Goal: Communication & Community: Answer question/provide support

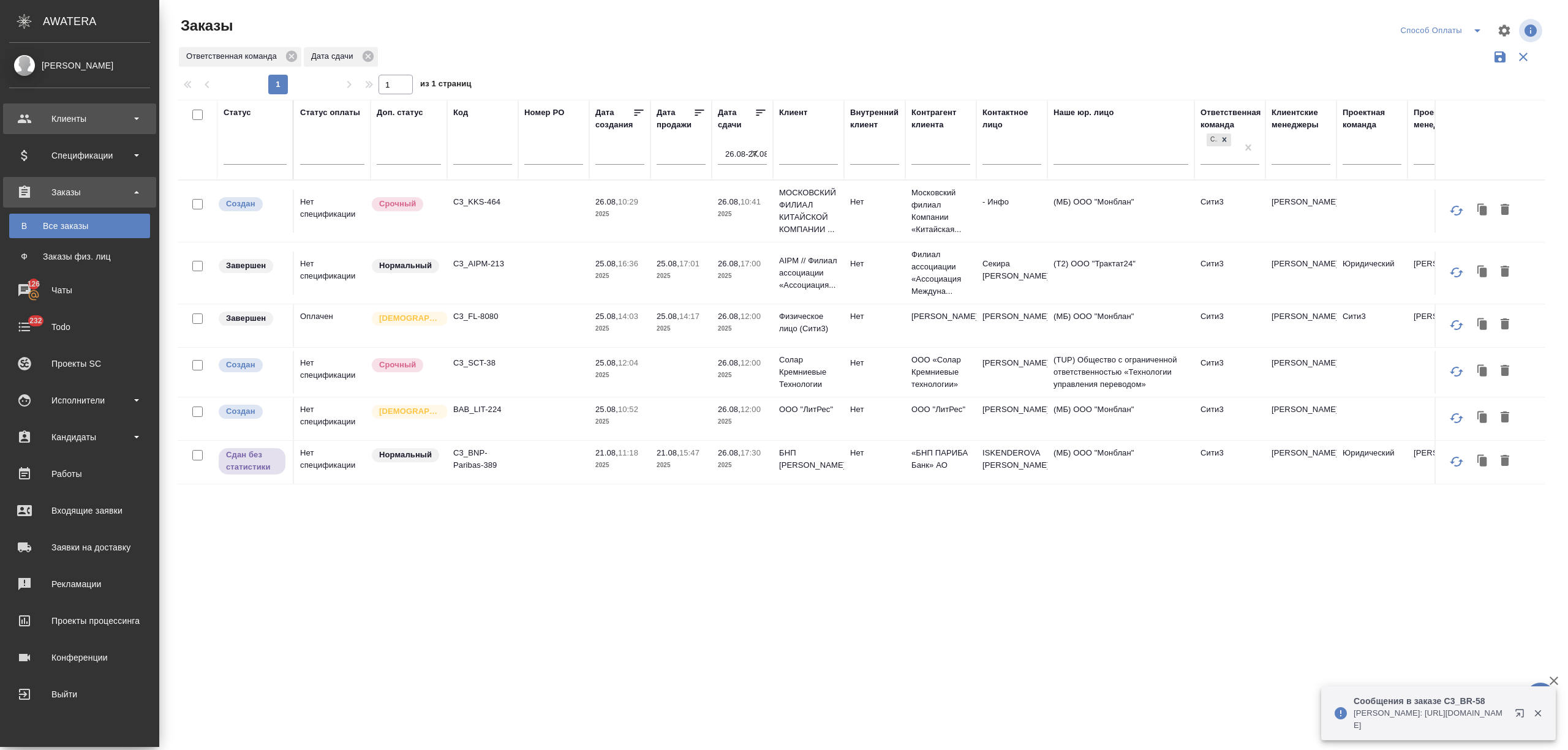
click at [33, 126] on div "Клиенты" at bounding box center [80, 119] width 141 height 18
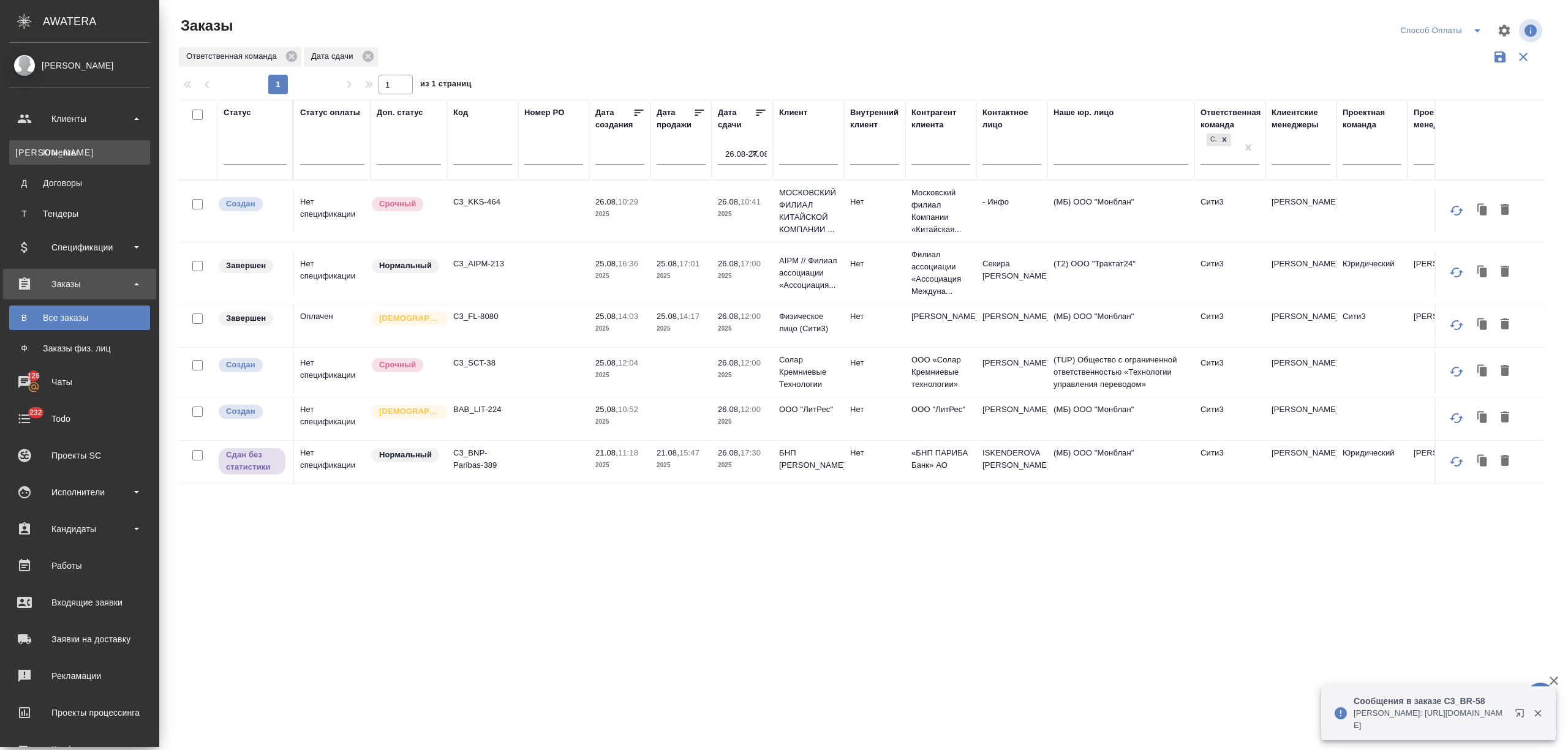
click at [47, 154] on div "Клиенты" at bounding box center [79, 152] width 128 height 12
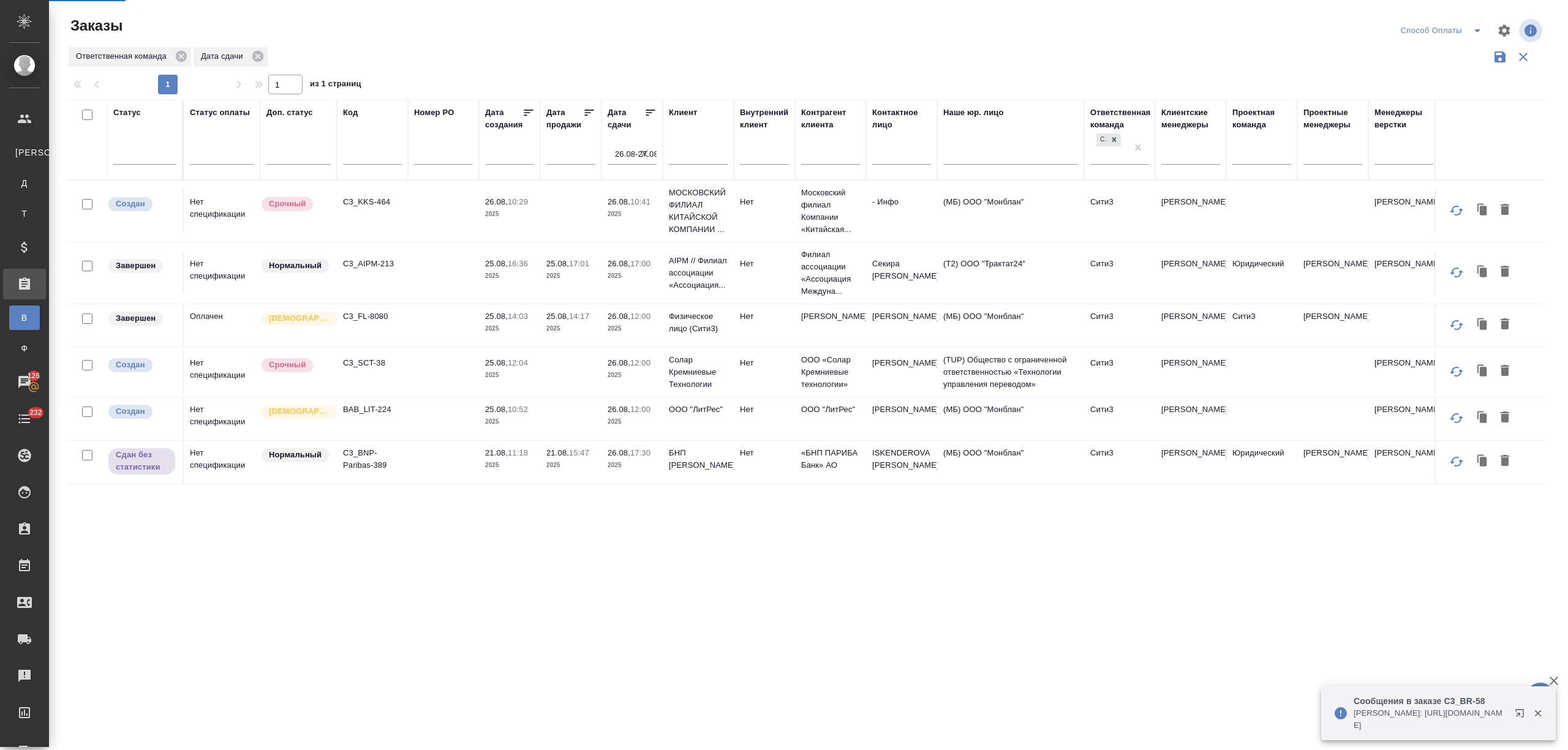
select select "RU"
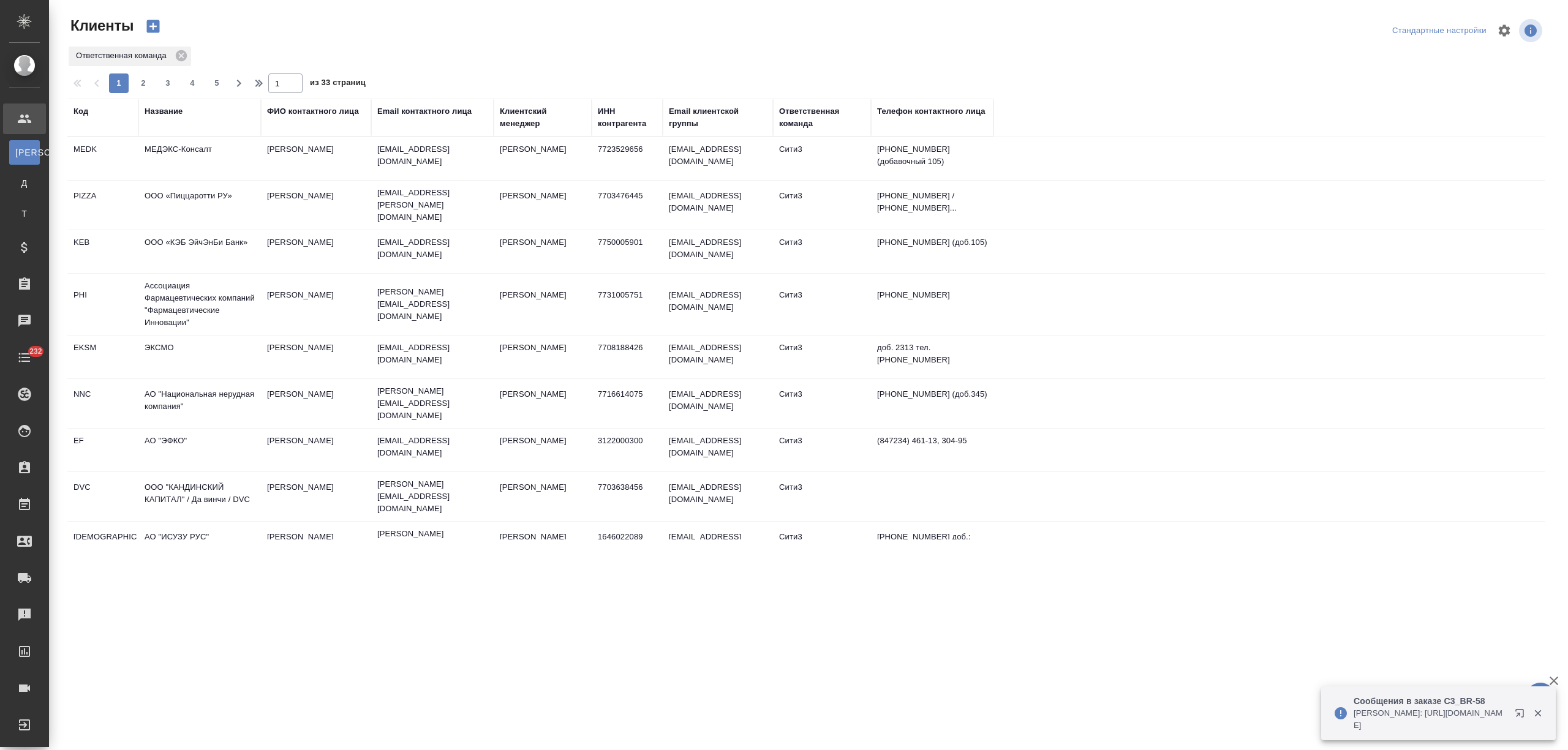
click at [169, 113] on div "Название" at bounding box center [164, 111] width 38 height 12
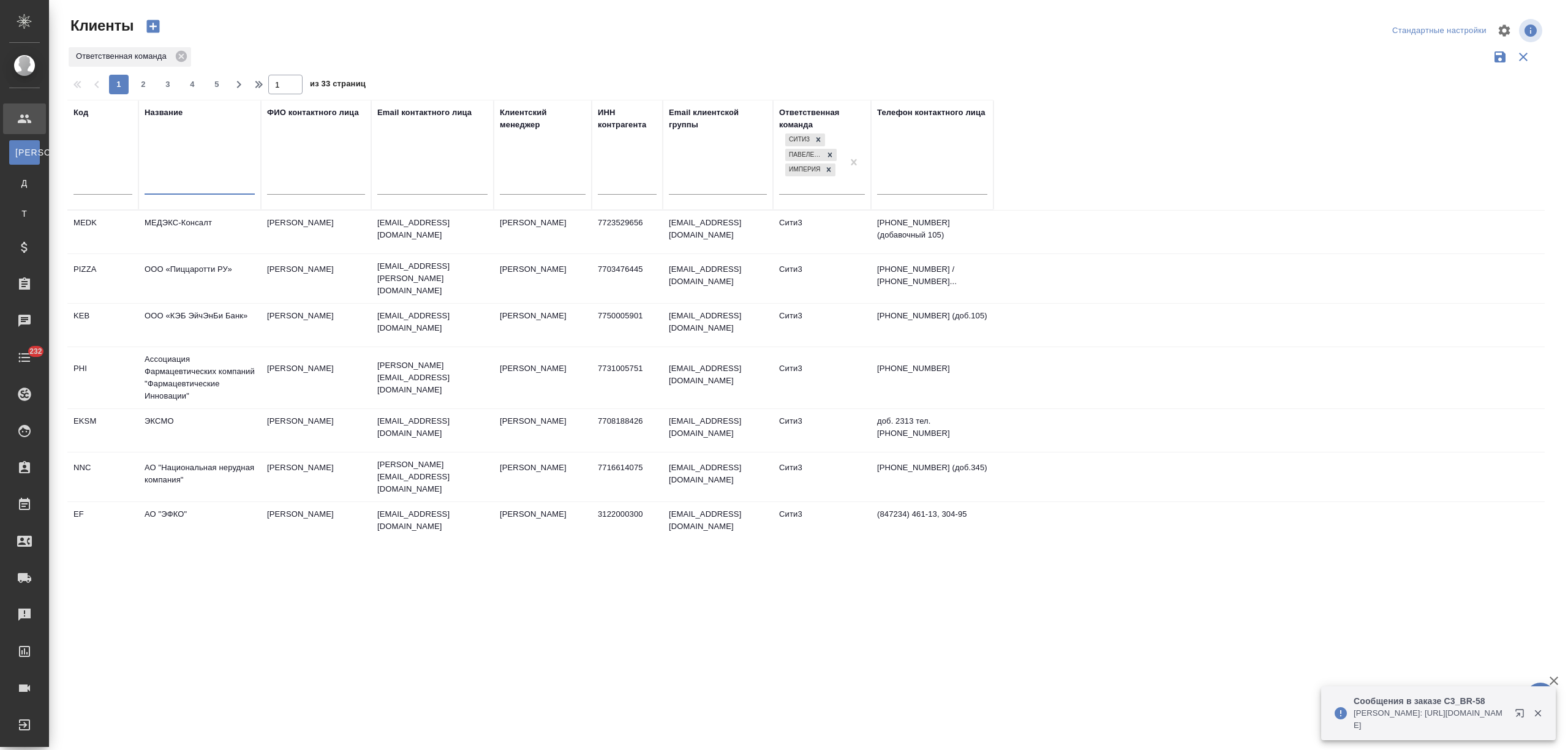
click at [162, 190] on input "text" at bounding box center [199, 186] width 110 height 15
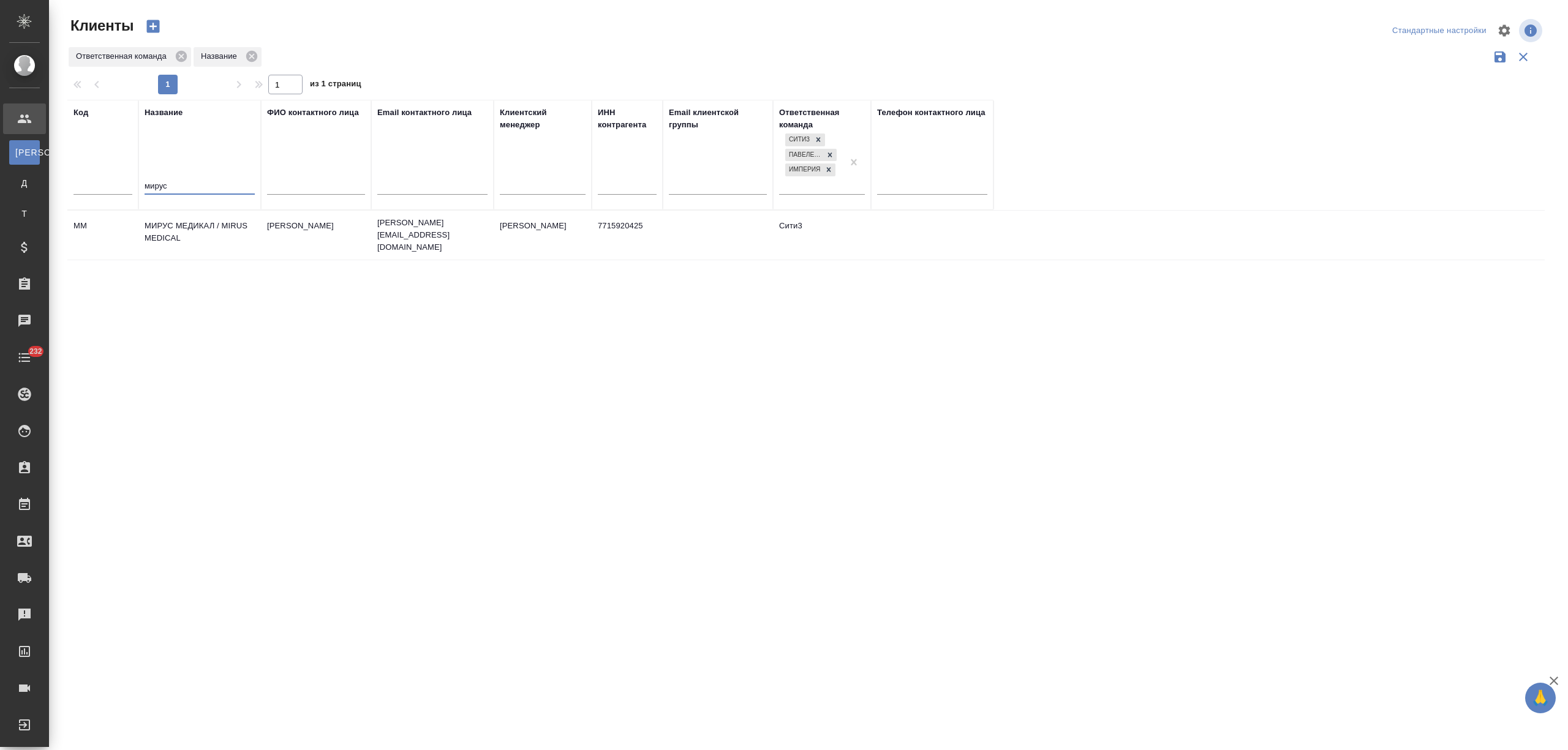
type input "мирус"
click at [197, 227] on td "МИРУС МЕДИКАЛ / MIRUS MEDICAL" at bounding box center [199, 235] width 123 height 43
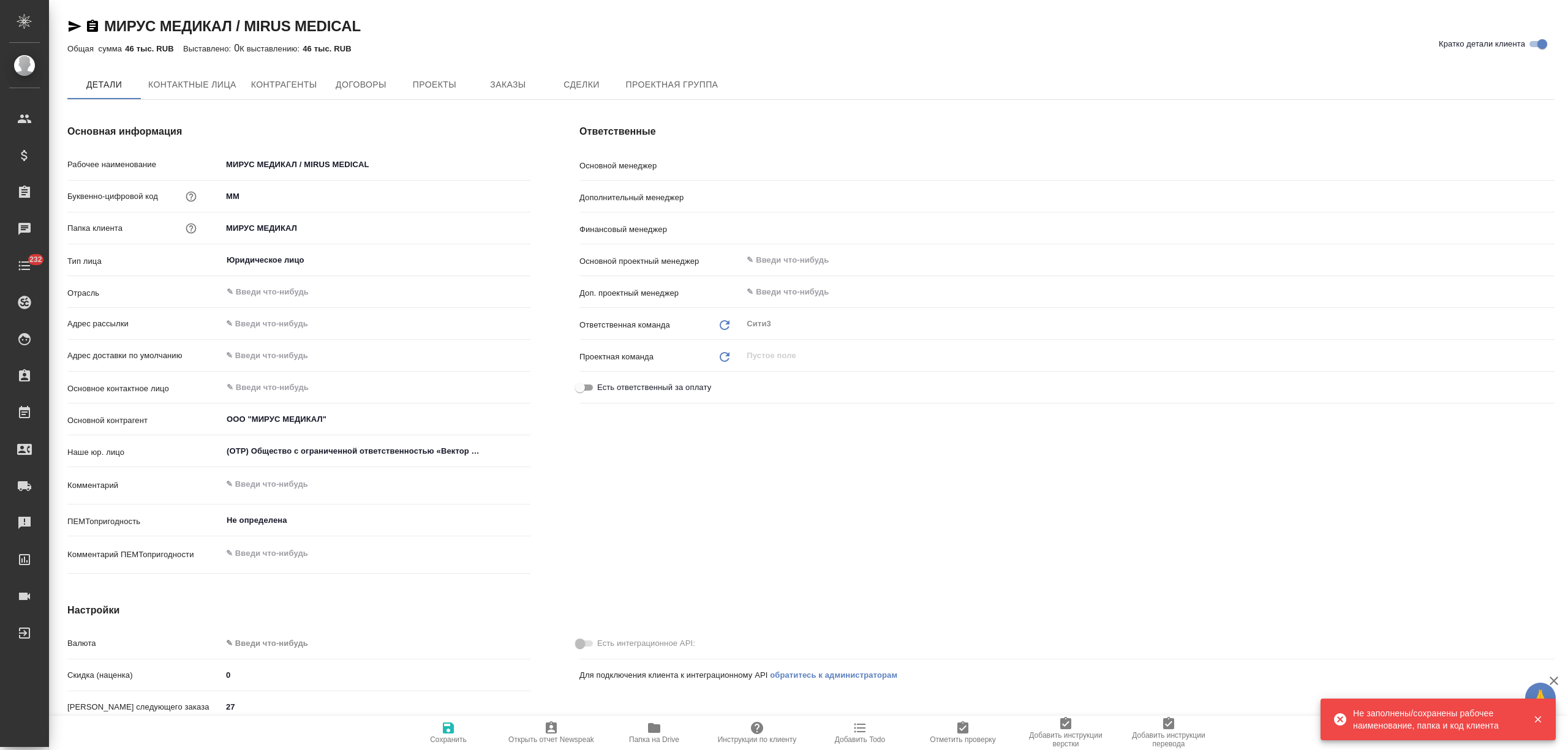
type textarea "x"
type input "[PERSON_NAME]"
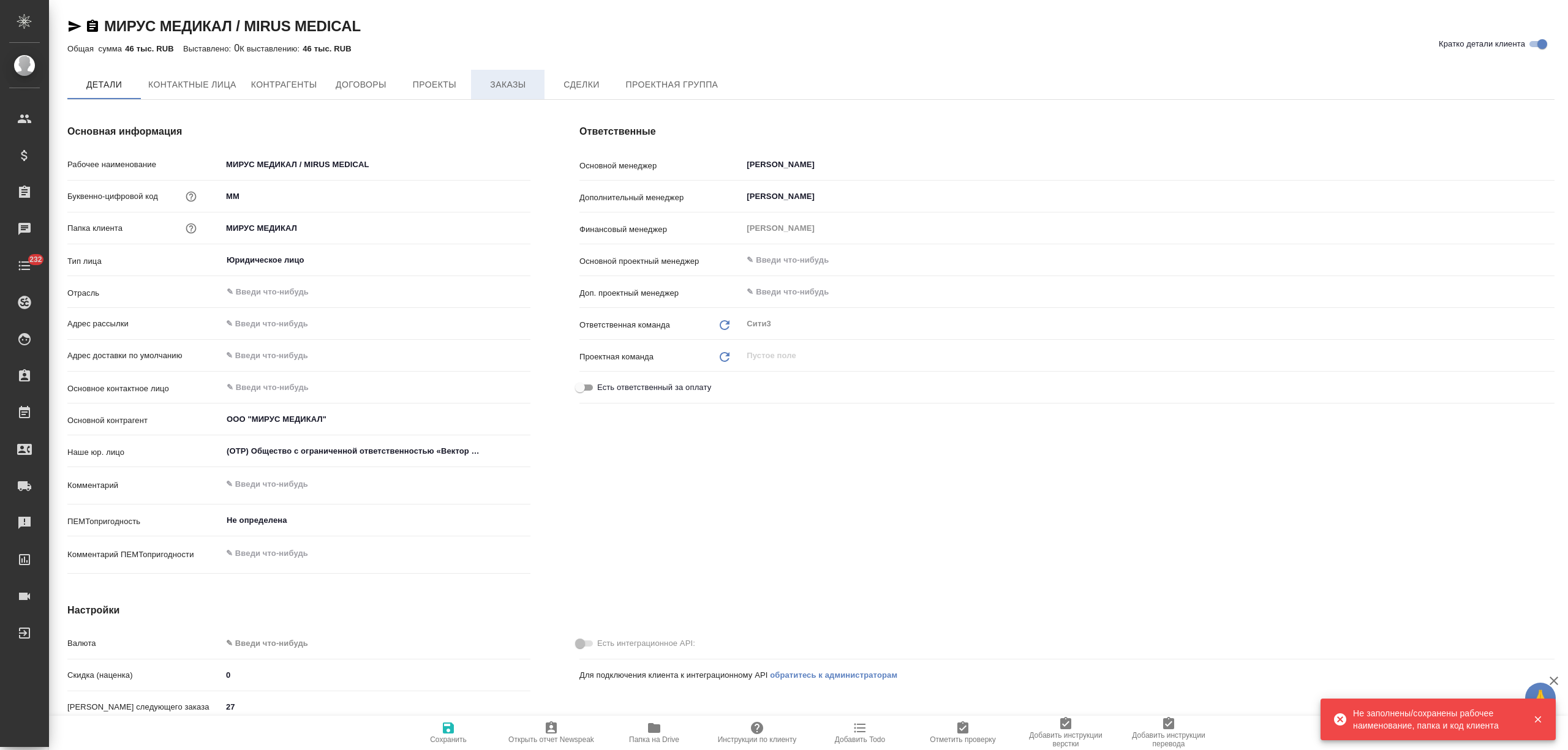
click at [504, 88] on span "Заказы" at bounding box center [508, 84] width 59 height 15
type textarea "x"
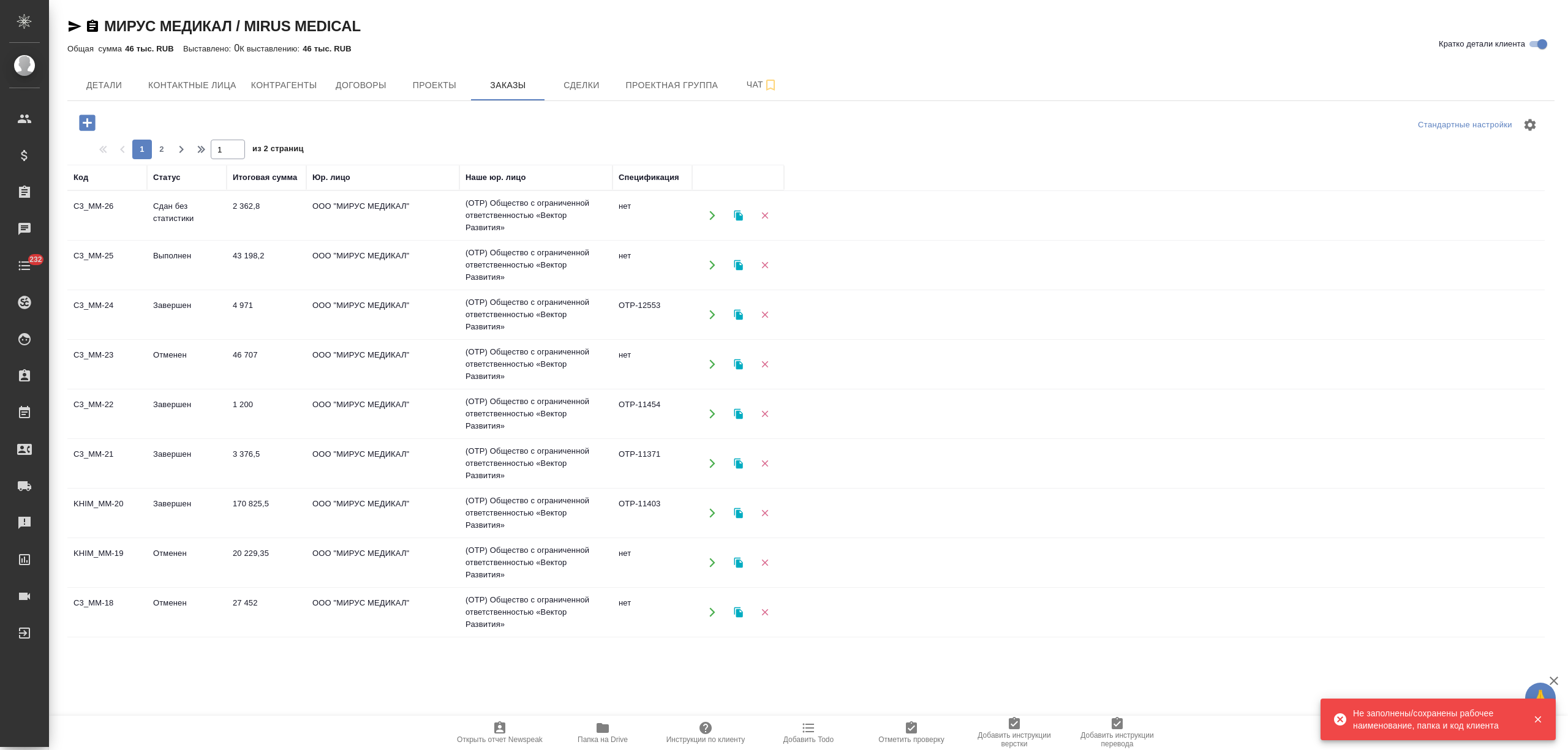
click at [221, 260] on td "Выполнен" at bounding box center [187, 265] width 80 height 43
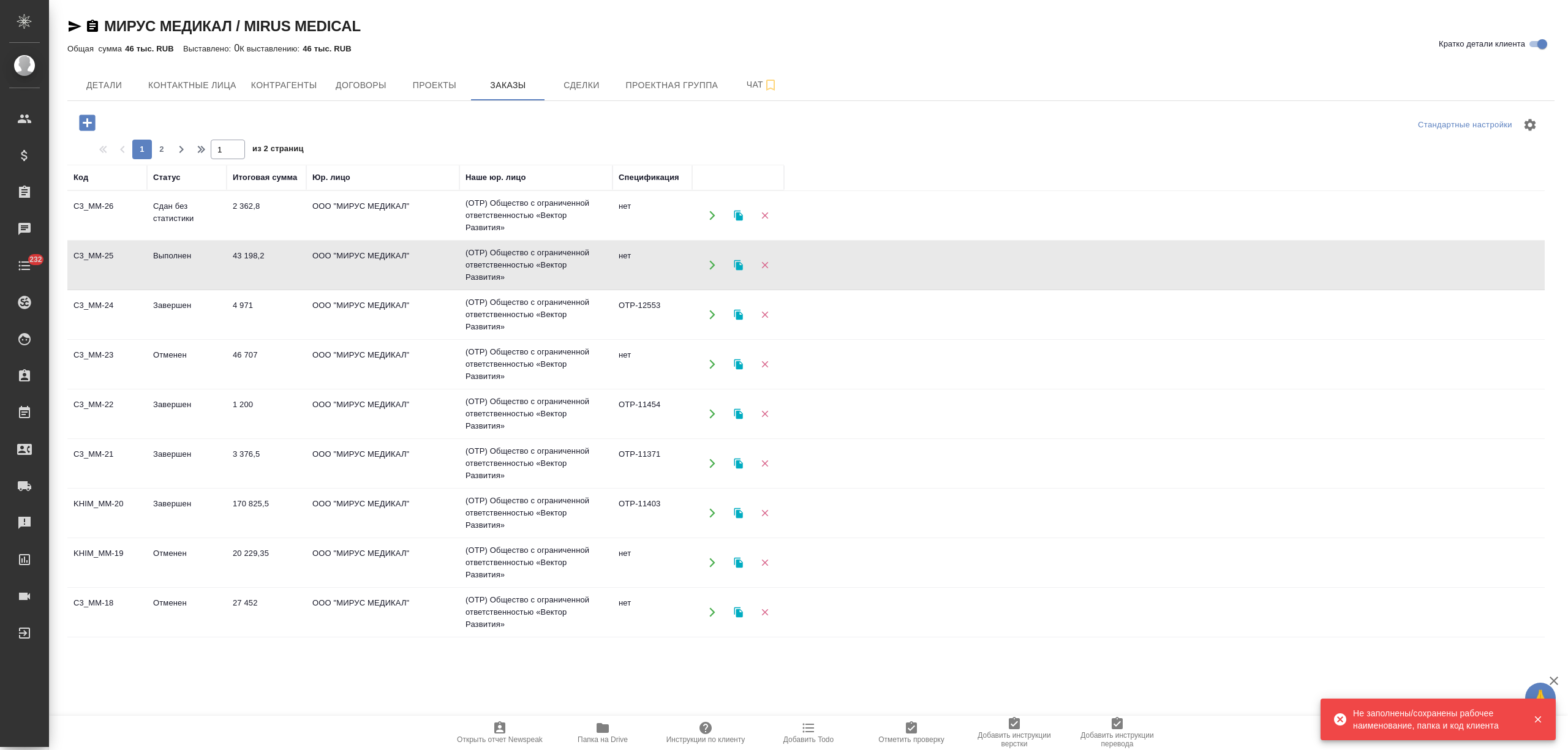
click at [221, 260] on td "Выполнен" at bounding box center [187, 265] width 80 height 43
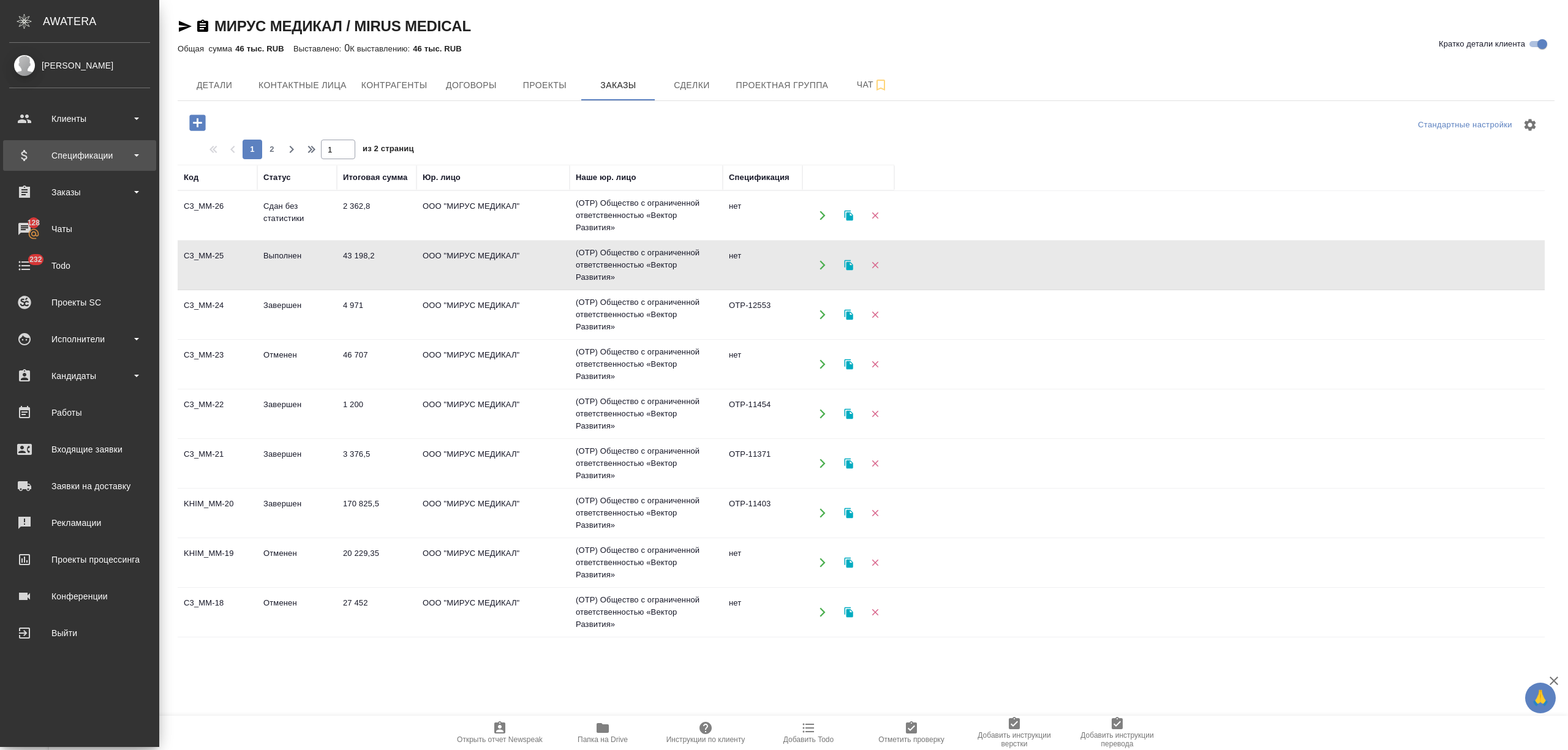
click at [96, 158] on div "Спецификации" at bounding box center [80, 156] width 141 height 18
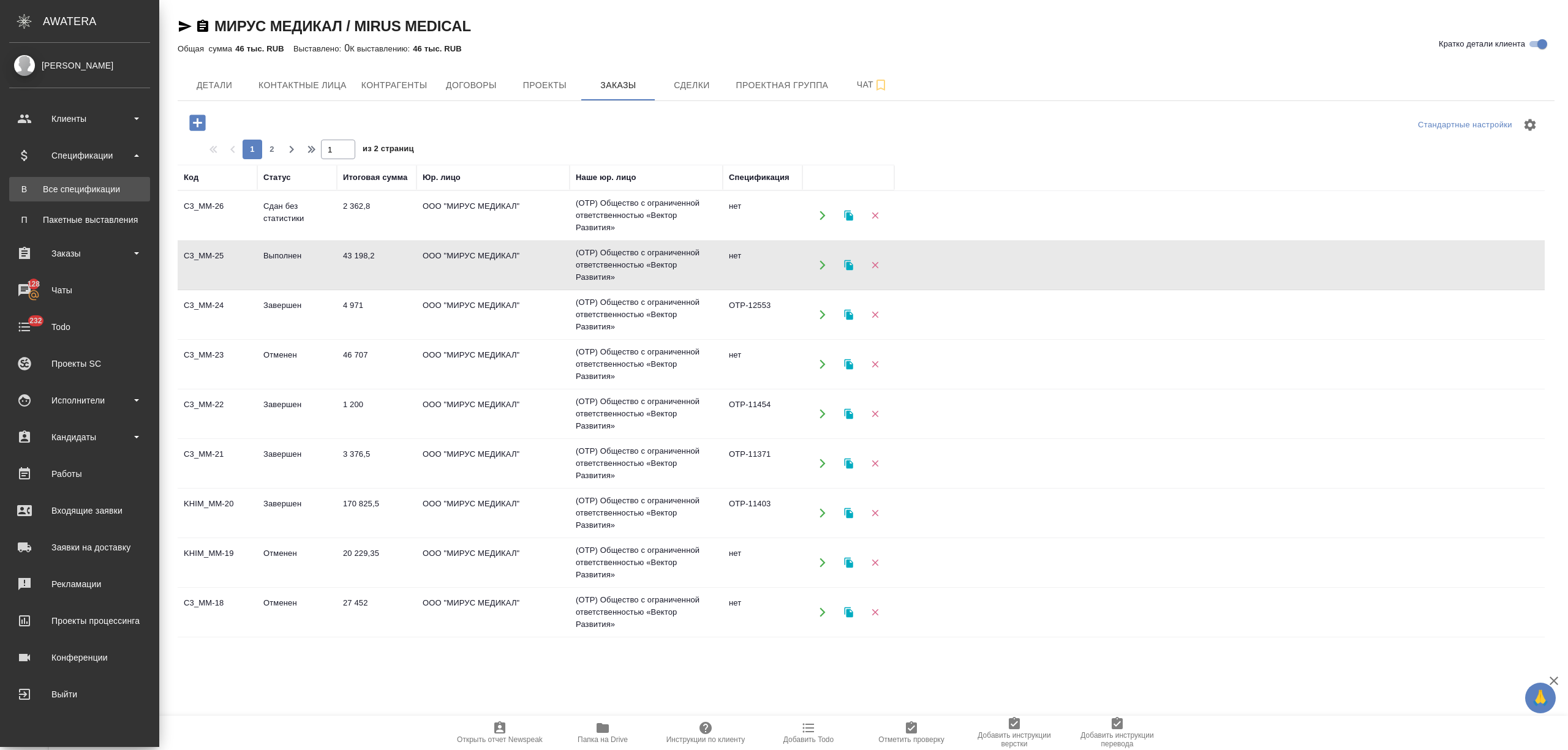
click at [91, 192] on div "Все спецификации" at bounding box center [79, 189] width 128 height 12
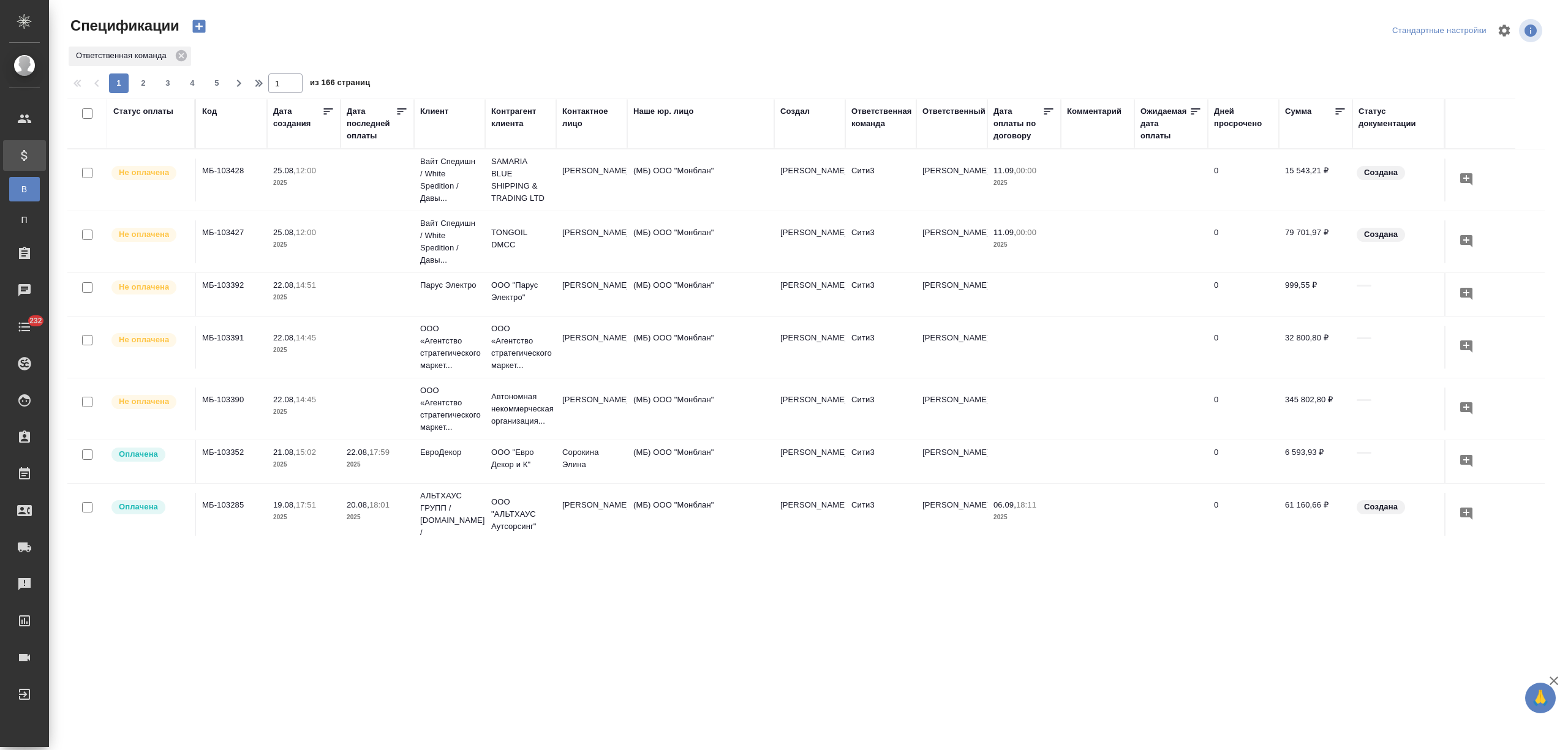
click at [160, 109] on div "Статус оплаты" at bounding box center [143, 111] width 60 height 12
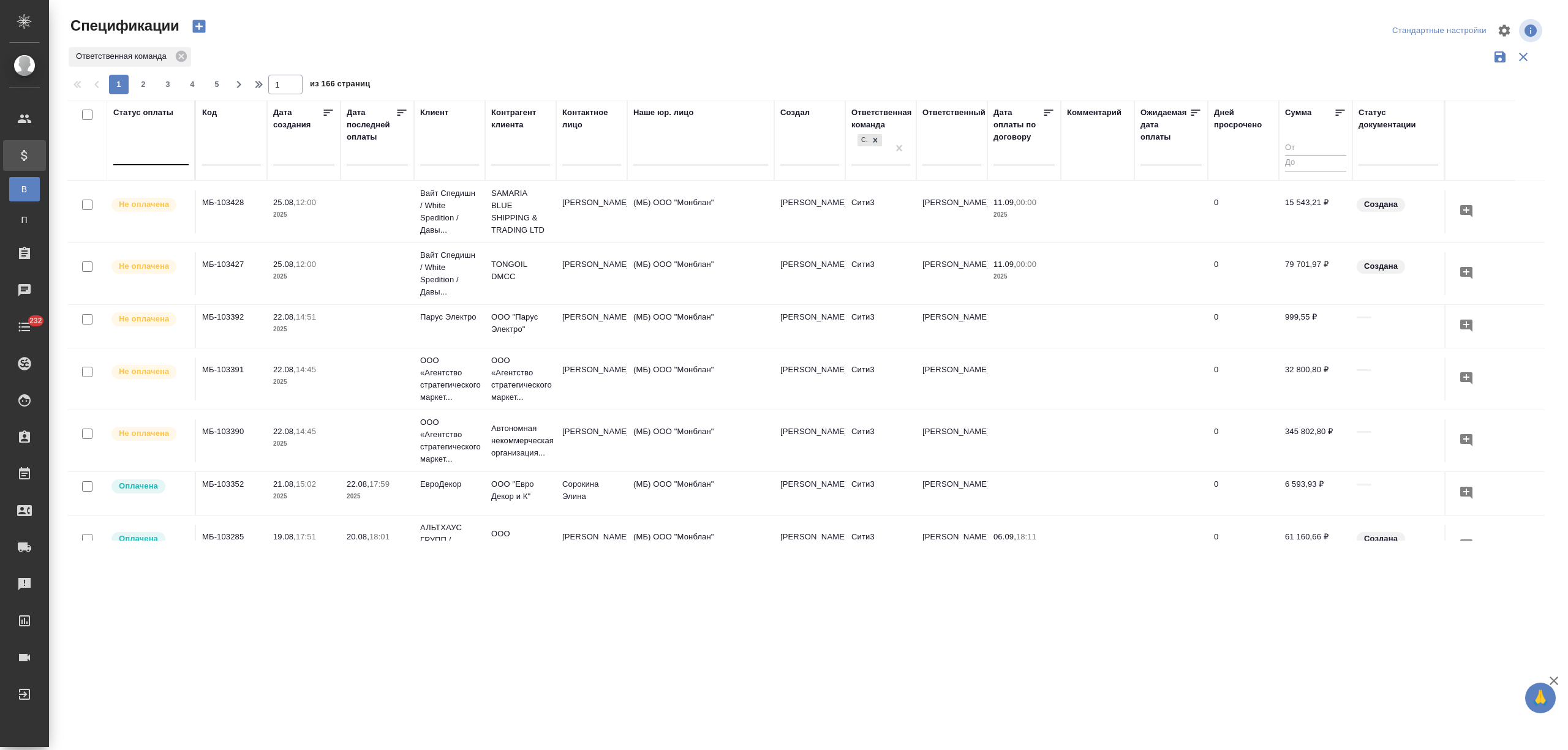
click at [166, 158] on div at bounding box center [151, 152] width 76 height 18
click at [252, 218] on div "Просрочена" at bounding box center [294, 214] width 184 height 22
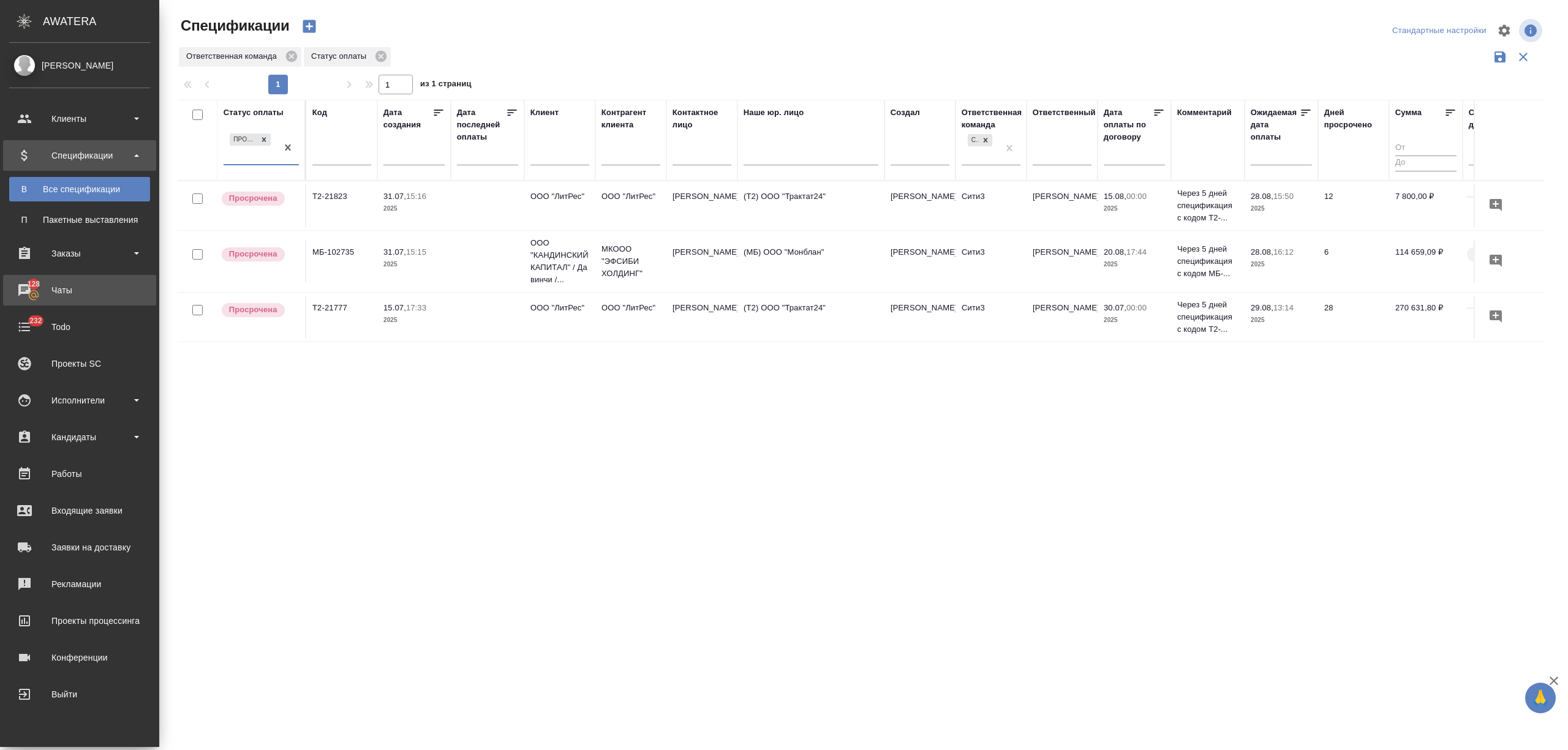
click at [87, 278] on link "128 Чаты" at bounding box center [80, 290] width 153 height 31
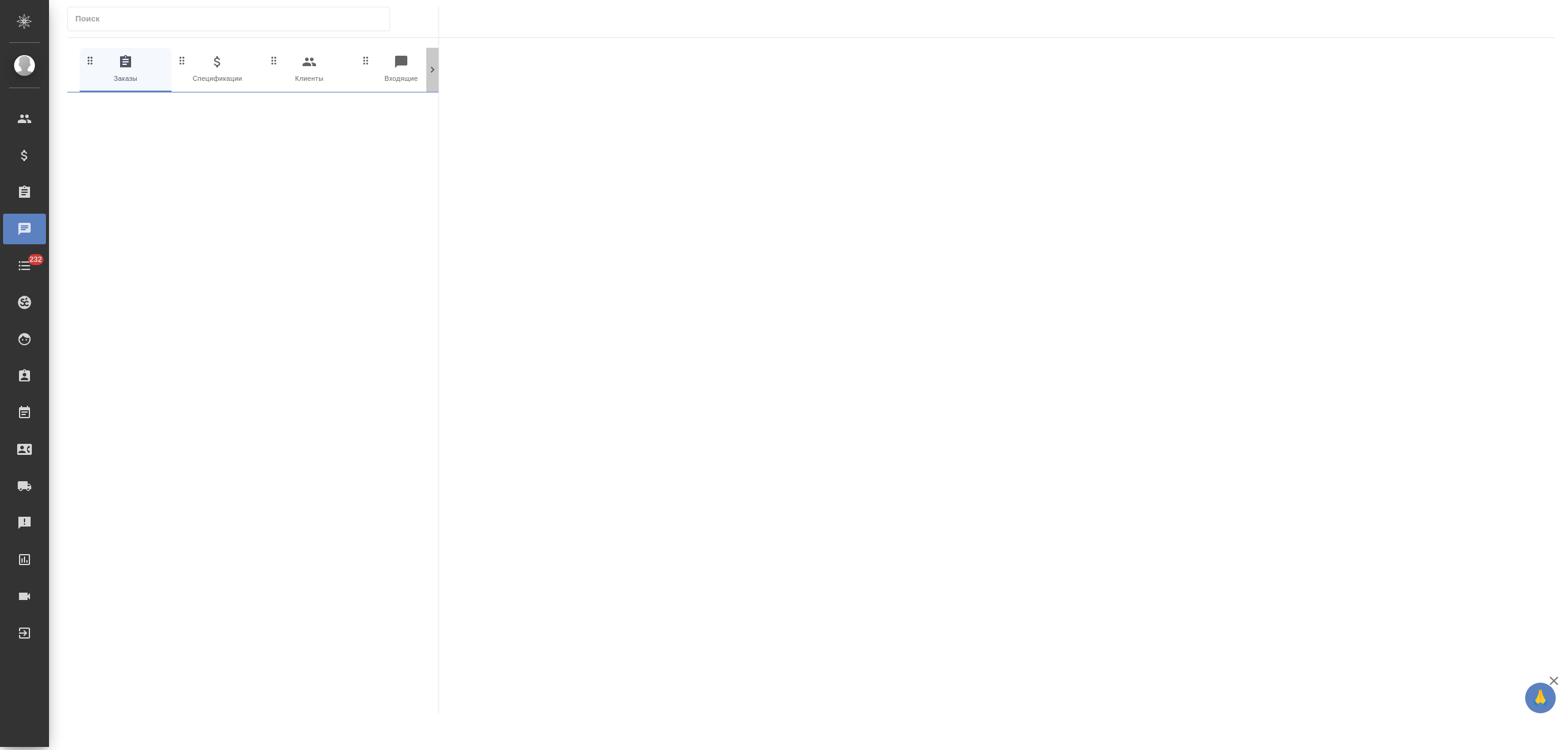
click at [431, 65] on icon at bounding box center [432, 70] width 12 height 12
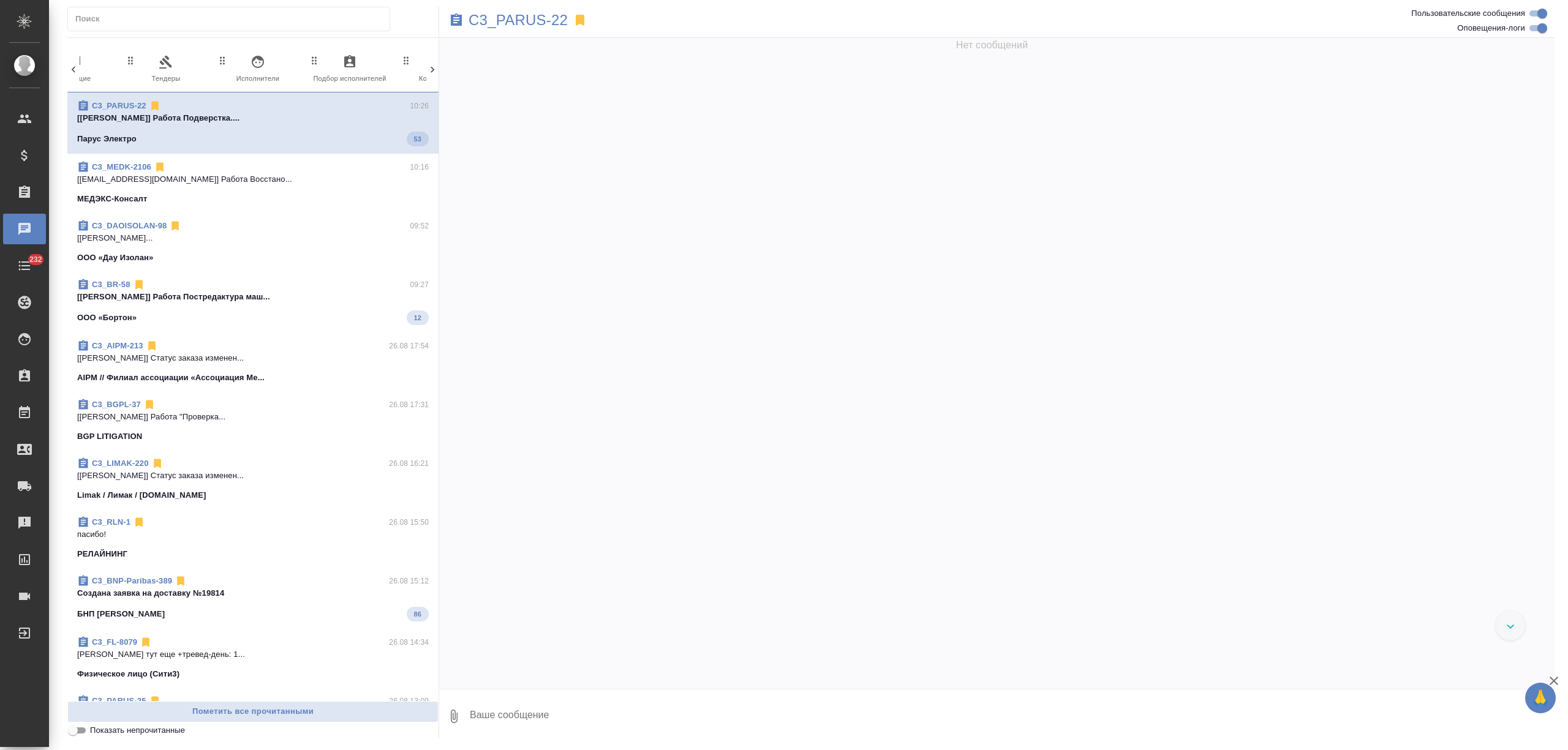
scroll to position [0, 481]
click at [405, 59] on span "28 Мессенджеры" at bounding box center [381, 70] width 82 height 30
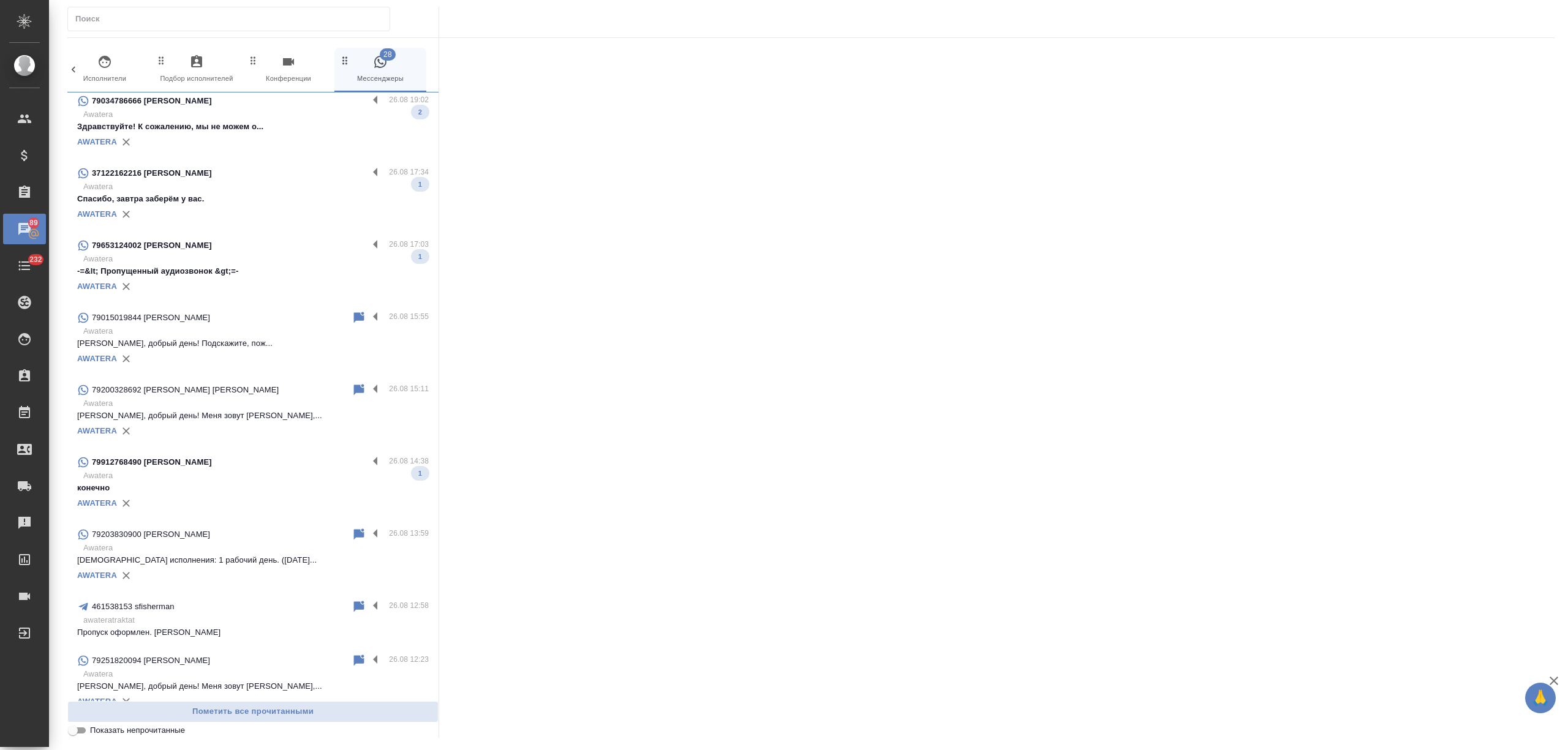
scroll to position [571, 0]
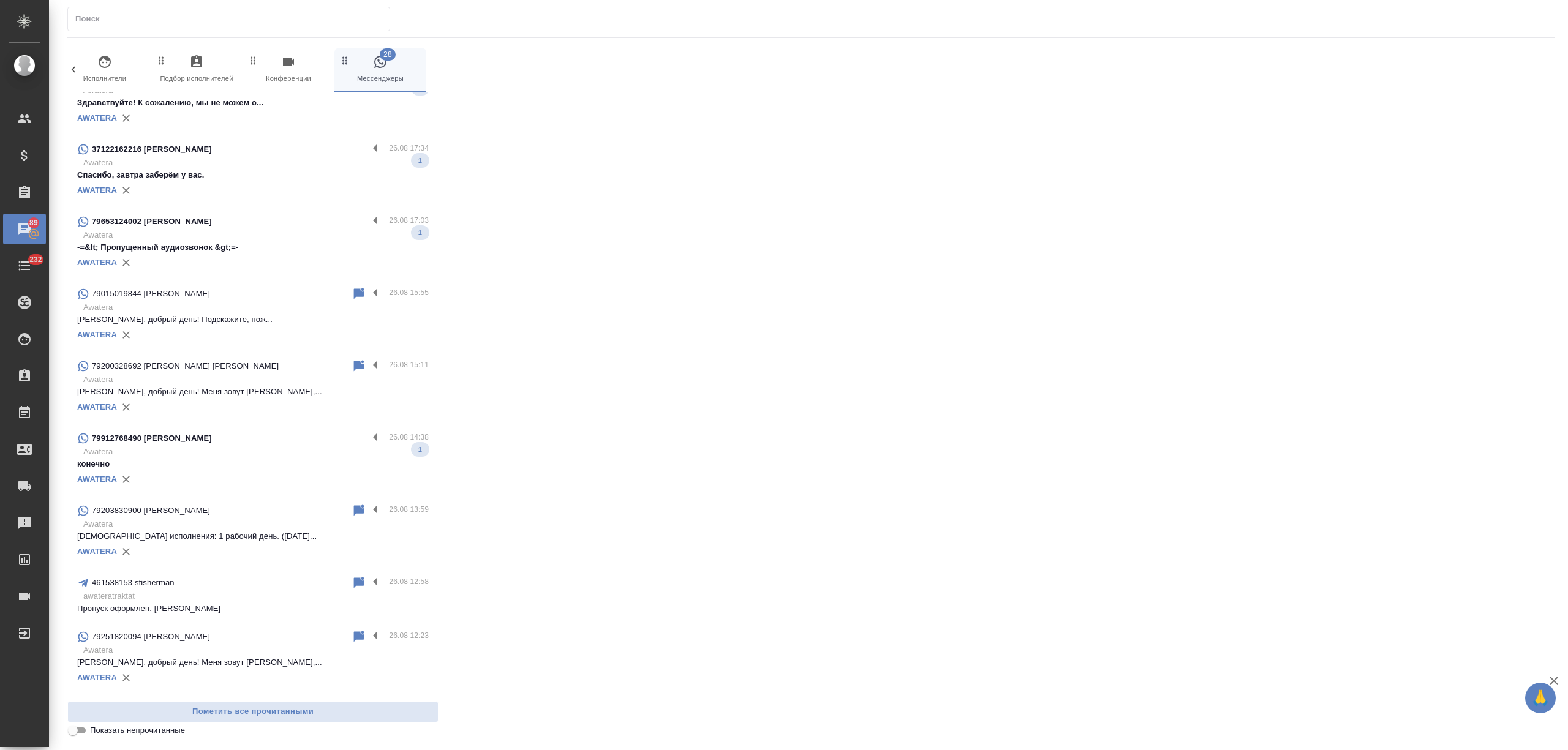
click at [295, 521] on p "Awatera" at bounding box center [256, 524] width 345 height 12
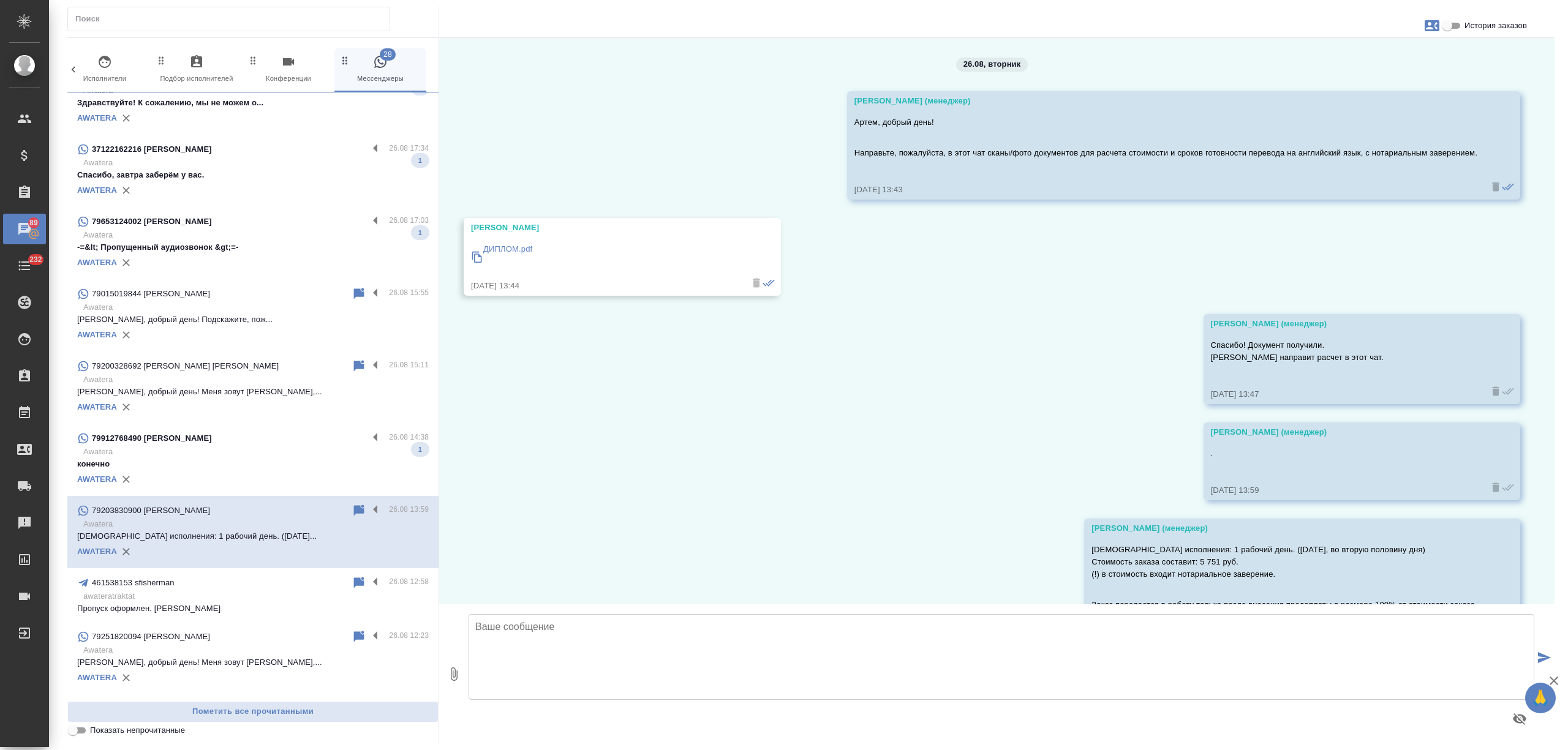
scroll to position [138, 0]
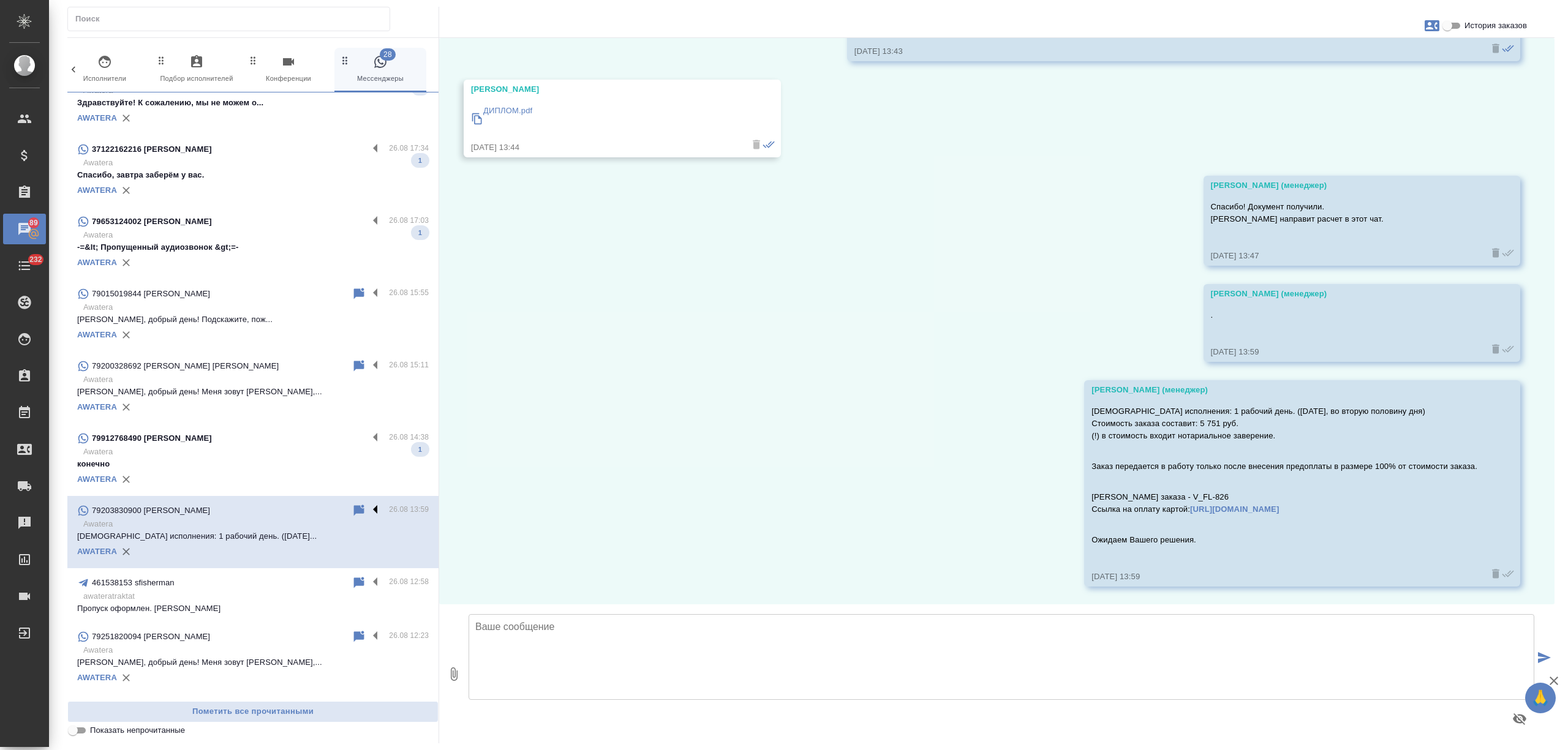
click at [368, 504] on label at bounding box center [379, 511] width 21 height 14
click at [0, 0] on input "checkbox" at bounding box center [0, 0] width 0 height 0
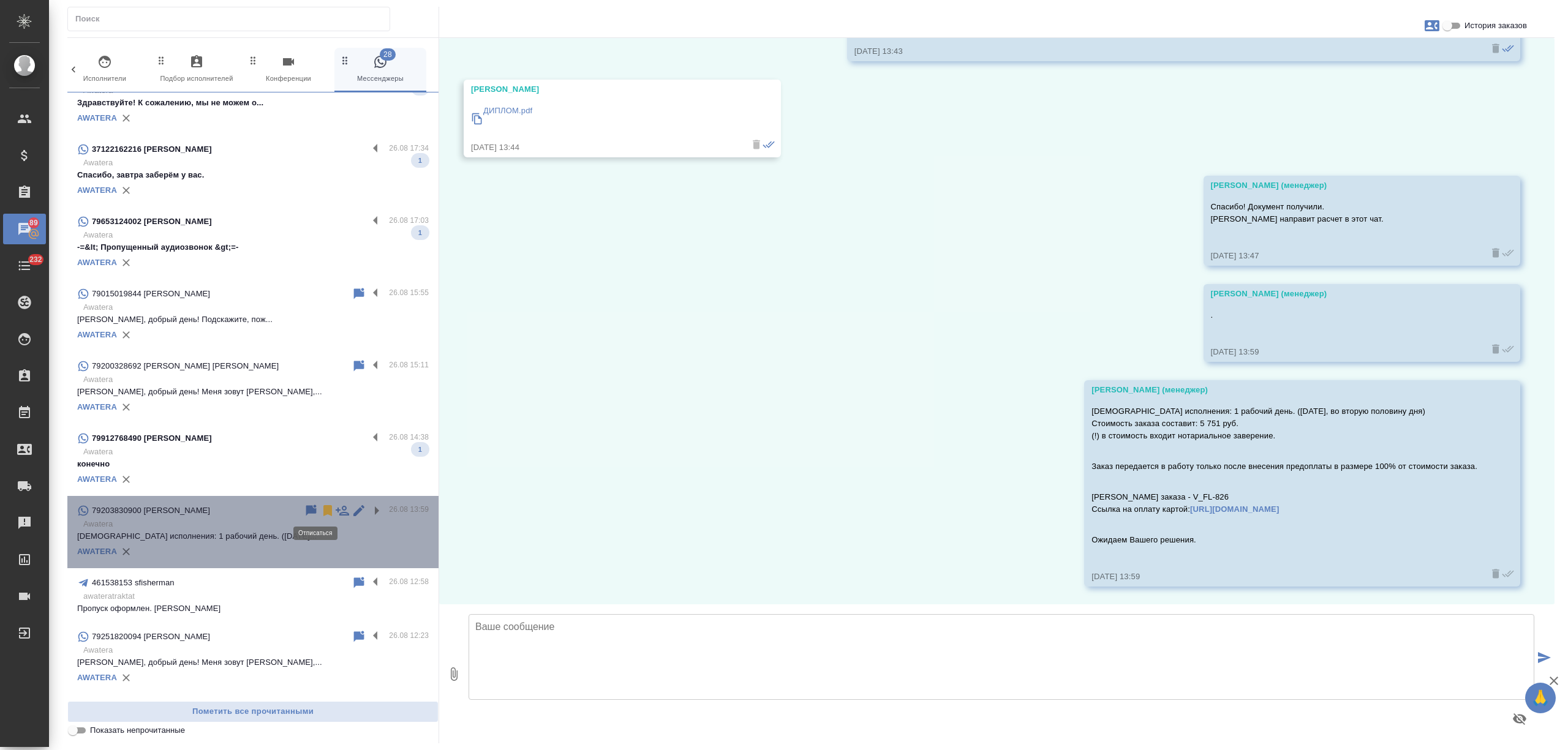
click at [323, 510] on icon at bounding box center [327, 510] width 8 height 11
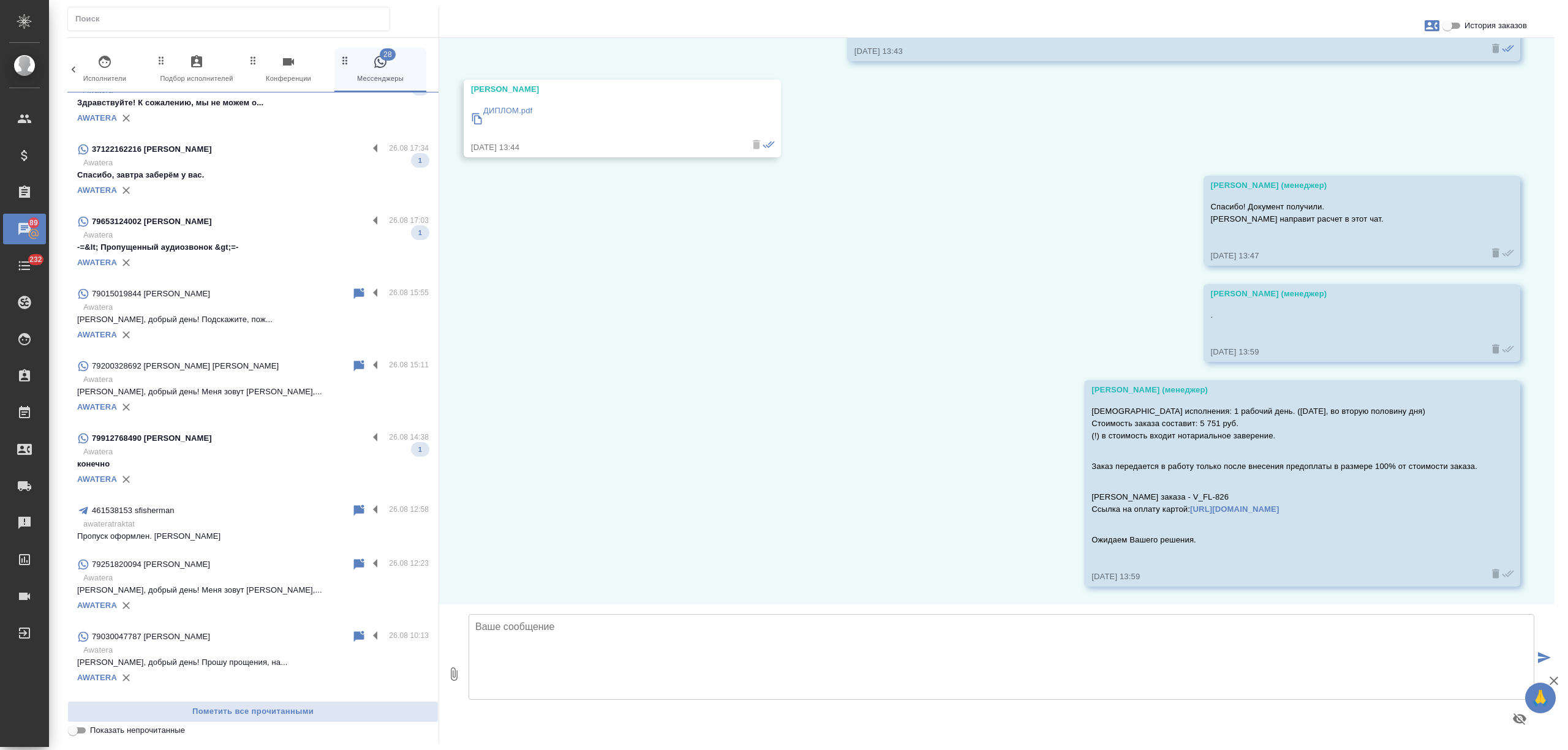
click at [315, 461] on p "конечно" at bounding box center [253, 464] width 352 height 12
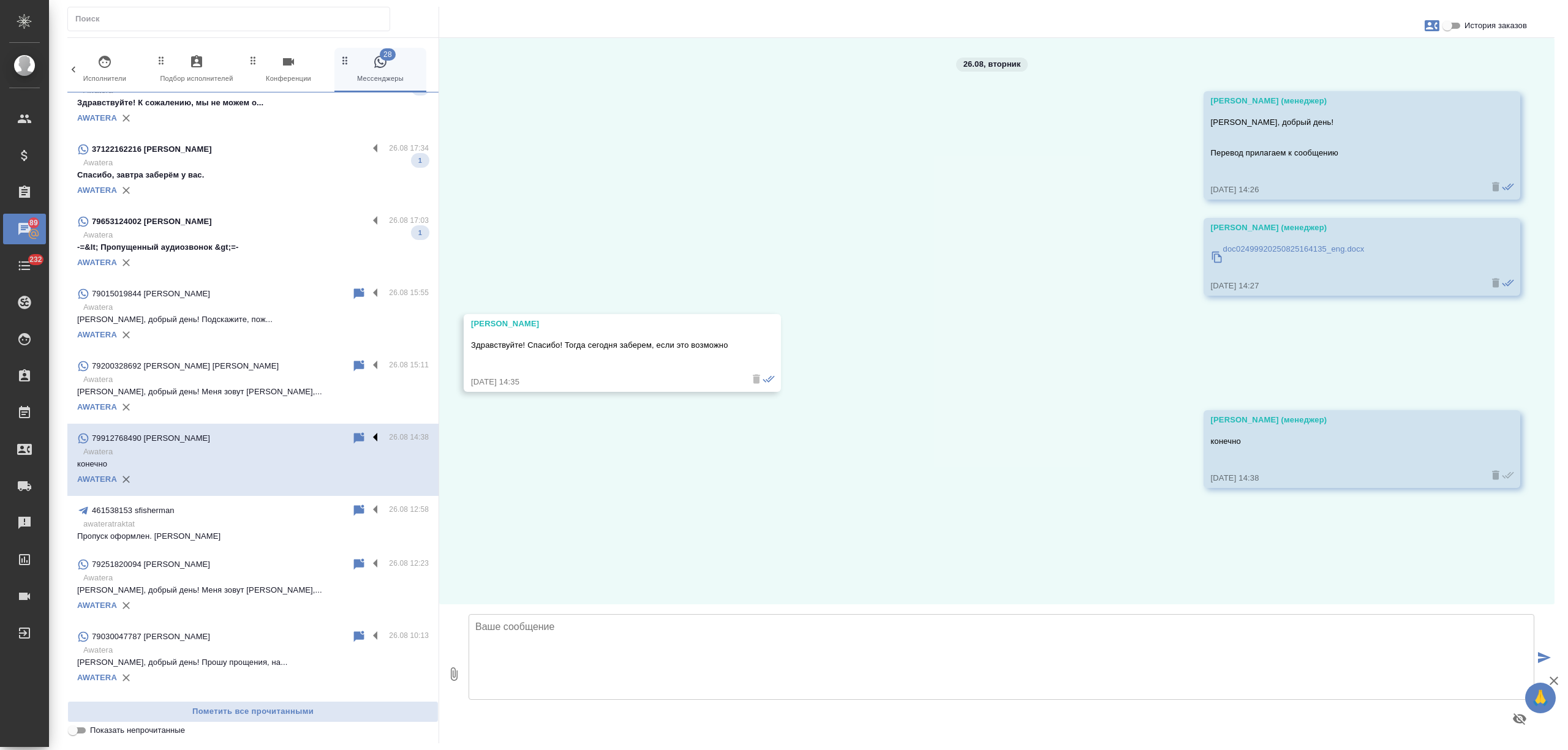
scroll to position [0, 0]
click at [368, 433] on label at bounding box center [379, 439] width 21 height 14
click at [0, 0] on input "checkbox" at bounding box center [0, 0] width 0 height 0
click at [323, 435] on icon at bounding box center [327, 439] width 8 height 11
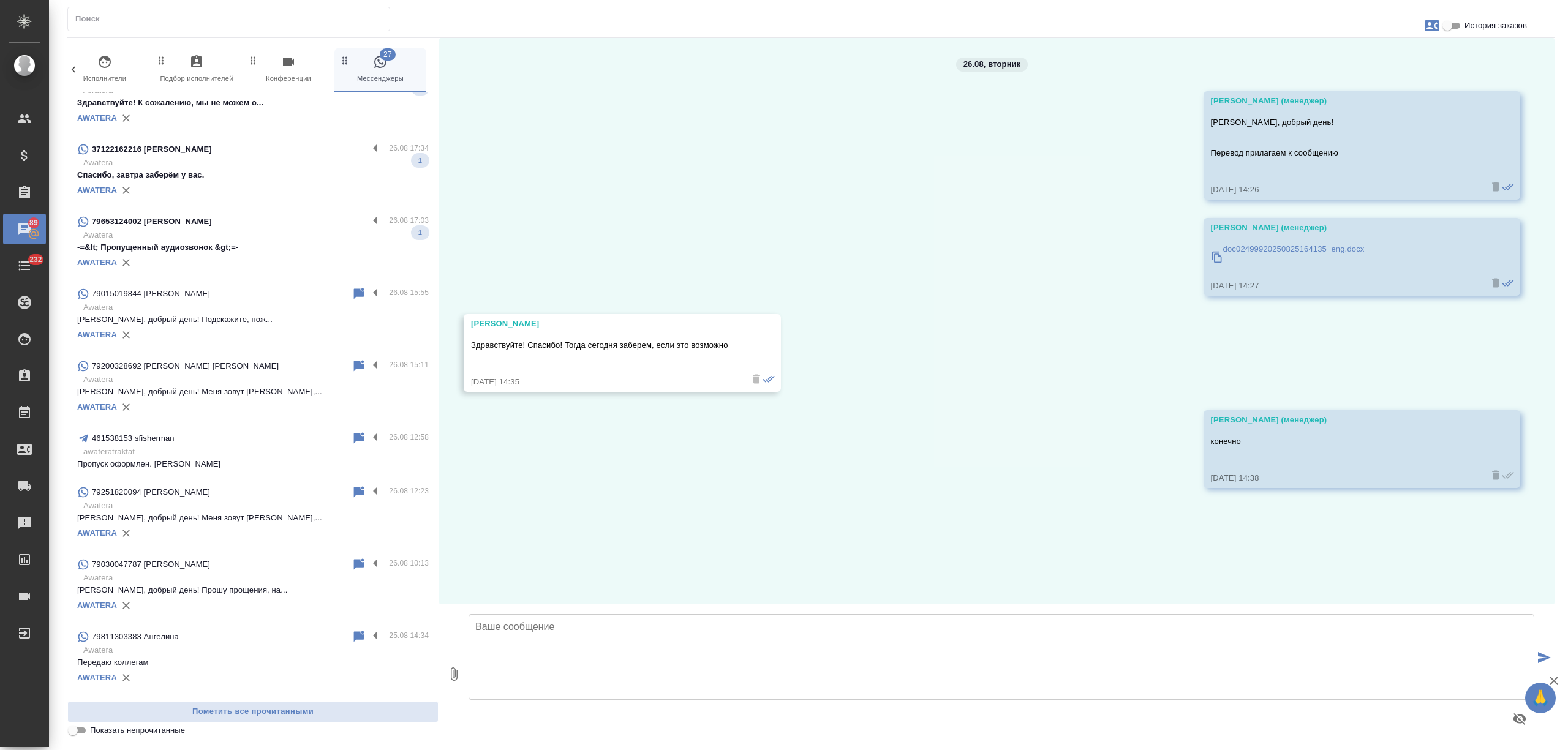
click at [270, 314] on p "Александра, добрый день! Подскажите, пож..." at bounding box center [253, 319] width 352 height 12
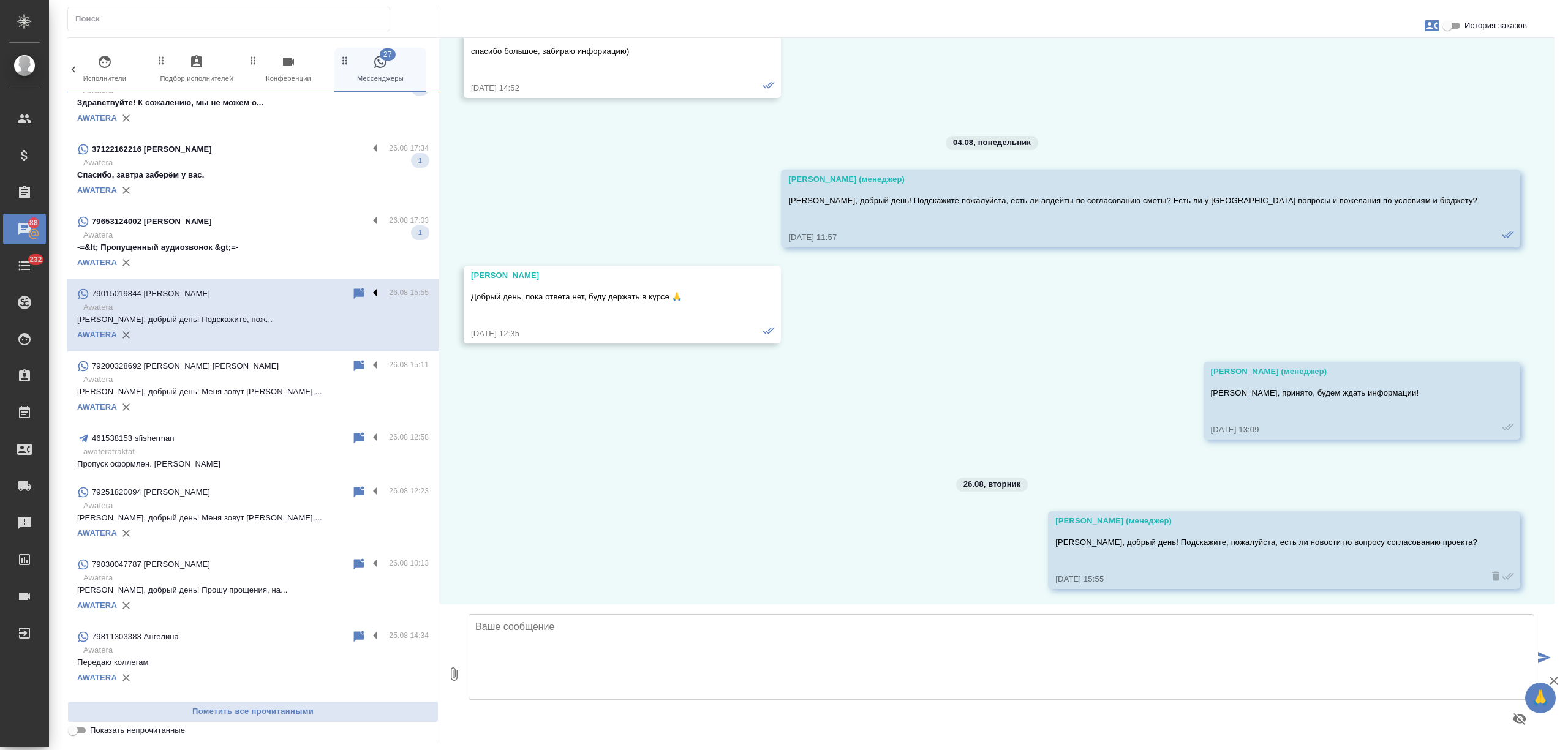
scroll to position [2552, 0]
click at [299, 241] on p "-=&lt; Пропущенный аудиозвонок &gt;=-" at bounding box center [253, 247] width 352 height 12
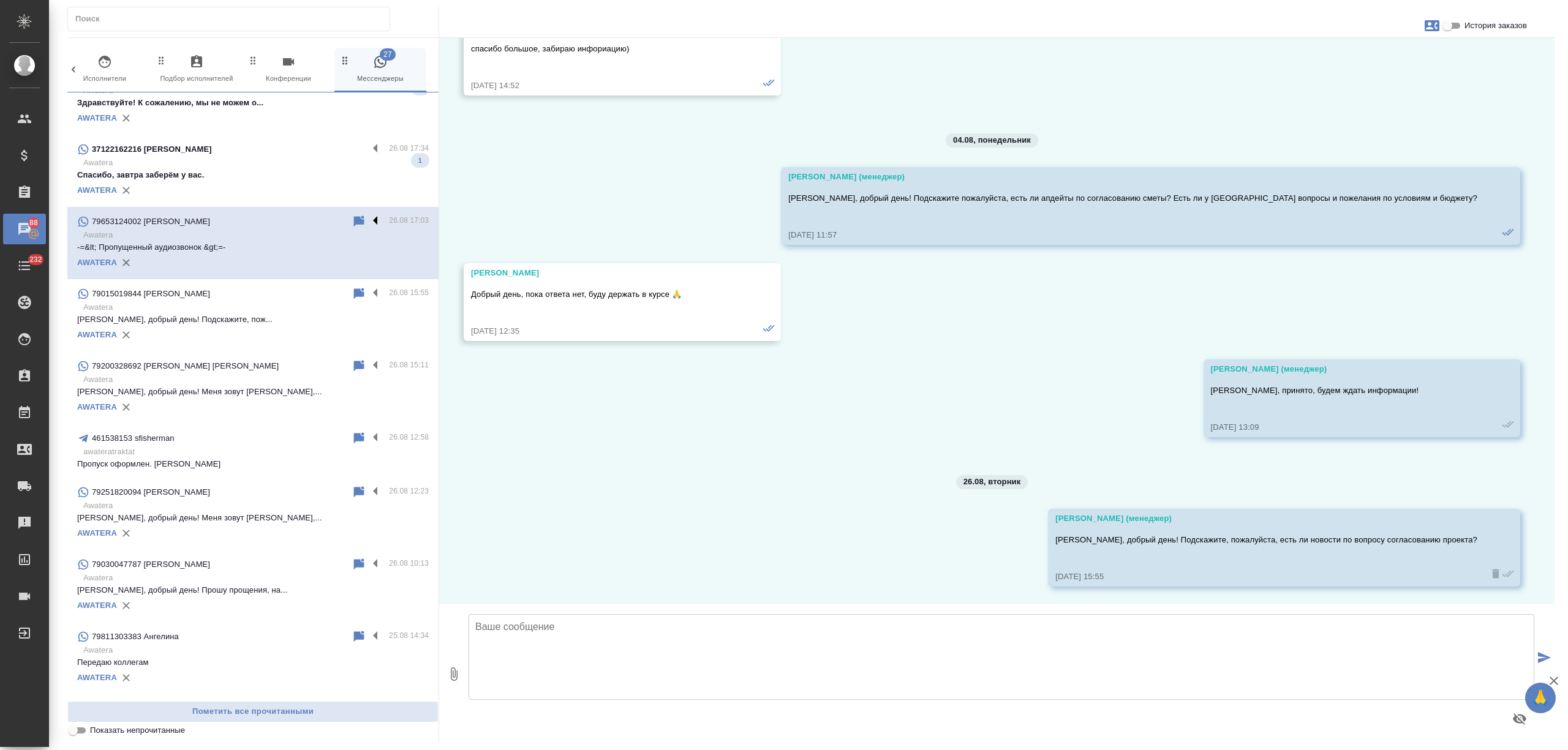
scroll to position [0, 0]
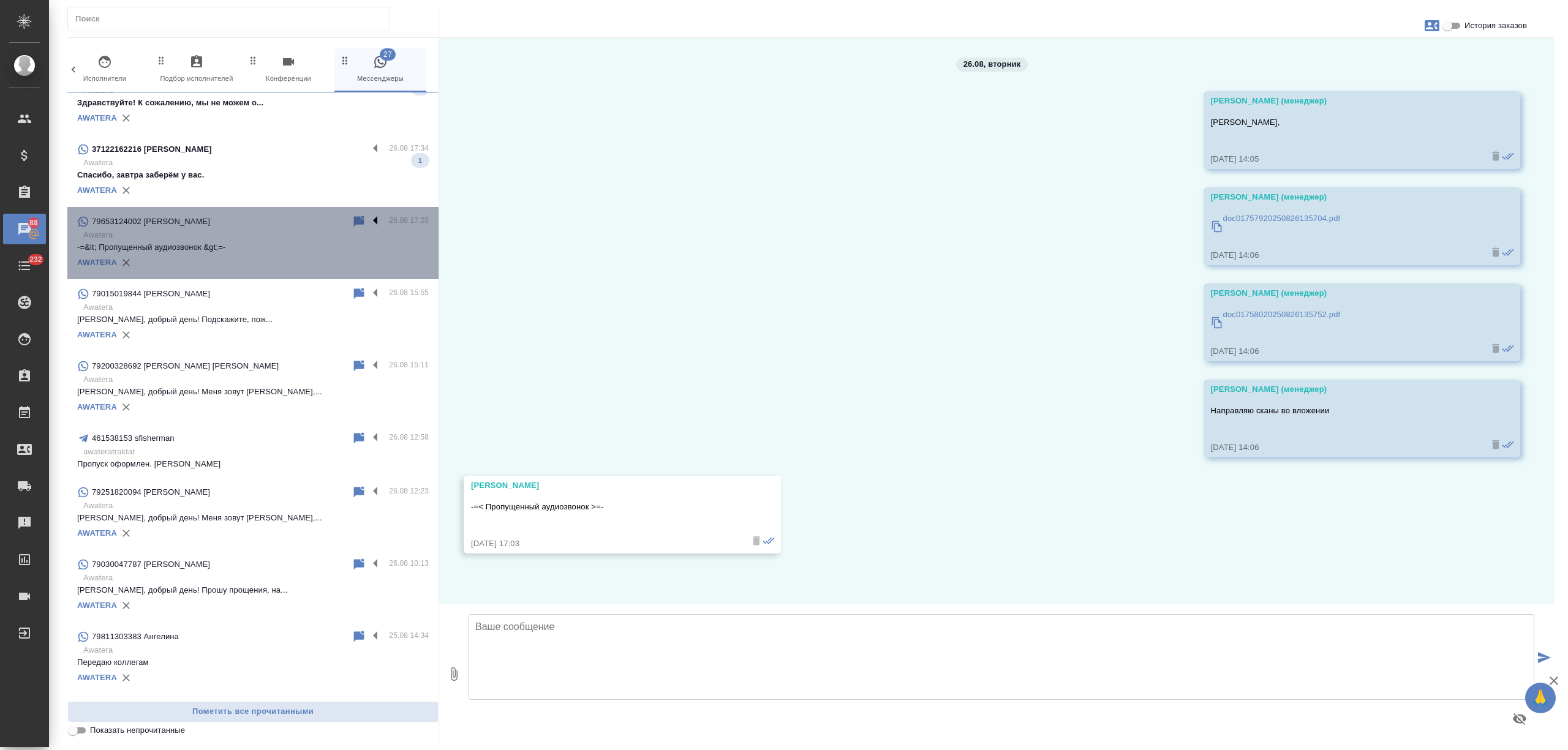
click at [368, 216] on label at bounding box center [379, 222] width 21 height 14
click at [0, 0] on input "checkbox" at bounding box center [0, 0] width 0 height 0
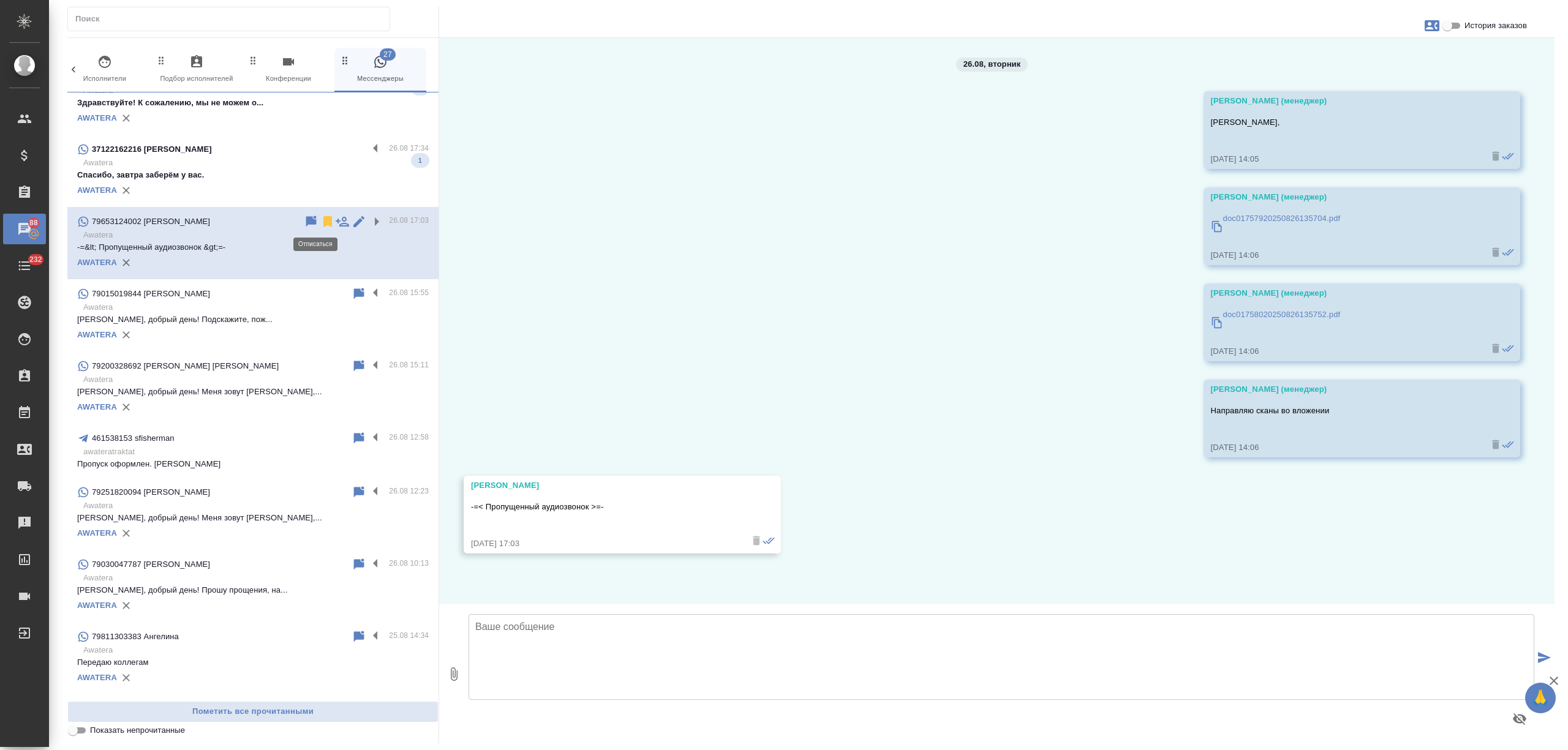
click at [323, 221] on icon at bounding box center [327, 222] width 8 height 11
click at [329, 155] on div "37122162216 Александр" at bounding box center [222, 149] width 291 height 15
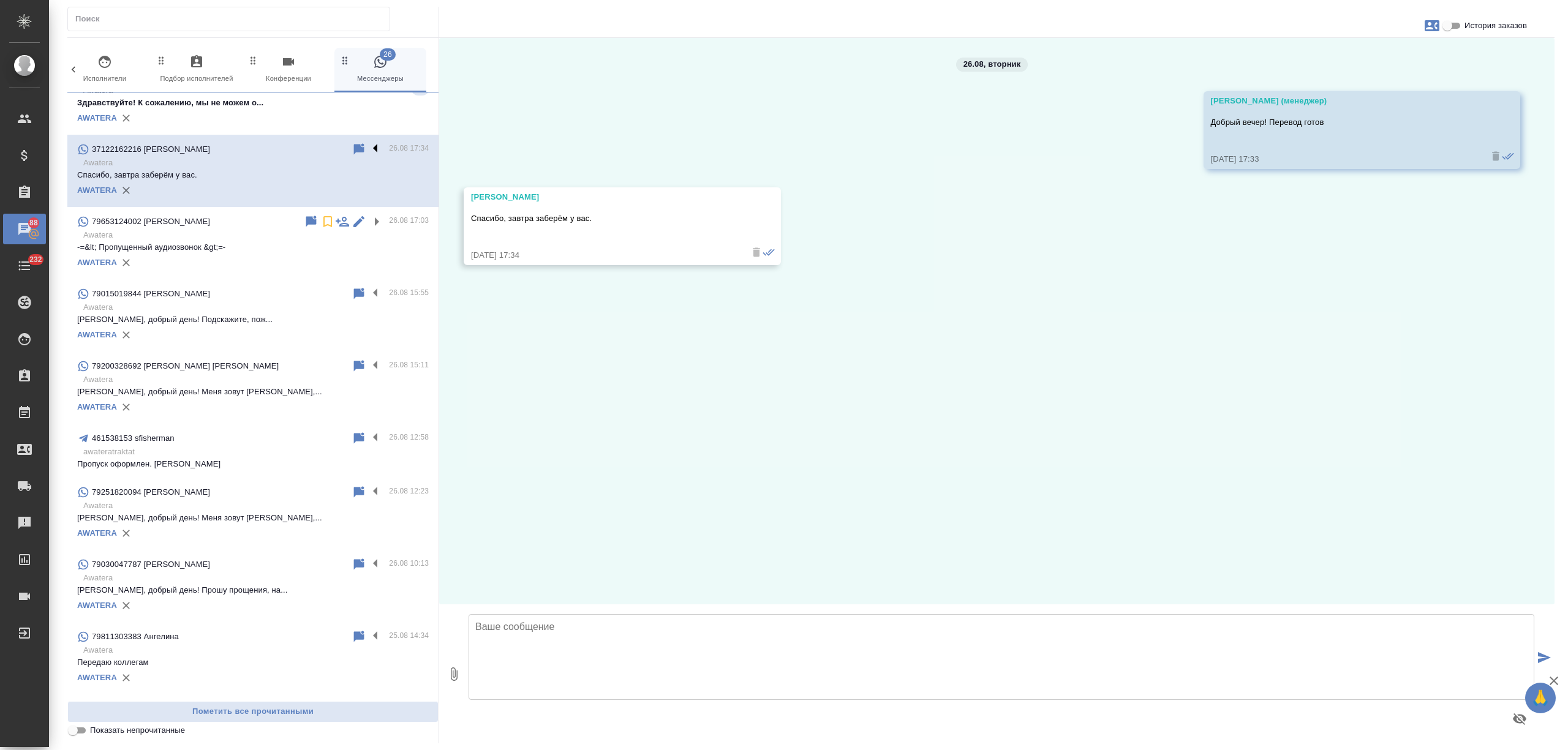
click at [368, 146] on label at bounding box center [379, 149] width 21 height 14
click at [0, 0] on input "checkbox" at bounding box center [0, 0] width 0 height 0
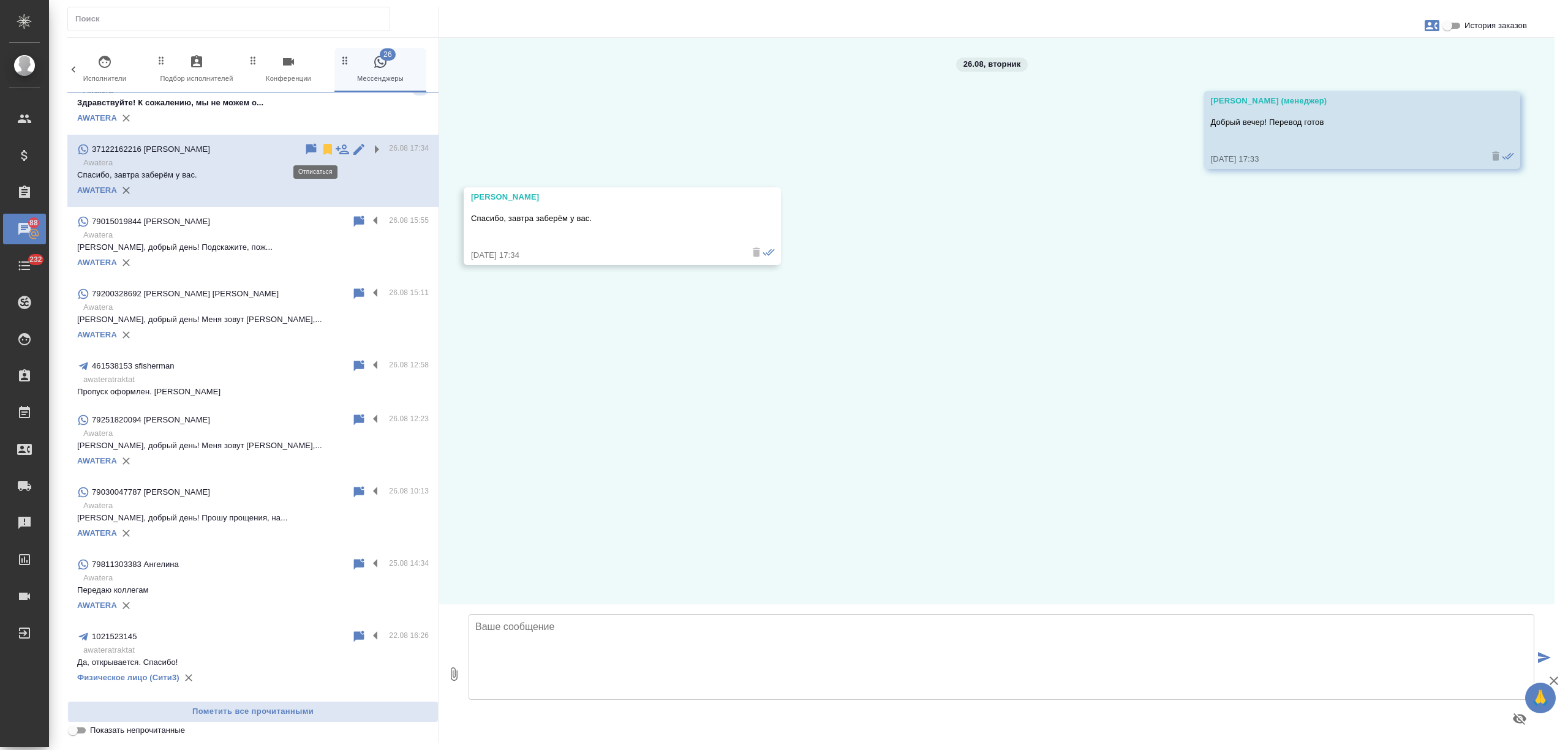
click at [323, 148] on icon at bounding box center [327, 149] width 8 height 11
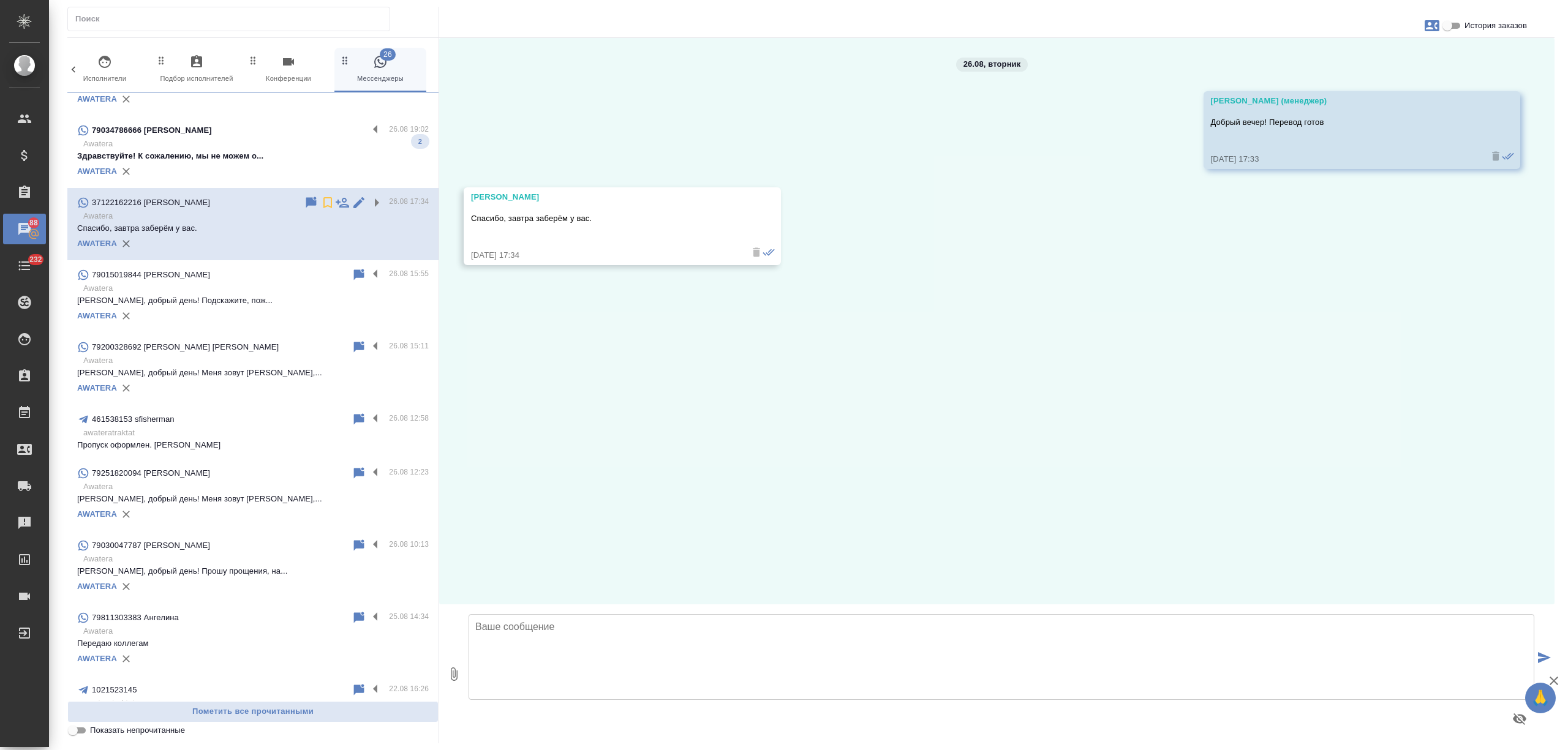
scroll to position [490, 0]
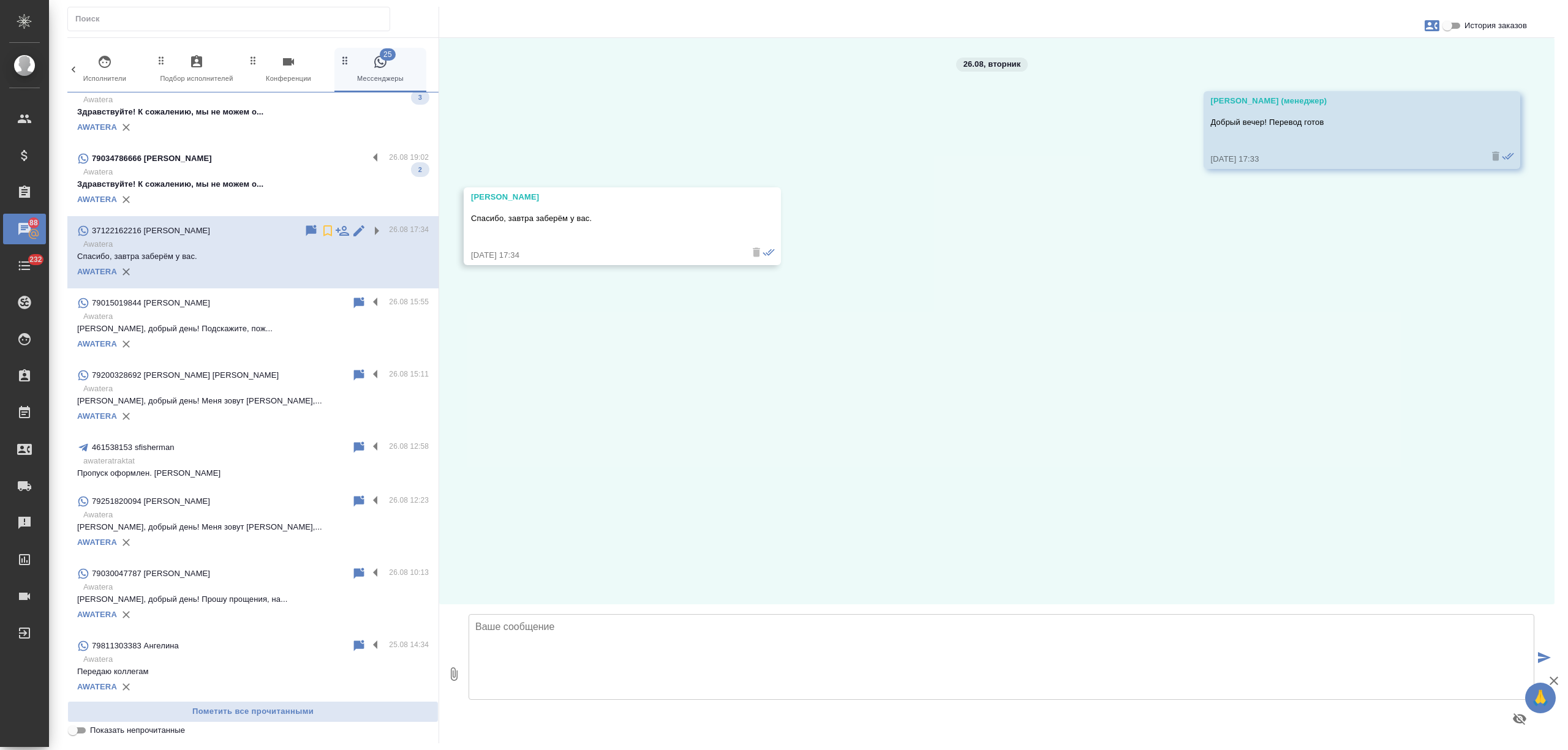
click at [312, 174] on p "Awatera" at bounding box center [256, 172] width 345 height 12
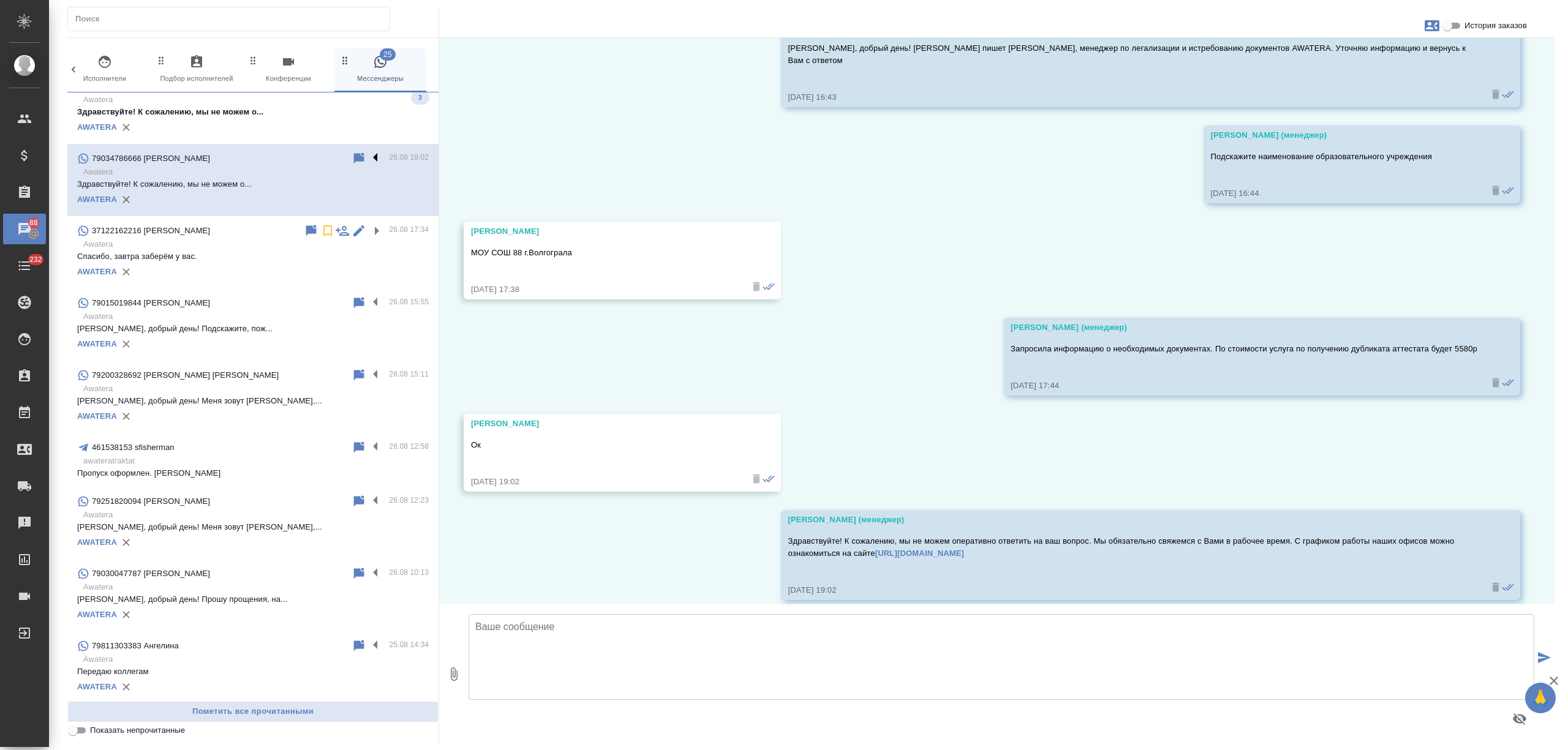
scroll to position [184, 0]
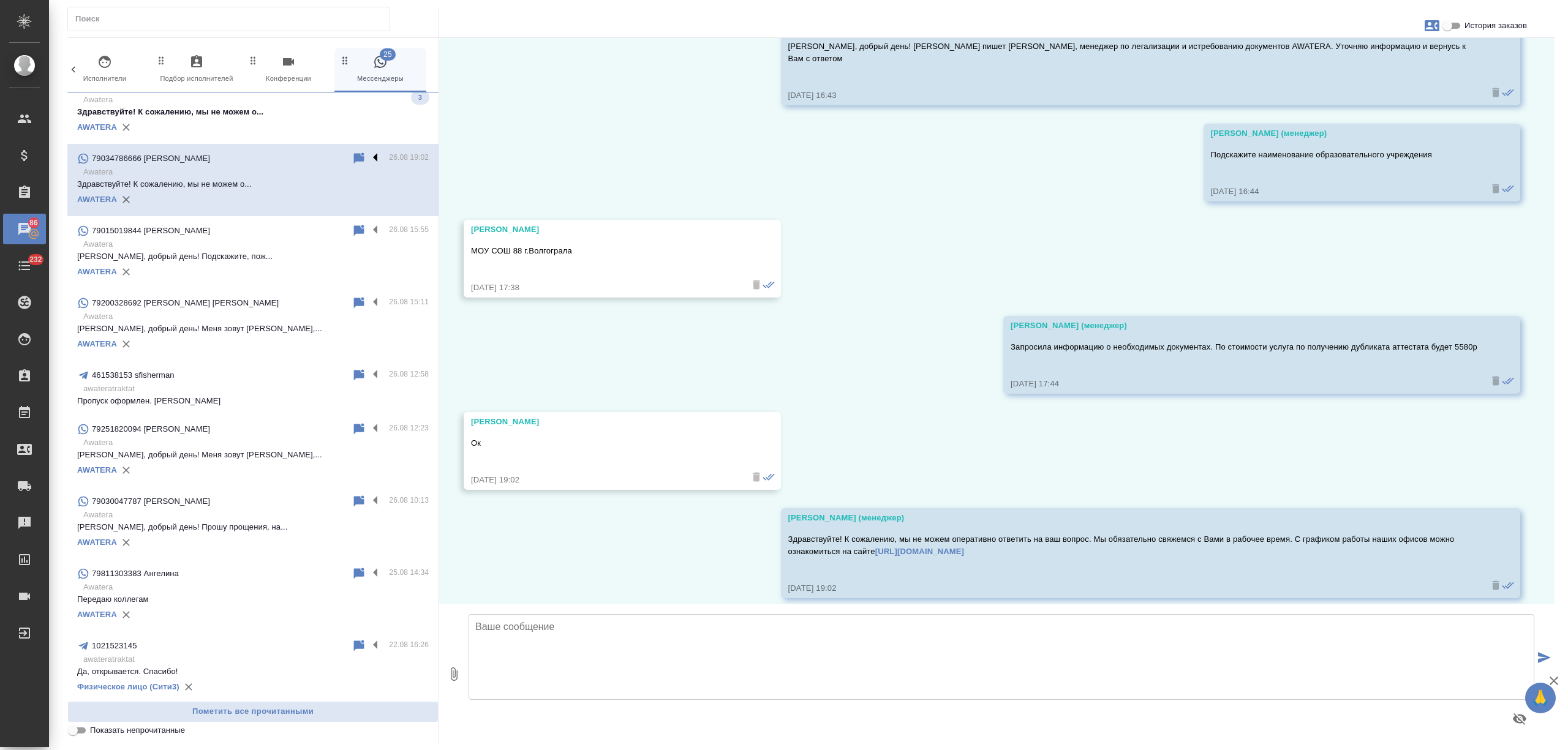
click at [368, 160] on label at bounding box center [379, 158] width 21 height 14
click at [0, 0] on input "checkbox" at bounding box center [0, 0] width 0 height 0
click at [323, 157] on icon at bounding box center [327, 158] width 8 height 11
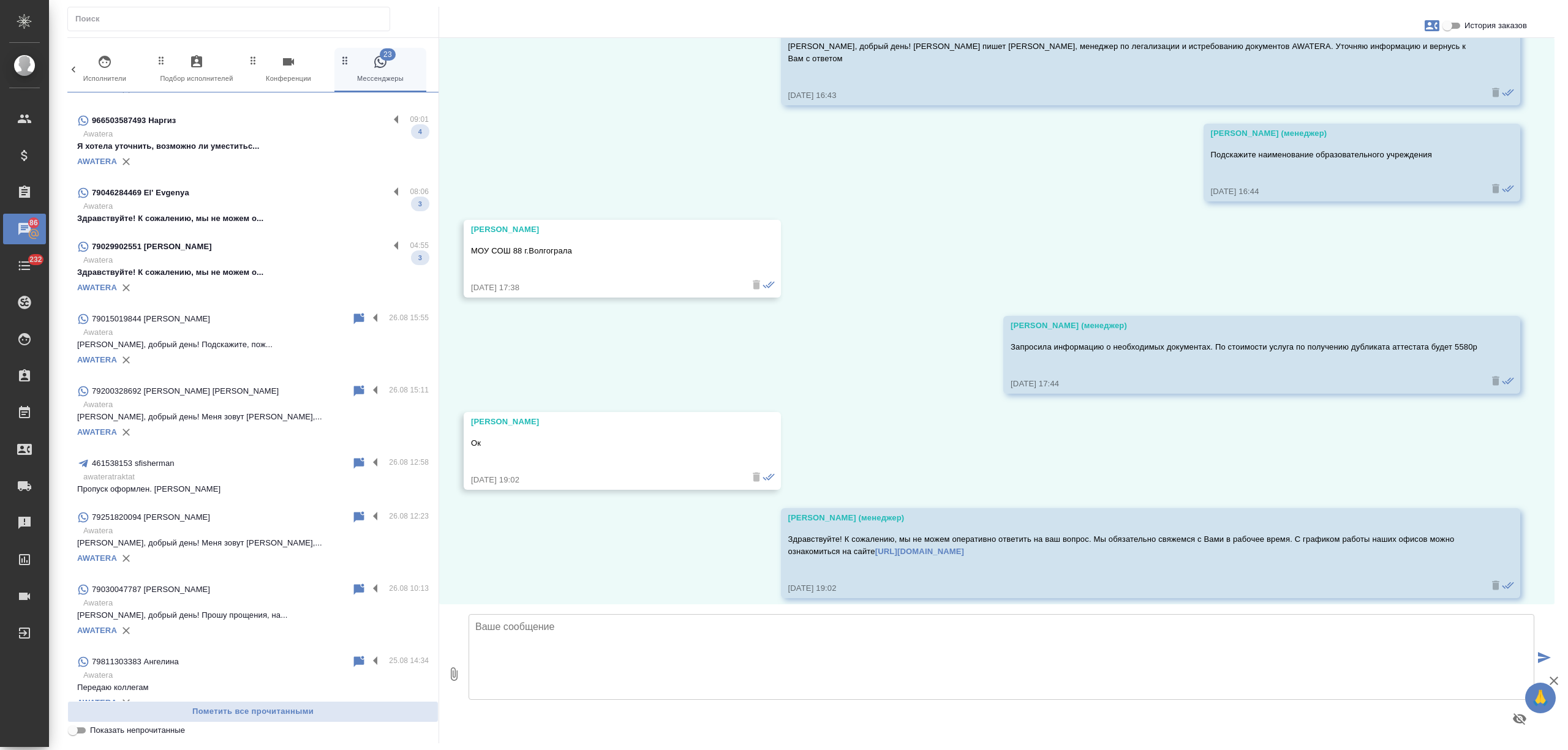
scroll to position [326, 0]
click at [312, 253] on div "79029902551 Антон" at bounding box center [233, 250] width 312 height 15
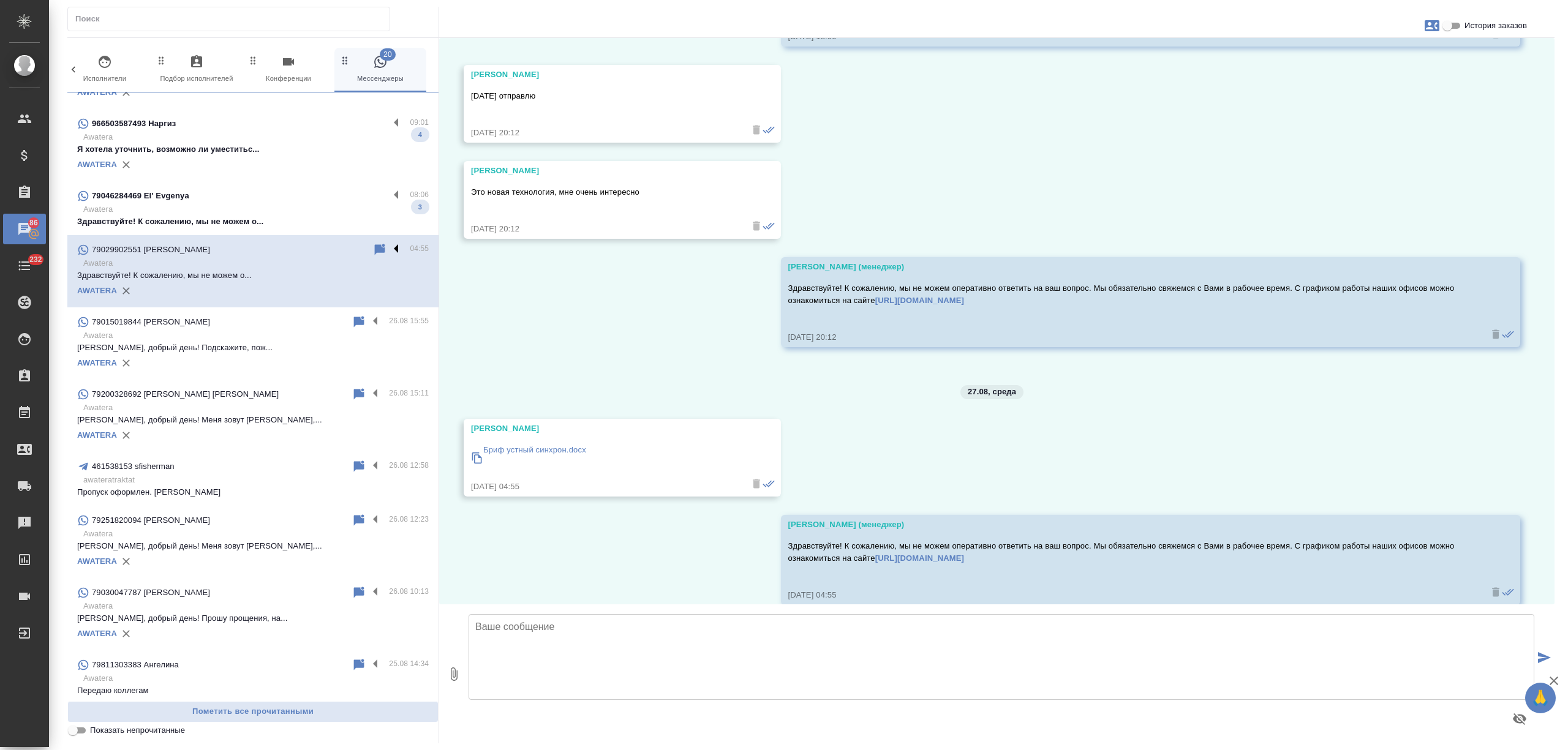
scroll to position [620, 0]
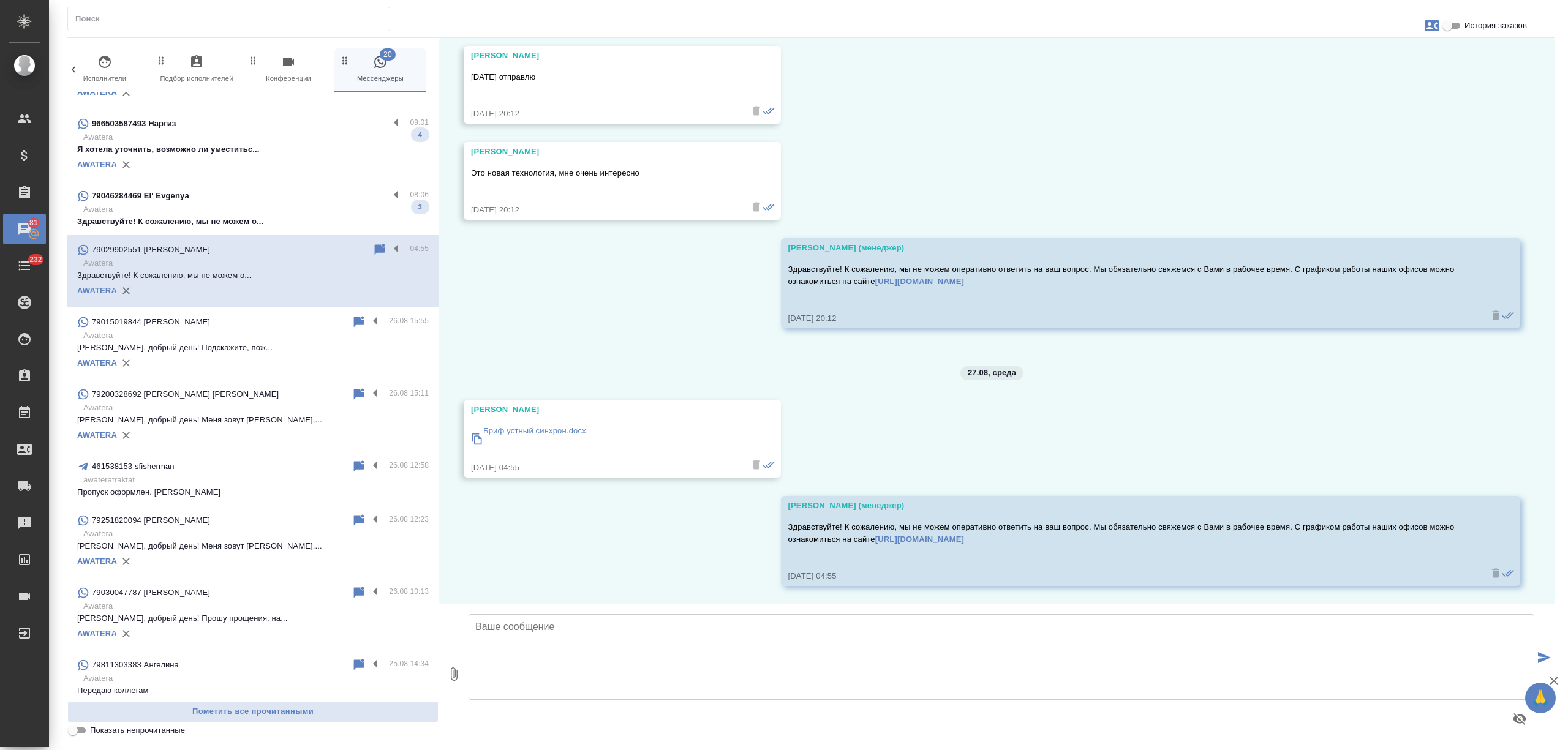
click at [320, 213] on p "Awatera" at bounding box center [256, 209] width 345 height 12
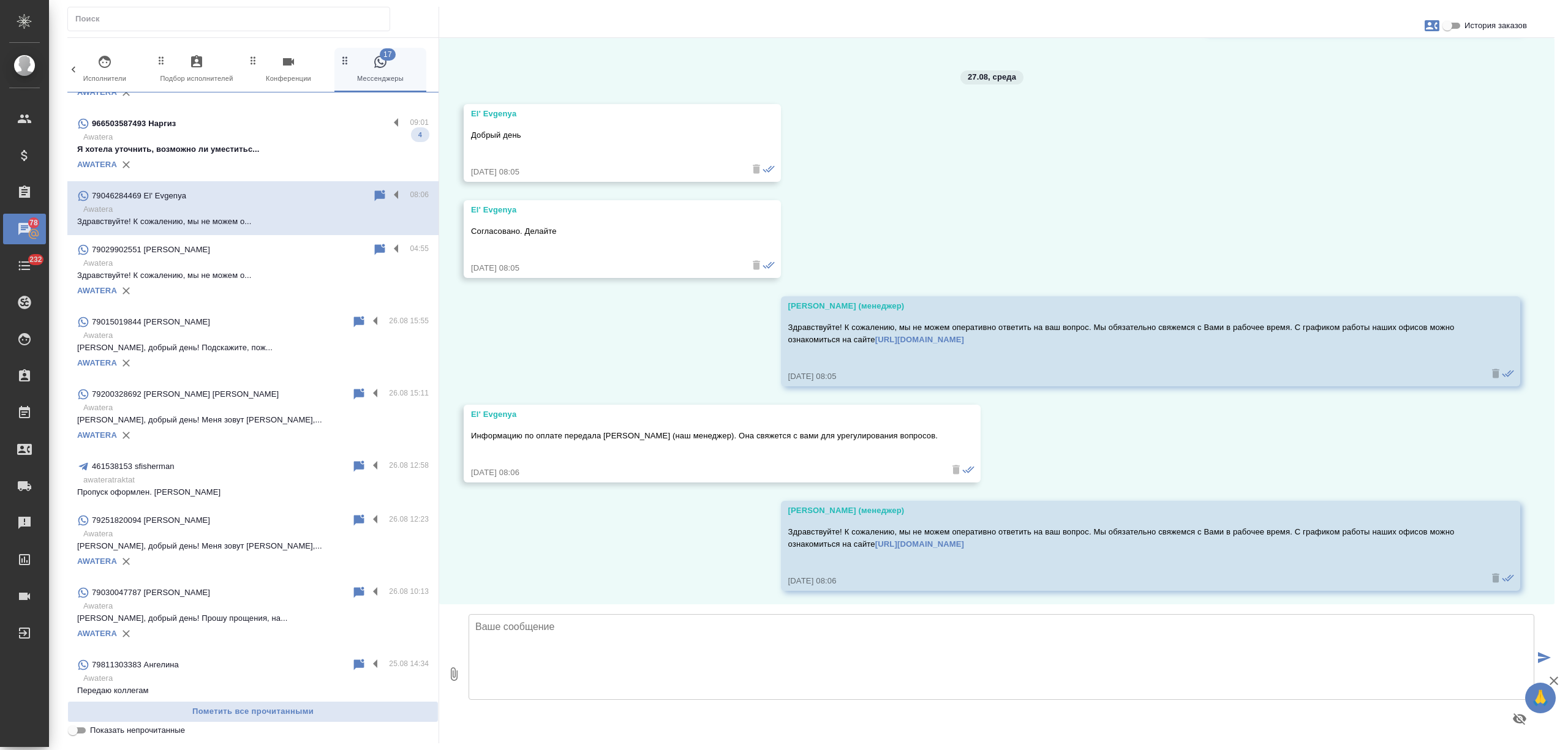
scroll to position [5972, 0]
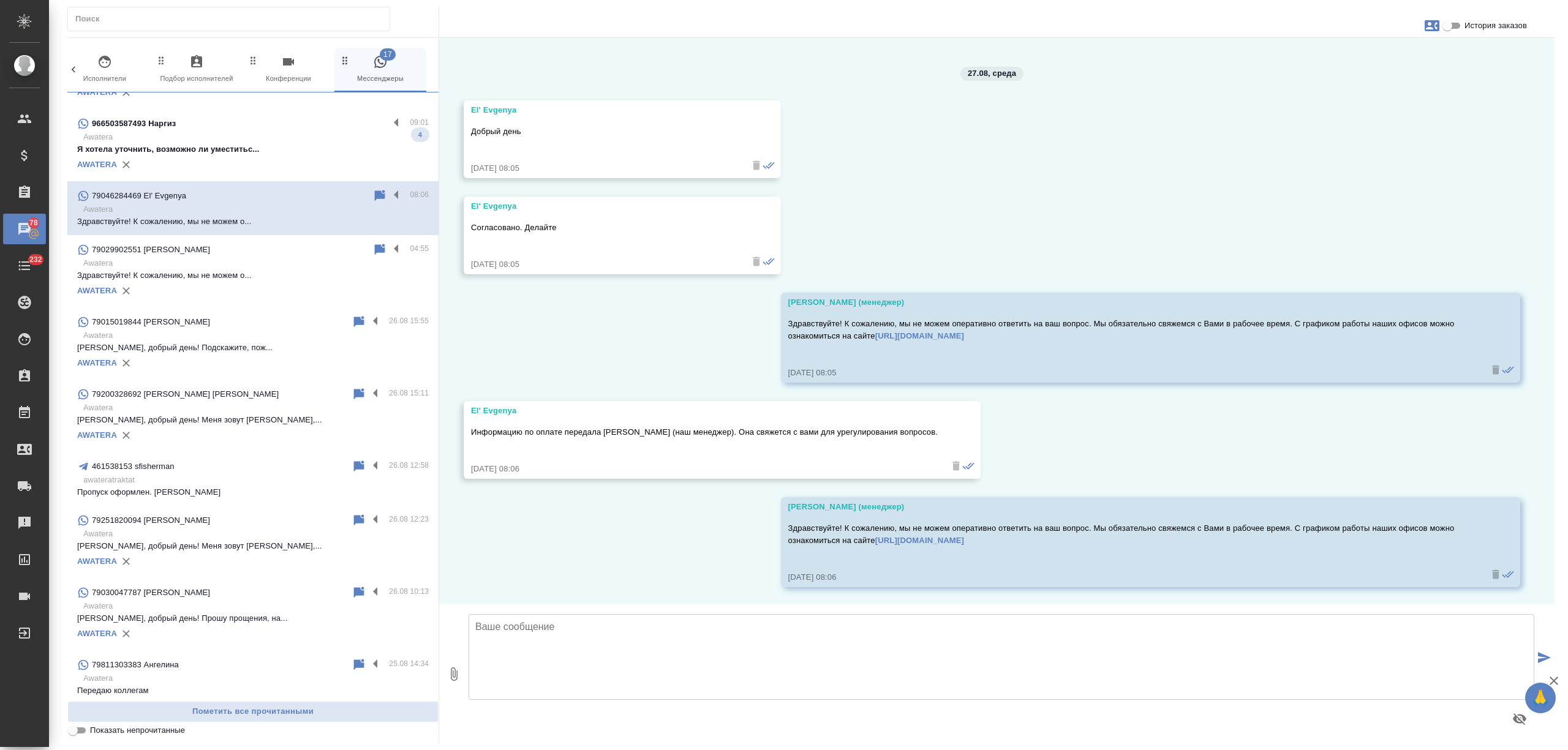
click at [607, 649] on textarea at bounding box center [1002, 657] width 1066 height 86
type textarea "Евгения, добрый день! Спасибо!"
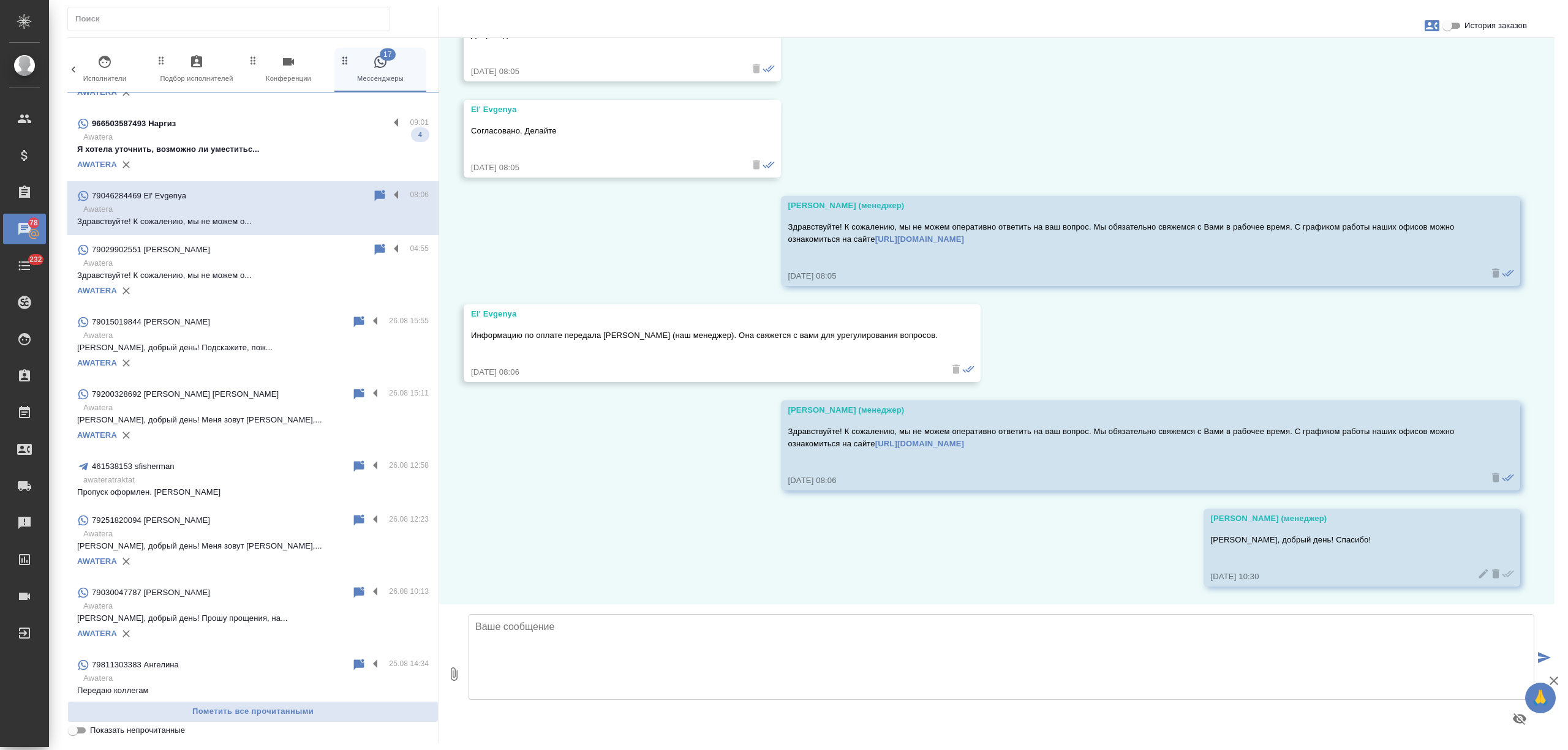
click at [1457, 25] on input "История заказов" at bounding box center [1447, 25] width 44 height 15
checkbox input "true"
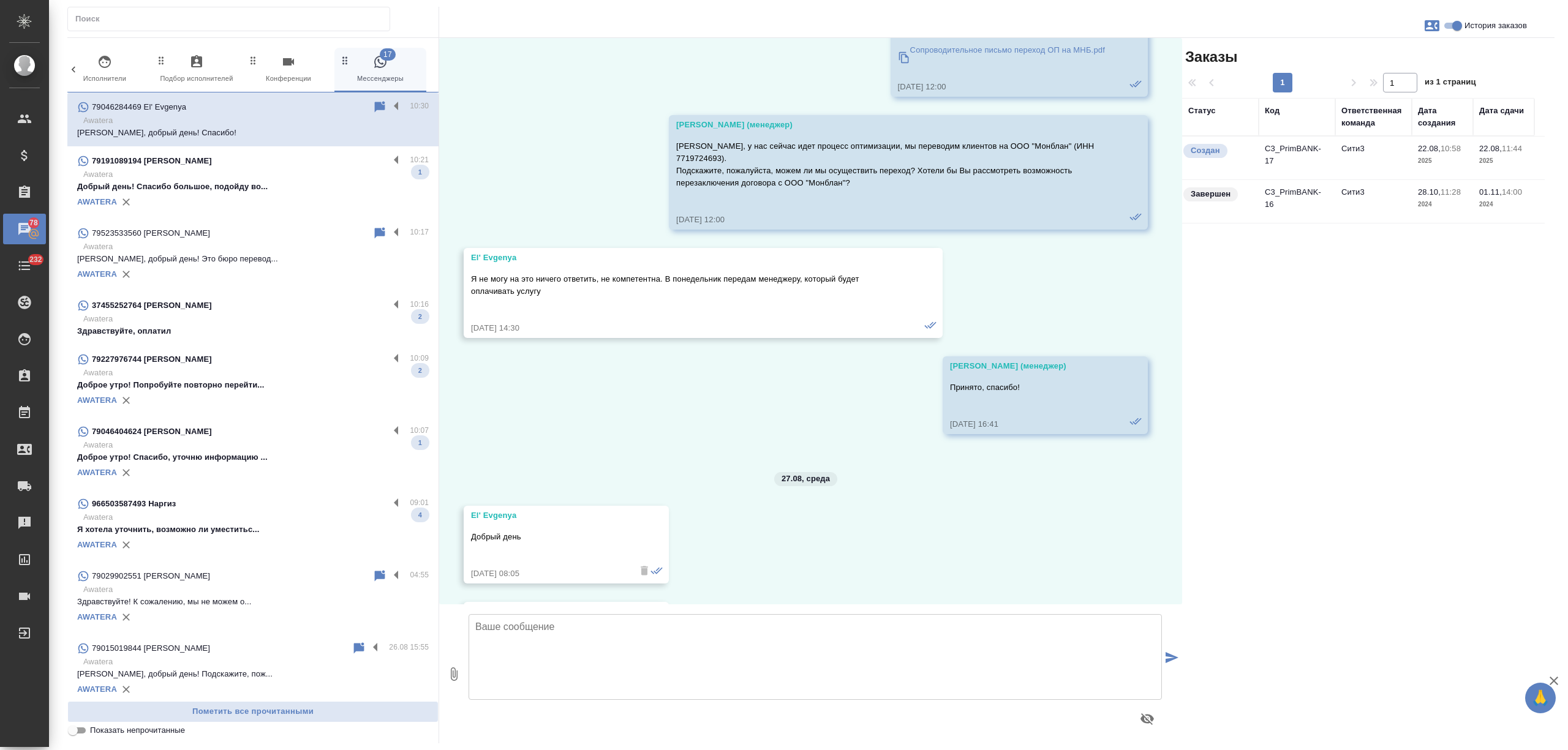
scroll to position [5636, 0]
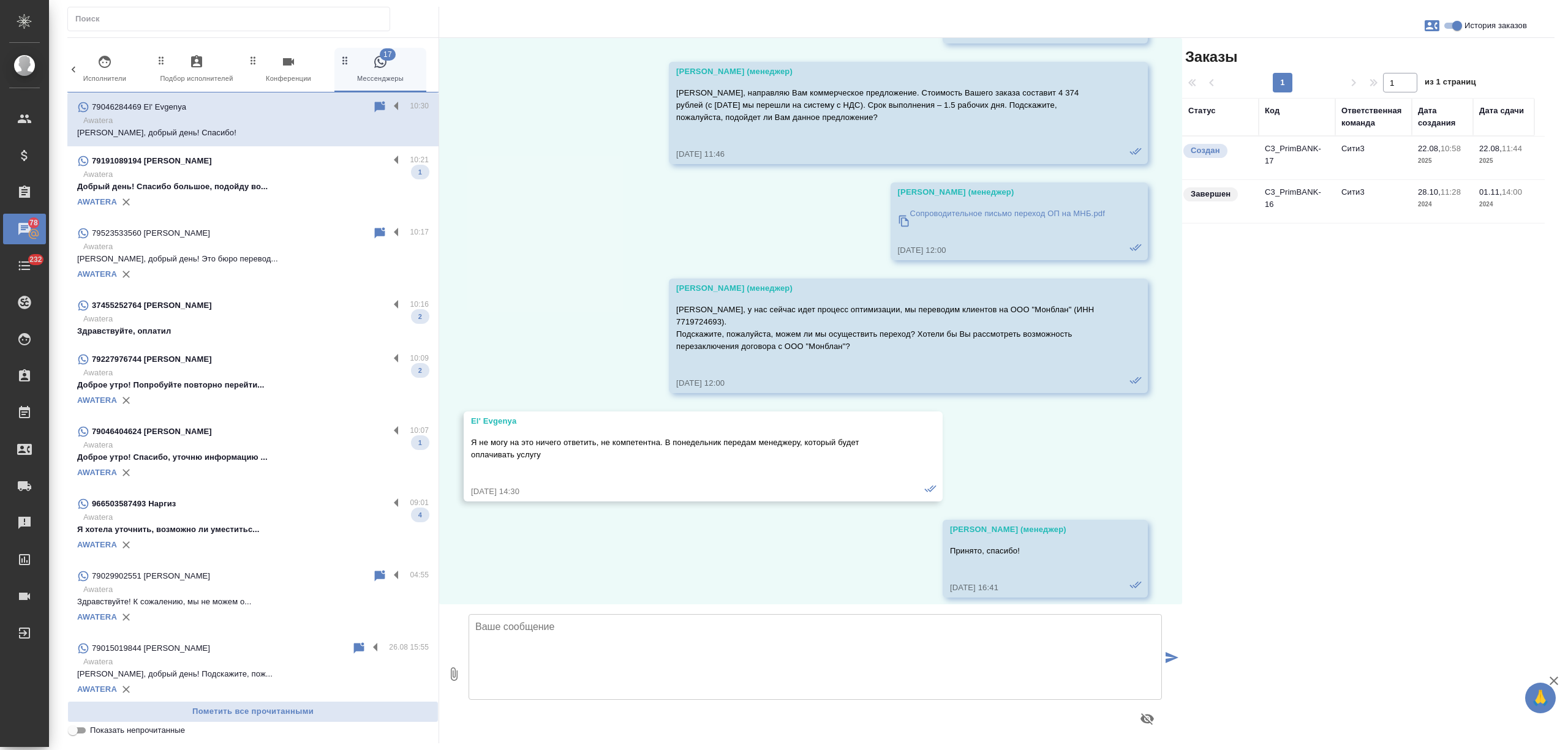
click at [923, 208] on p "Сопроводительное письмо переход ОП на МНБ.pdf" at bounding box center [1008, 214] width 195 height 12
drag, startPoint x: 880, startPoint y: 76, endPoint x: 988, endPoint y: 92, distance: 109.2
click at [987, 91] on p "Евгения, направляю Вам коммерческое предложение. Стоимость Вашего заказа состав…" at bounding box center [891, 105] width 429 height 36
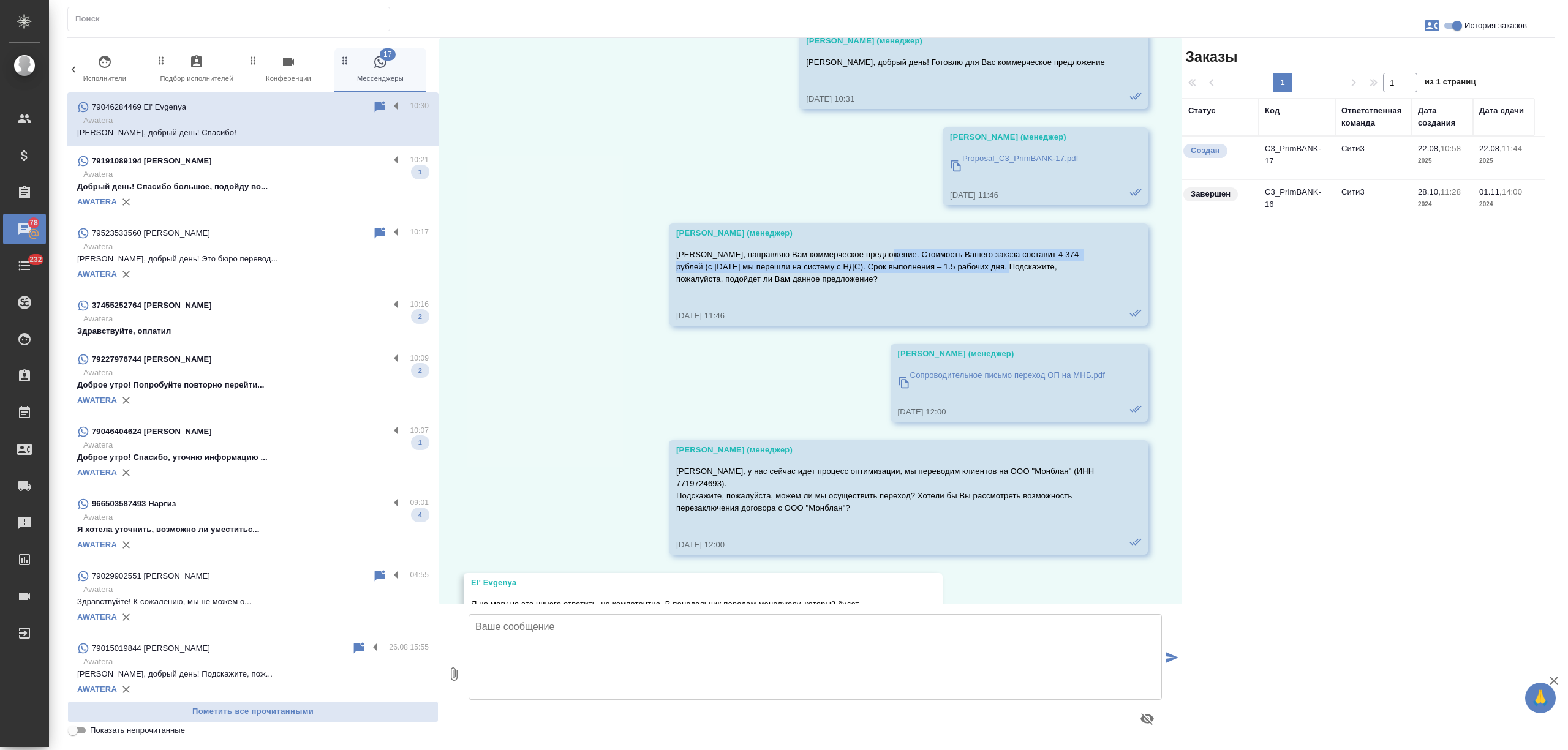
scroll to position [5472, 0]
click at [994, 154] on p "Proposal_C3_PrimBANK-17.pdf" at bounding box center [1021, 160] width 117 height 12
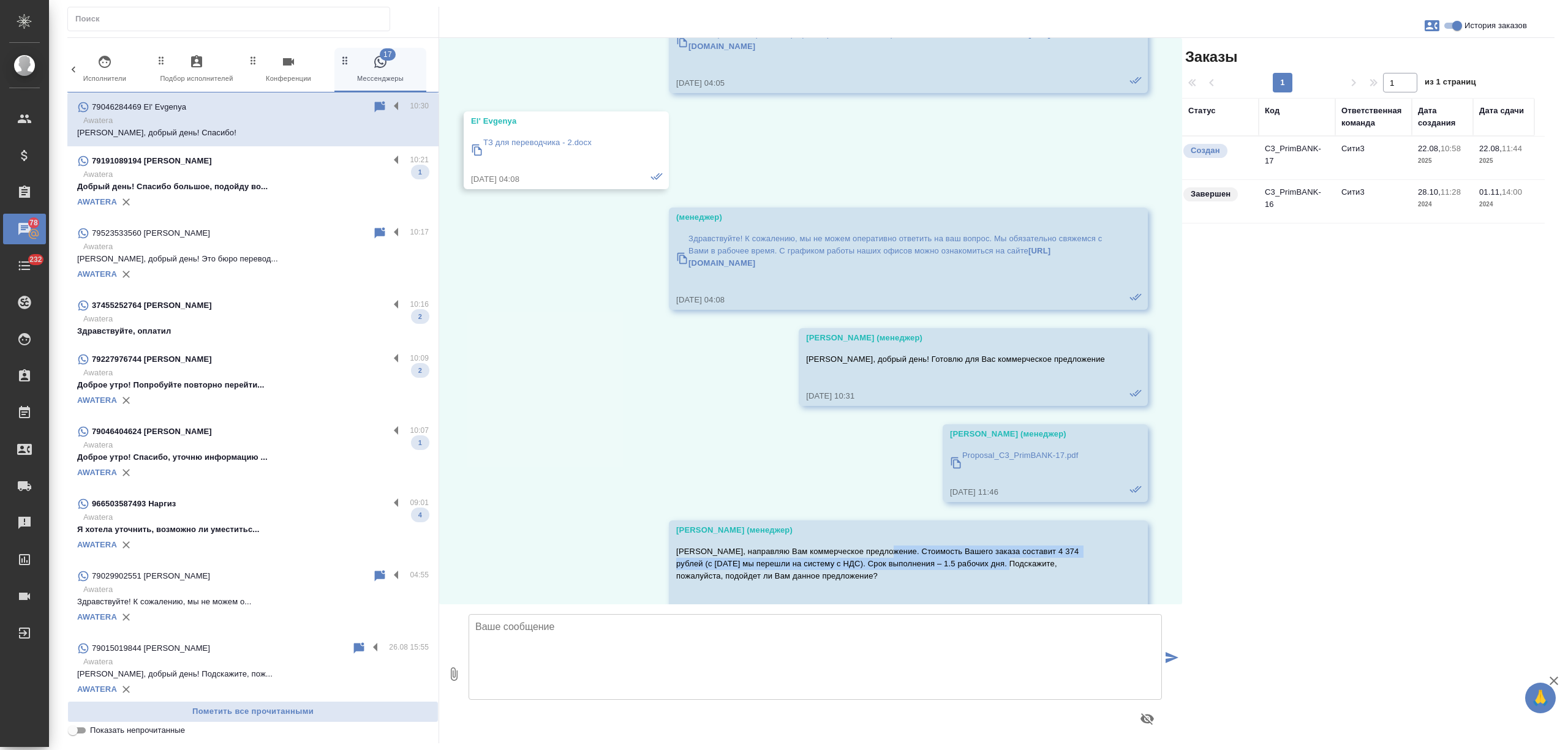
scroll to position [5146, 0]
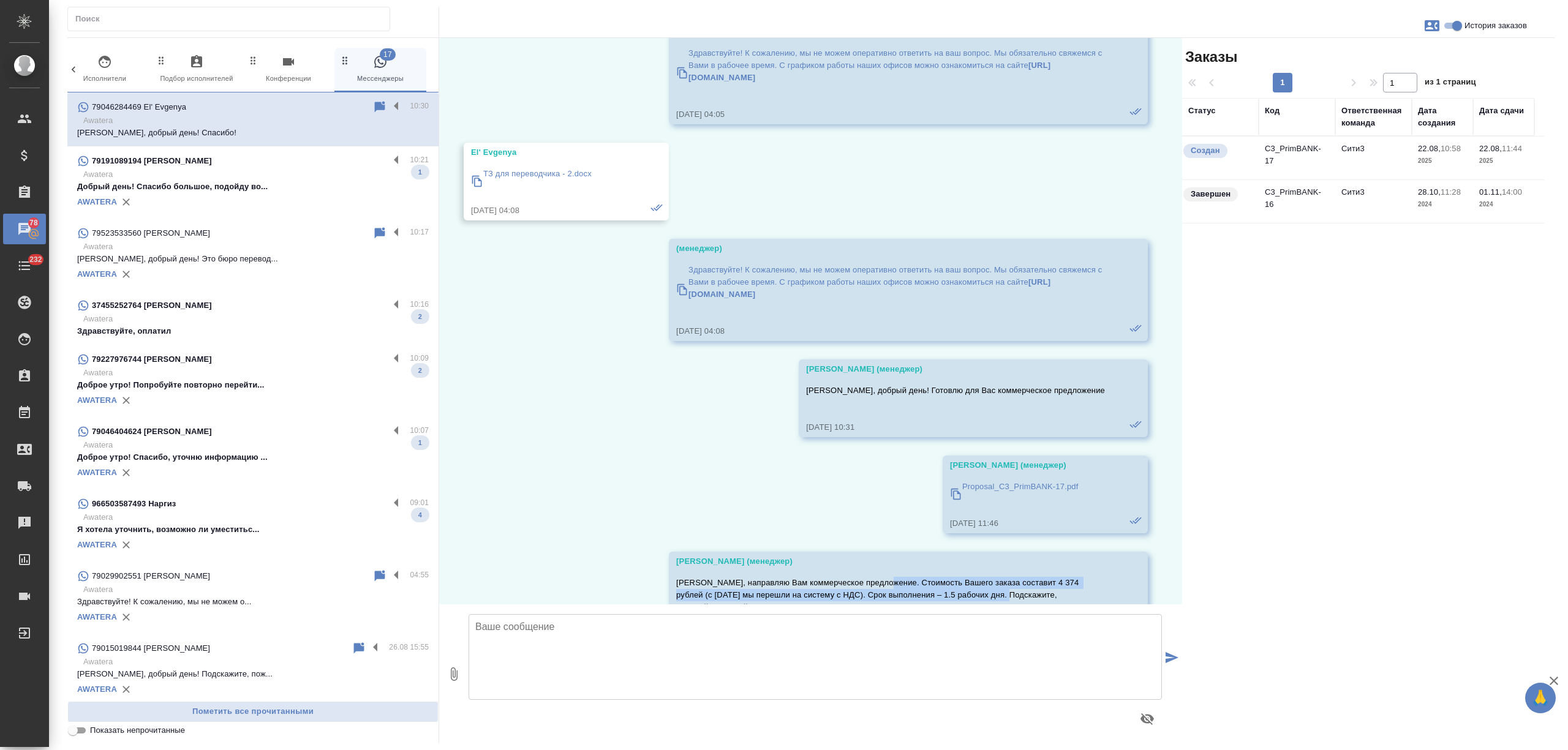
click at [1294, 153] on td "C3_PrimBANK-17" at bounding box center [1297, 158] width 76 height 43
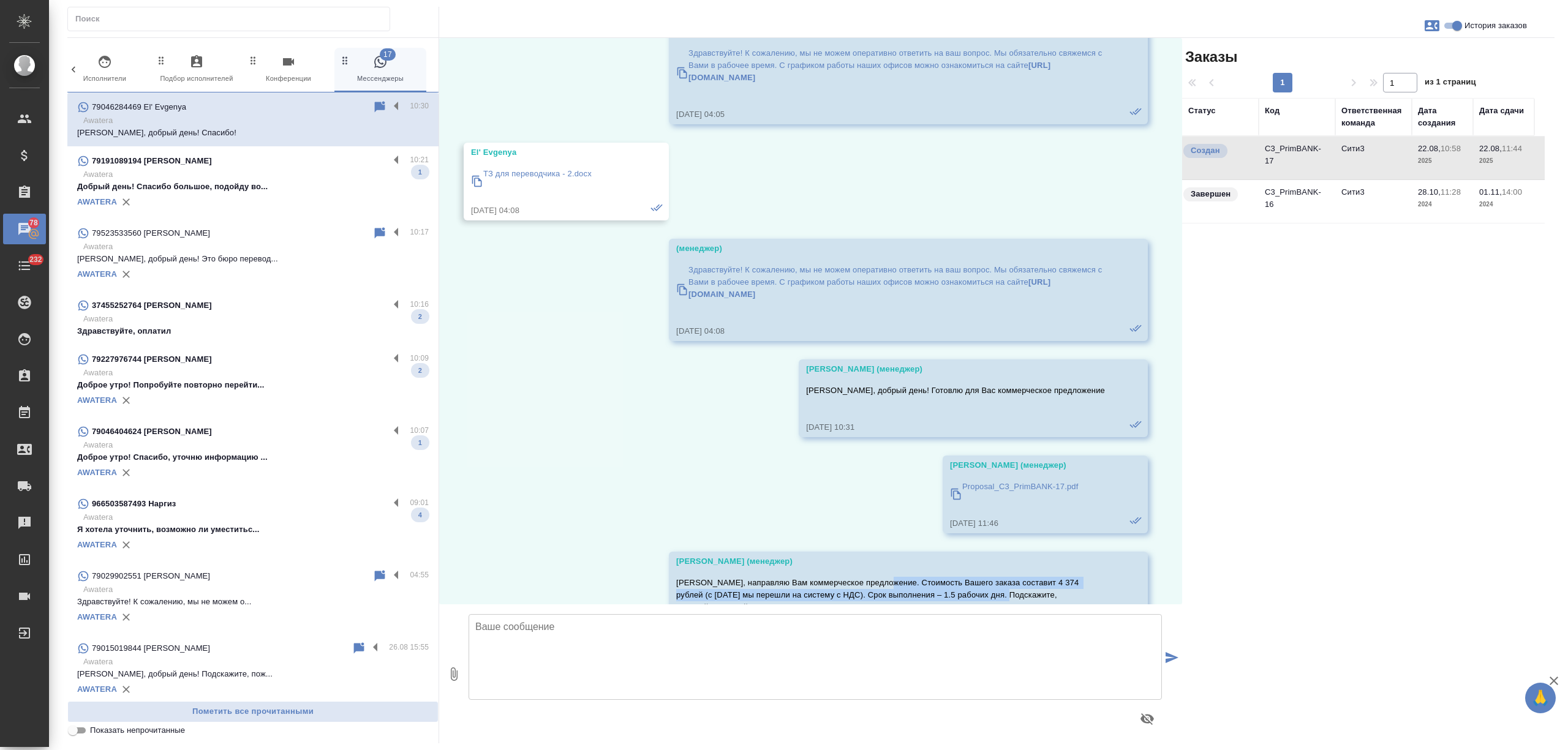
click at [1294, 153] on td "C3_PrimBANK-17" at bounding box center [1297, 158] width 76 height 43
click at [280, 175] on p "Awatera" at bounding box center [256, 174] width 345 height 12
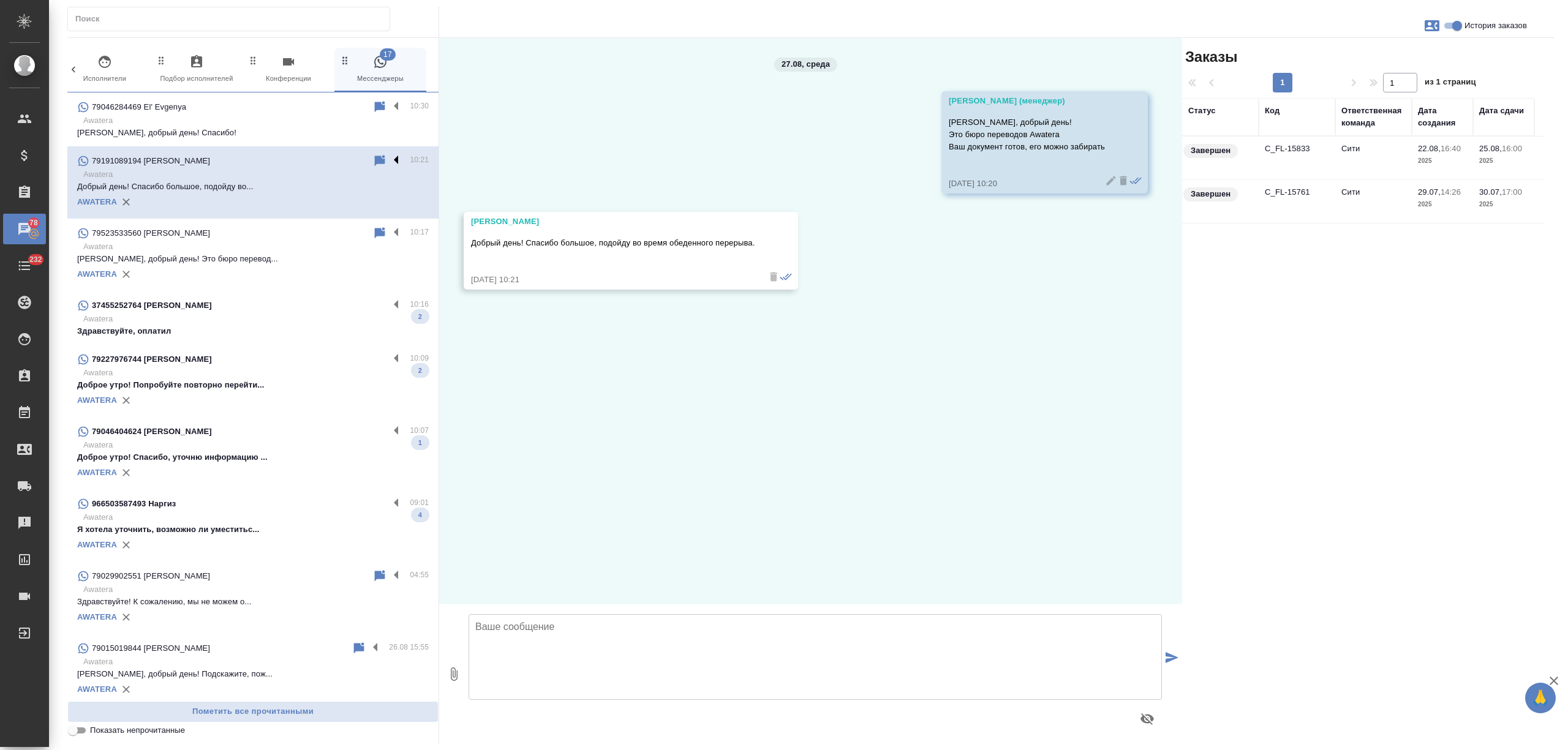
scroll to position [0, 0]
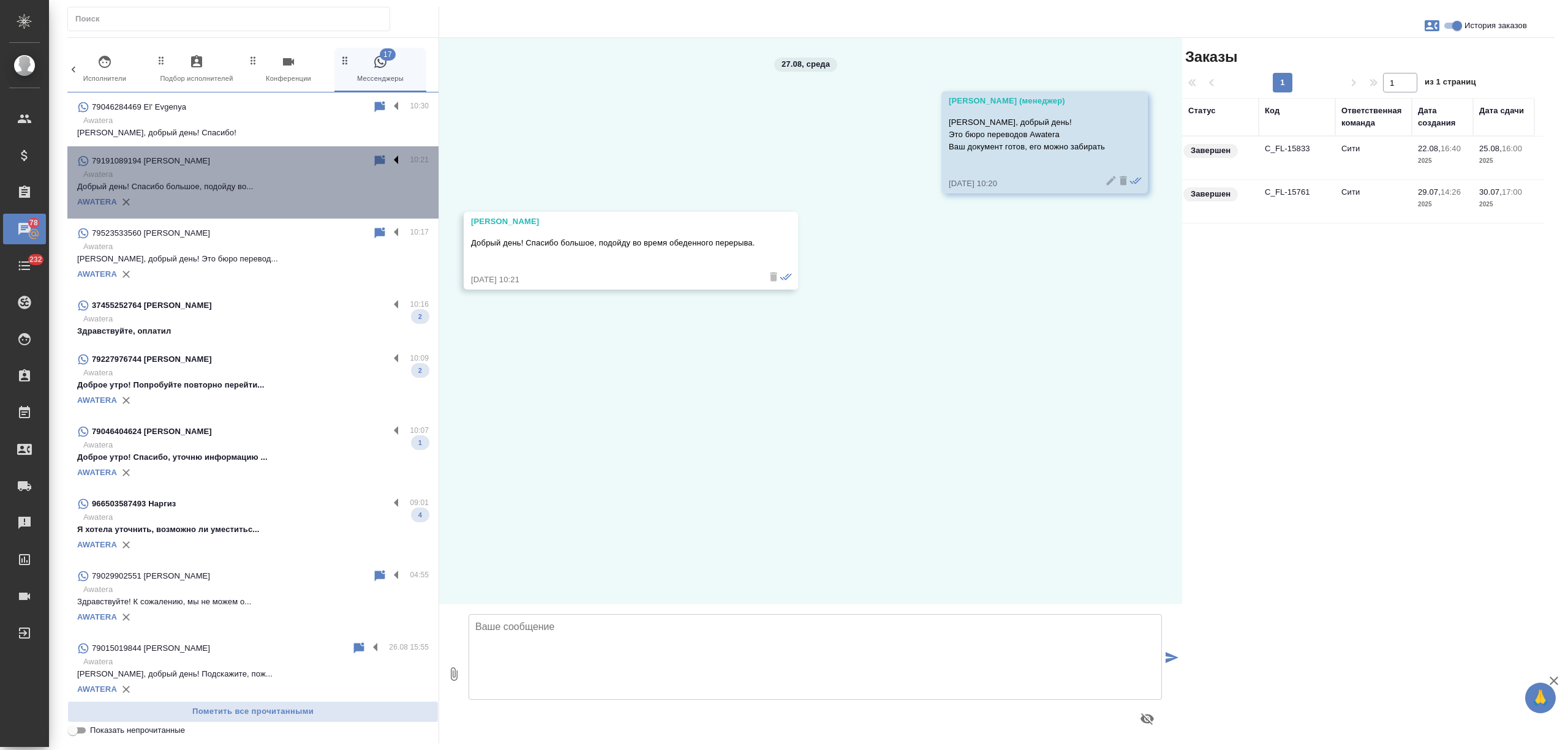
click at [389, 160] on label at bounding box center [399, 161] width 21 height 14
click at [0, 0] on input "checkbox" at bounding box center [0, 0] width 0 height 0
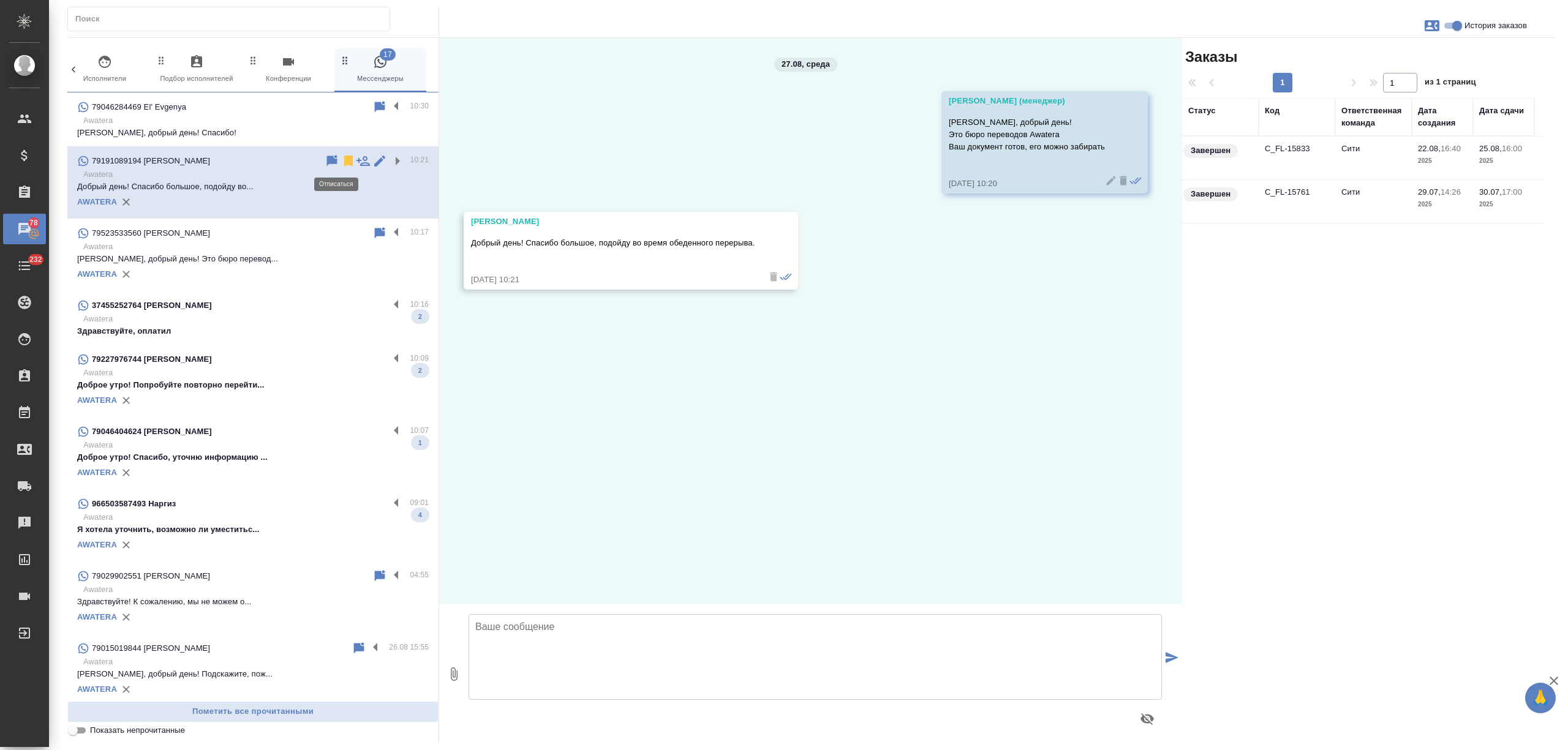
click at [341, 160] on icon at bounding box center [349, 161] width 15 height 15
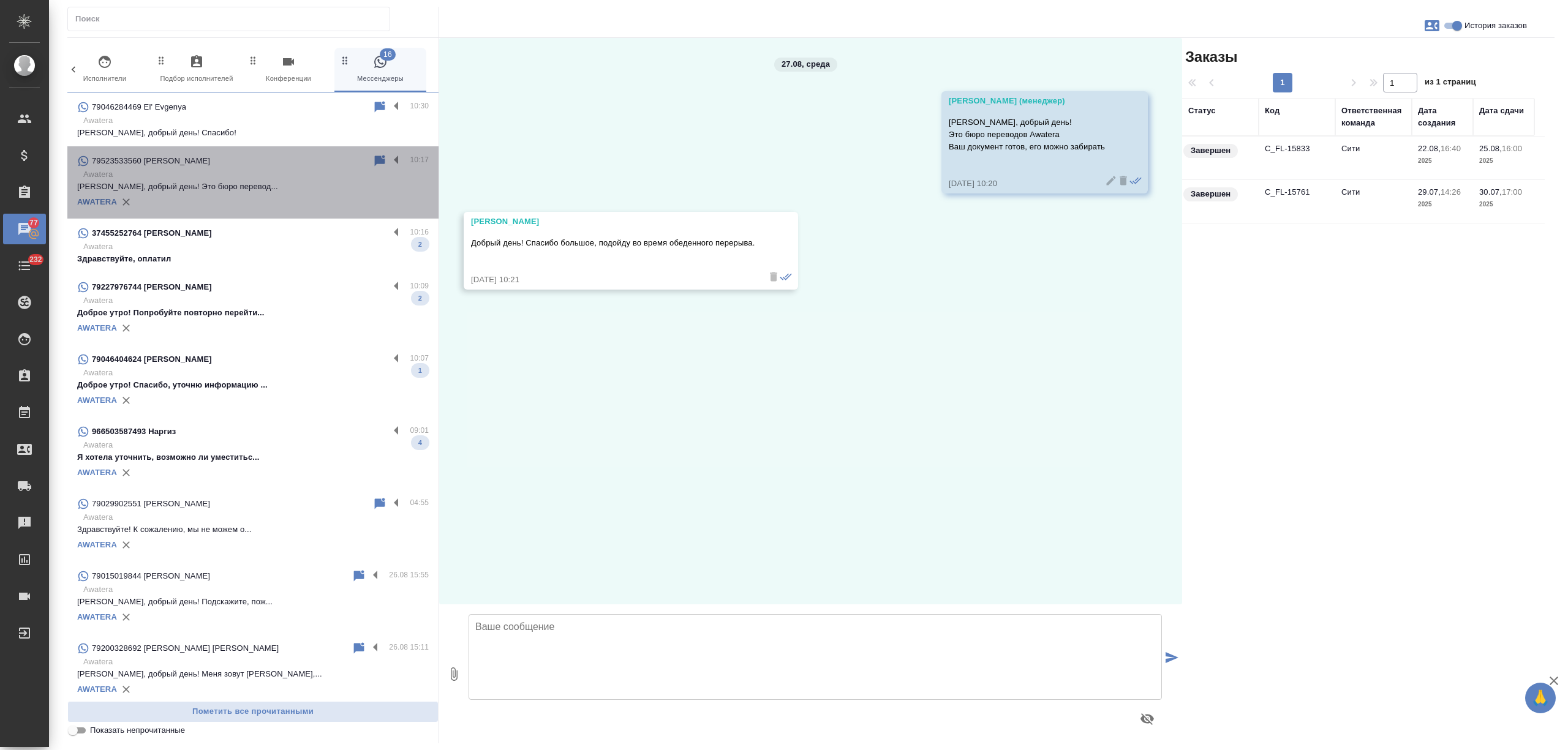
click at [285, 169] on p "Awatera" at bounding box center [256, 174] width 345 height 12
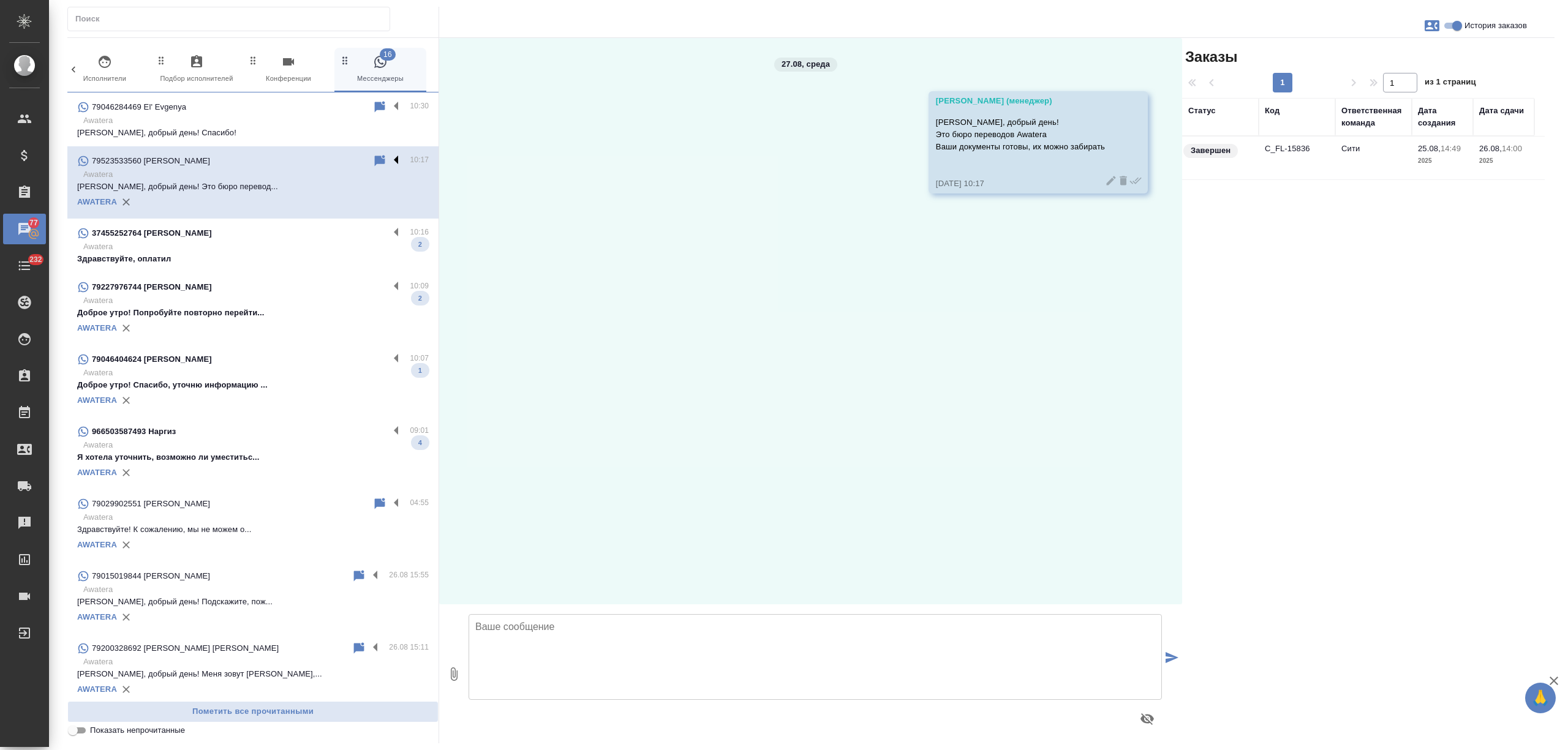
click at [389, 158] on label at bounding box center [399, 161] width 21 height 14
click at [0, 0] on input "checkbox" at bounding box center [0, 0] width 0 height 0
click at [344, 158] on icon at bounding box center [348, 161] width 8 height 11
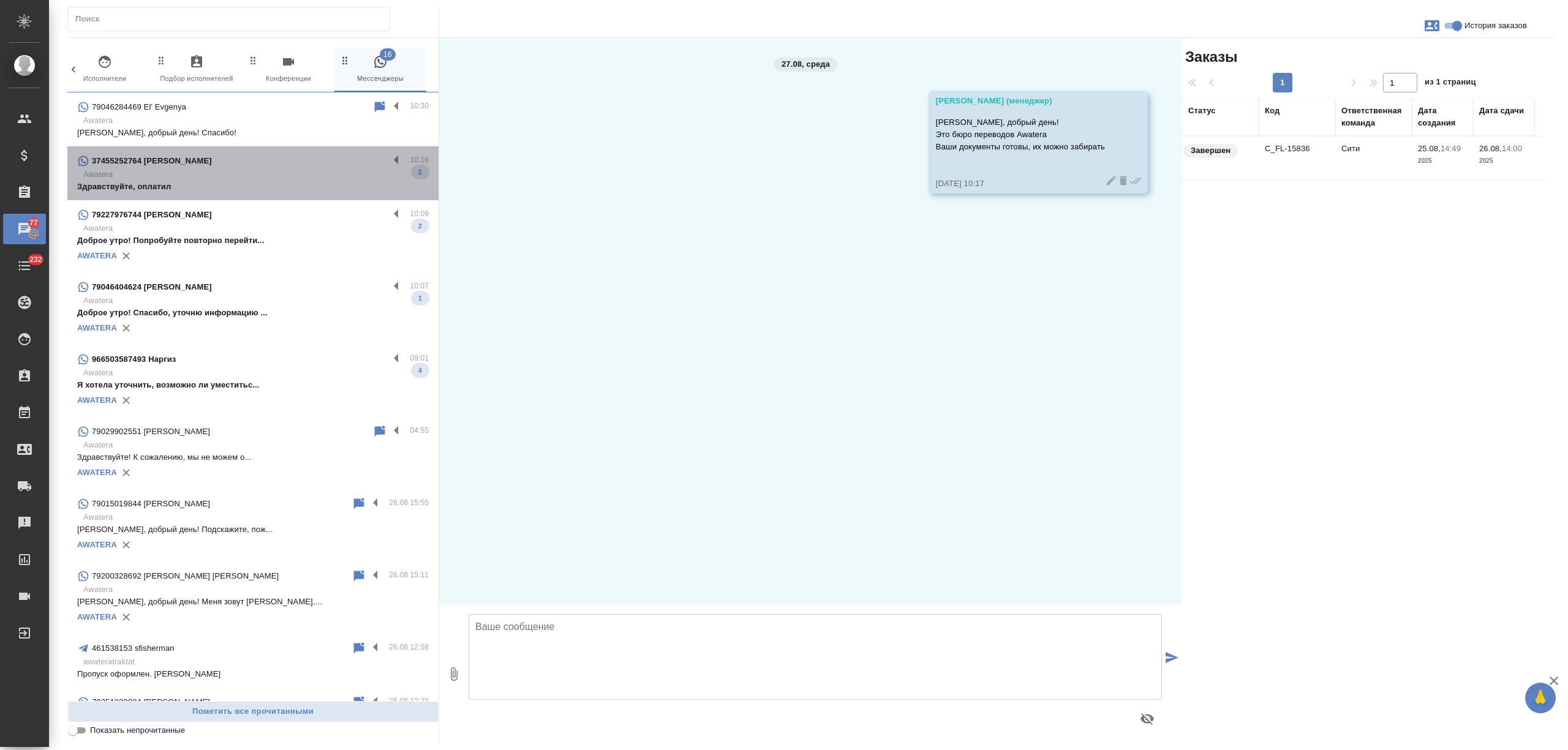
click at [273, 178] on p "Awatera" at bounding box center [256, 174] width 345 height 12
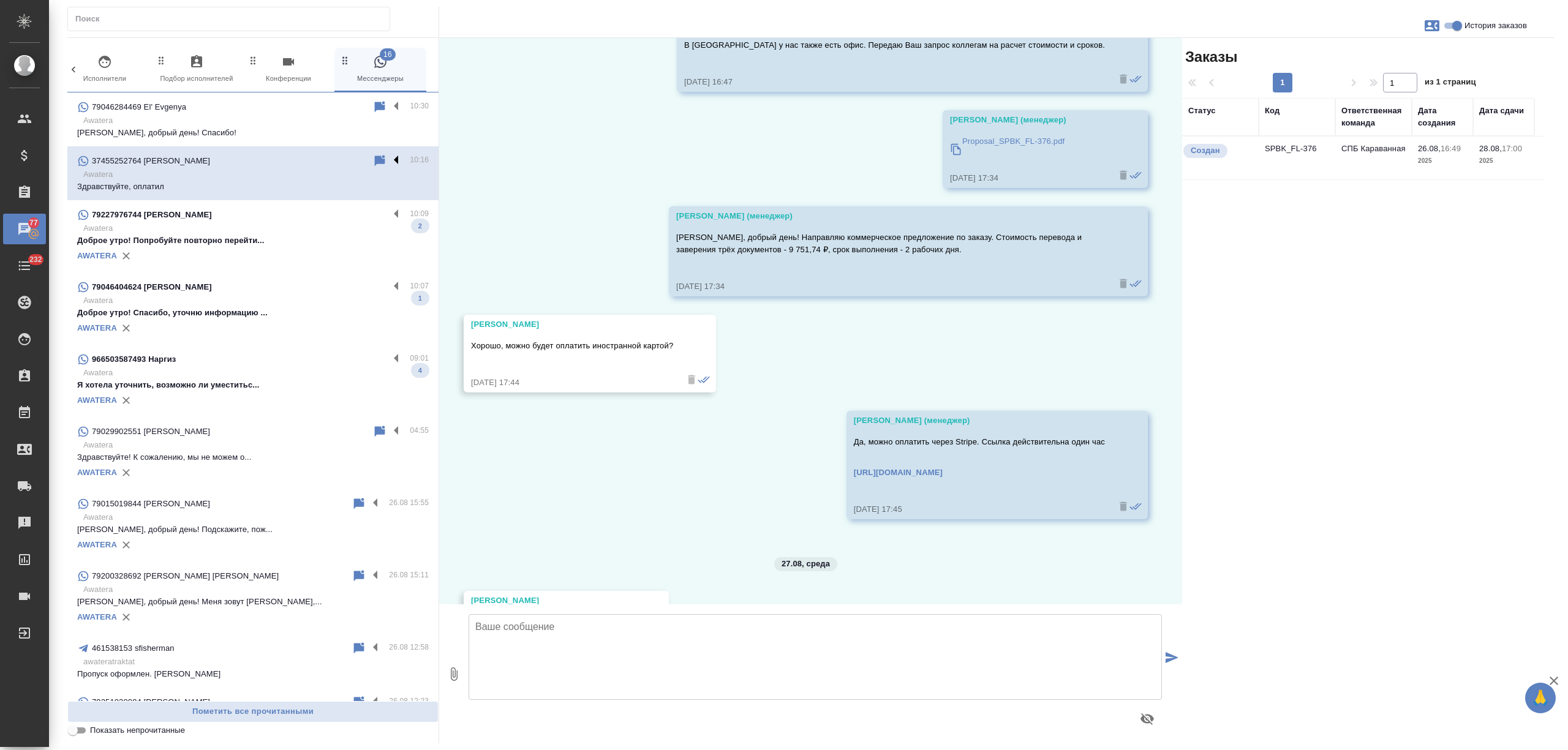
scroll to position [990, 0]
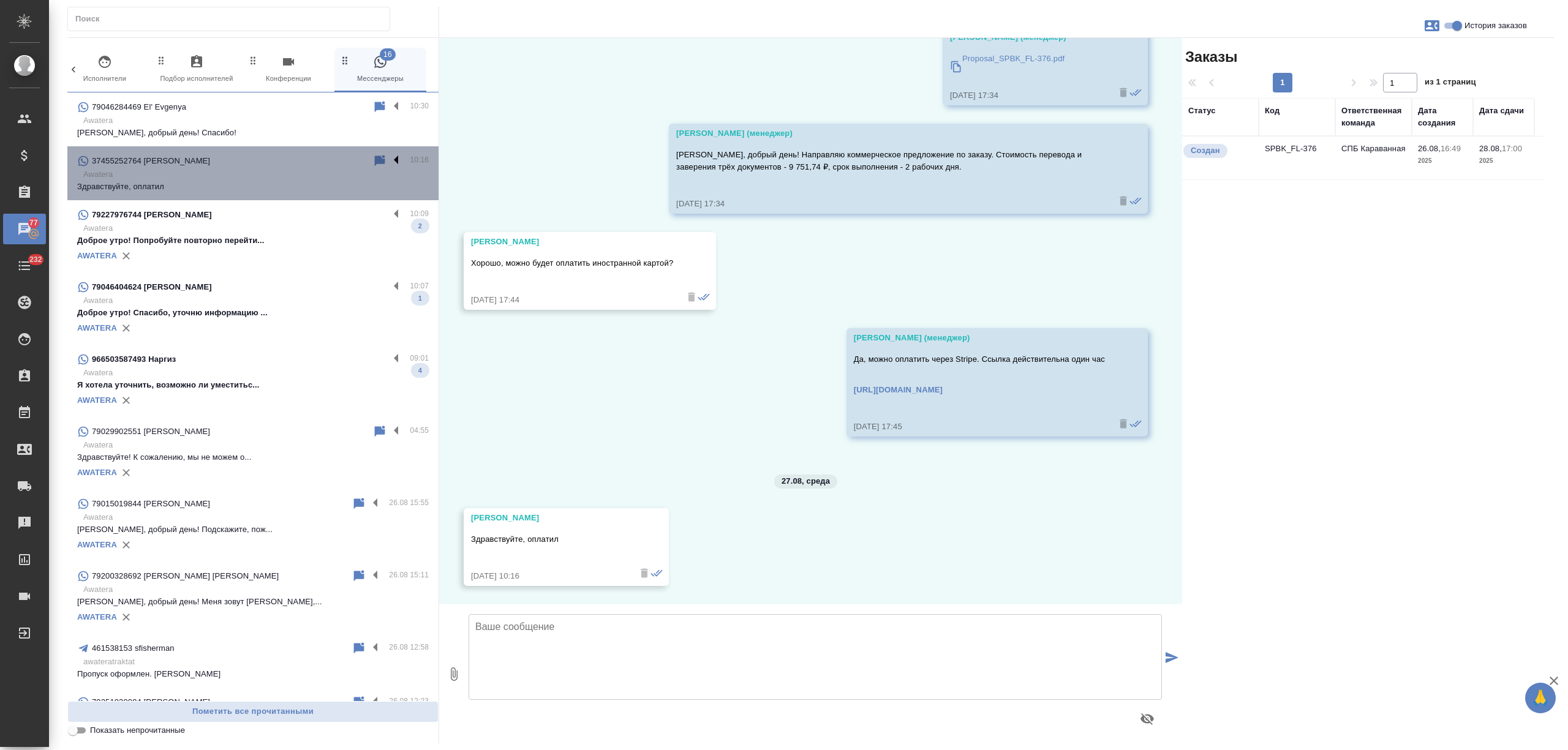
click at [389, 158] on label at bounding box center [399, 161] width 21 height 14
click at [0, 0] on input "checkbox" at bounding box center [0, 0] width 0 height 0
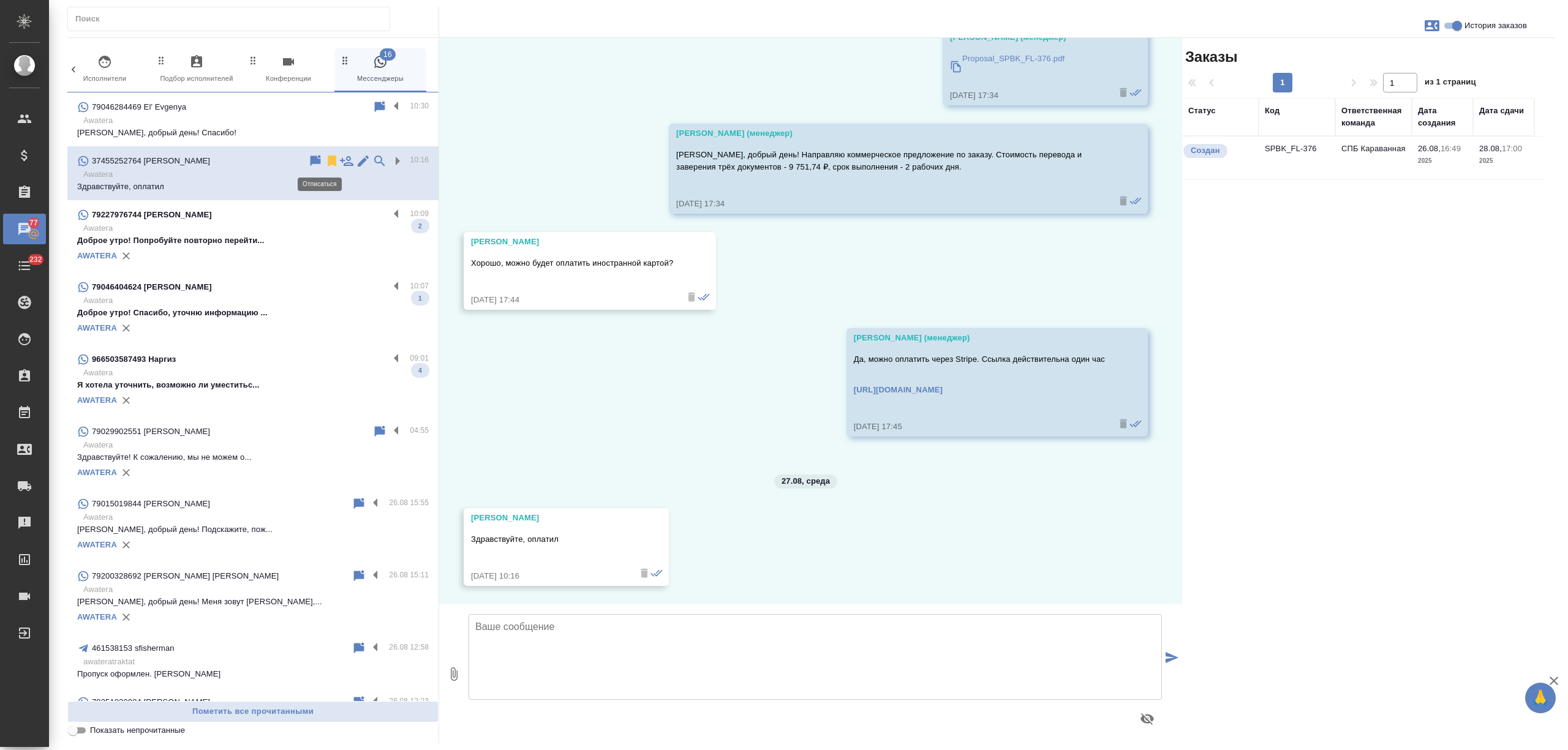
click at [328, 159] on icon at bounding box center [332, 161] width 8 height 11
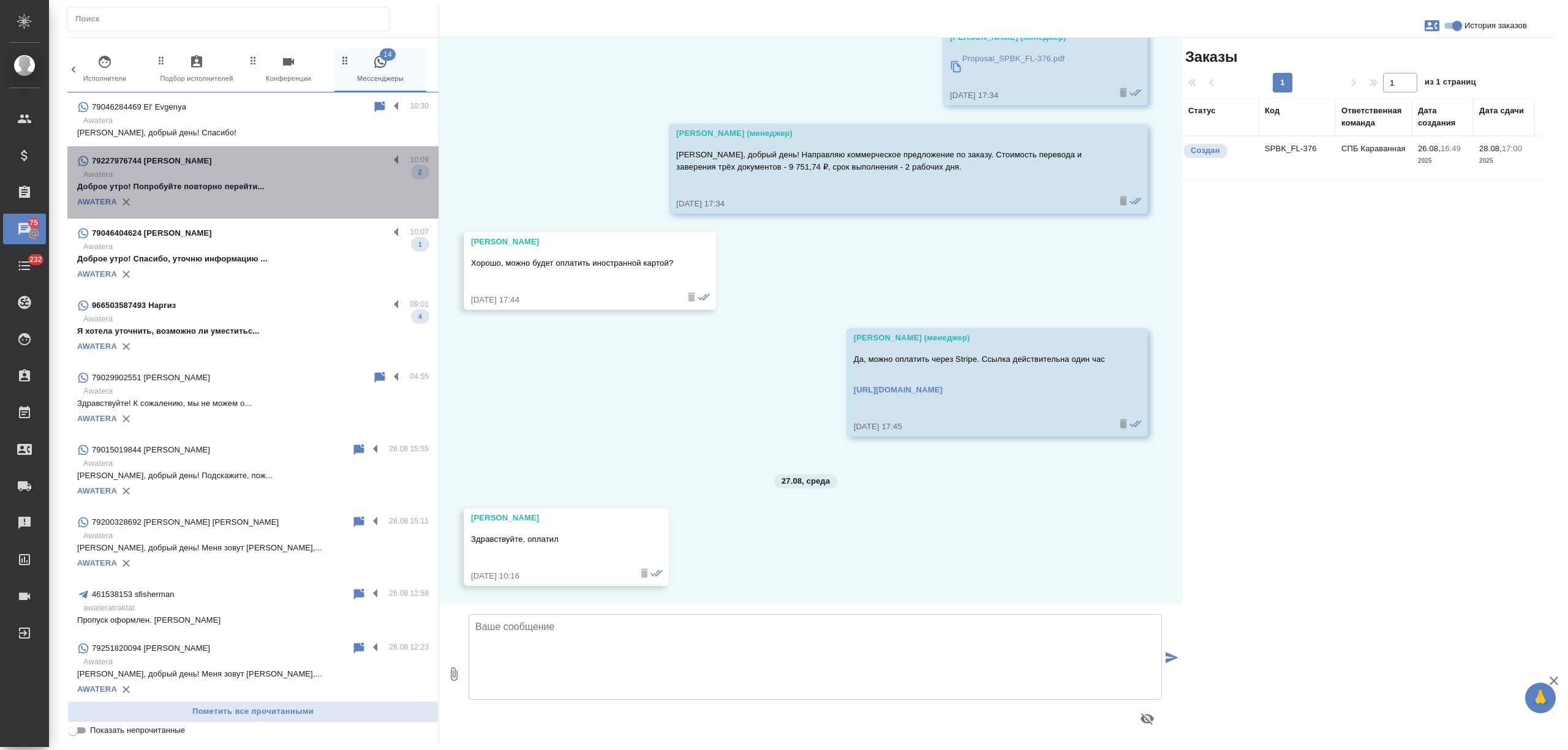
click at [312, 191] on p "Доброе утро! Попробуйте повторно перейти..." at bounding box center [253, 186] width 352 height 12
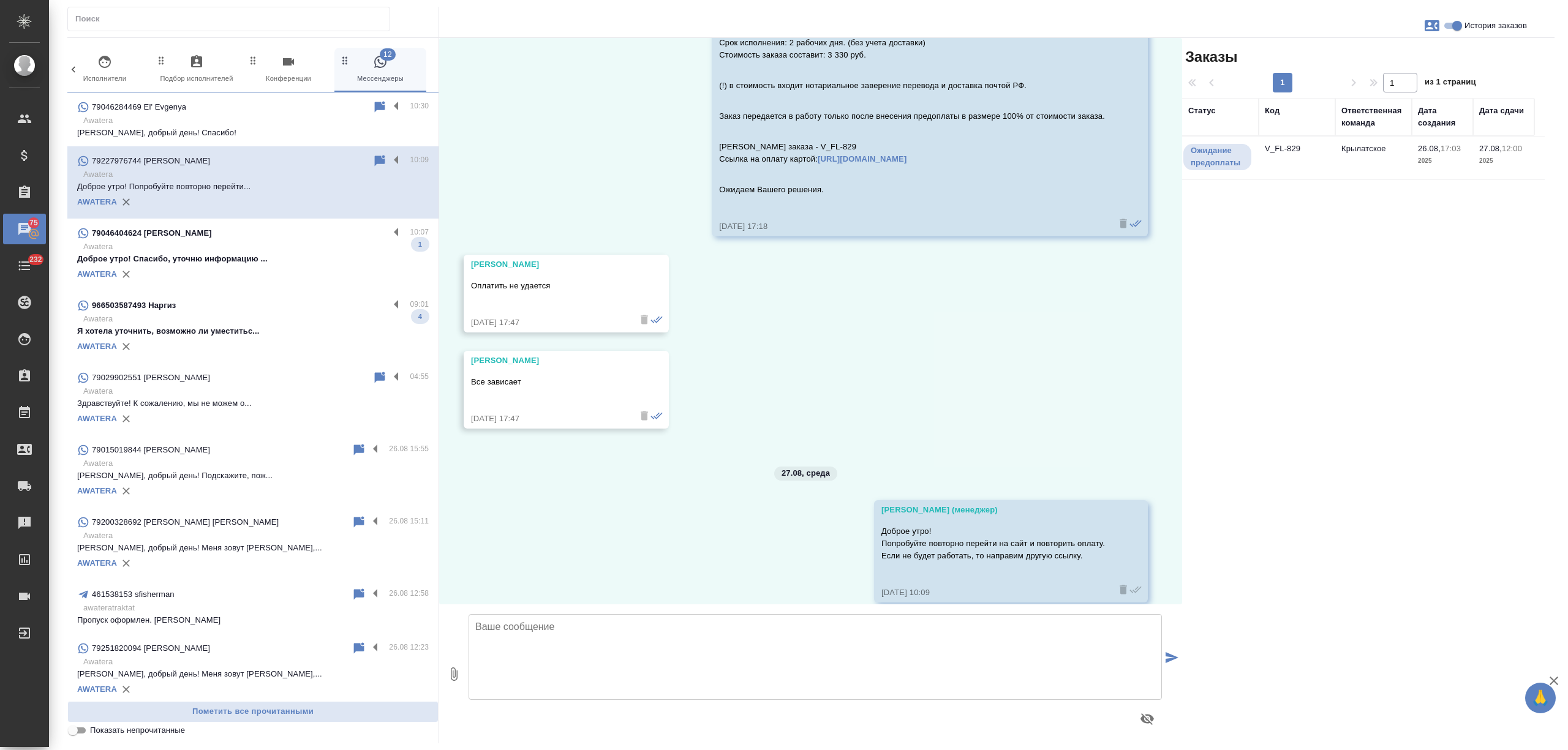
scroll to position [1596, 0]
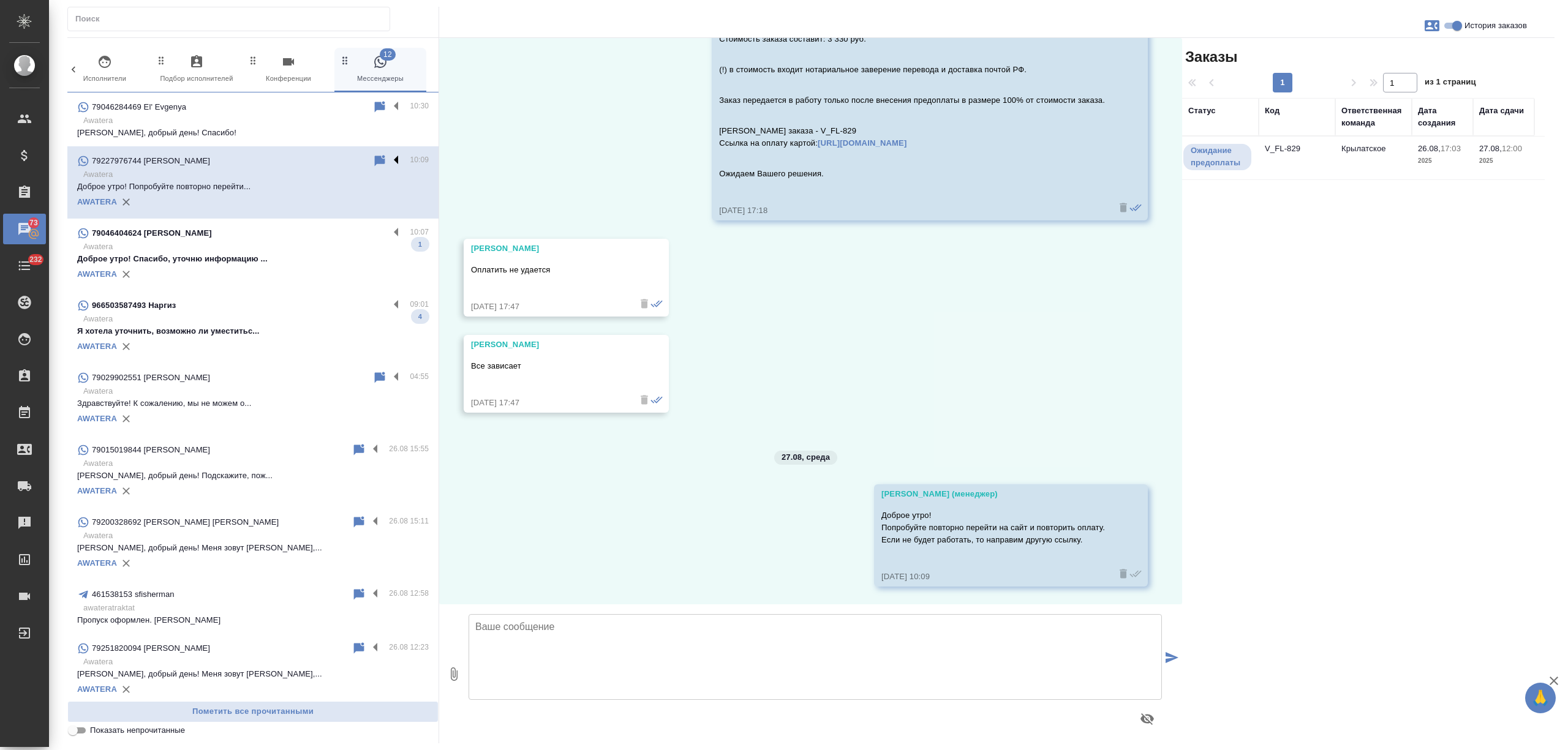
click at [389, 159] on label at bounding box center [399, 161] width 21 height 14
click at [0, 0] on input "checkbox" at bounding box center [0, 0] width 0 height 0
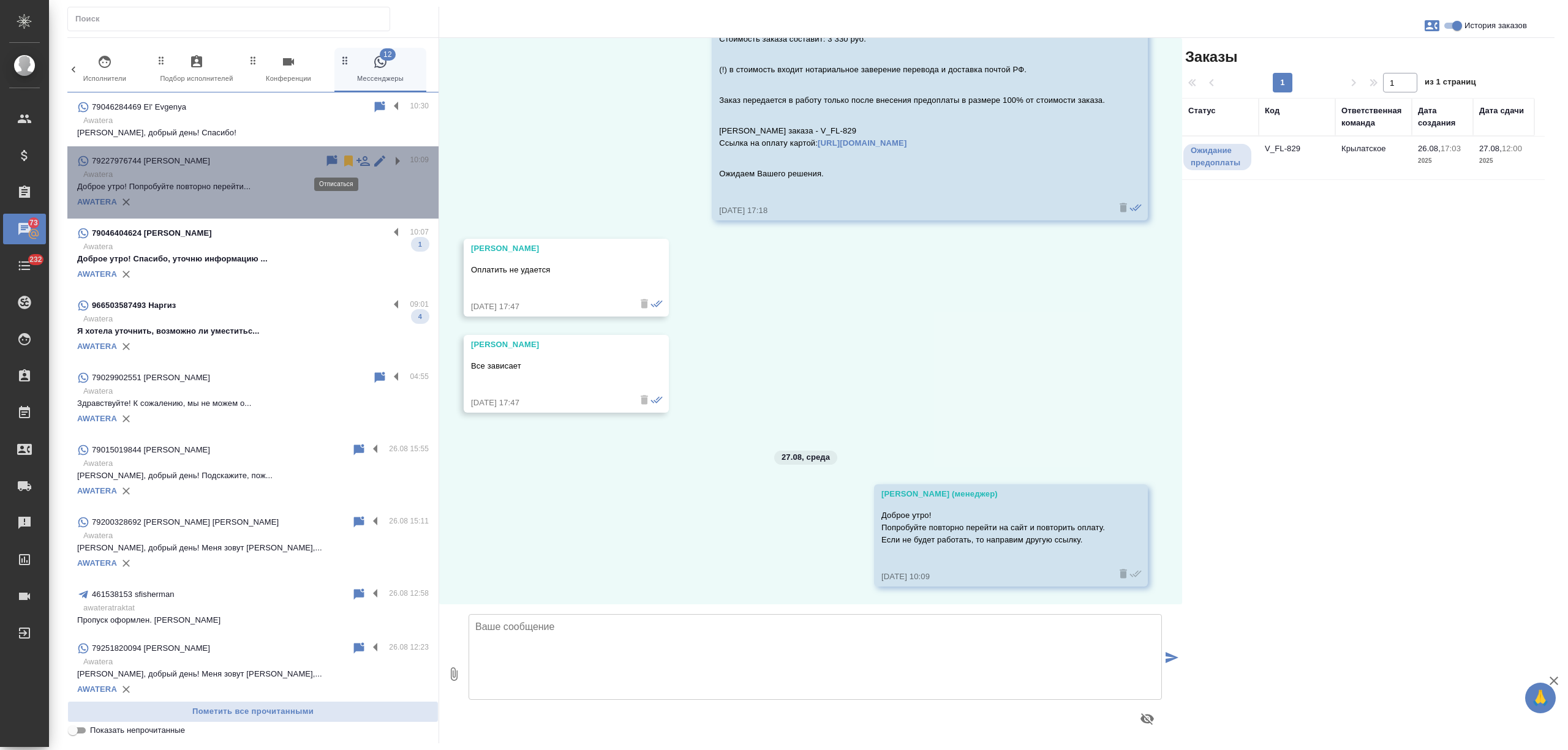
click at [344, 159] on icon at bounding box center [348, 161] width 8 height 11
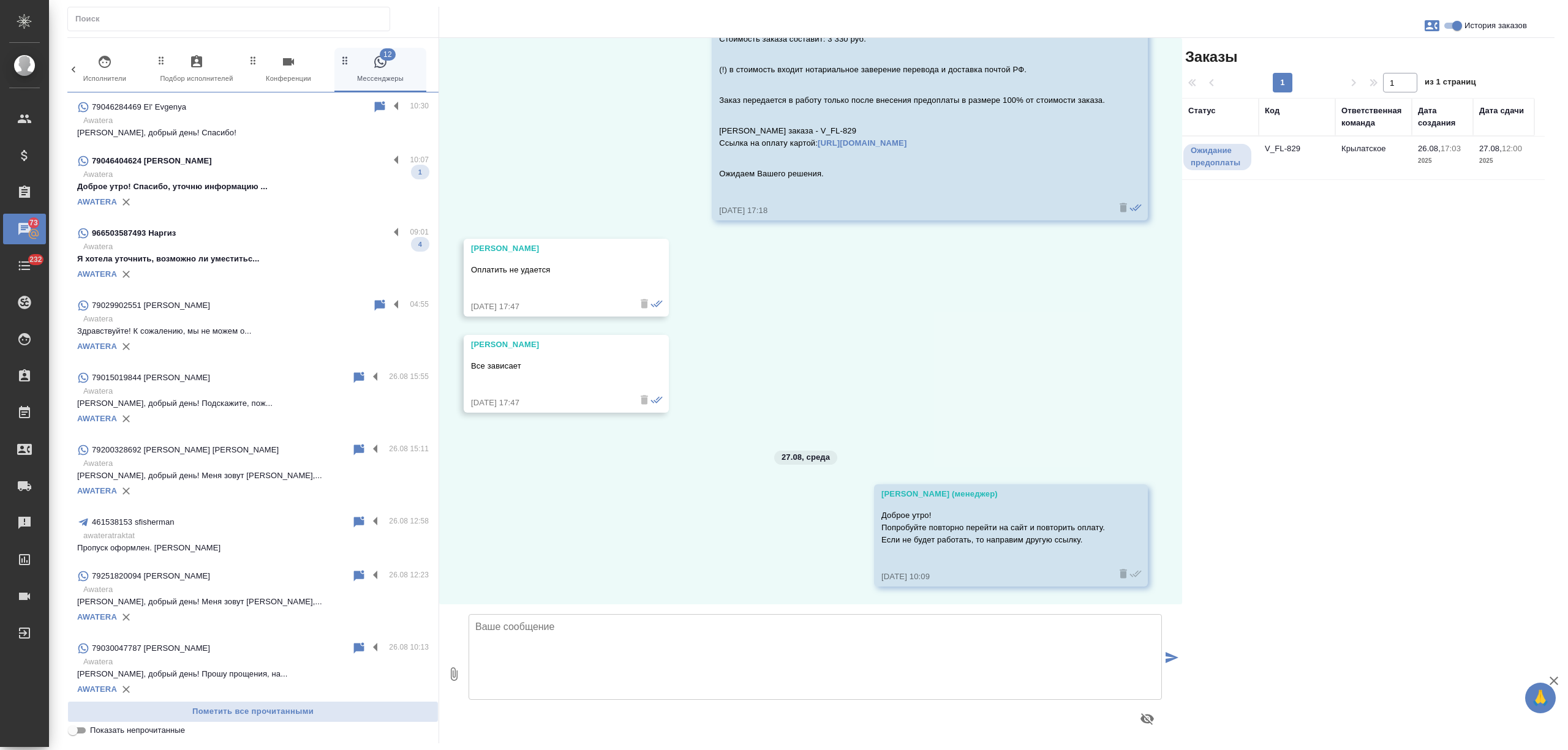
click at [295, 205] on div "AWATERA" at bounding box center [253, 202] width 352 height 18
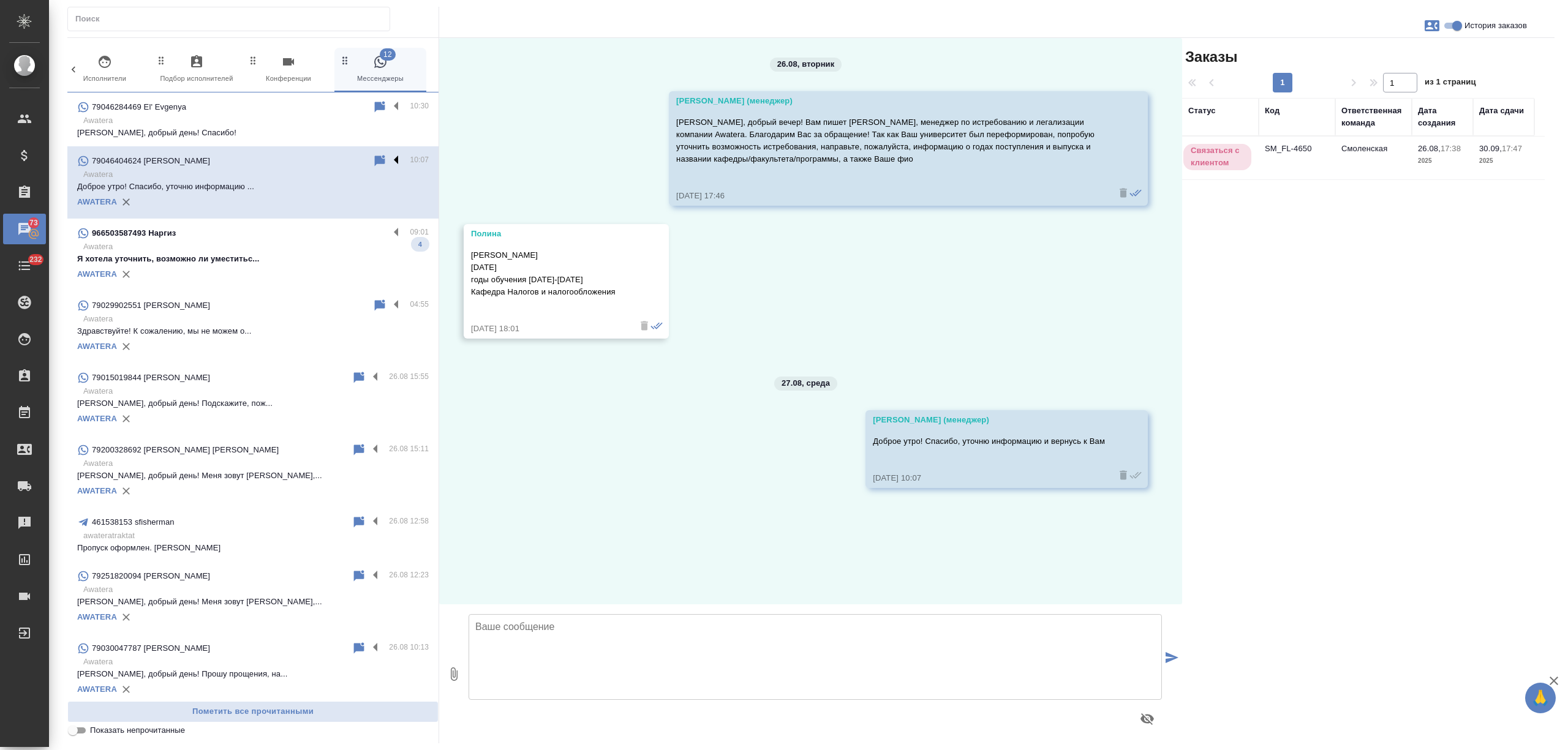
scroll to position [0, 0]
click at [389, 160] on label at bounding box center [399, 161] width 21 height 14
click at [0, 0] on input "checkbox" at bounding box center [0, 0] width 0 height 0
click at [344, 159] on icon at bounding box center [348, 161] width 8 height 11
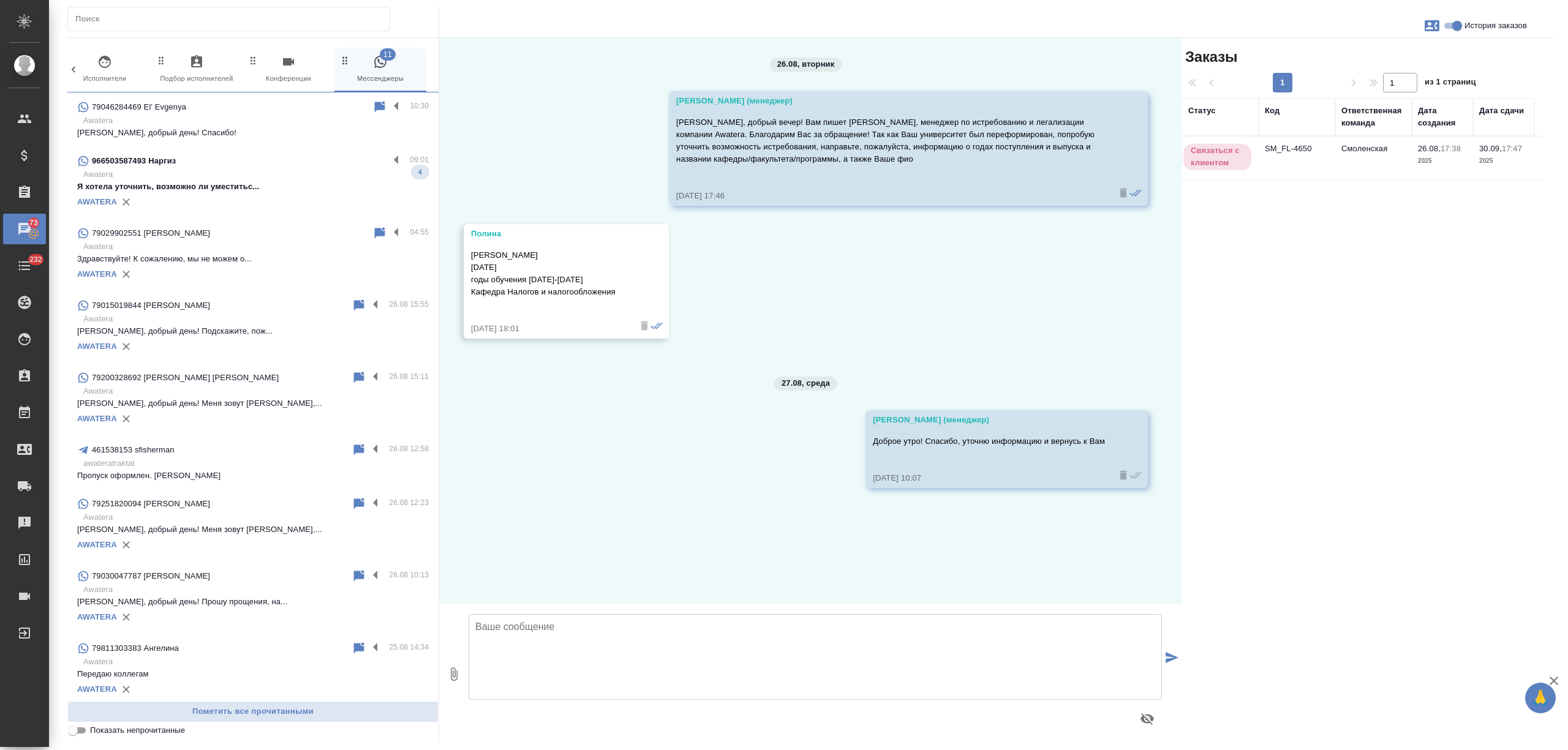
click at [312, 182] on p "Я хотела уточнить, возможно ли уместитьс..." at bounding box center [253, 186] width 352 height 12
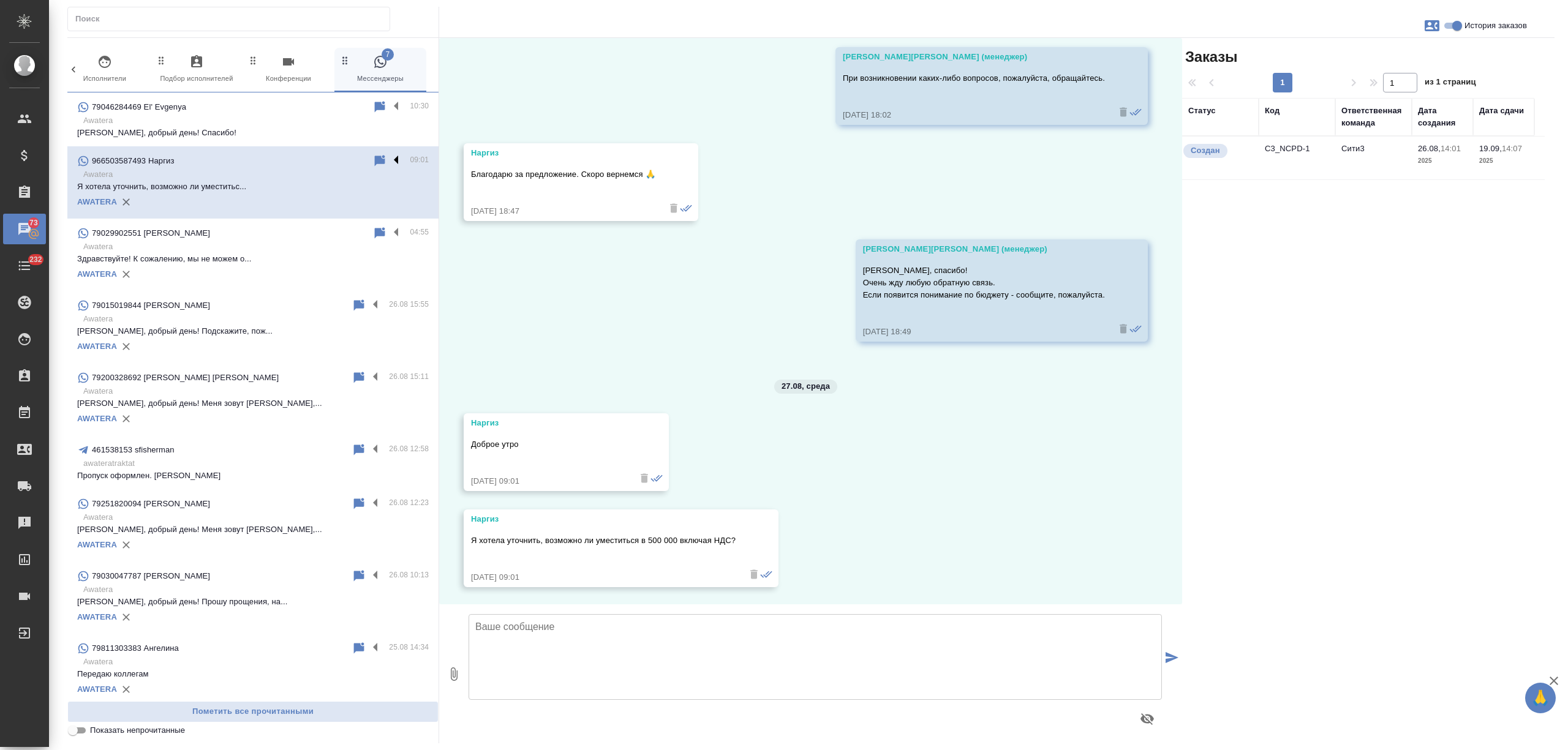
scroll to position [575, 0]
click at [389, 162] on label at bounding box center [399, 161] width 21 height 14
click at [0, 0] on input "checkbox" at bounding box center [0, 0] width 0 height 0
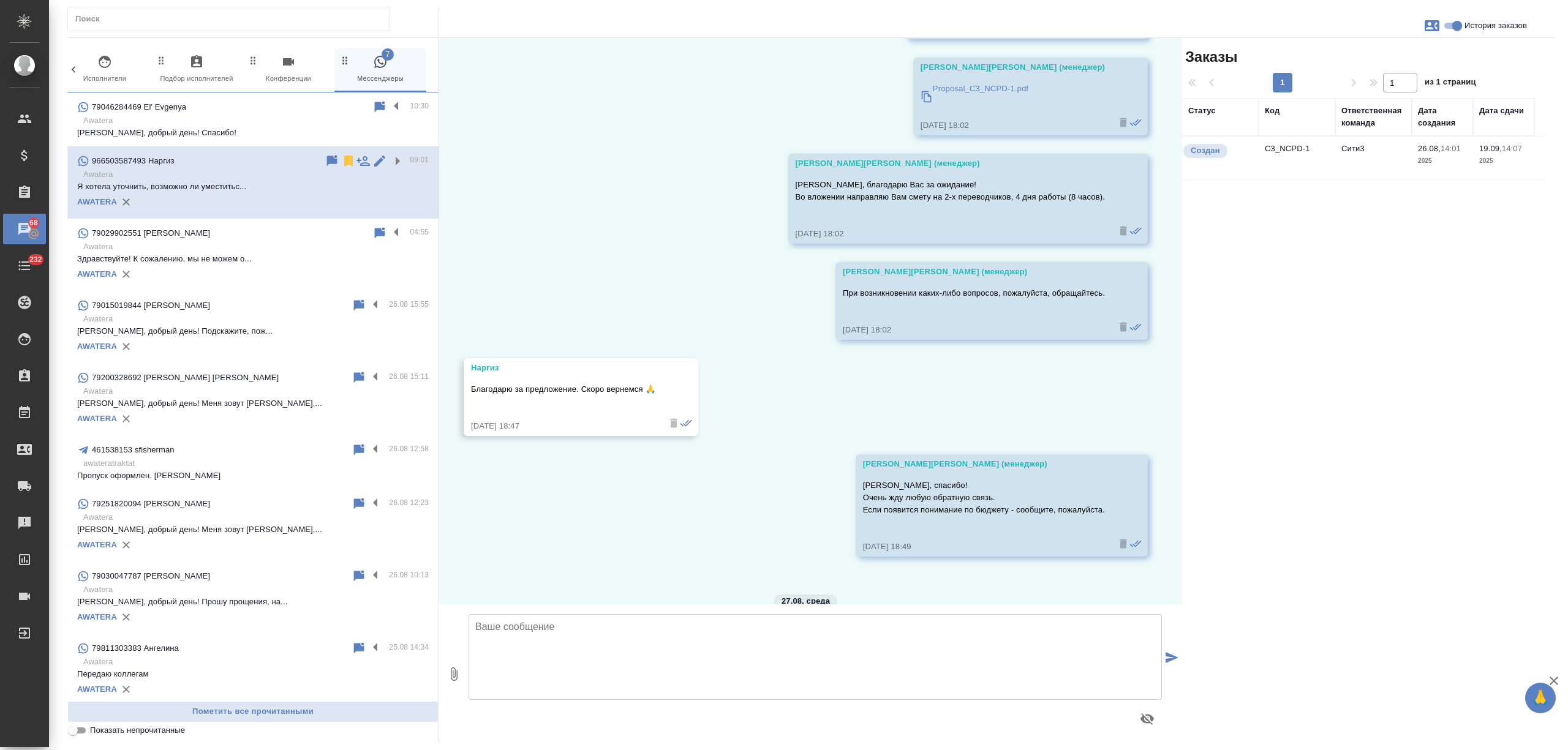
scroll to position [248, 0]
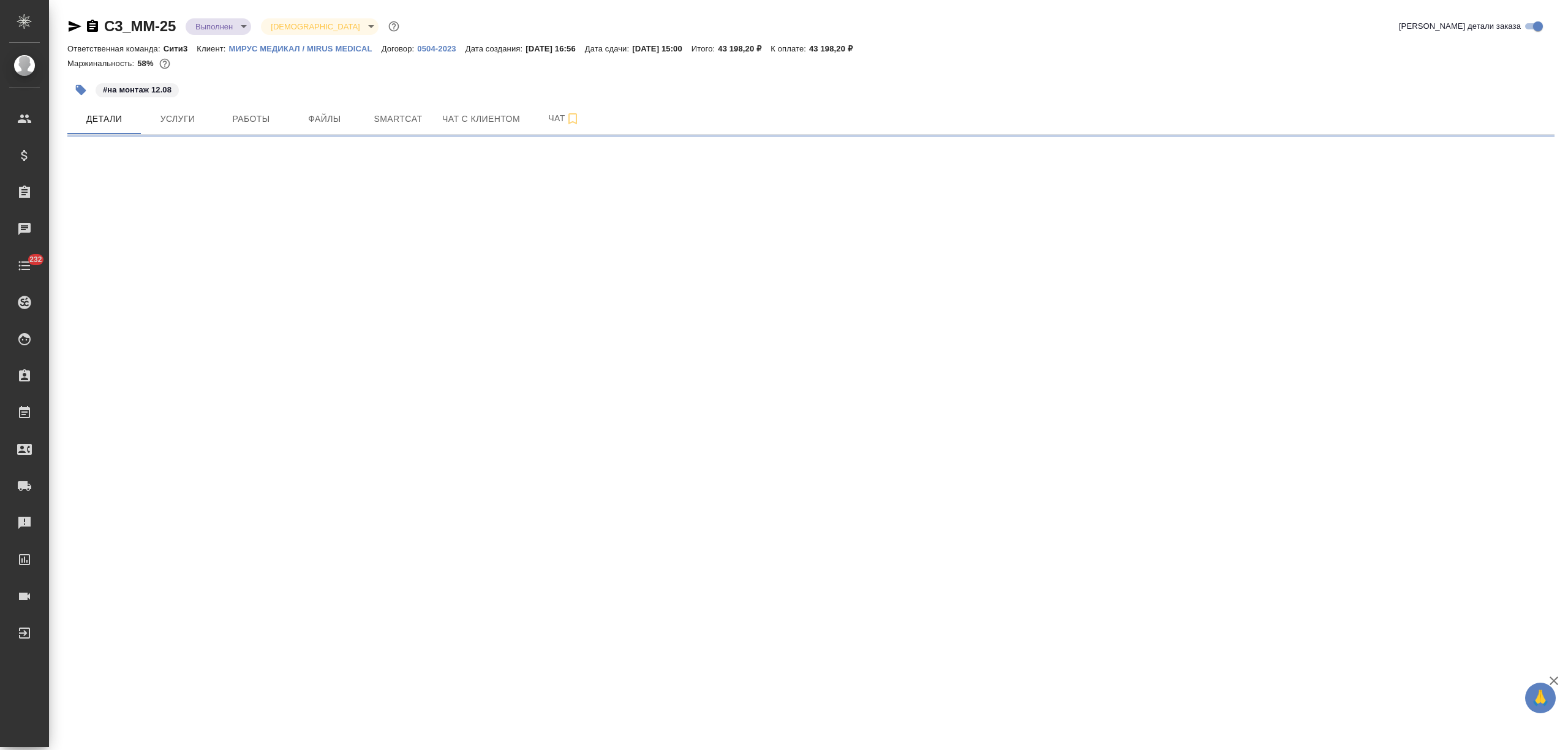
select select "RU"
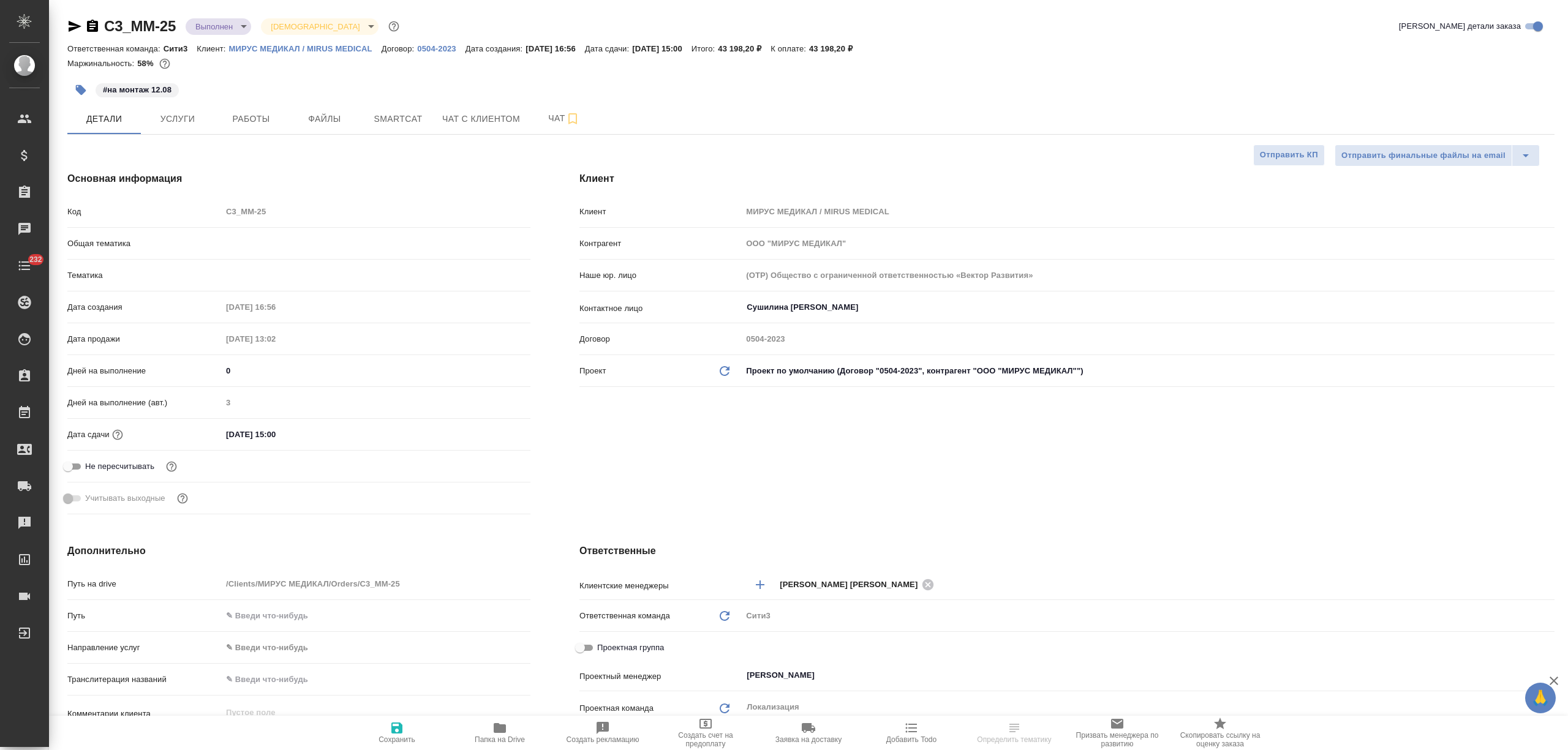
type textarea "x"
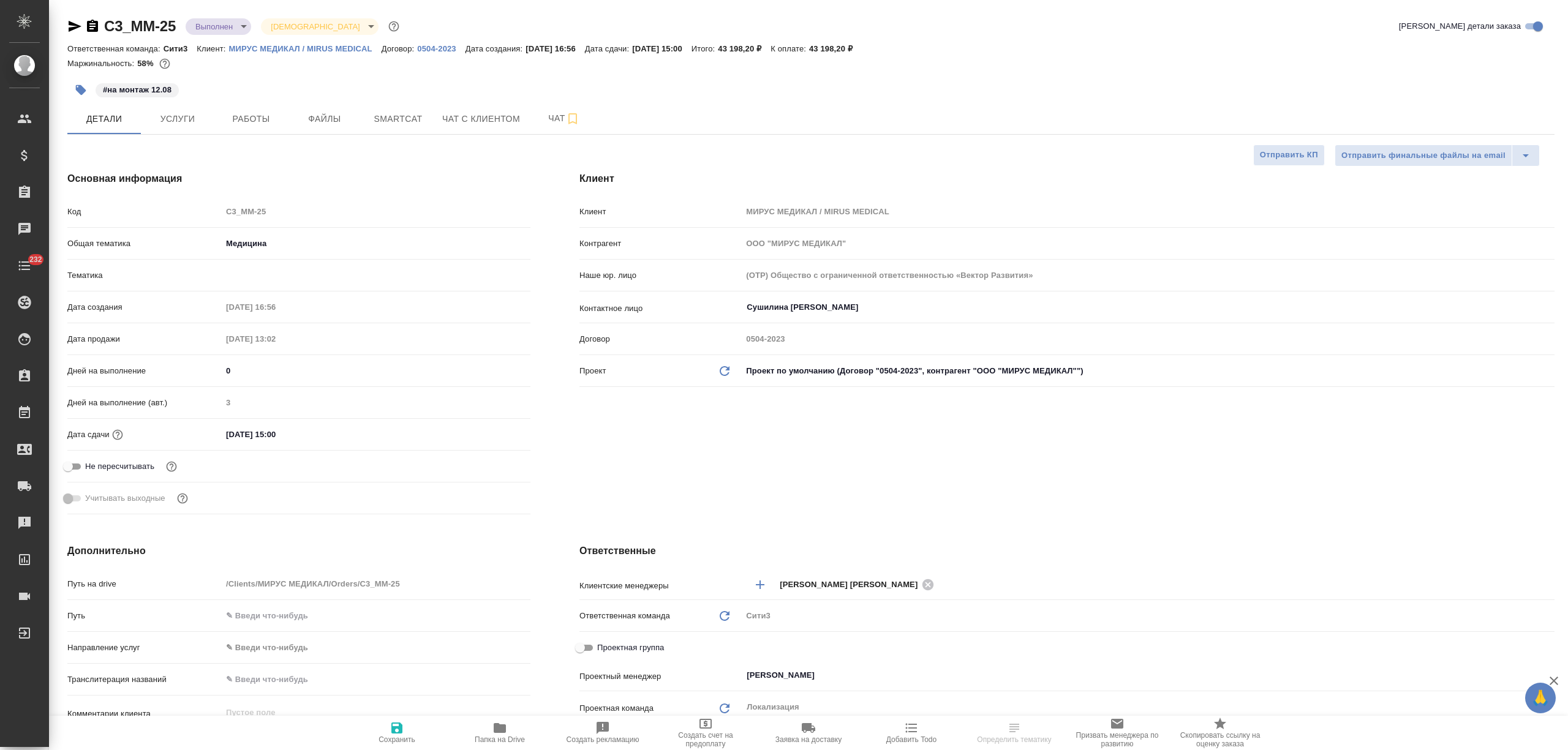
type textarea "x"
drag, startPoint x: 236, startPoint y: 429, endPoint x: 224, endPoint y: 431, distance: 12.2
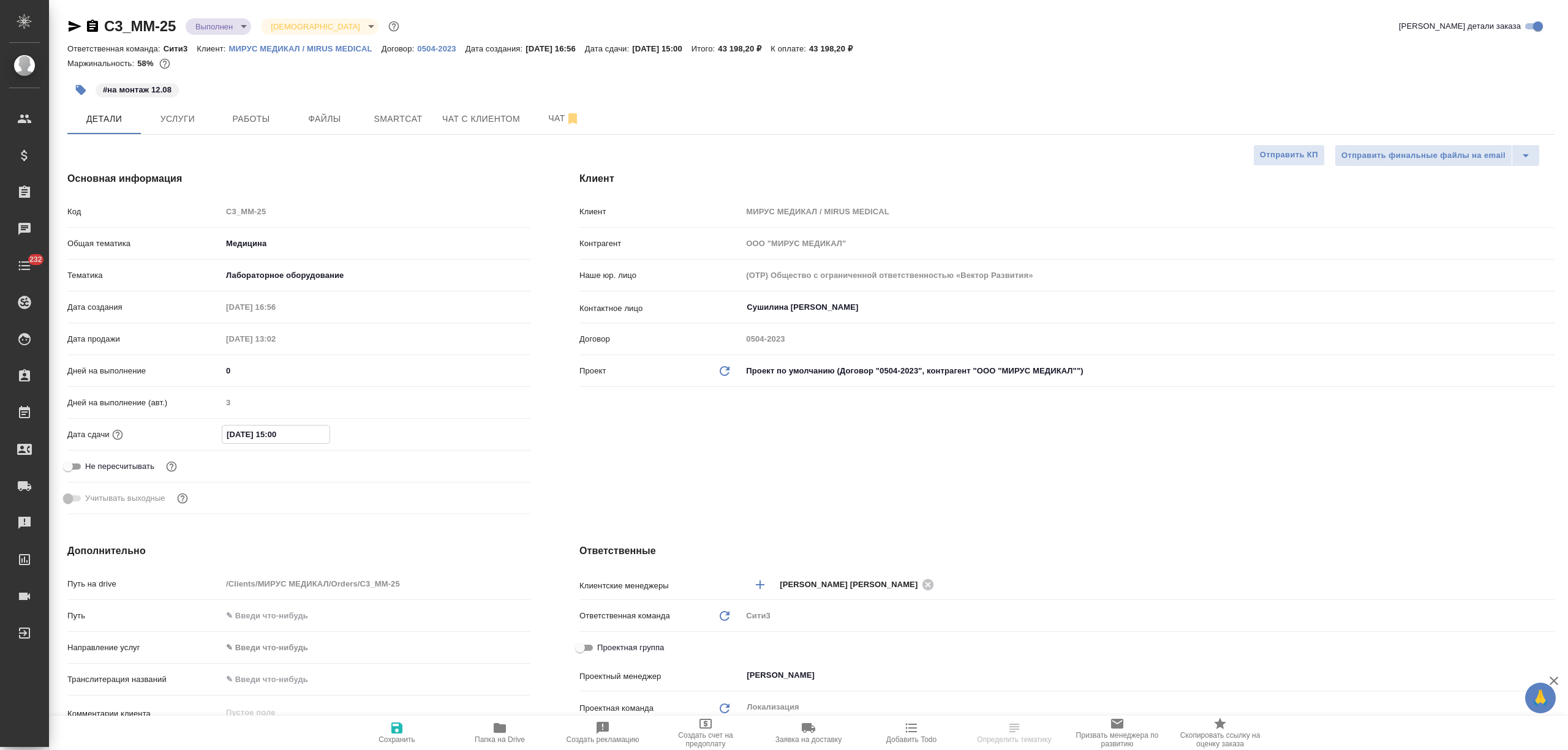
click at [224, 431] on input "15.08.2025 15:00" at bounding box center [276, 434] width 107 height 18
type input "20.82.0251 50:0_"
type textarea "x"
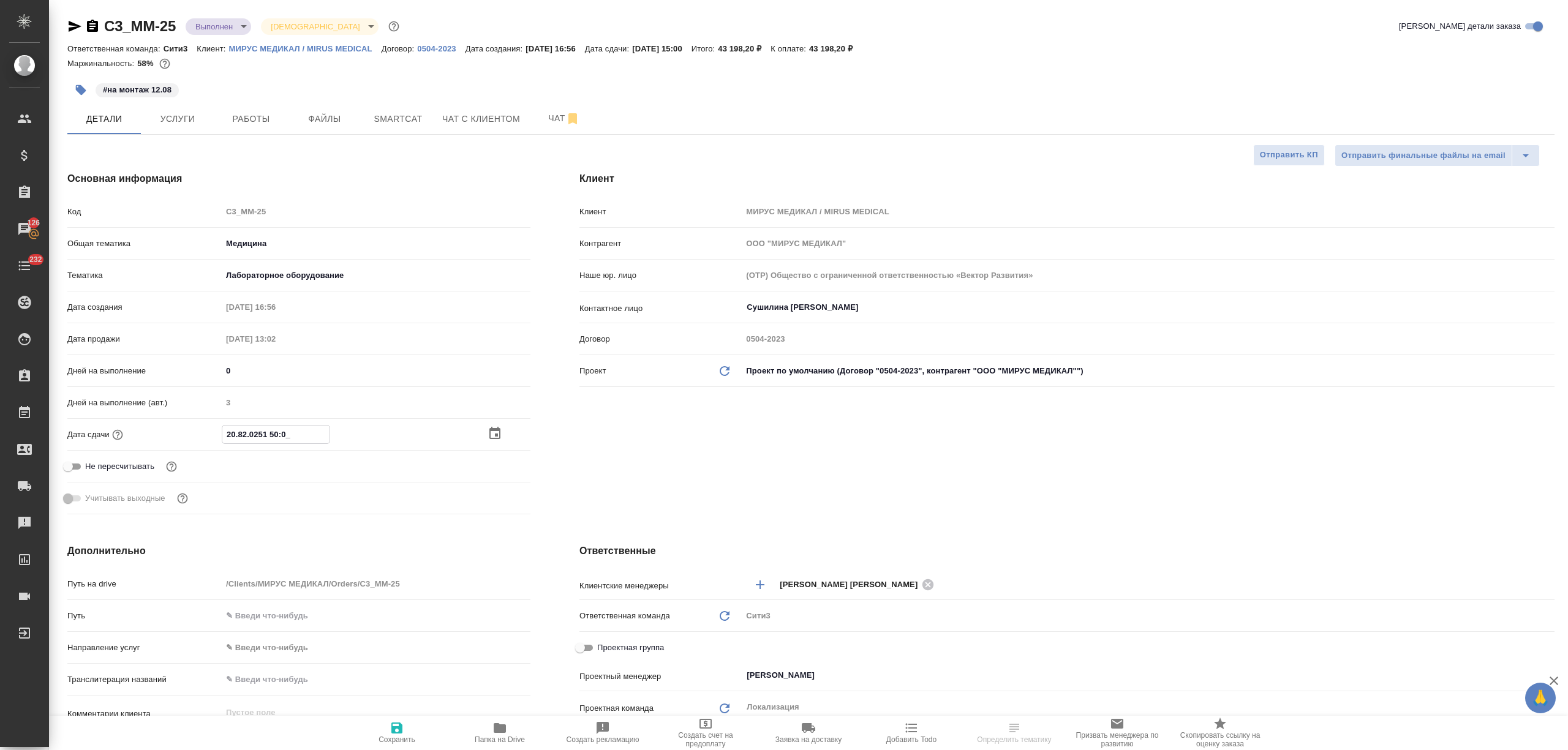
type input "28.08.2025 15:00"
type textarea "x"
type input "28.08.2025 15:00"
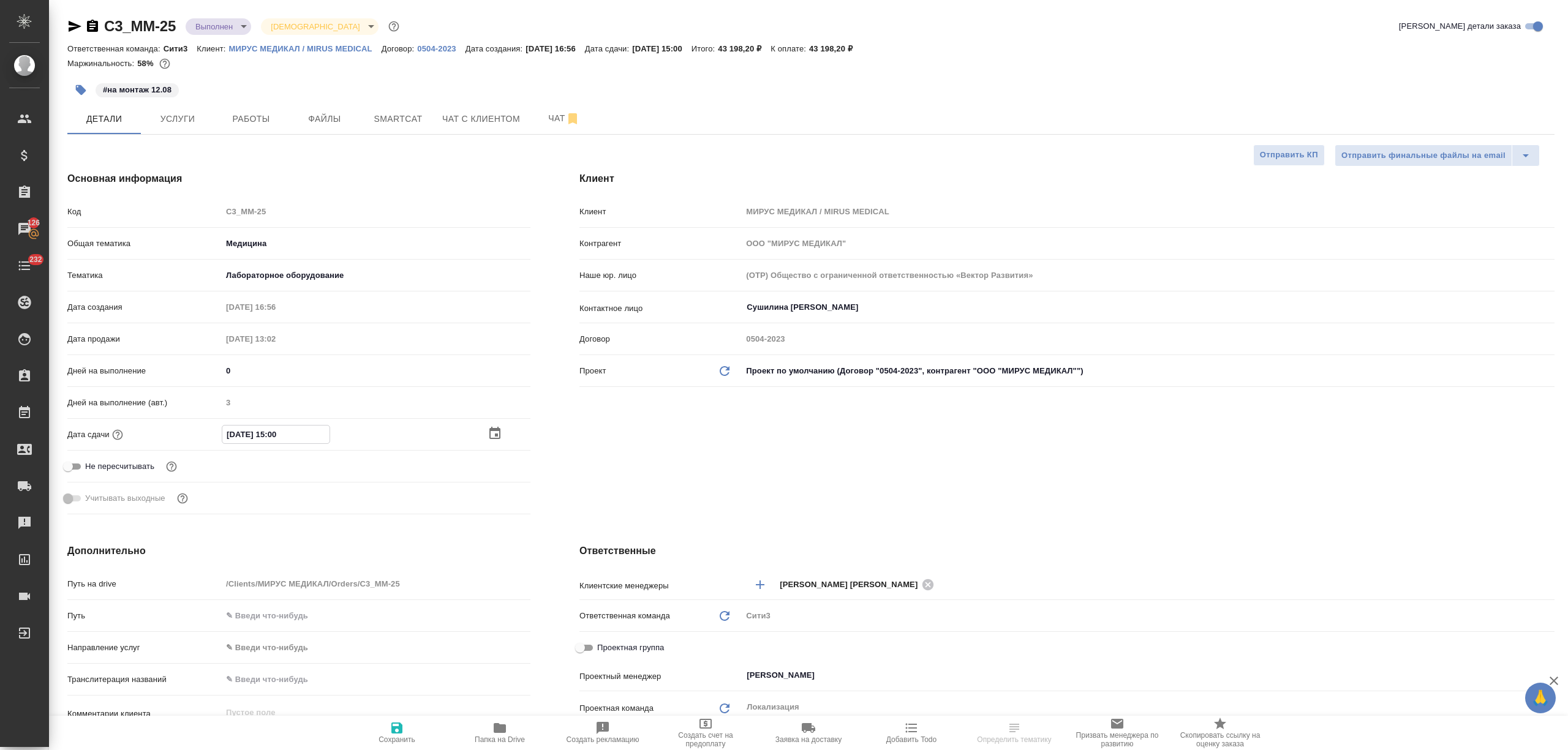
click at [391, 730] on icon "button" at bounding box center [397, 728] width 15 height 15
type textarea "x"
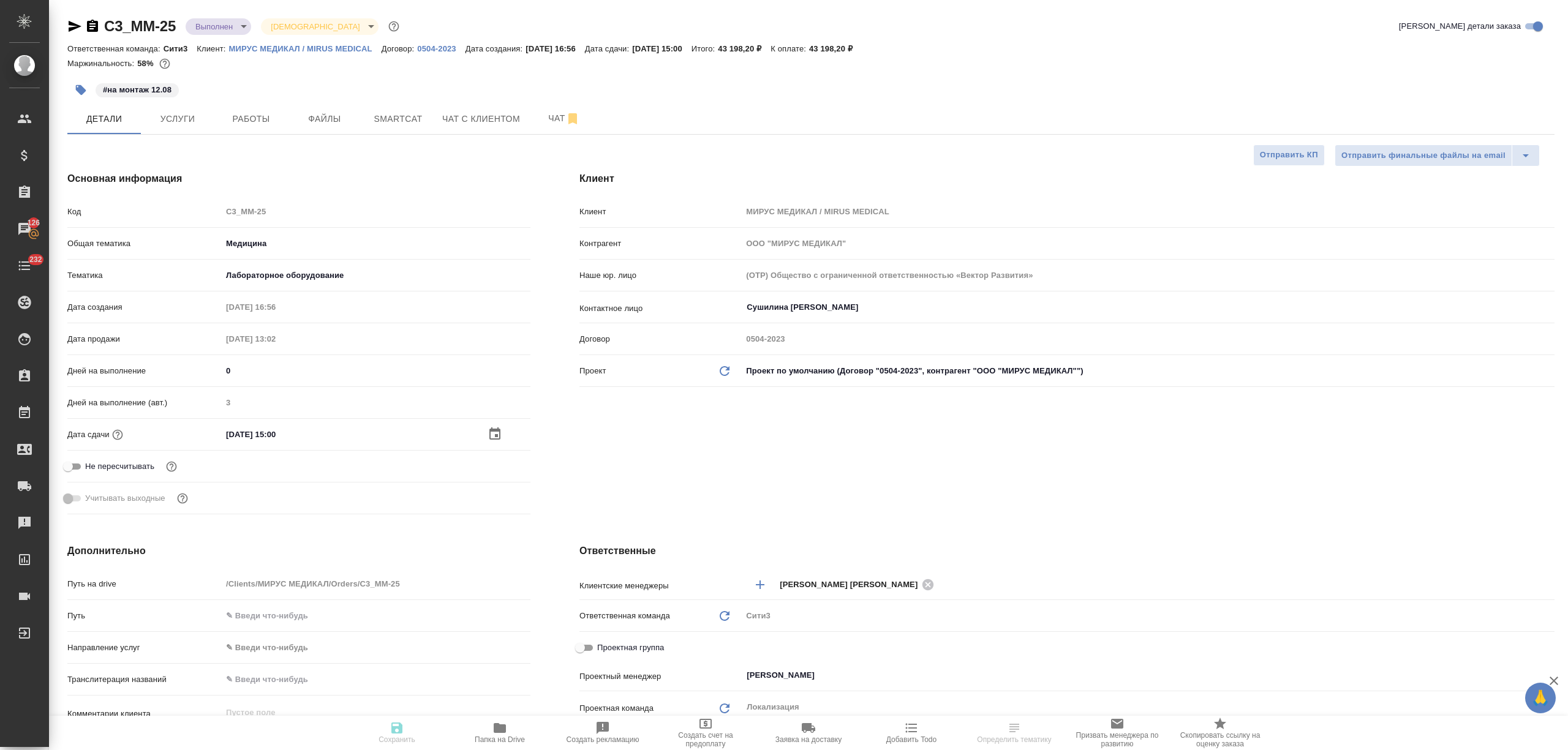
type textarea "x"
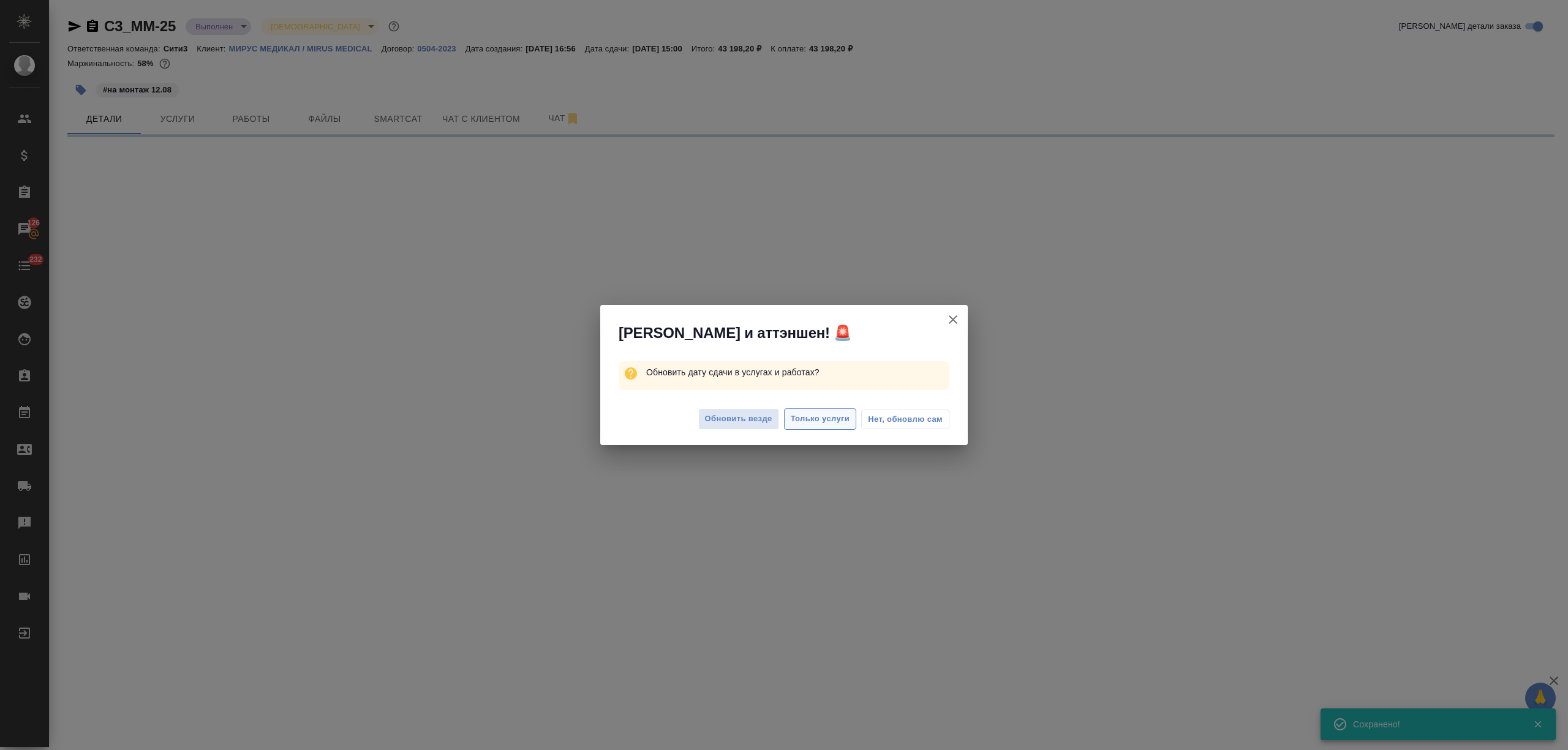
click at [811, 423] on span "Только услуги" at bounding box center [820, 420] width 59 height 14
select select "RU"
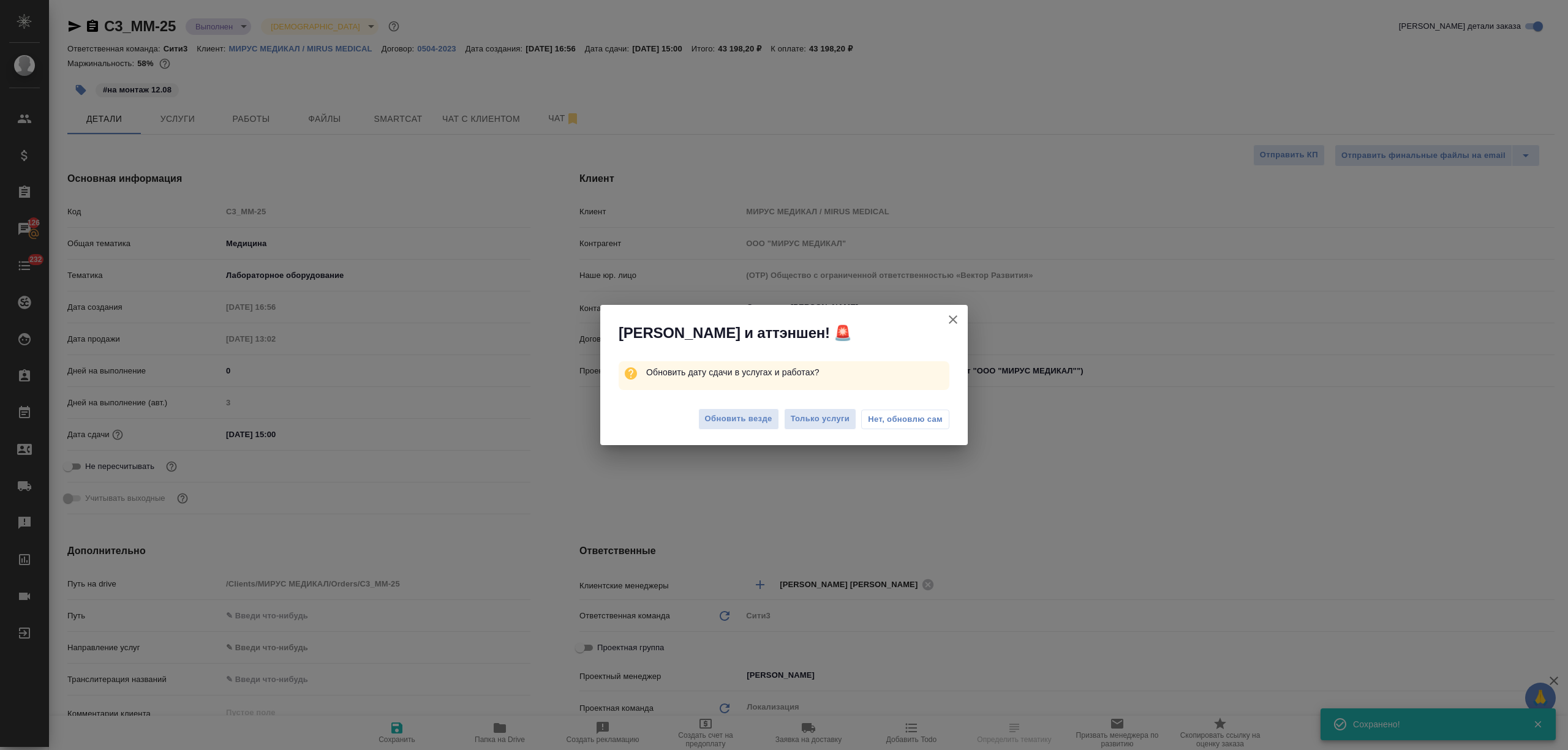
type textarea "x"
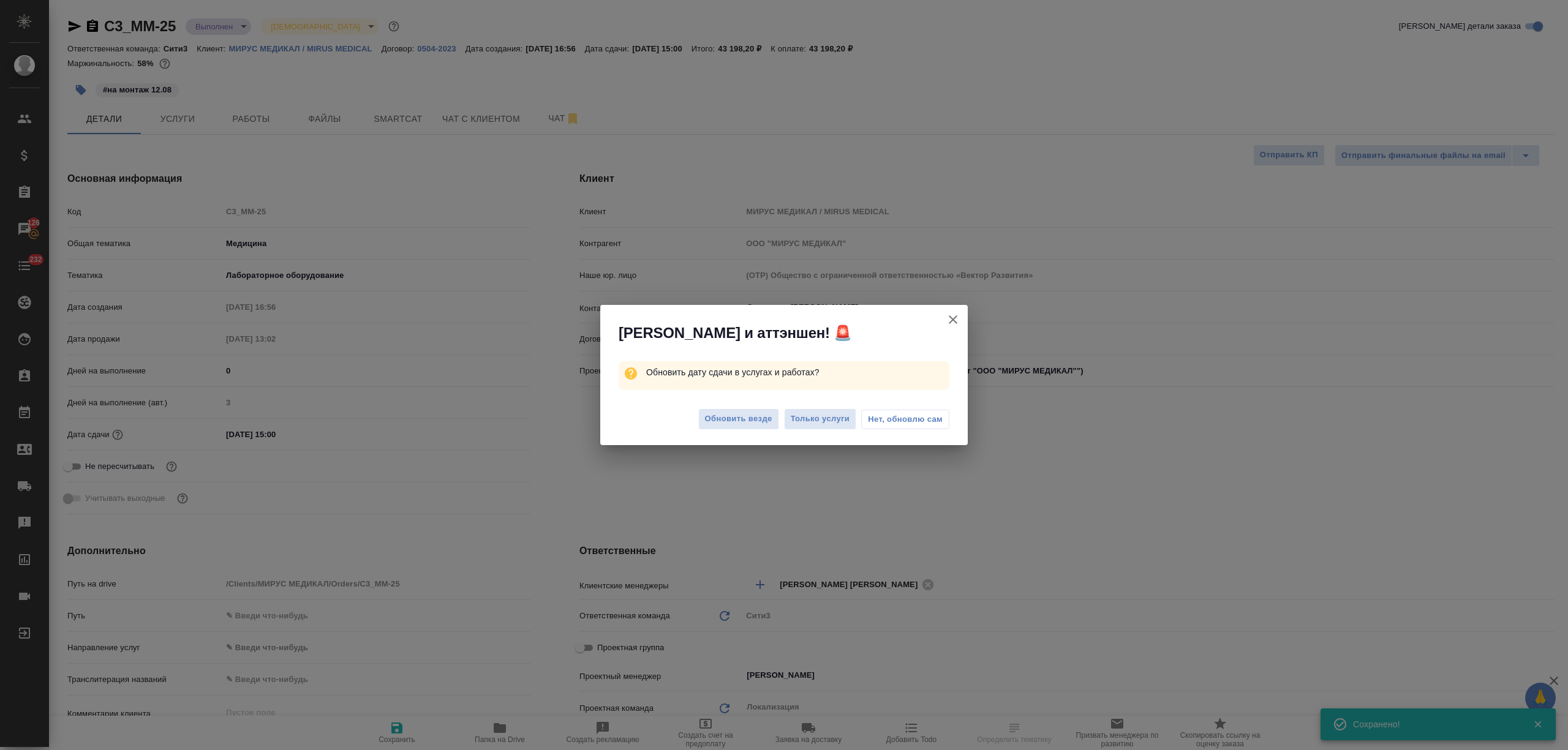
type textarea "x"
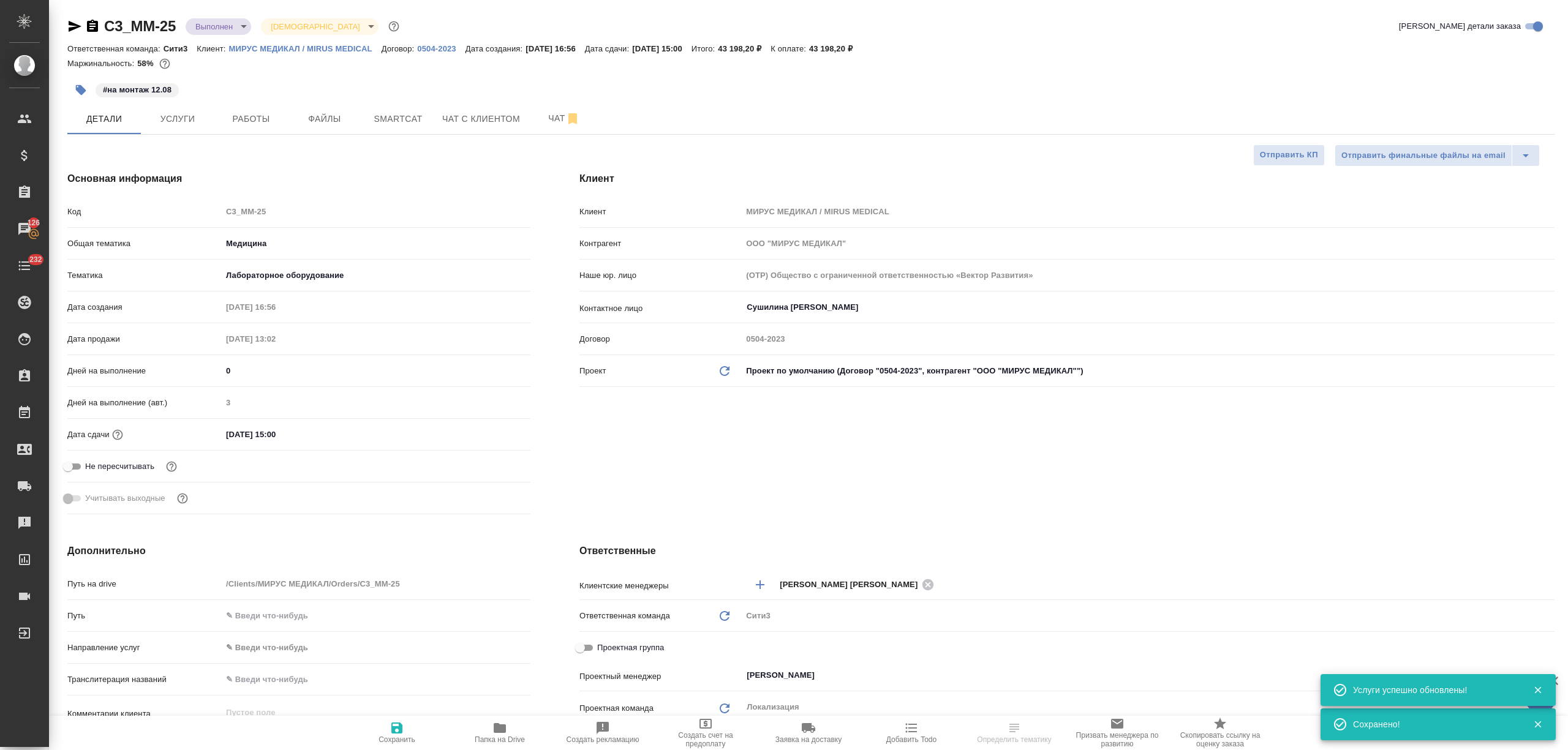
click at [179, 119] on span "Услуги" at bounding box center [177, 119] width 59 height 15
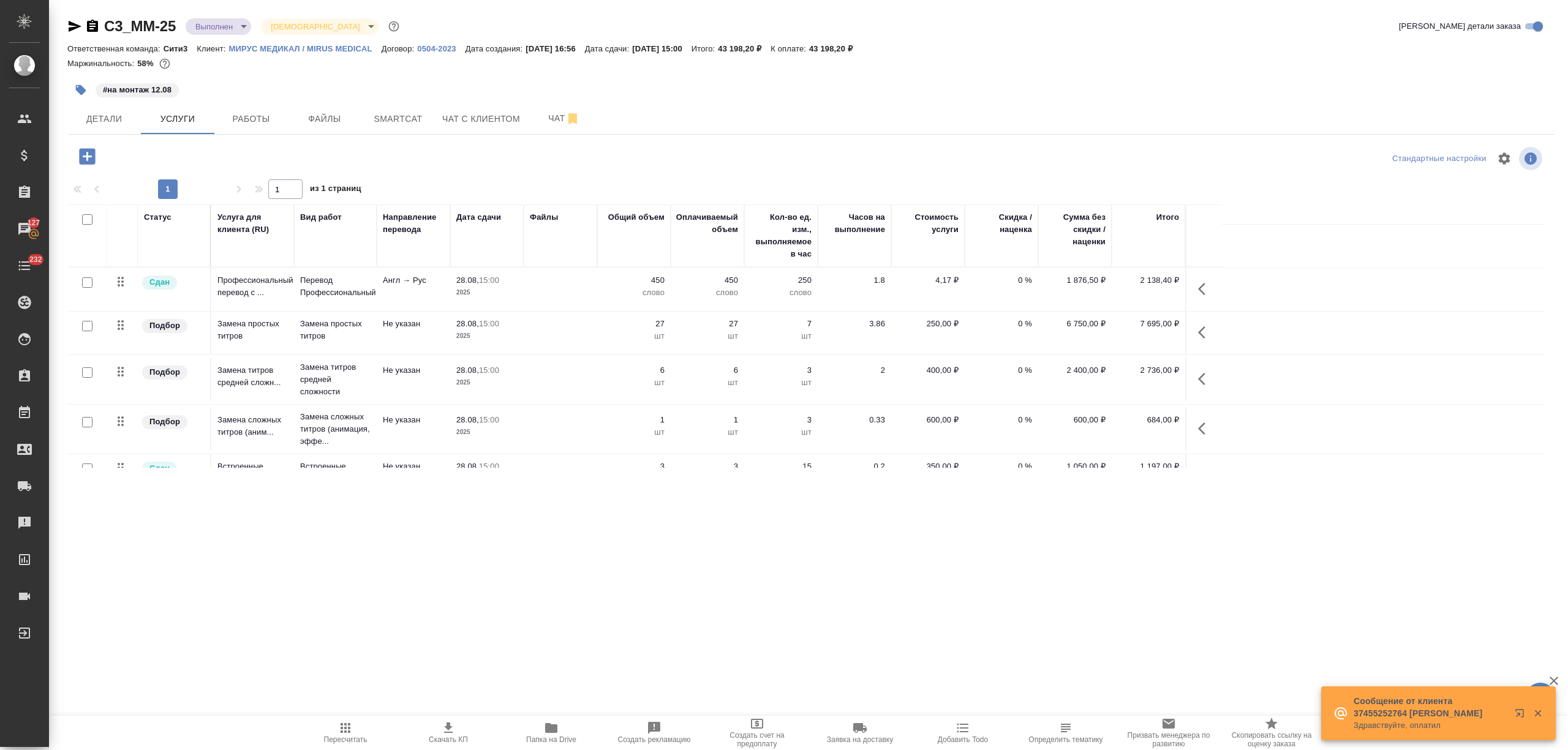
scroll to position [523, 0]
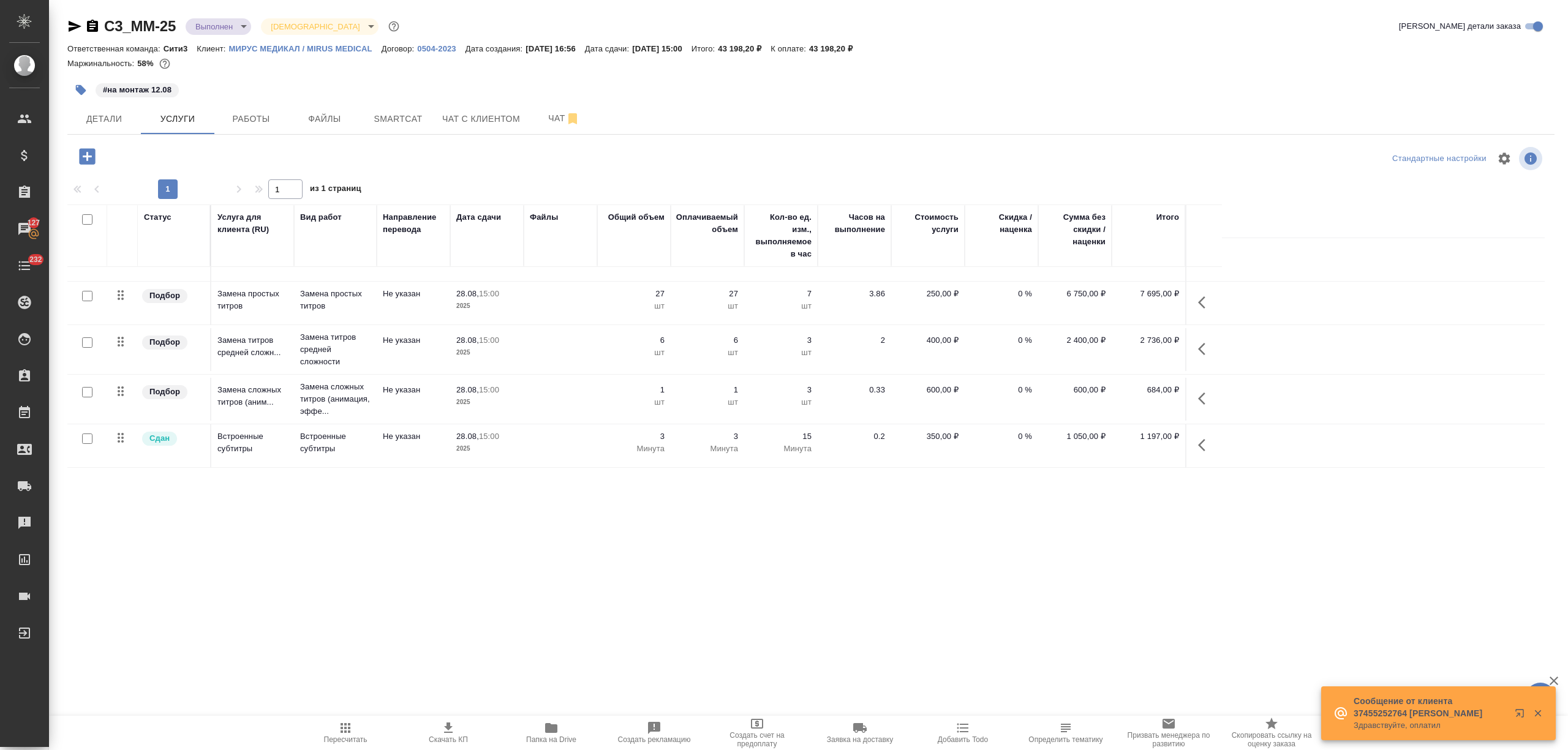
click at [387, 410] on td "Не указан" at bounding box center [413, 399] width 74 height 43
click at [387, 411] on td "Не указан" at bounding box center [413, 399] width 74 height 43
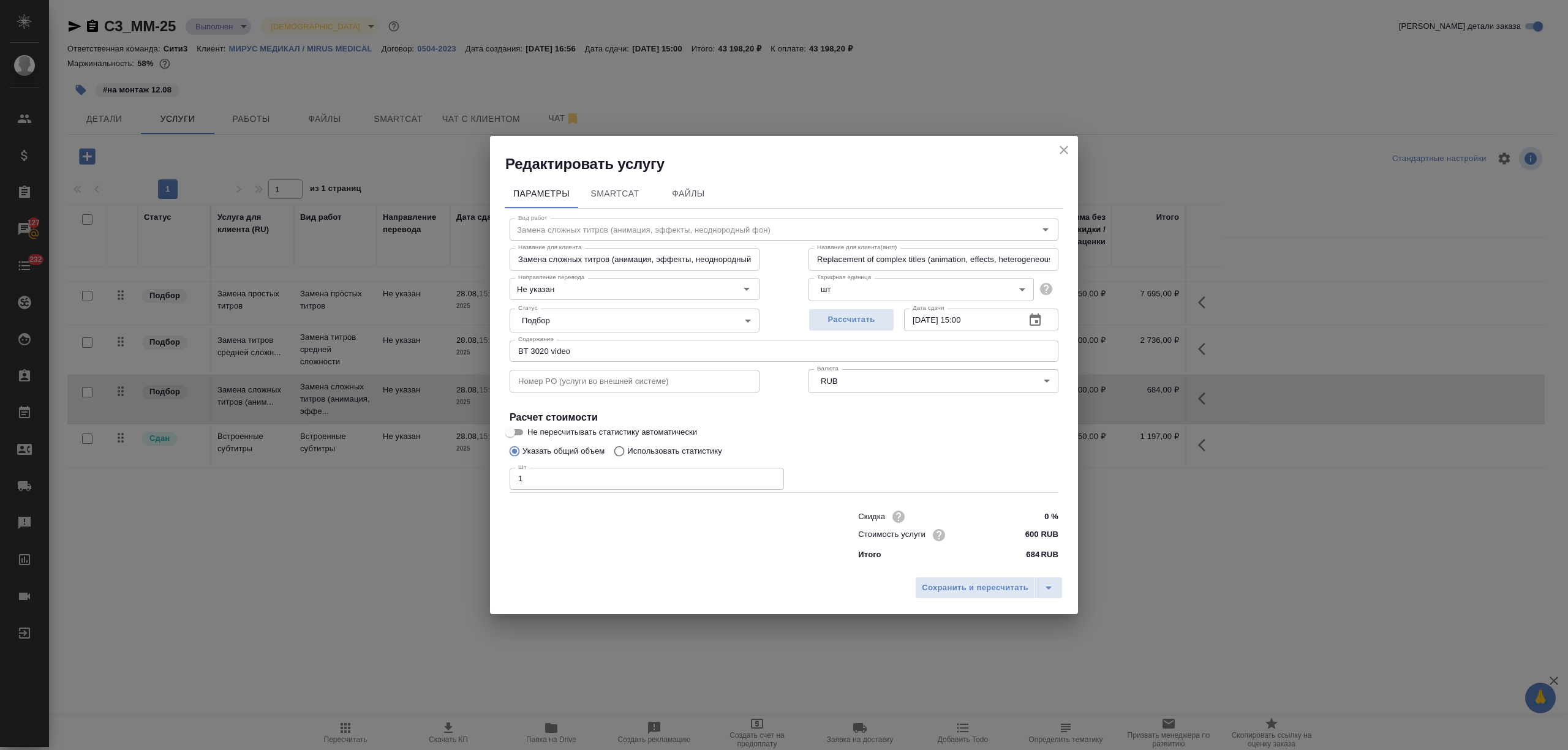
click at [1064, 145] on icon "close" at bounding box center [1064, 150] width 15 height 15
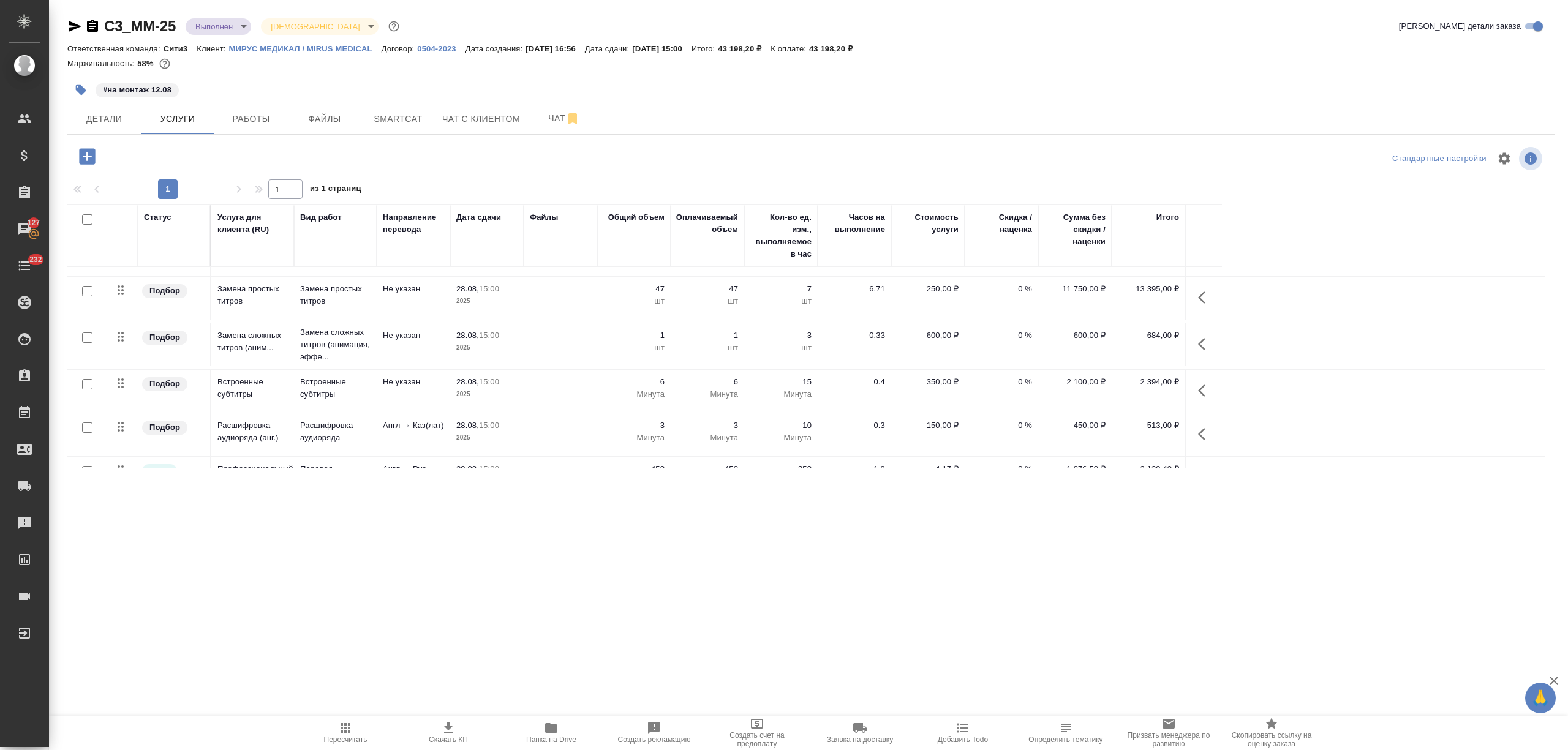
scroll to position [278, 0]
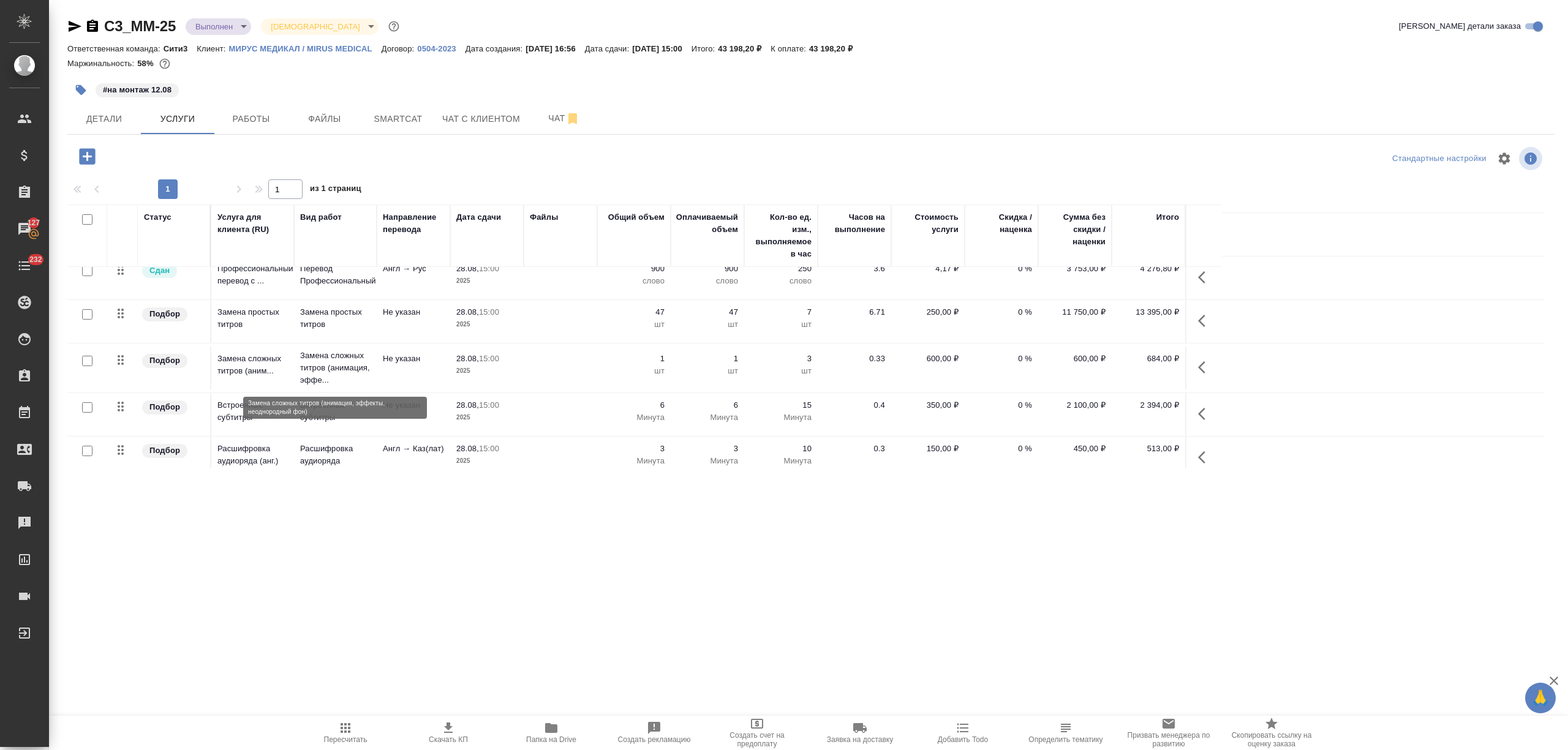
click at [360, 373] on p "Замена сложных титров (анимация, эффе..." at bounding box center [336, 368] width 70 height 36
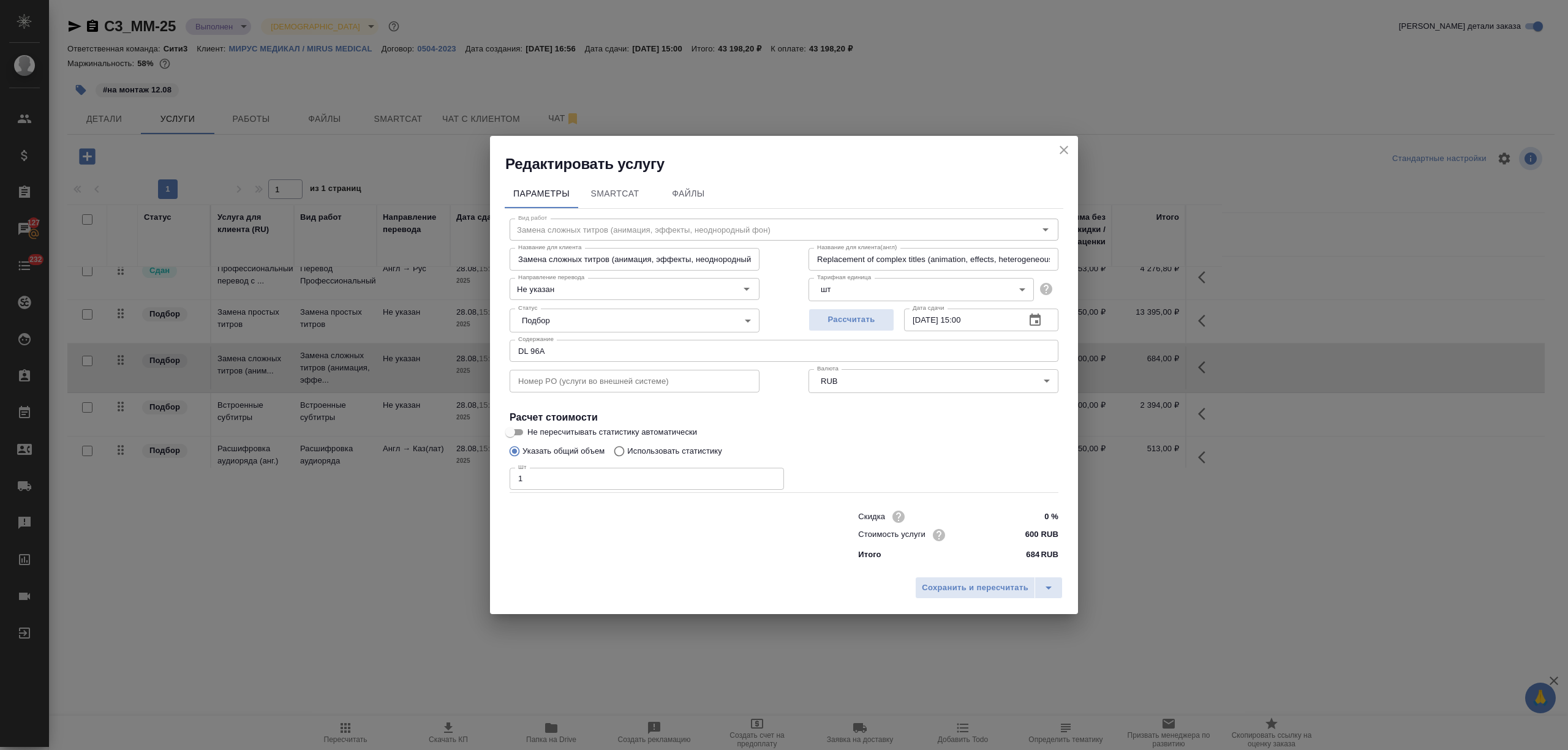
click at [1060, 145] on icon "close" at bounding box center [1064, 150] width 15 height 15
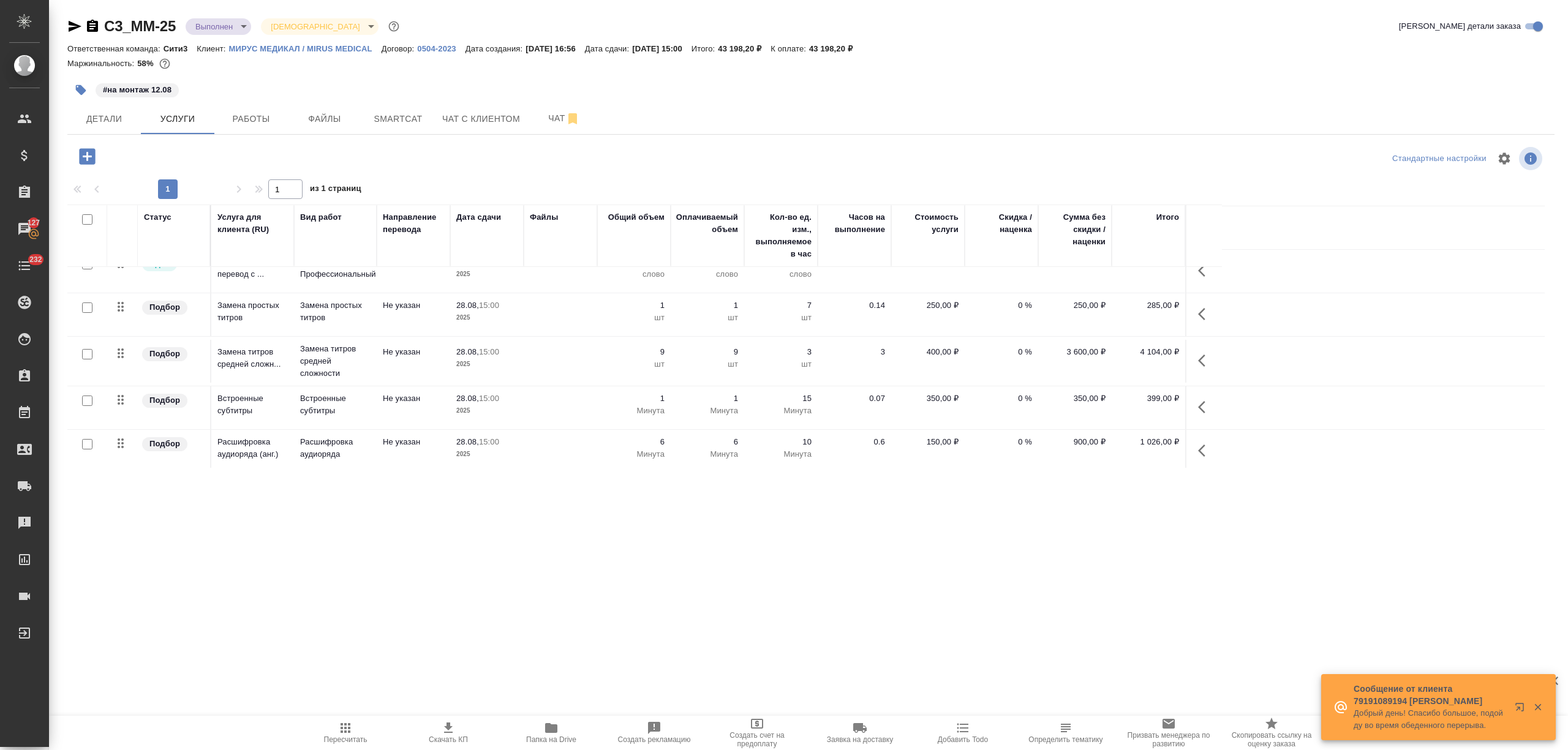
scroll to position [33, 0]
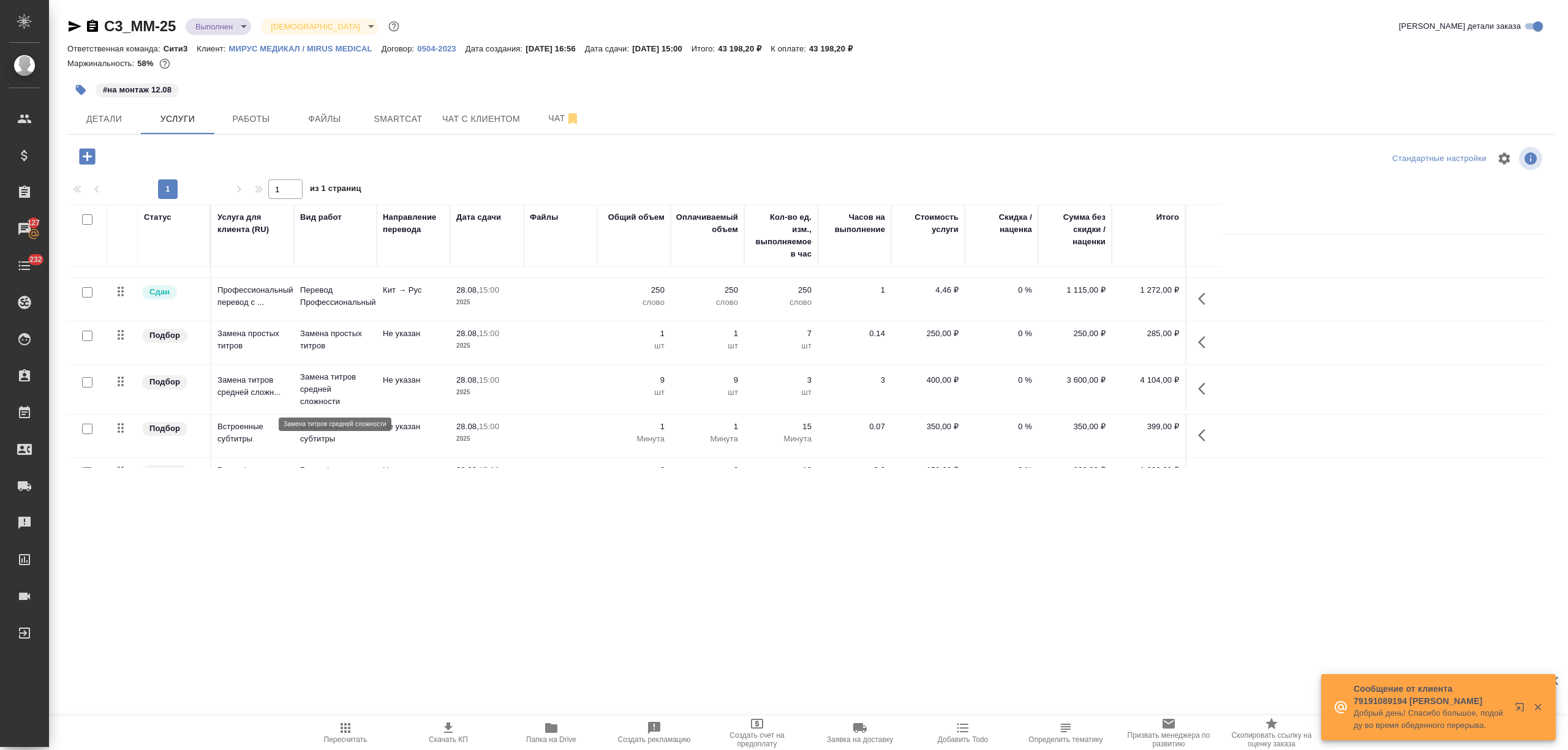
click at [353, 387] on p "Замена титров средней сложности" at bounding box center [336, 390] width 70 height 36
click at [353, 386] on p "Замена титров средней сложности" at bounding box center [336, 390] width 70 height 36
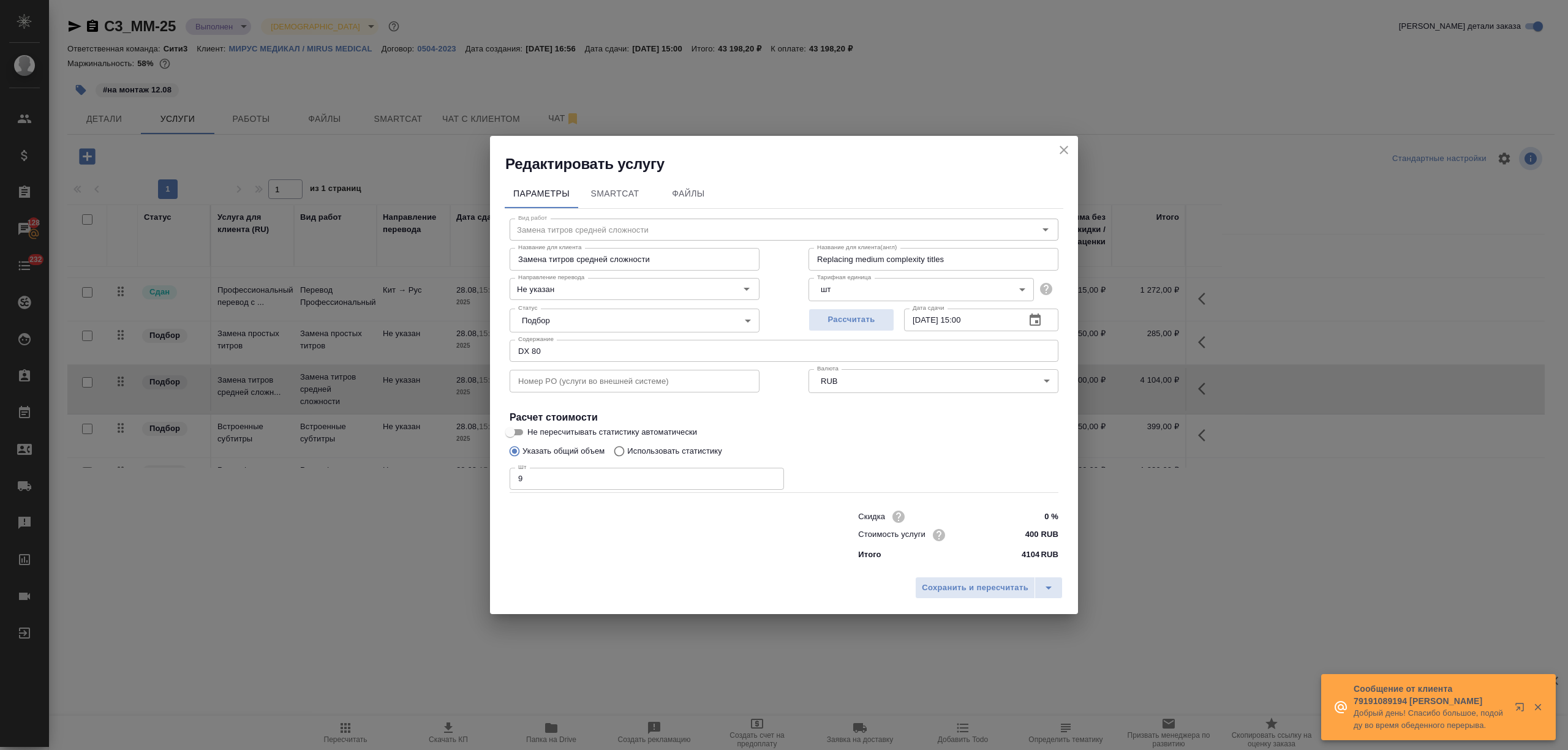
click at [1057, 146] on icon "close" at bounding box center [1064, 150] width 15 height 15
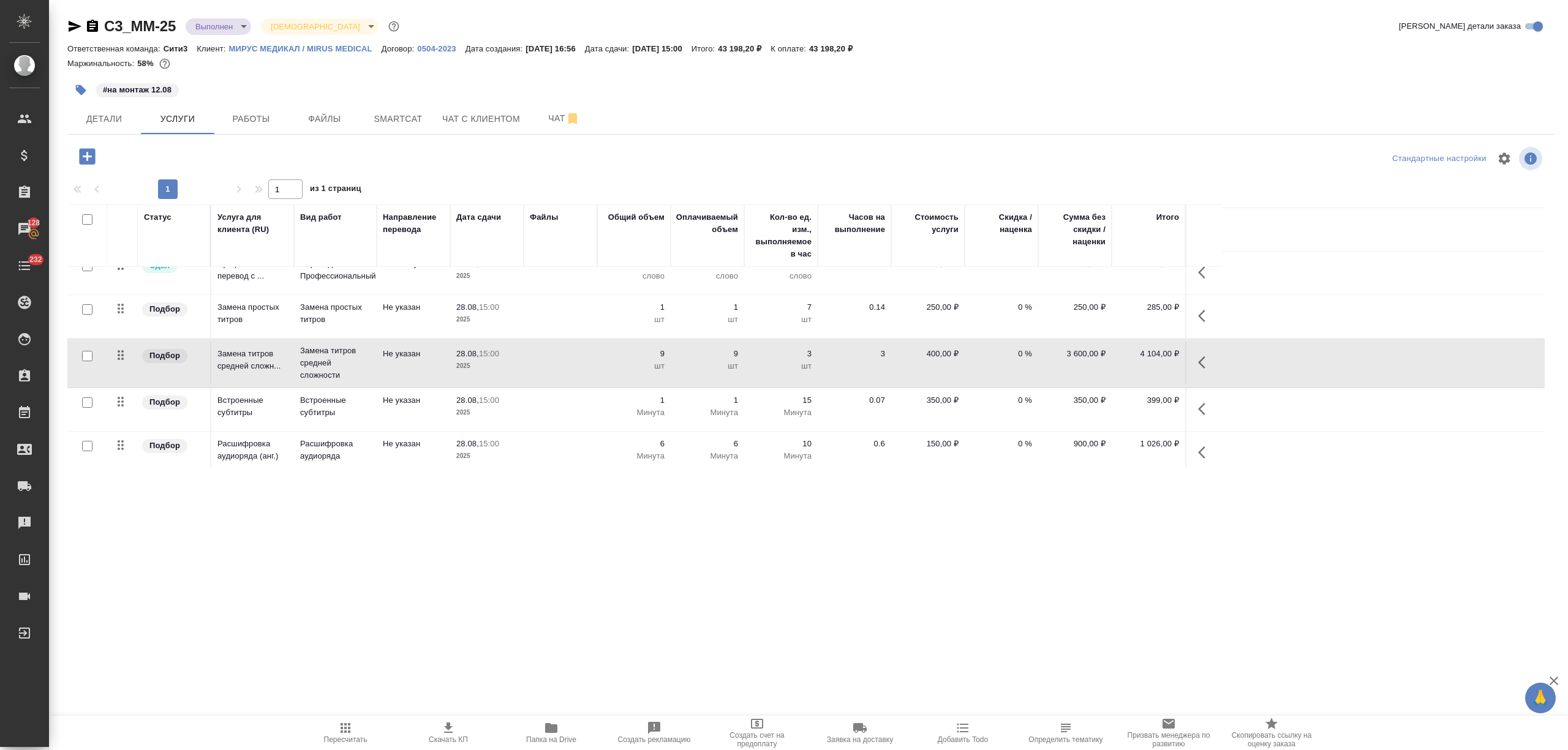
scroll to position [81, 0]
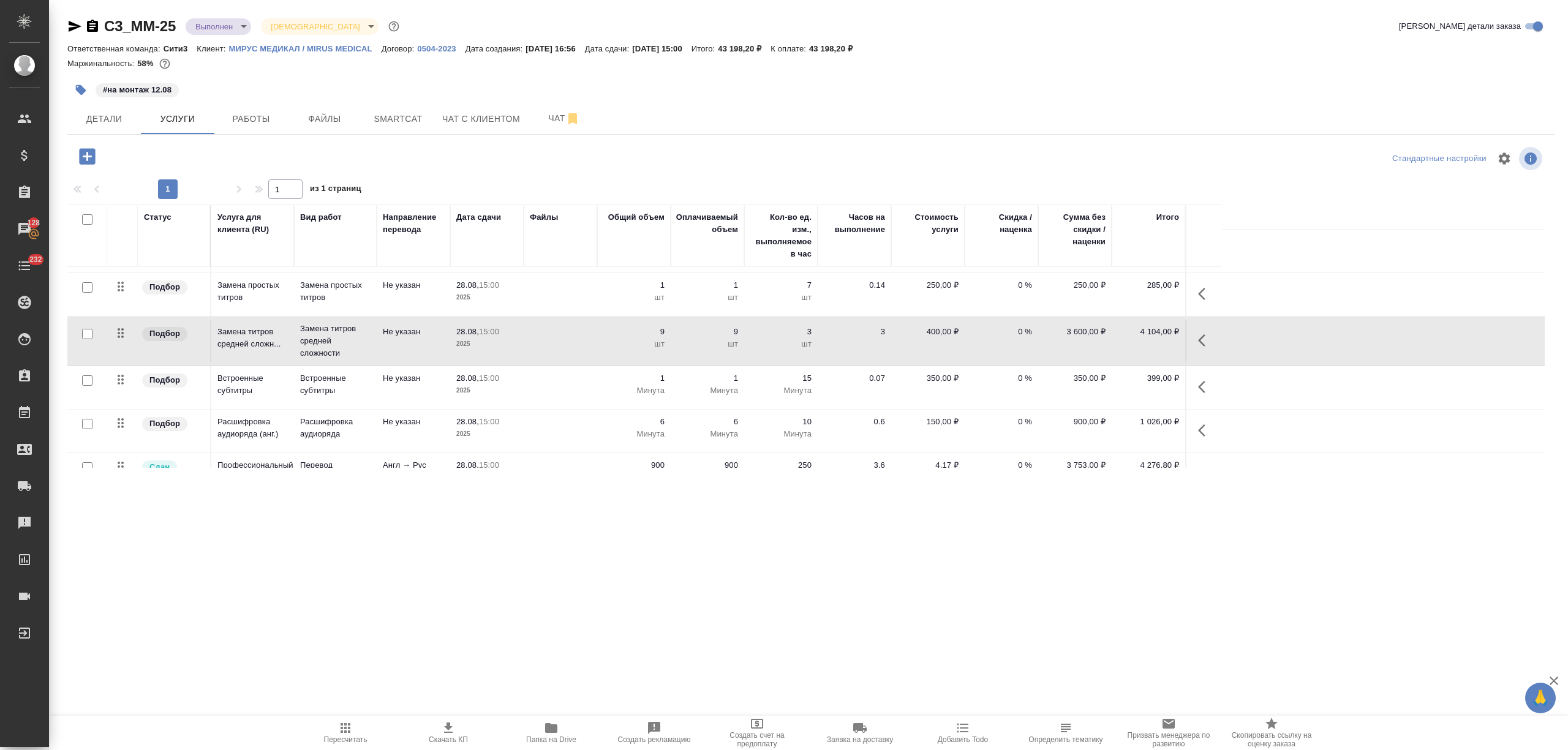
click at [495, 353] on td "28.08, 15:00 2025" at bounding box center [487, 341] width 74 height 43
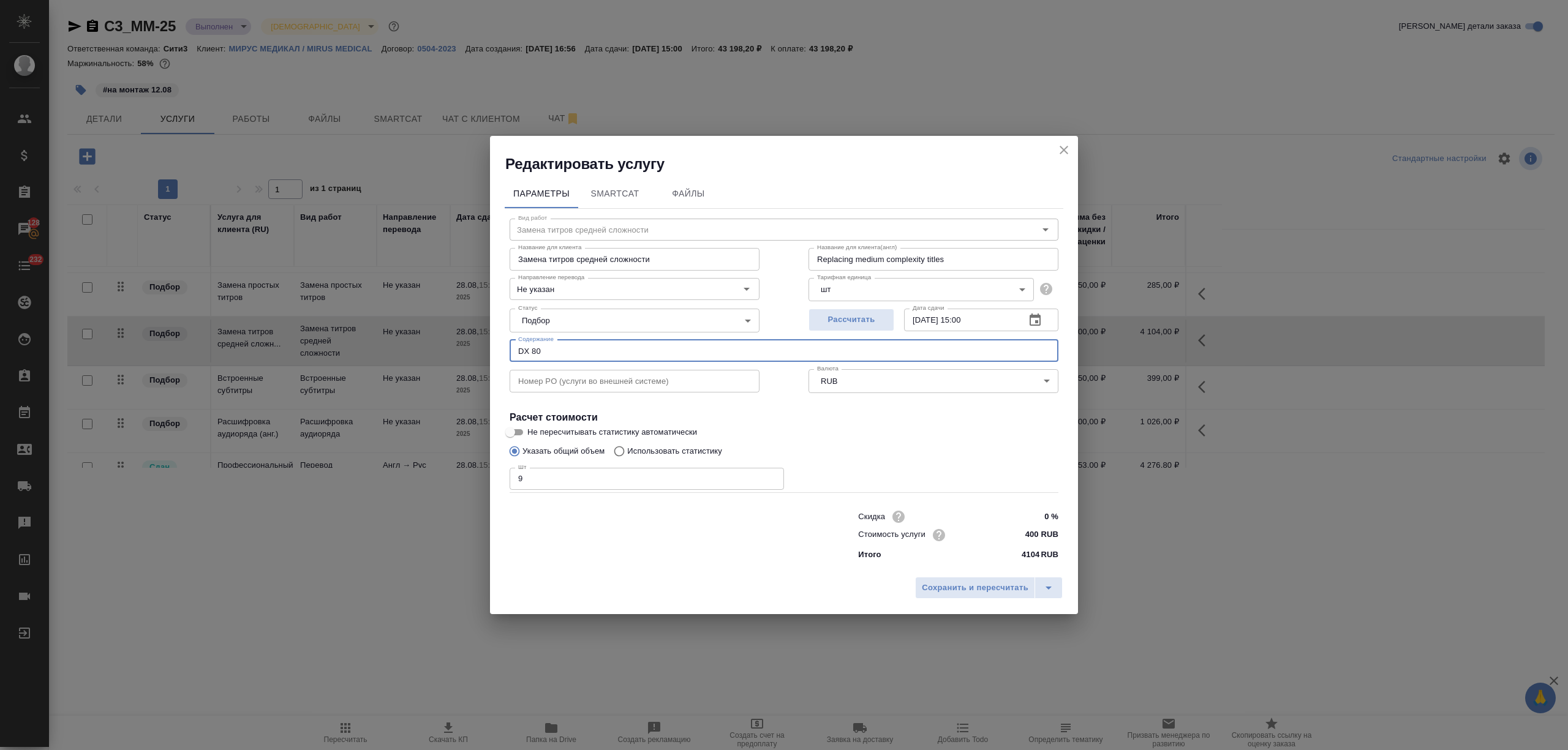
drag, startPoint x: 608, startPoint y: 347, endPoint x: 456, endPoint y: 348, distance: 152.0
click at [456, 348] on div "Редактировать услугу Параметры SmartCat Файлы Вид работ Замена титров средней с…" at bounding box center [784, 375] width 1568 height 750
click at [1068, 148] on icon "close" at bounding box center [1064, 150] width 15 height 15
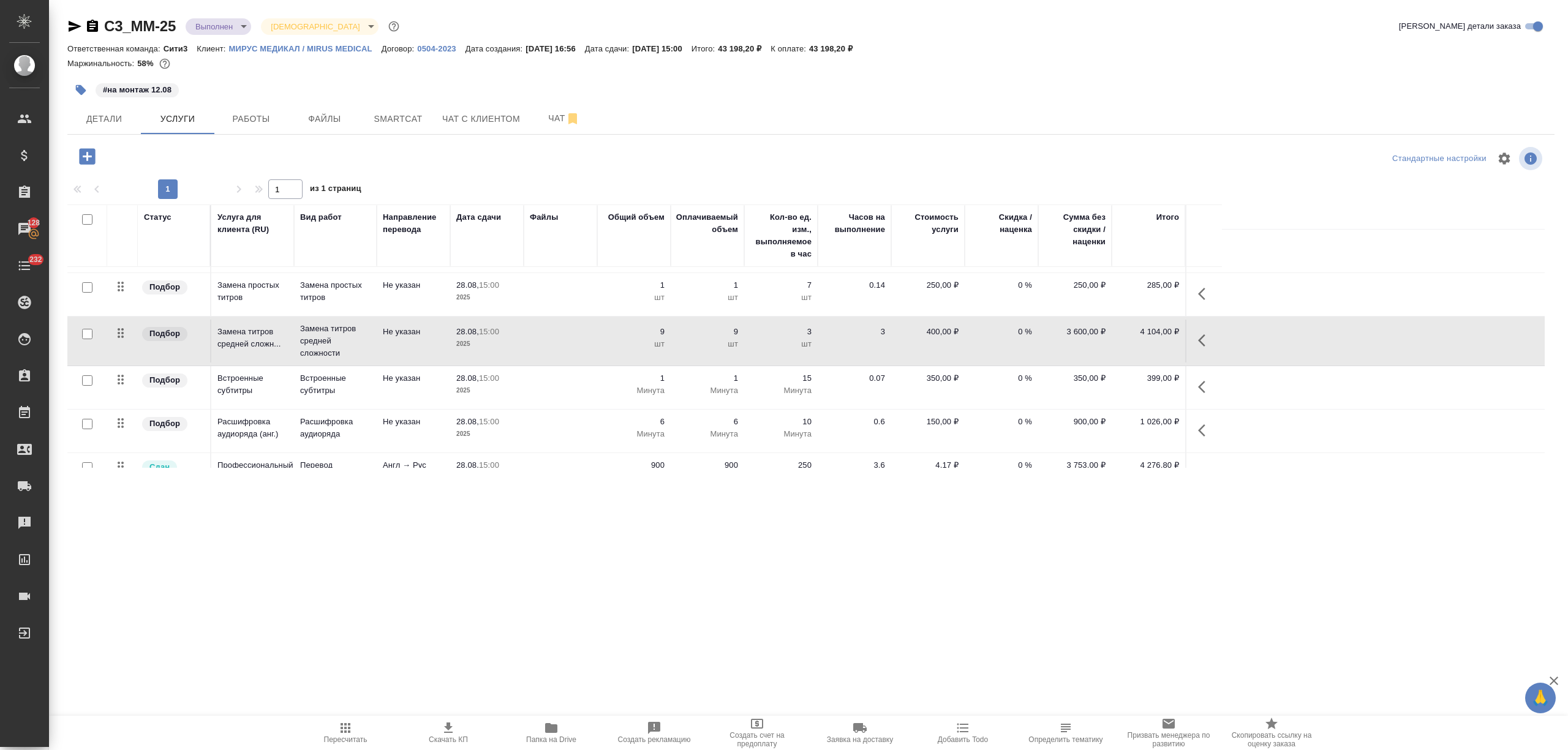
click at [91, 154] on icon "button" at bounding box center [87, 156] width 16 height 16
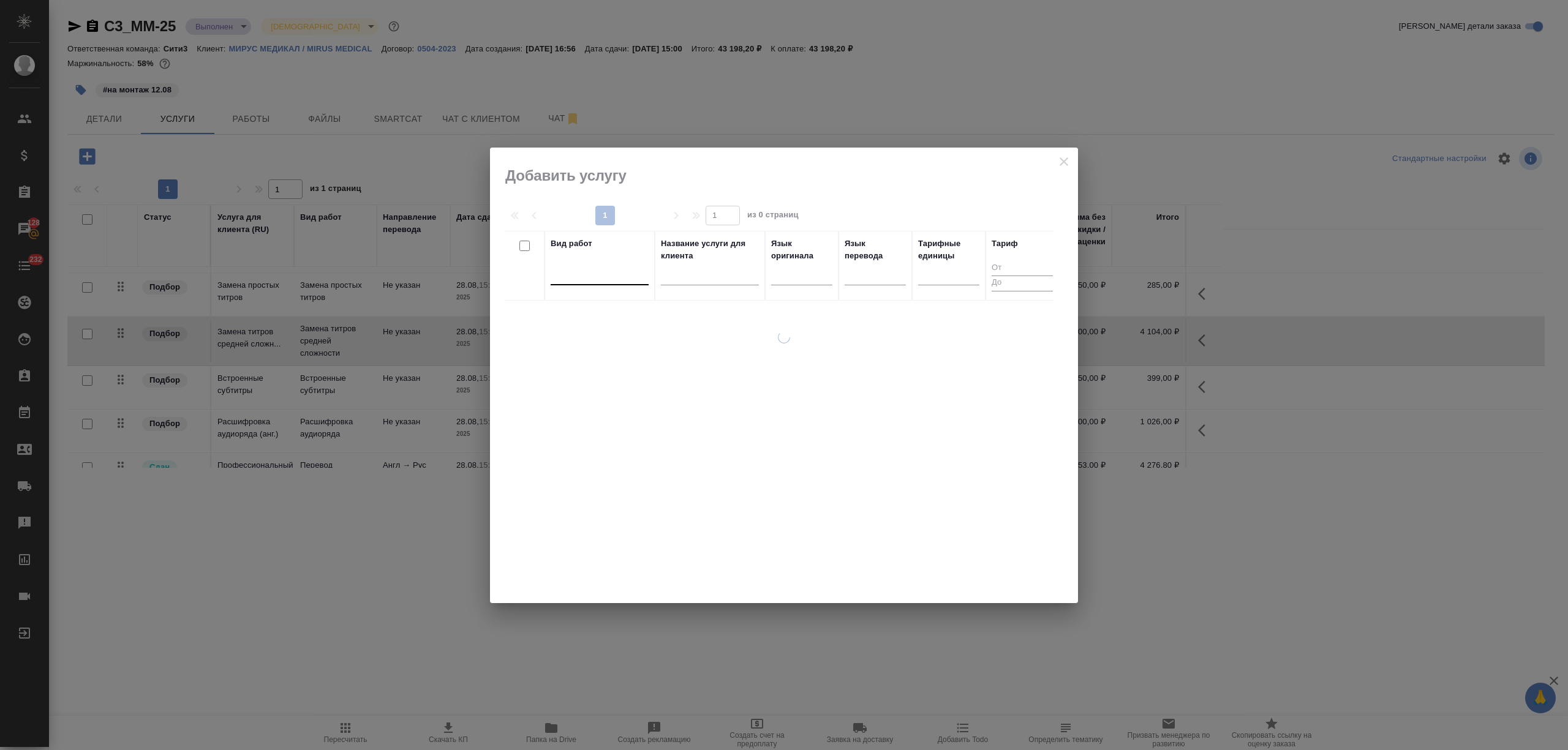
click at [614, 281] on div at bounding box center [600, 272] width 98 height 18
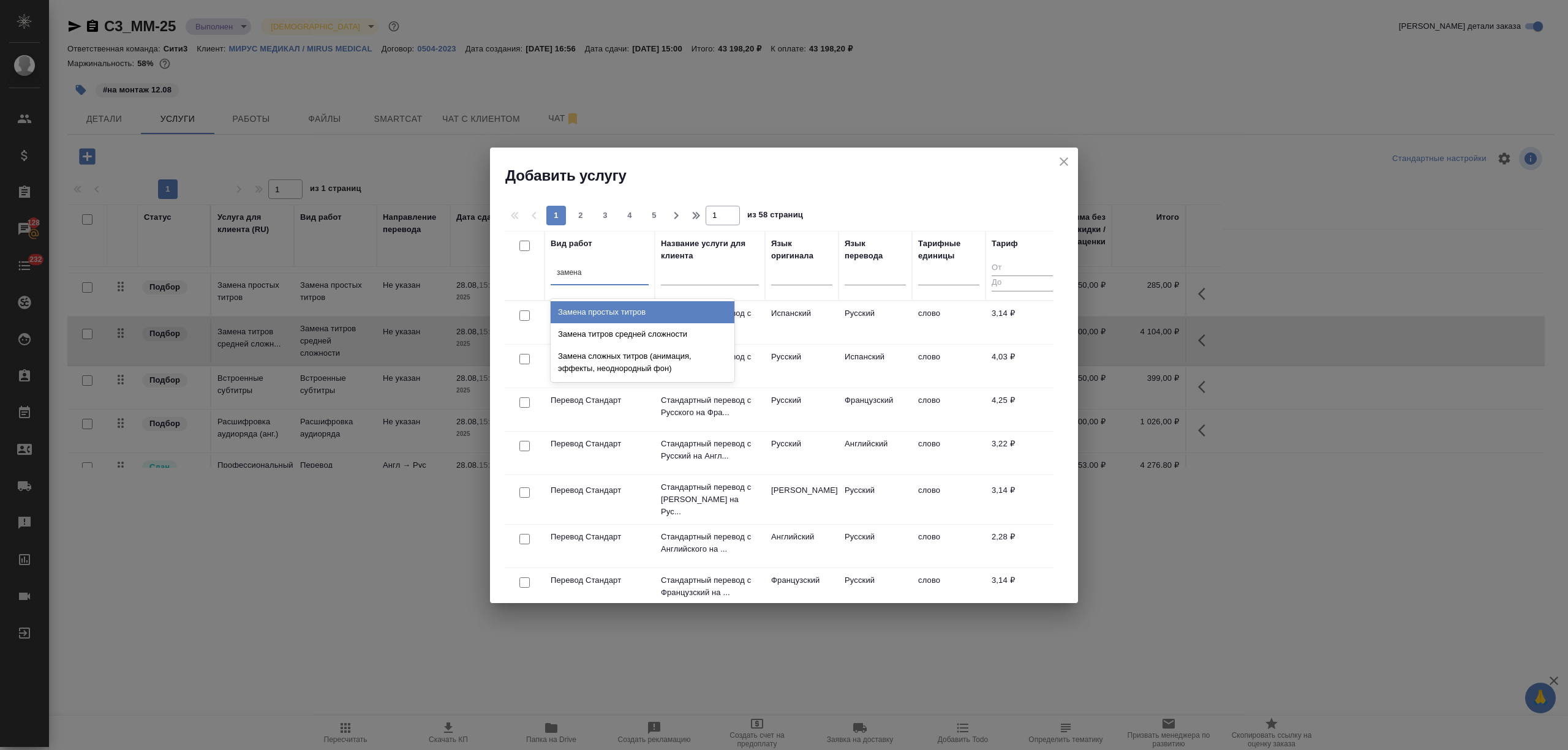
type input "замена с"
click at [628, 317] on div "Замена сложных титров (анимация, эффекты, неоднородный фон)" at bounding box center [643, 318] width 184 height 35
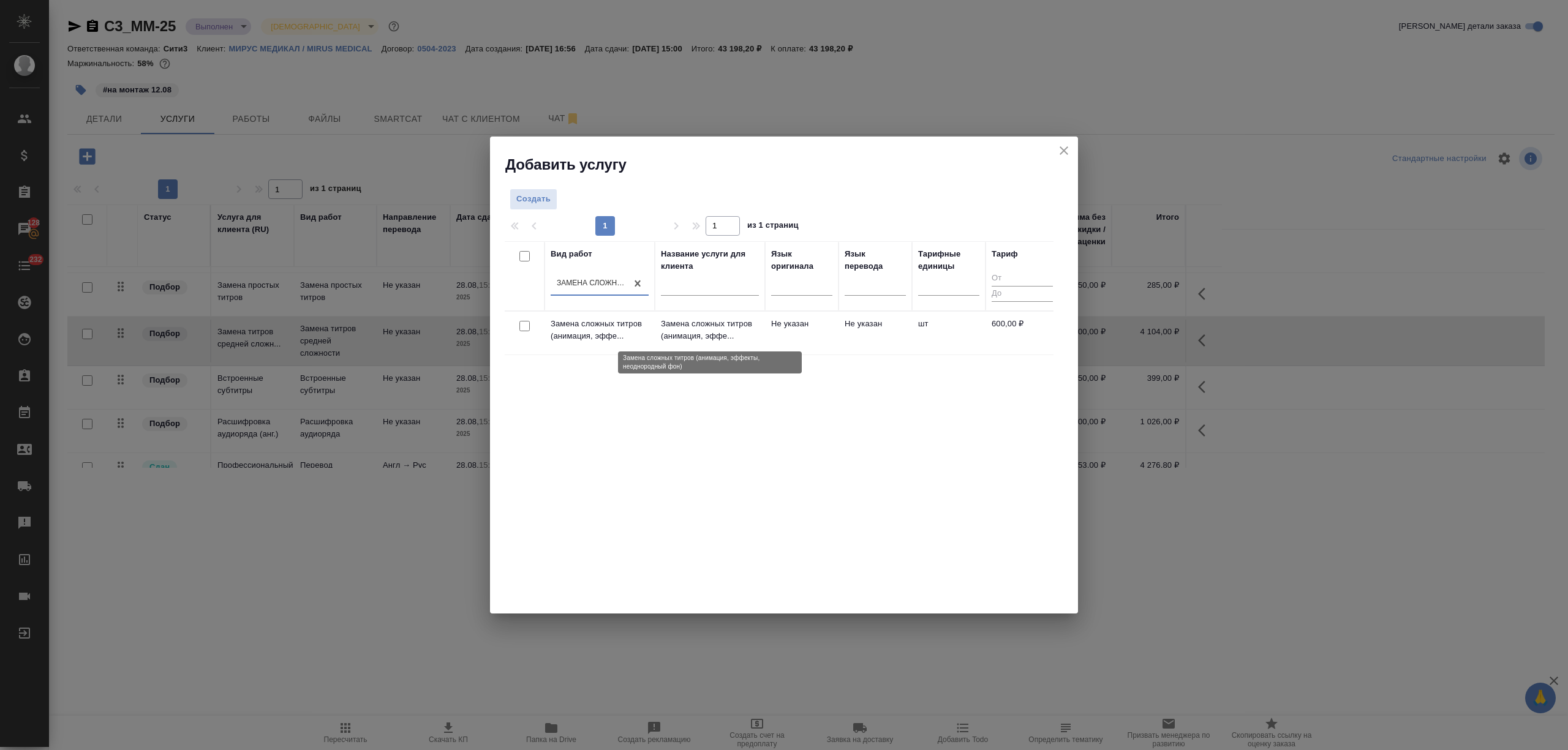
click at [709, 332] on p "Замена сложных титров (анимация, эффе..." at bounding box center [710, 330] width 98 height 25
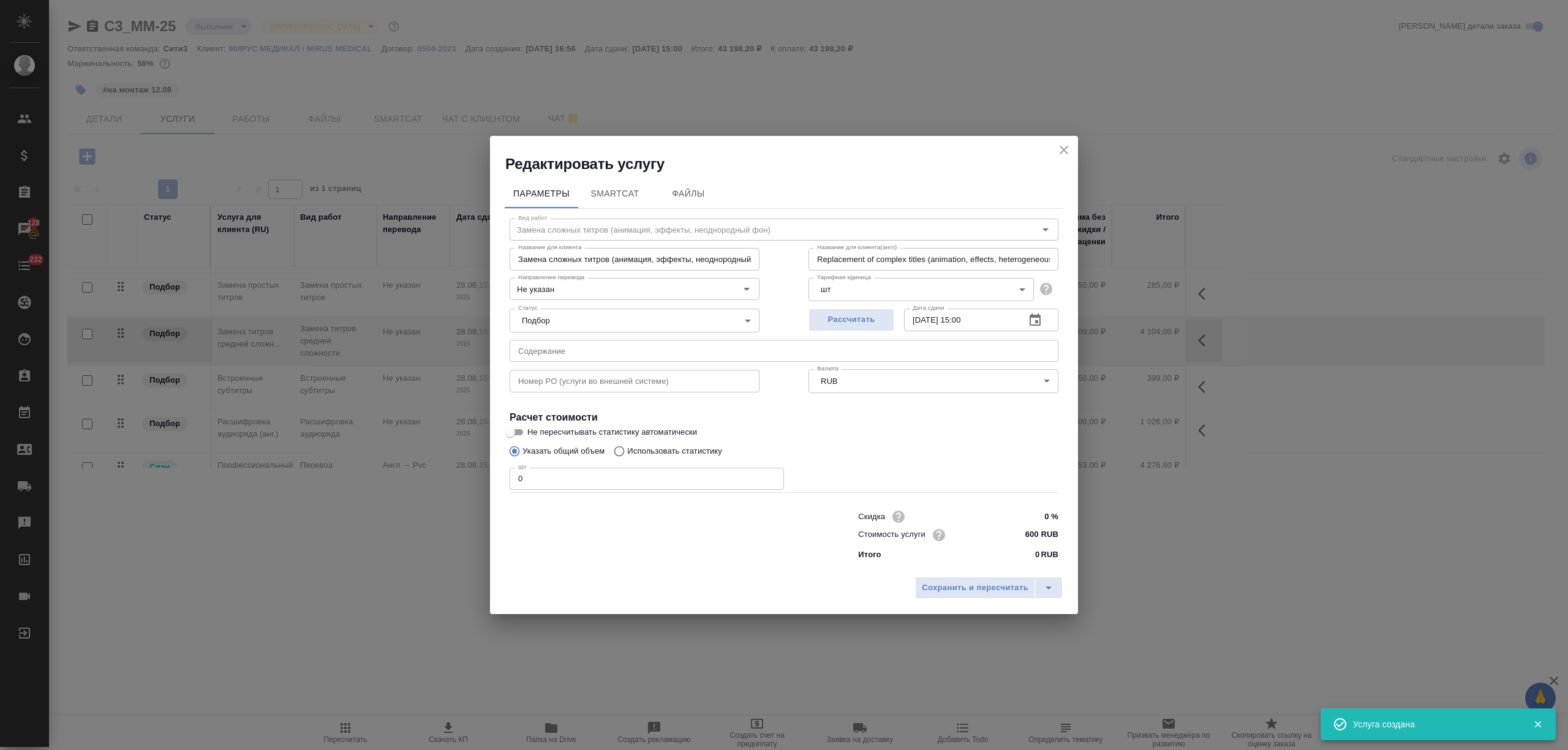
click at [498, 482] on div "Параметры SmartCat Файлы Вид работ Замена сложных титров (анимация, эффекты, не…" at bounding box center [784, 372] width 588 height 397
type input "2"
click at [555, 347] on input "text" at bounding box center [784, 351] width 549 height 22
paste input "DX 80"
type input "DX 80"
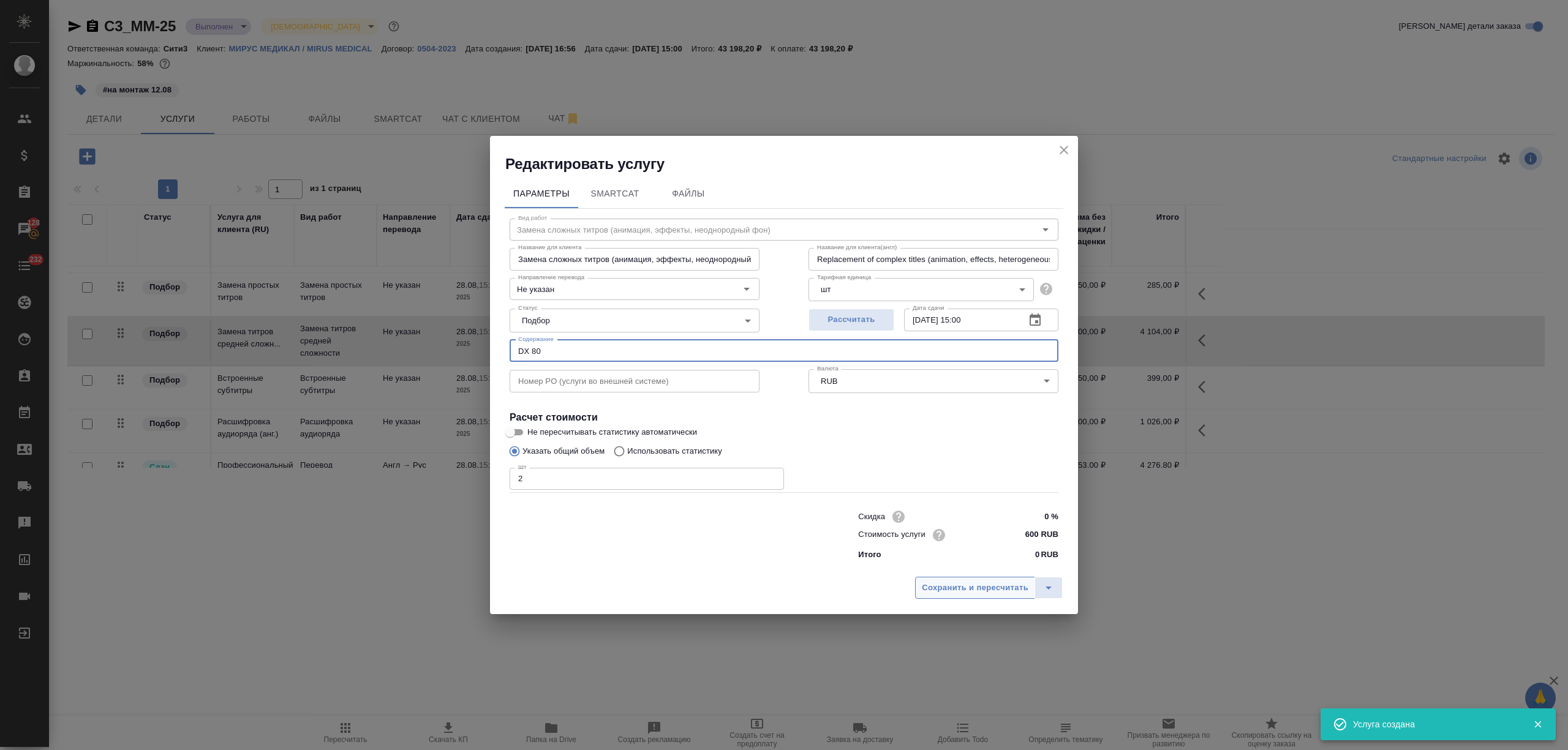
click at [931, 584] on span "Сохранить и пересчитать" at bounding box center [976, 588] width 107 height 14
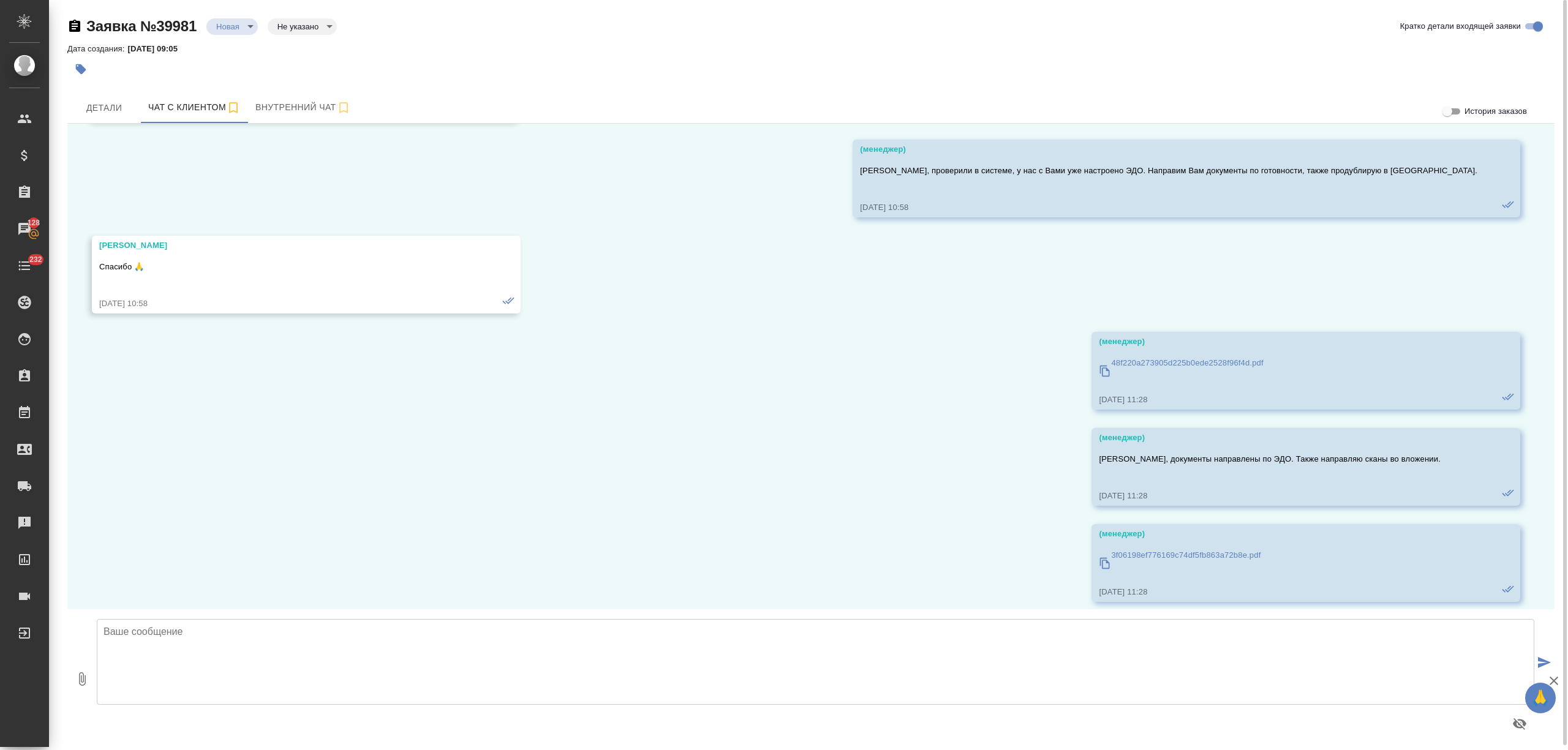
scroll to position [622, 0]
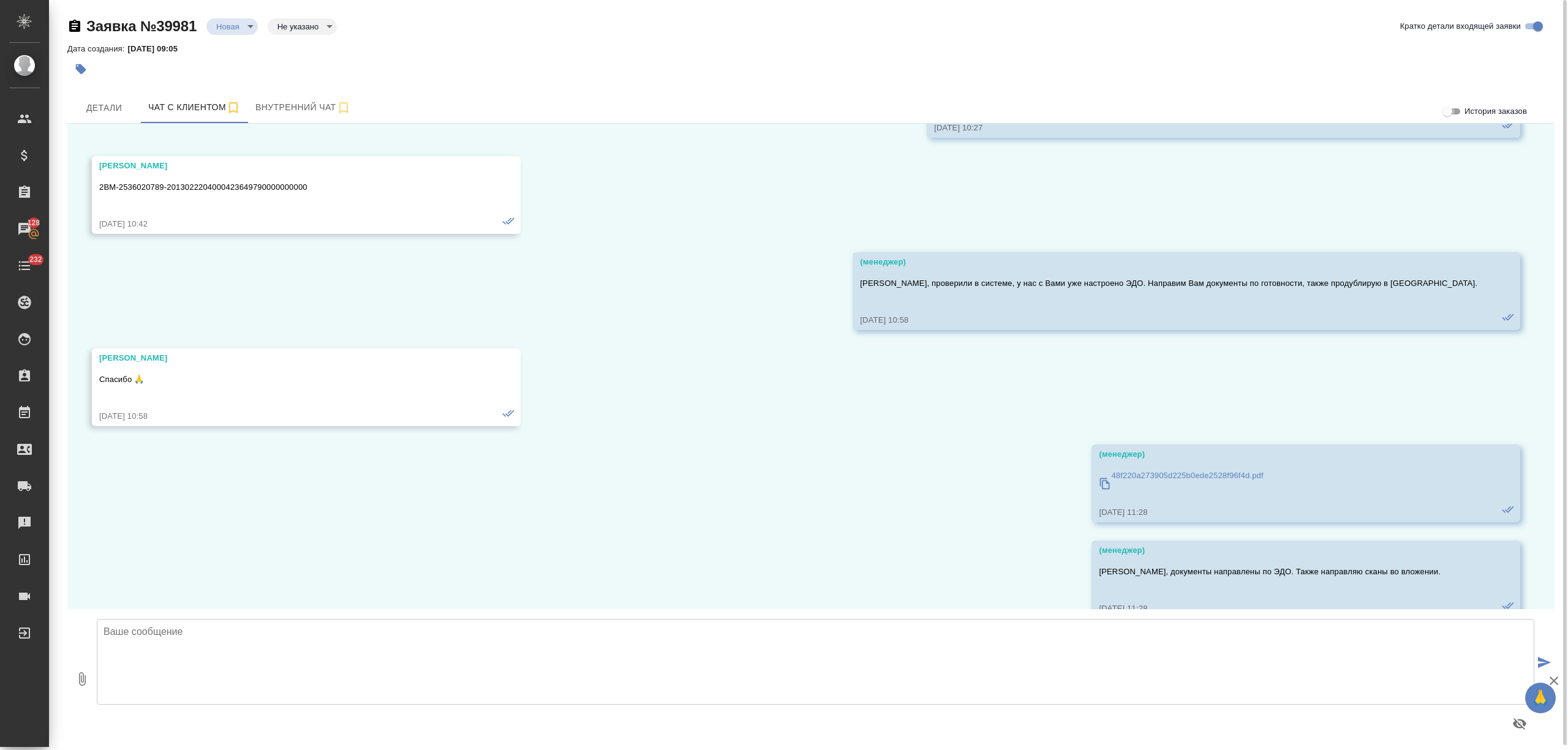
click at [1446, 110] on input "История заказов" at bounding box center [1447, 111] width 44 height 15
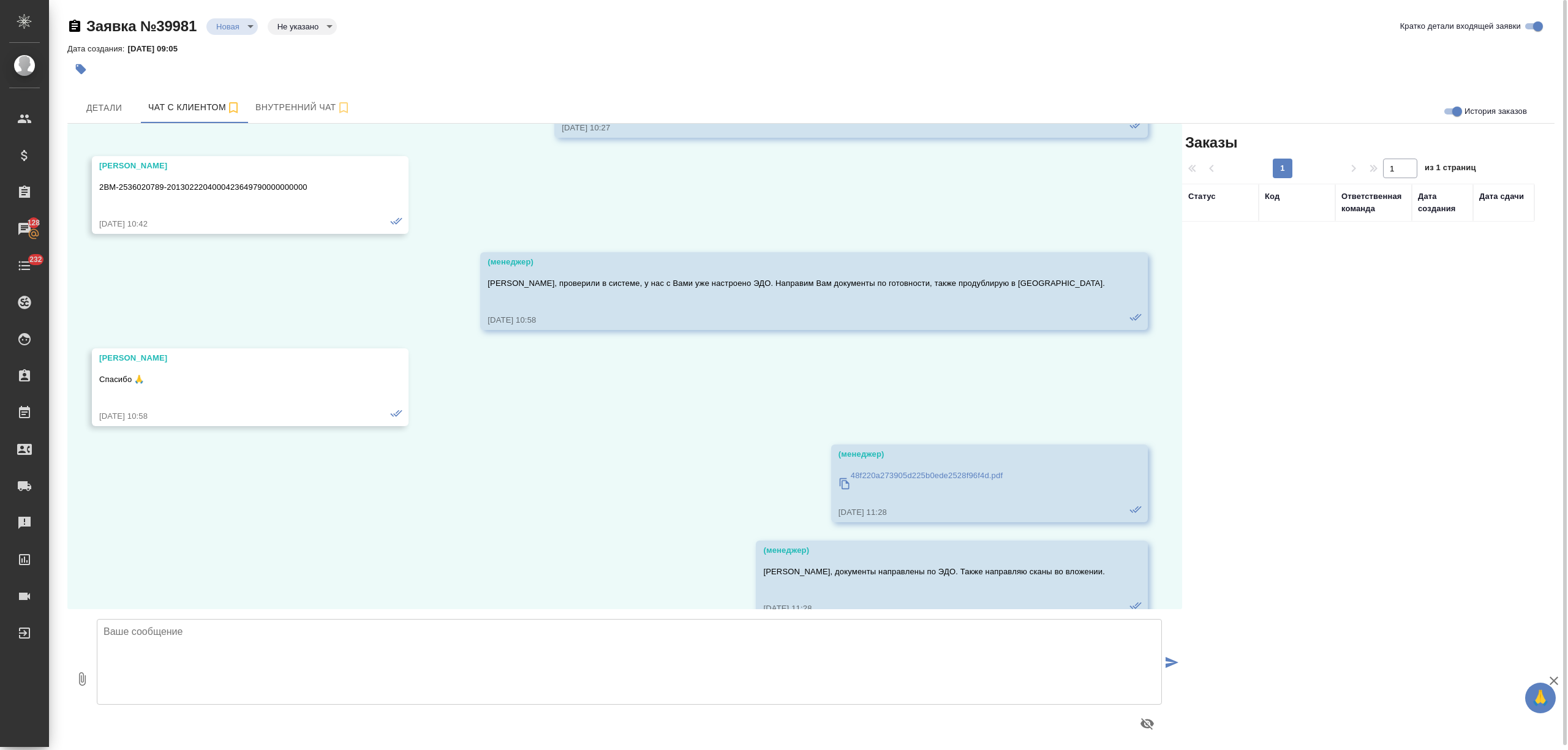
click at [1447, 107] on input "История заказов" at bounding box center [1457, 111] width 44 height 15
checkbox input "false"
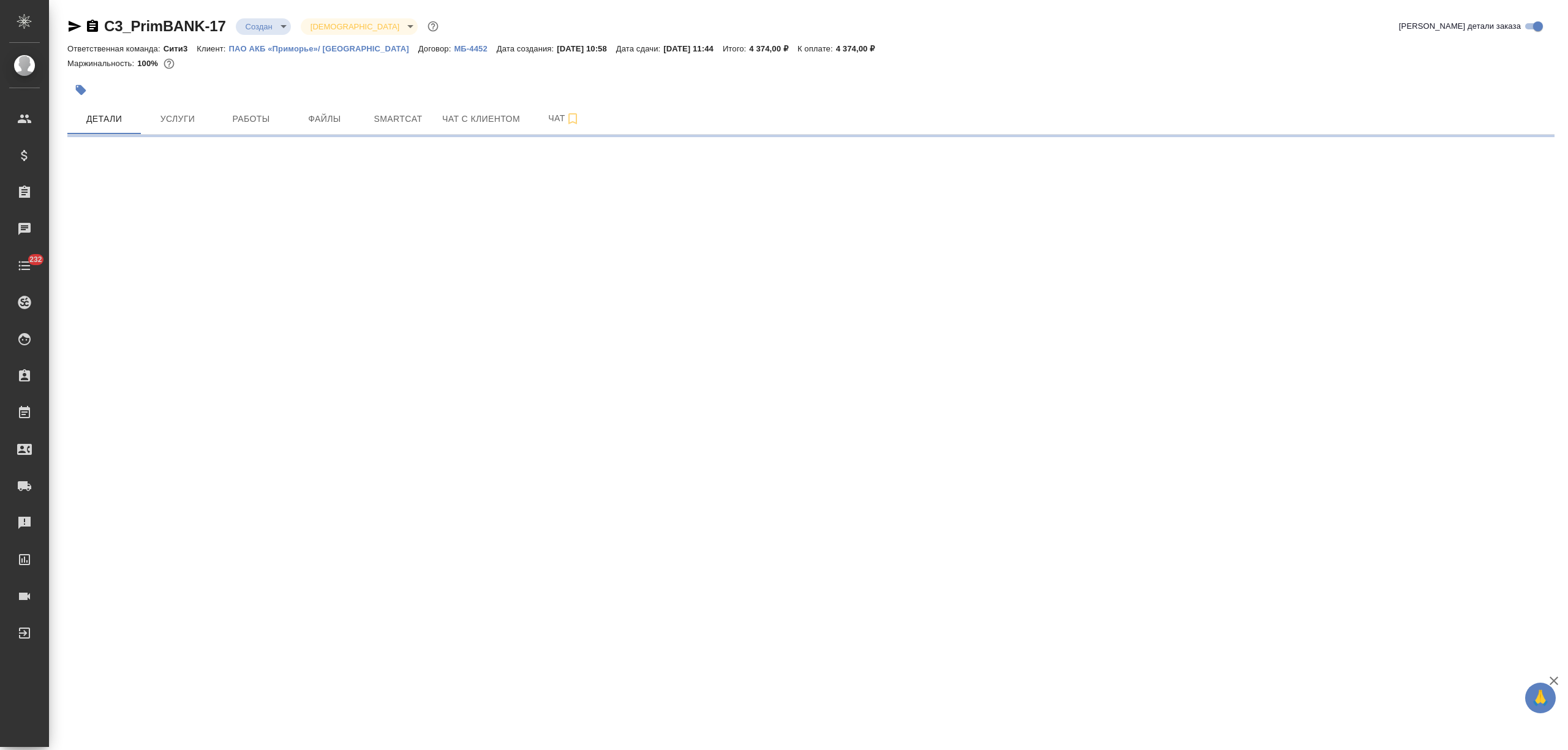
select select "RU"
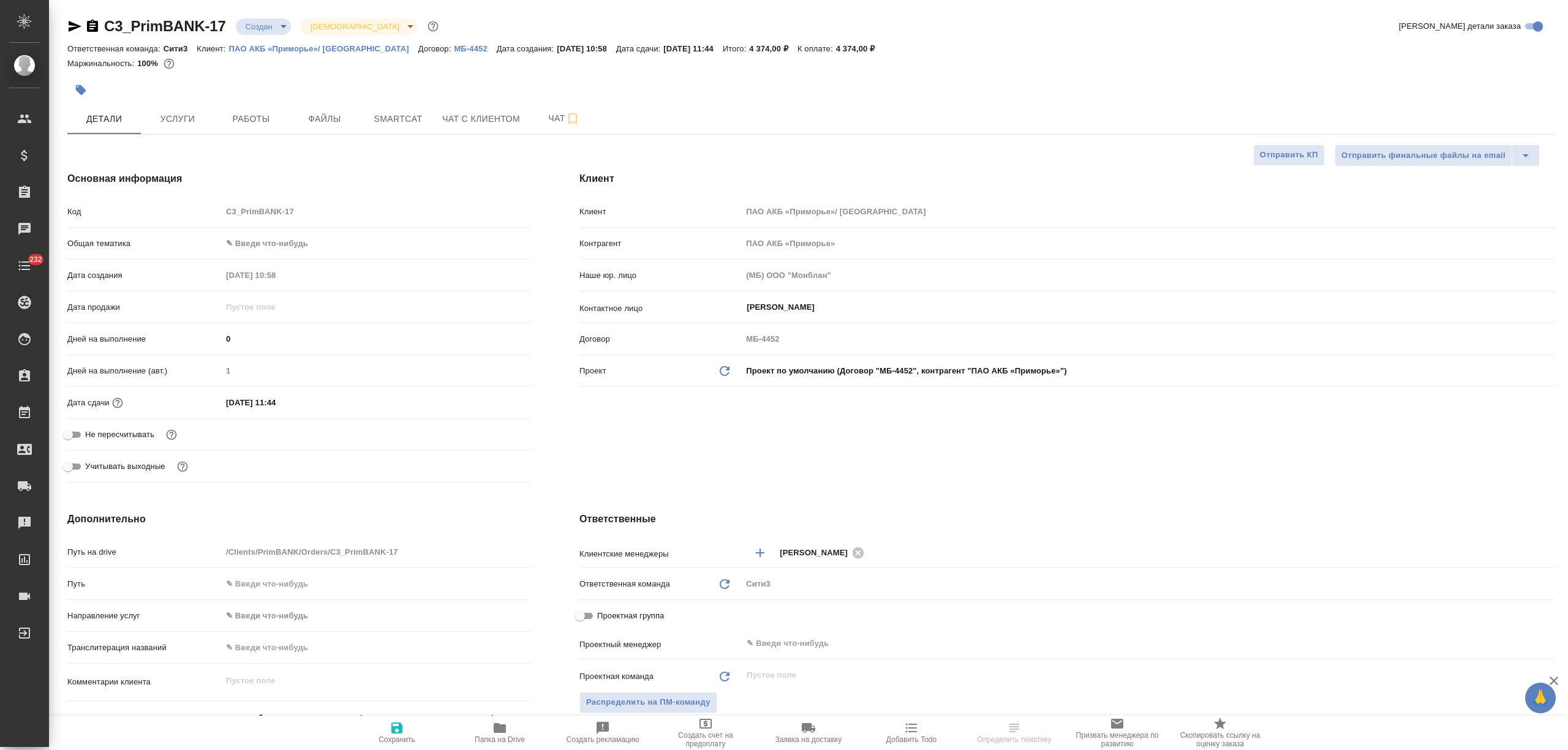
type textarea "x"
click at [76, 23] on icon "button" at bounding box center [74, 26] width 15 height 15
type textarea "x"
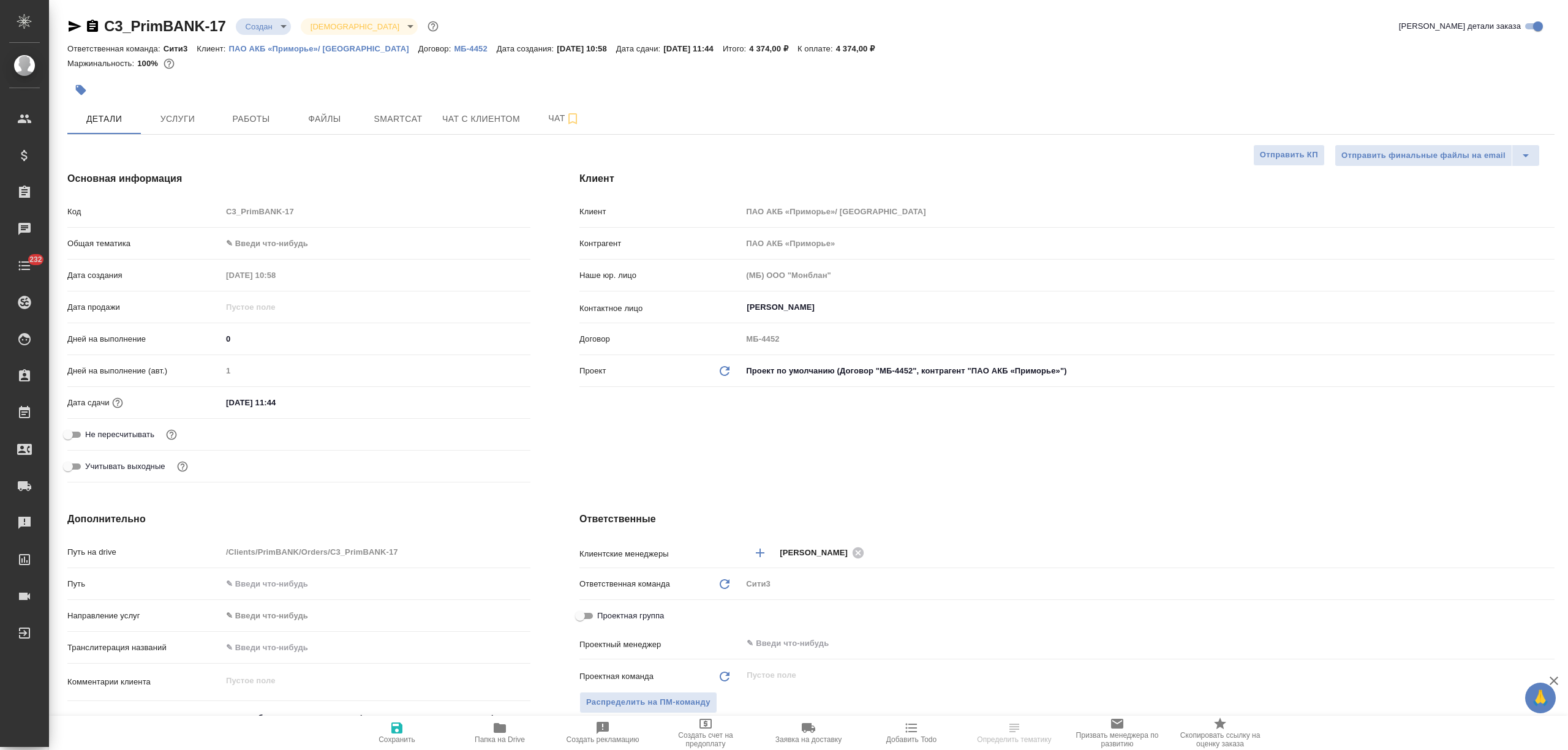
type textarea "x"
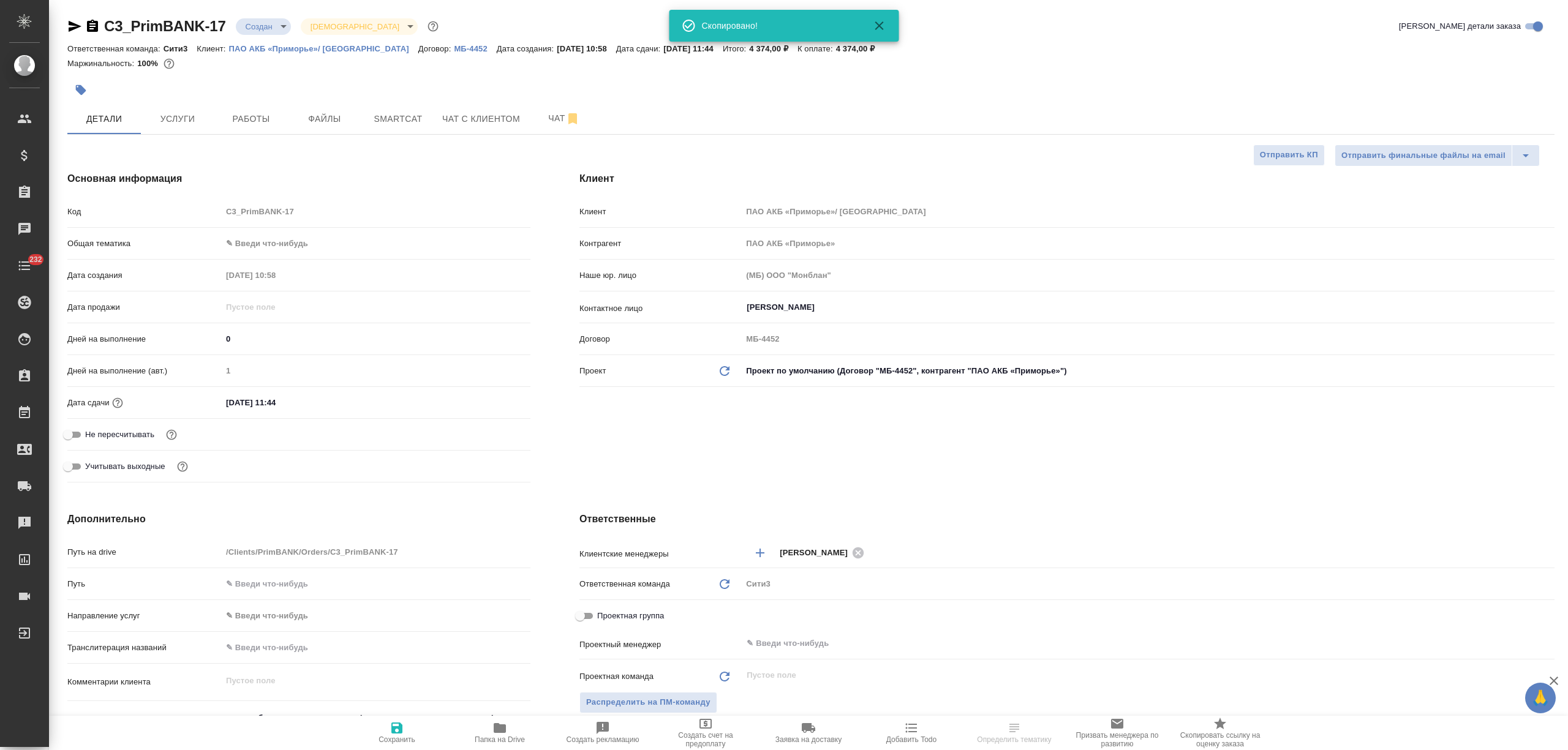
type textarea "x"
select select "RU"
type textarea "x"
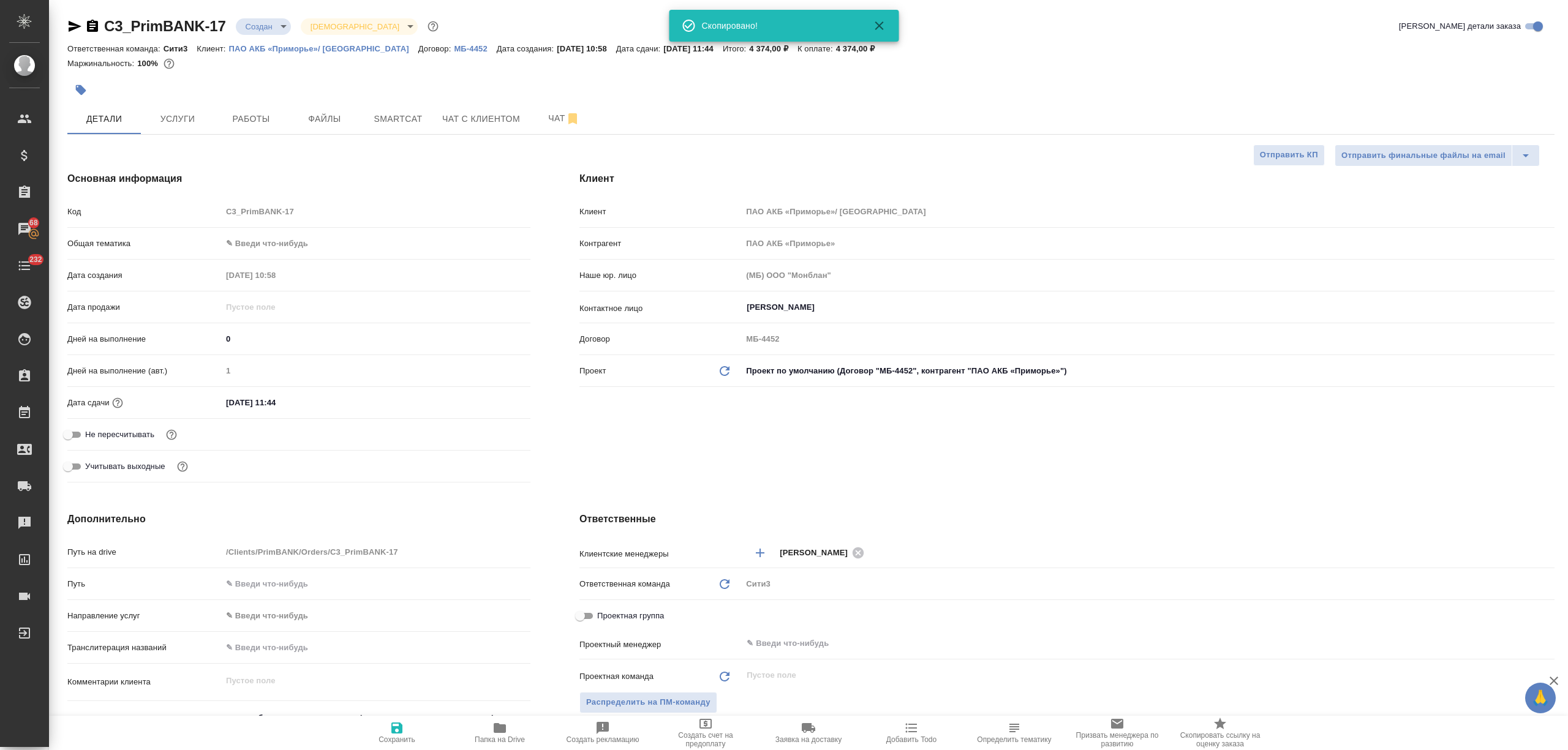
type textarea "x"
click at [199, 115] on span "Услуги" at bounding box center [177, 119] width 59 height 15
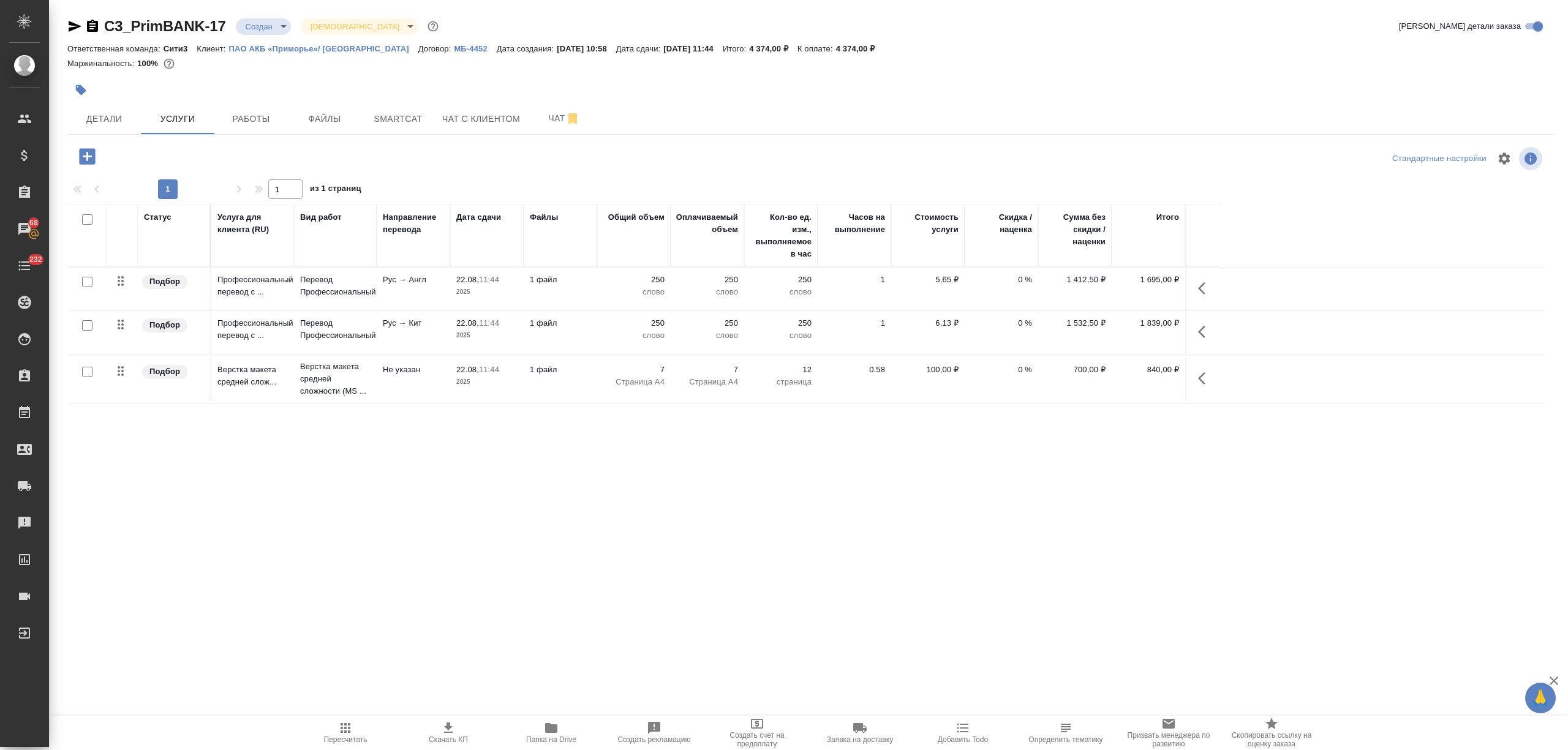
click at [748, 734] on span "Создать счет на предоплату" at bounding box center [757, 740] width 88 height 17
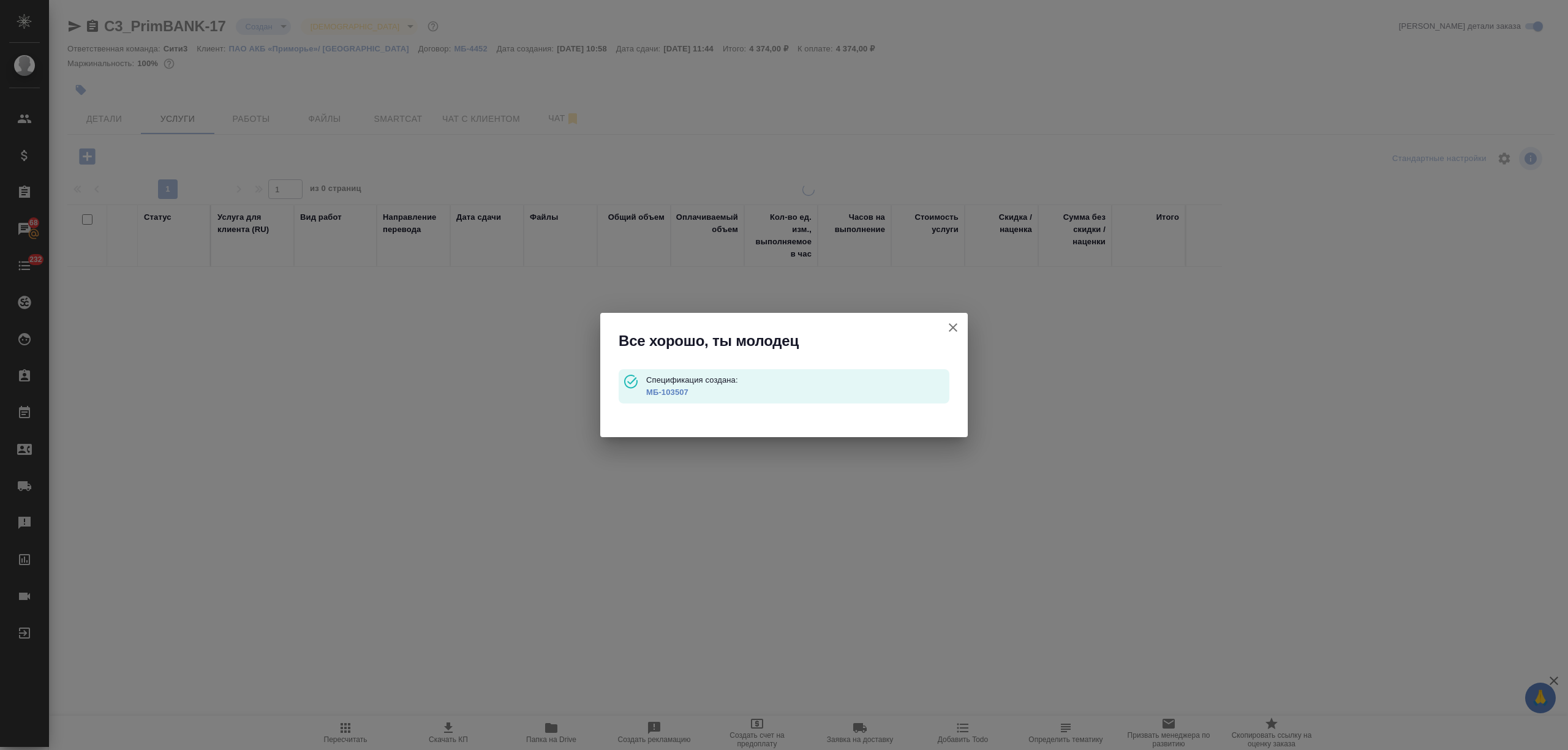
type input "waitingForPrepayment"
click at [676, 390] on link "МБ-103507" at bounding box center [667, 392] width 42 height 9
click at [954, 326] on icon "button" at bounding box center [953, 328] width 15 height 15
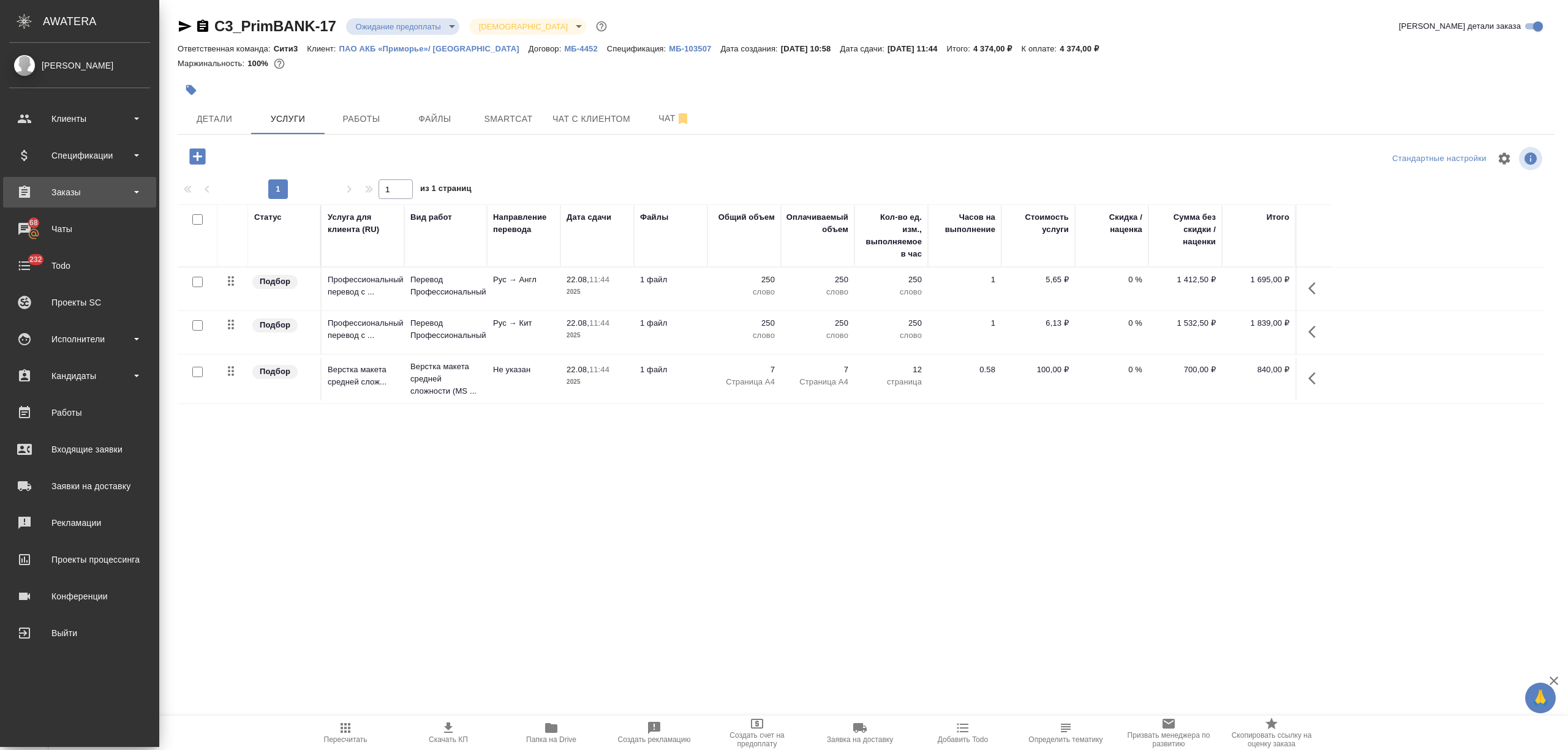
click at [51, 197] on div "Заказы" at bounding box center [80, 192] width 141 height 18
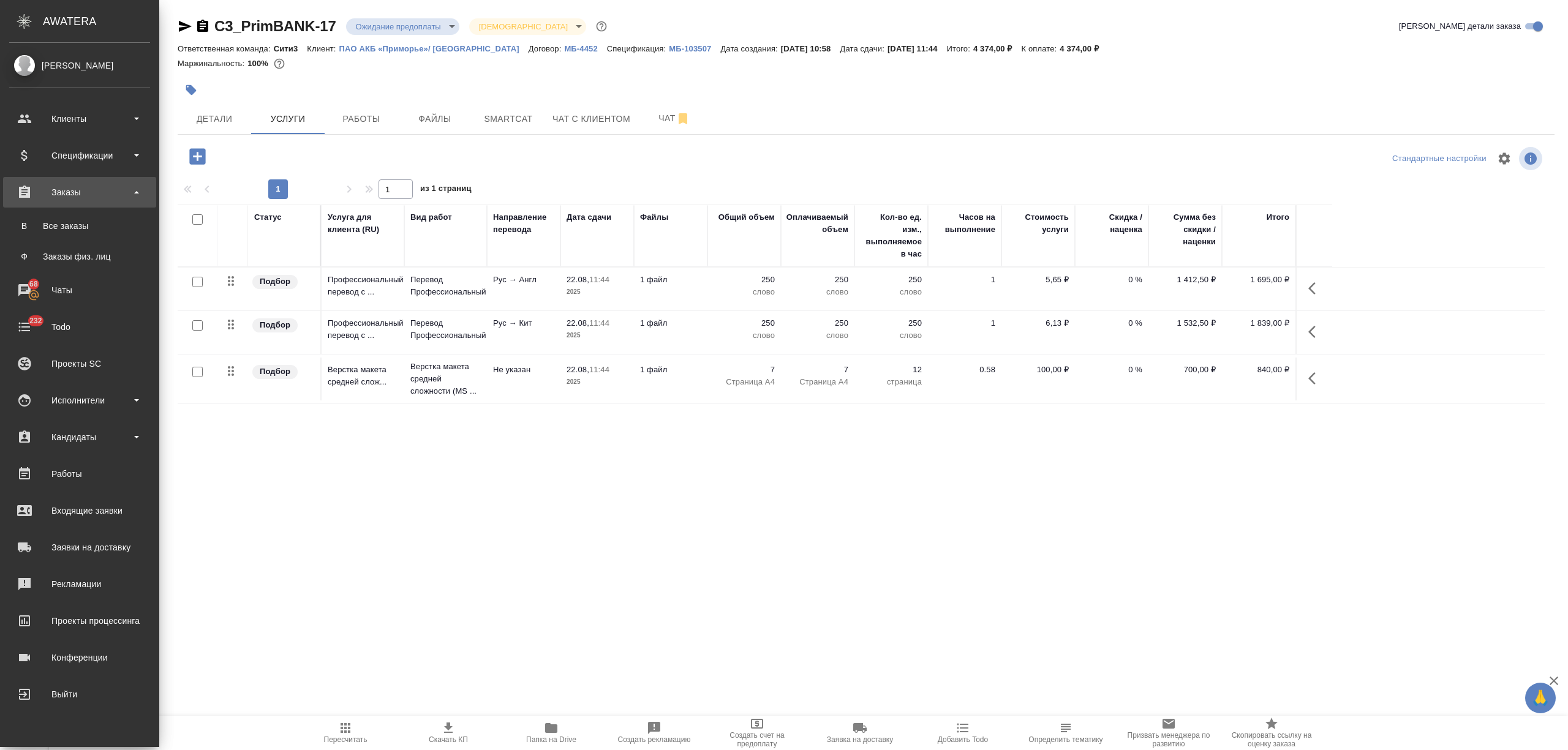
click at [66, 224] on div "Все заказы" at bounding box center [79, 225] width 128 height 12
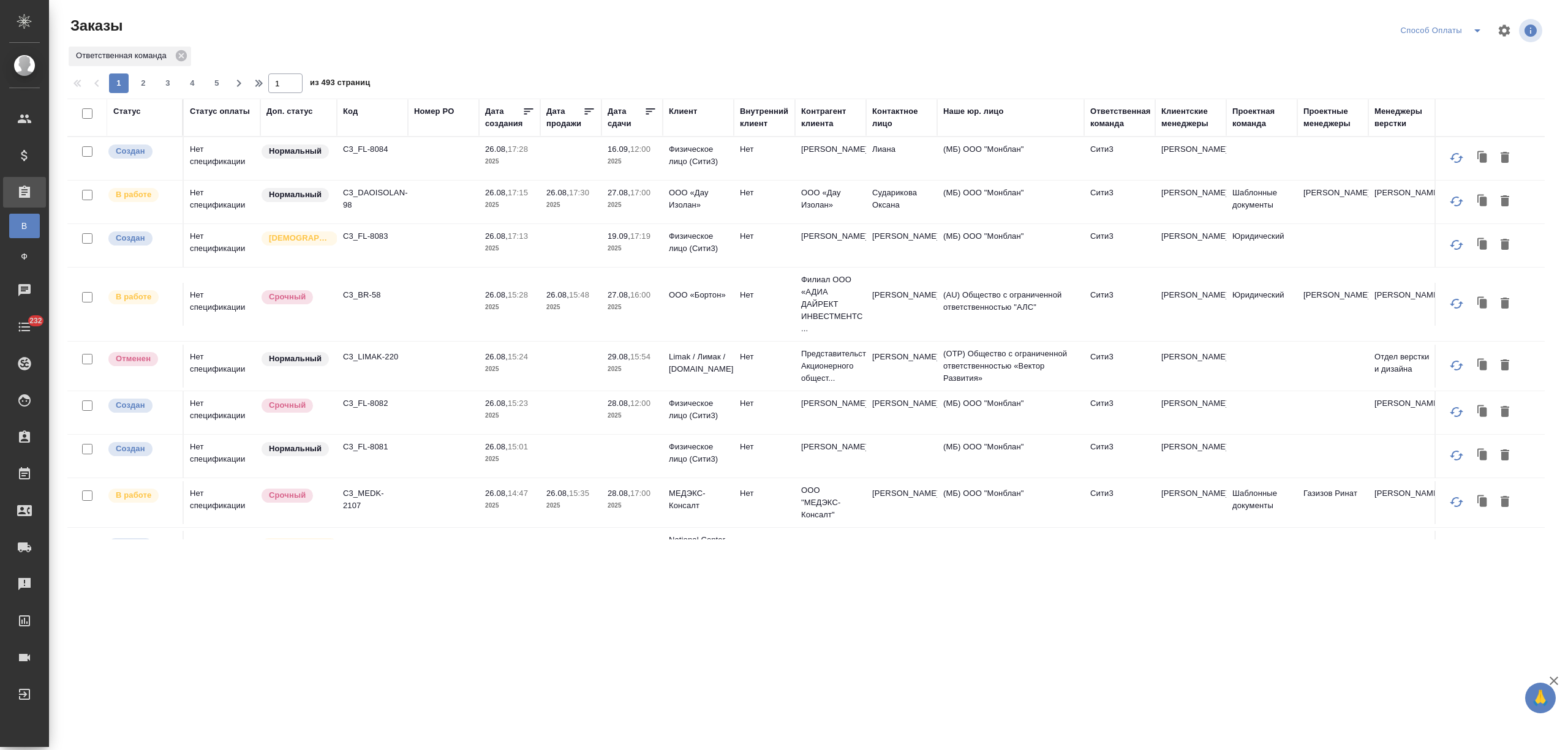
click at [622, 124] on div "Дата сдачи" at bounding box center [626, 118] width 36 height 25
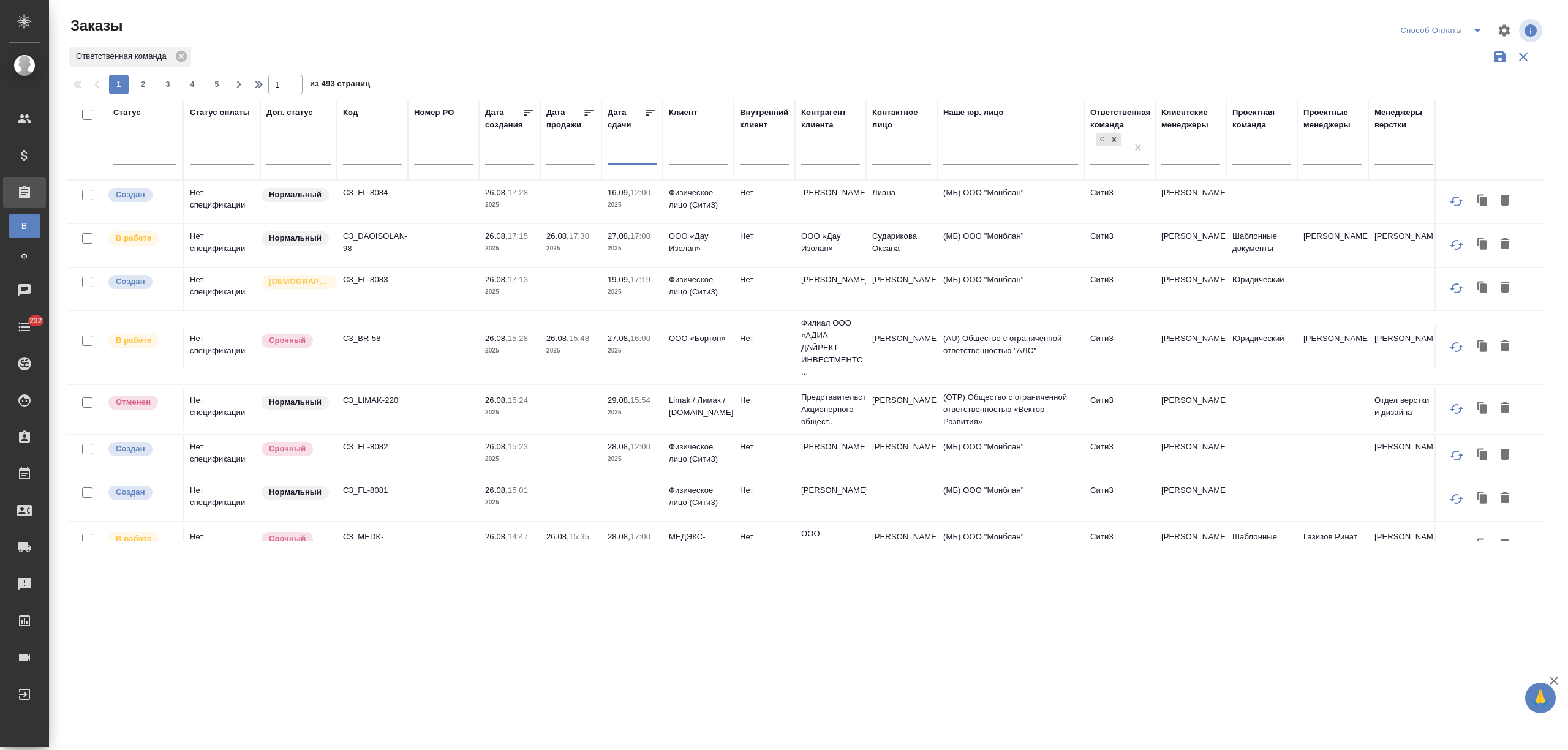
click at [633, 160] on input "text" at bounding box center [636, 154] width 42 height 17
click at [674, 315] on span "27" at bounding box center [675, 314] width 27 height 24
type div "2025-08-26T21:00:00.000Z"
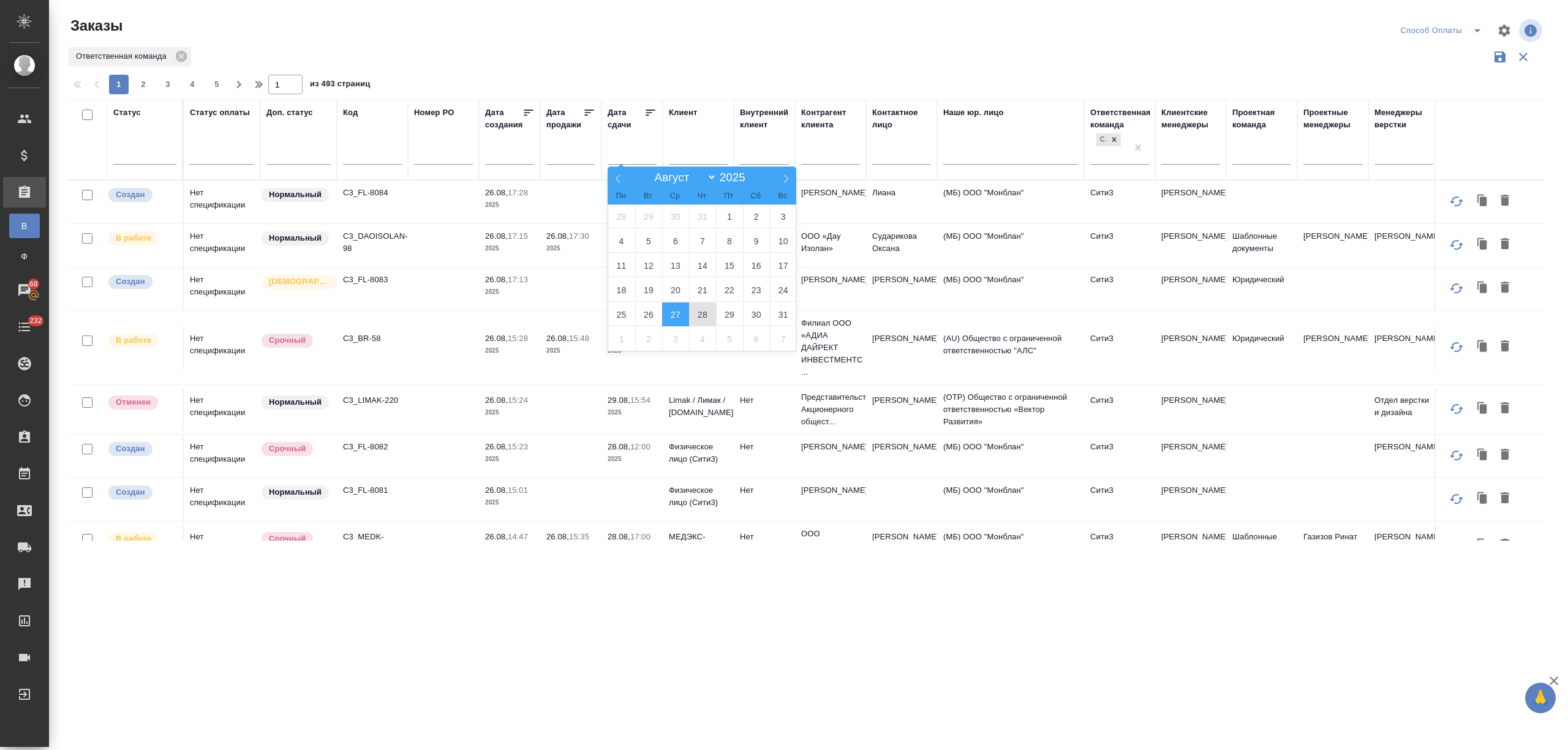
click at [691, 314] on span "28" at bounding box center [702, 314] width 27 height 24
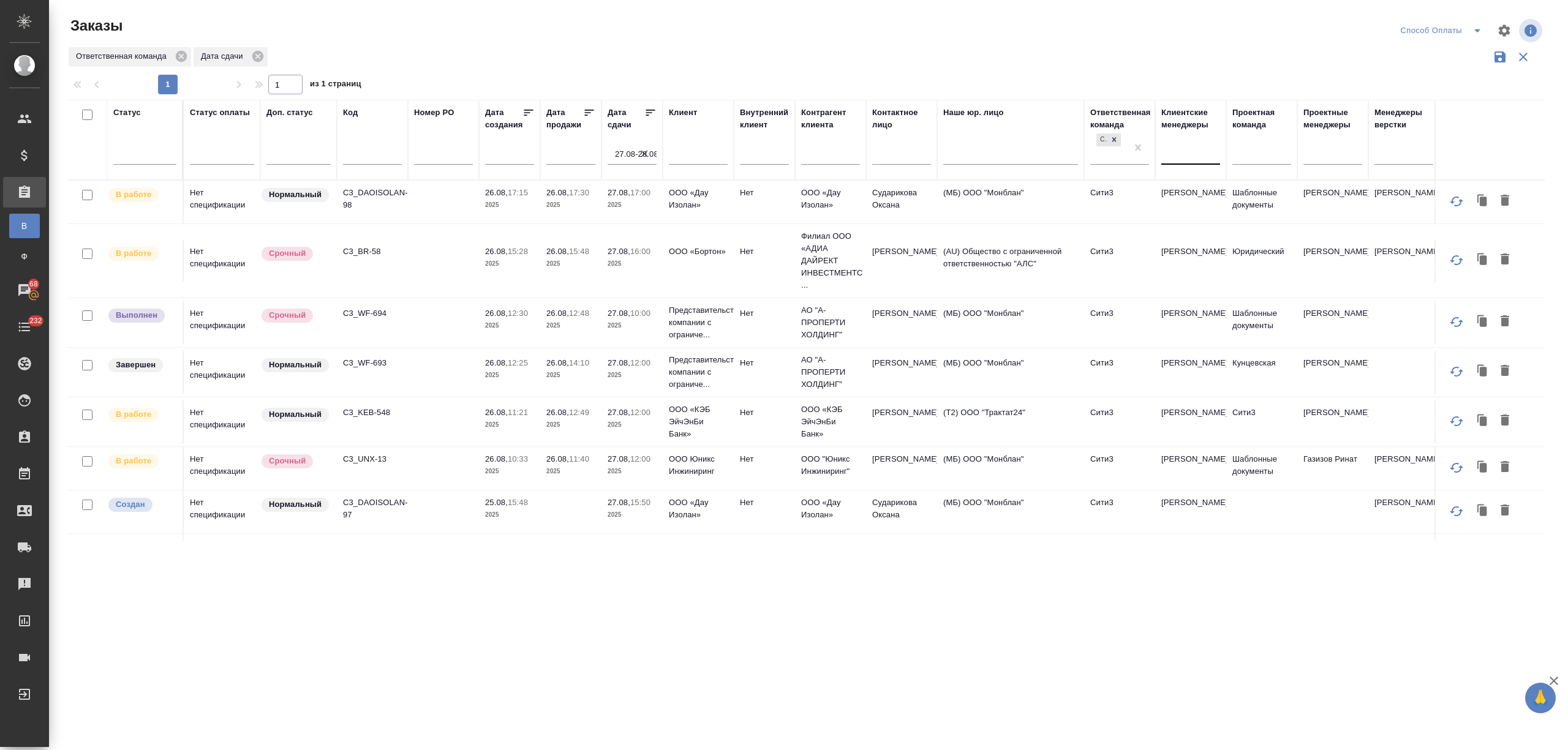
click at [1165, 158] on div at bounding box center [1191, 152] width 59 height 18
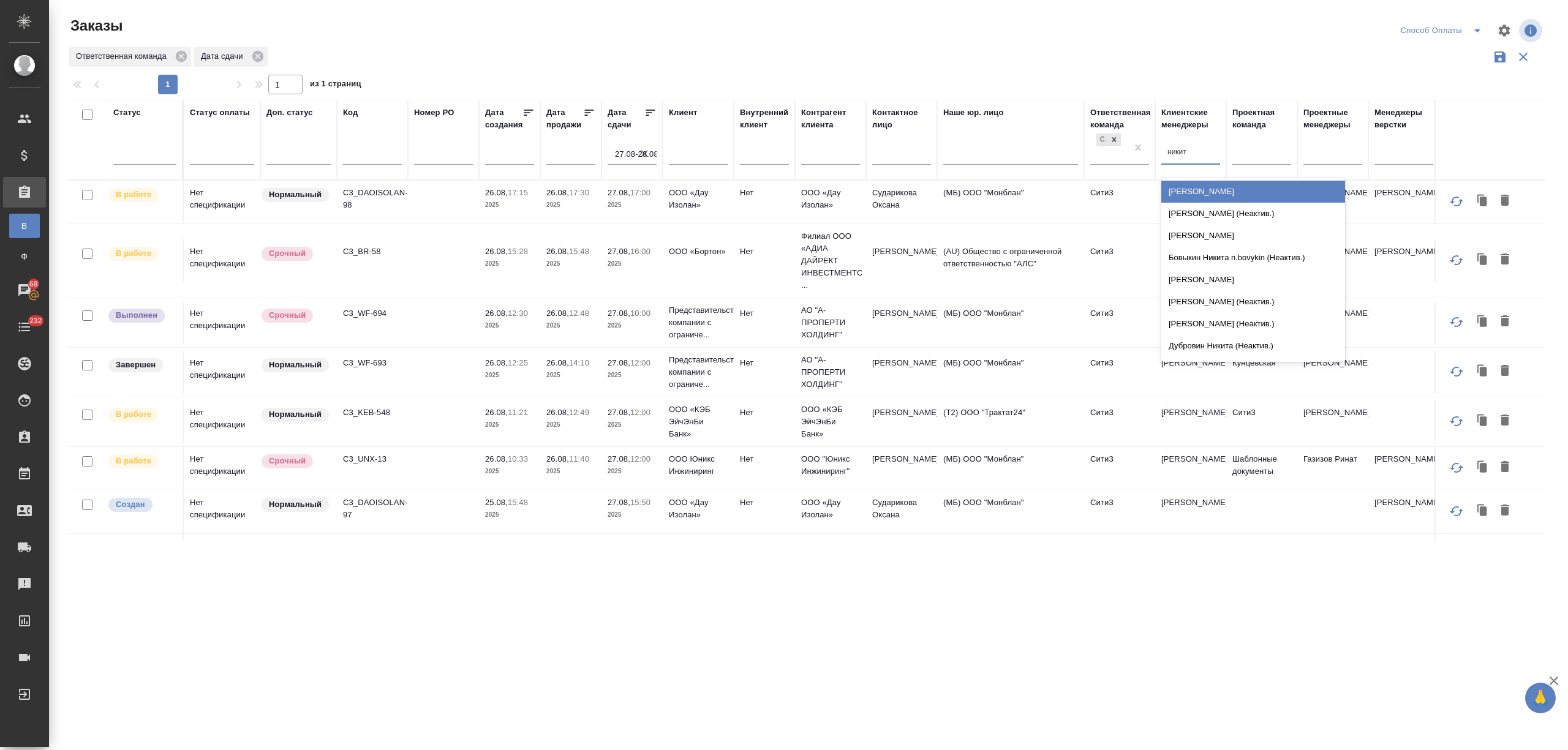
type input "никити"
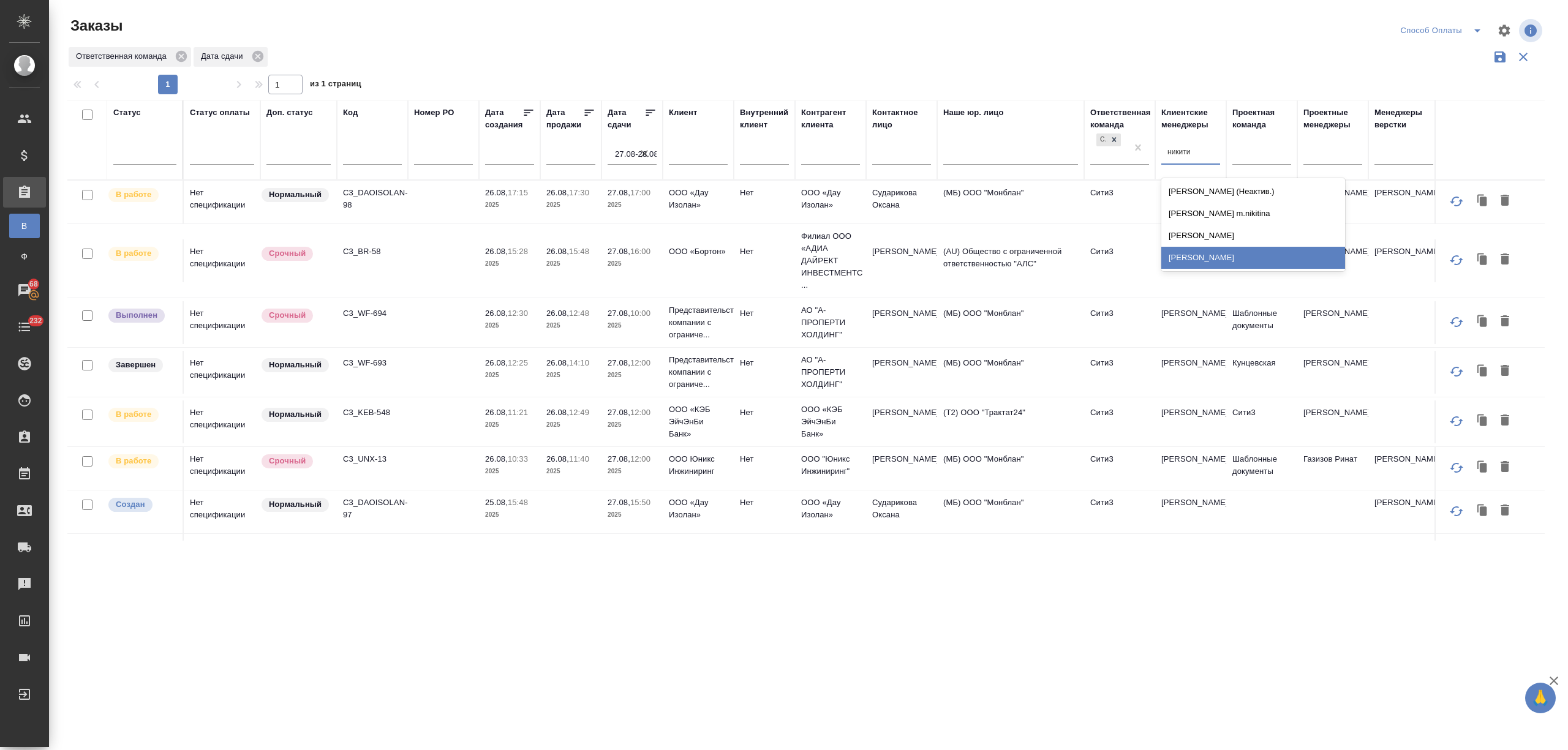
click at [1203, 262] on div "[PERSON_NAME]" at bounding box center [1253, 258] width 184 height 22
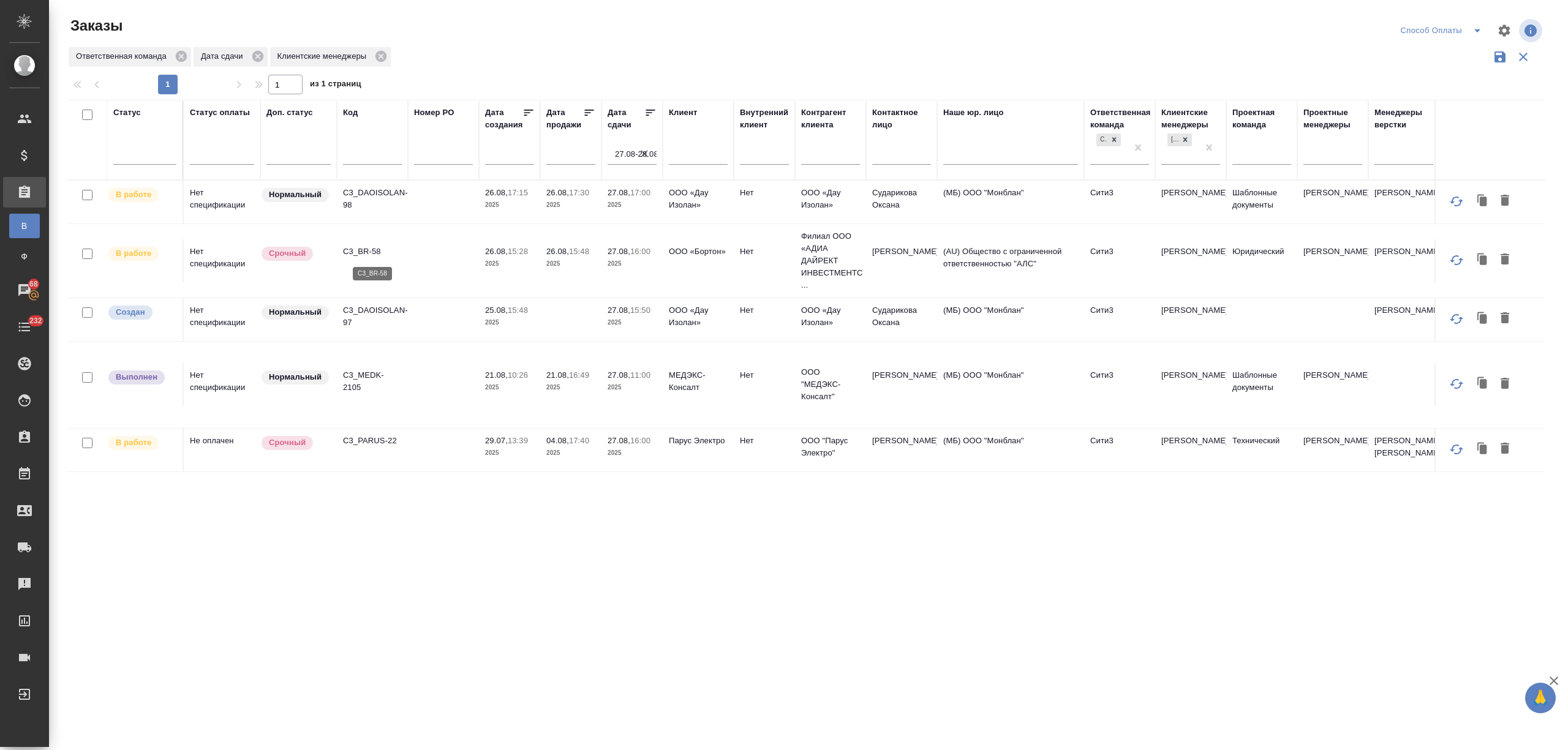
click at [362, 252] on p "C3_BR-58" at bounding box center [372, 252] width 59 height 12
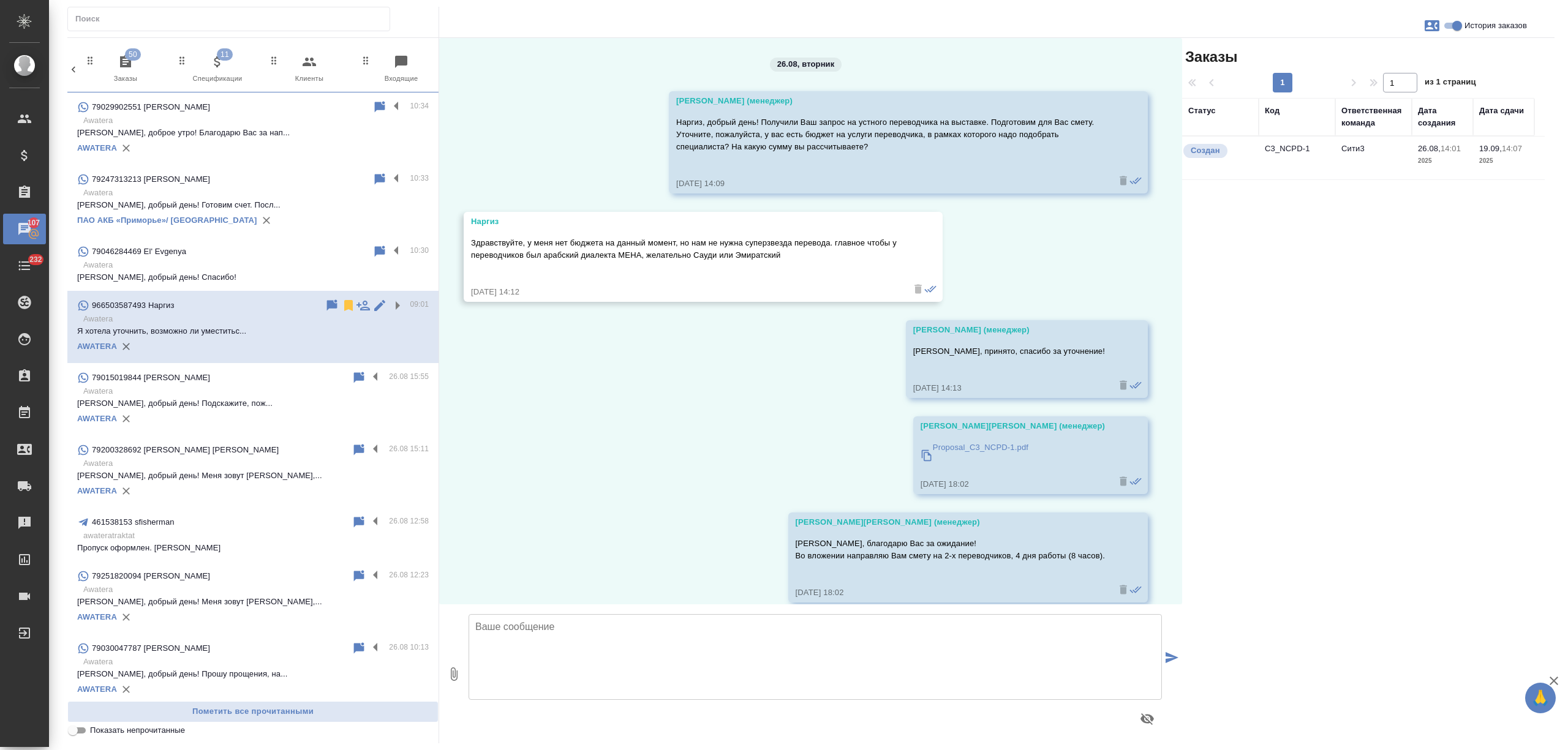
scroll to position [248, 0]
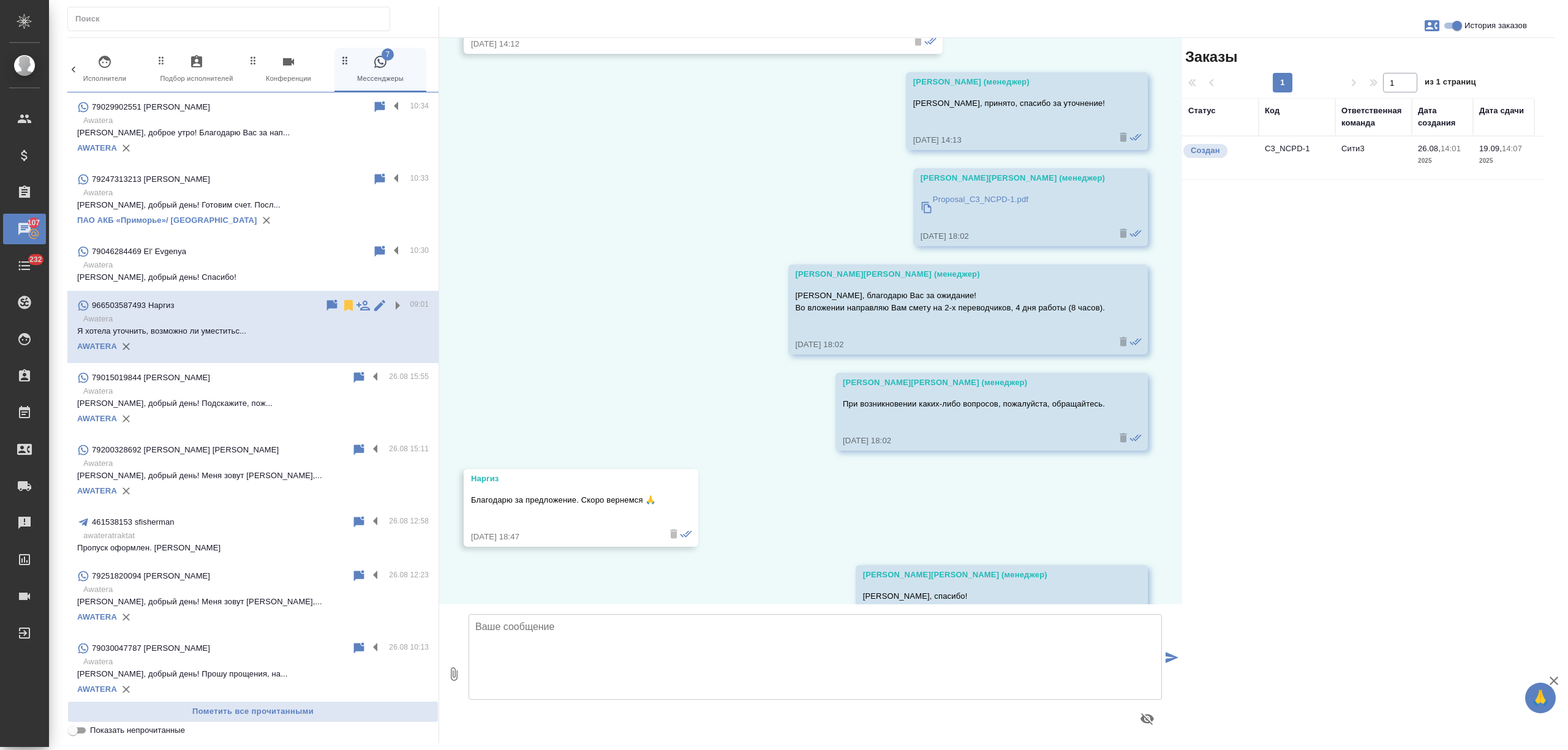
click at [1333, 153] on td "C3_NCPD-1" at bounding box center [1297, 158] width 76 height 43
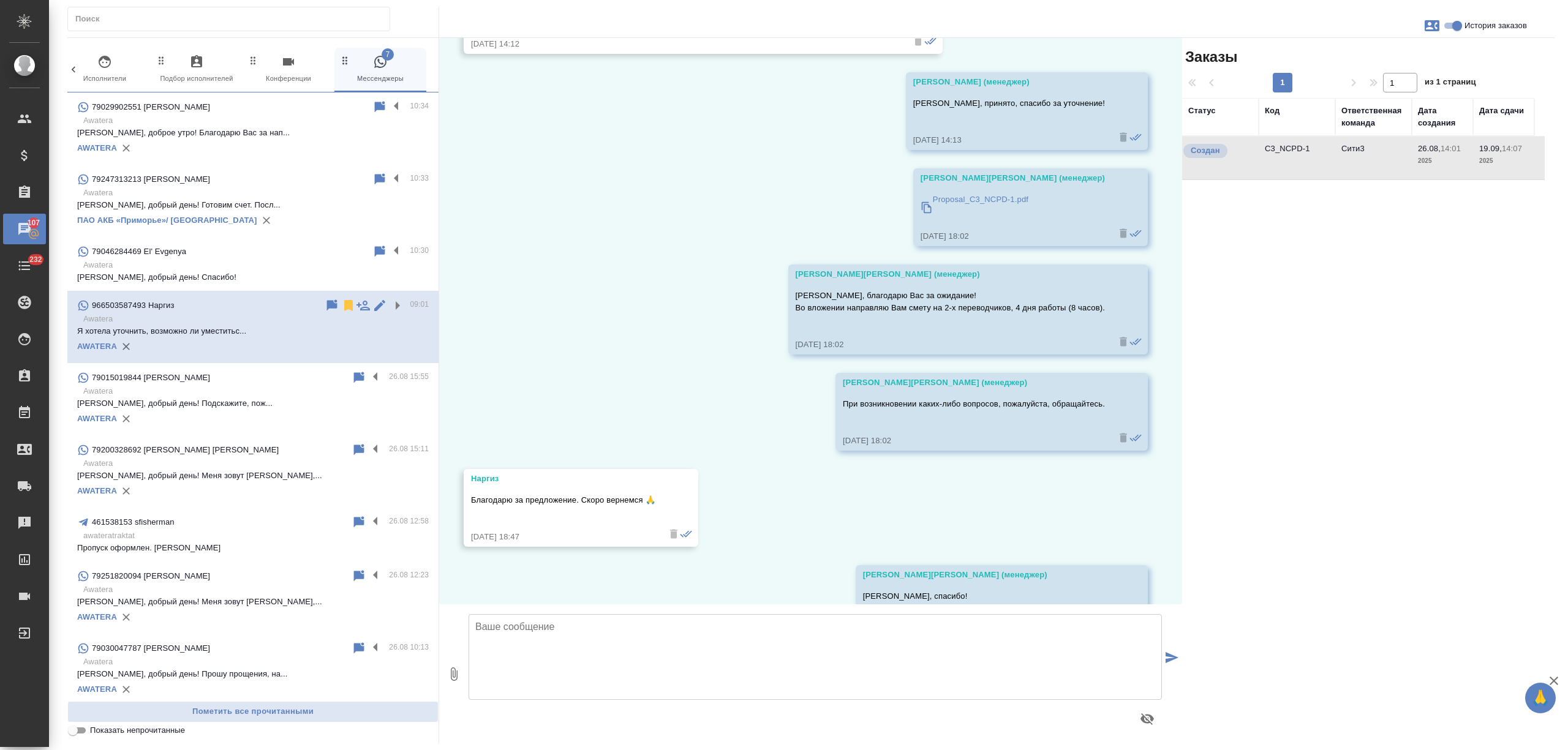
click at [1333, 153] on td "C3_NCPD-1" at bounding box center [1297, 158] width 76 height 43
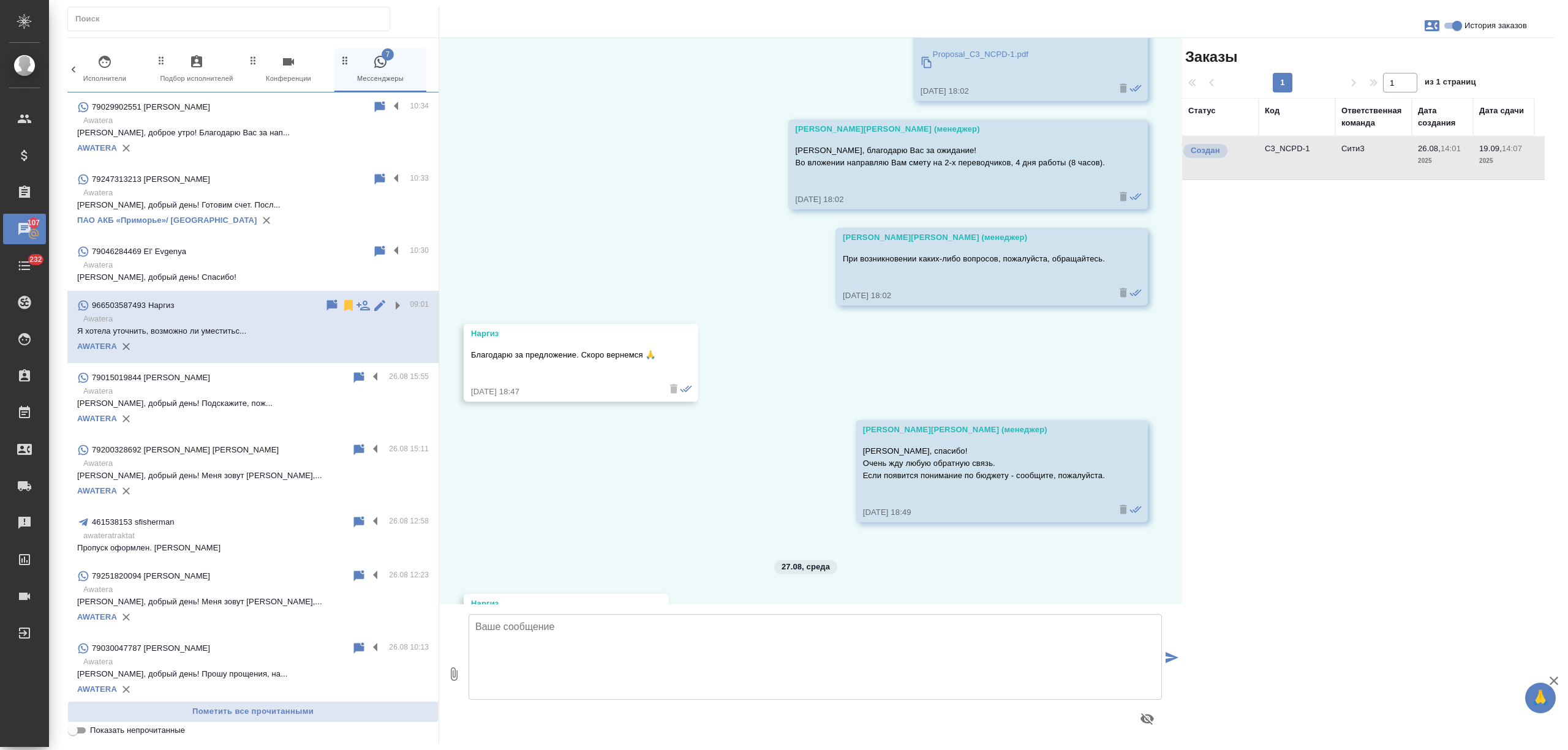
scroll to position [575, 0]
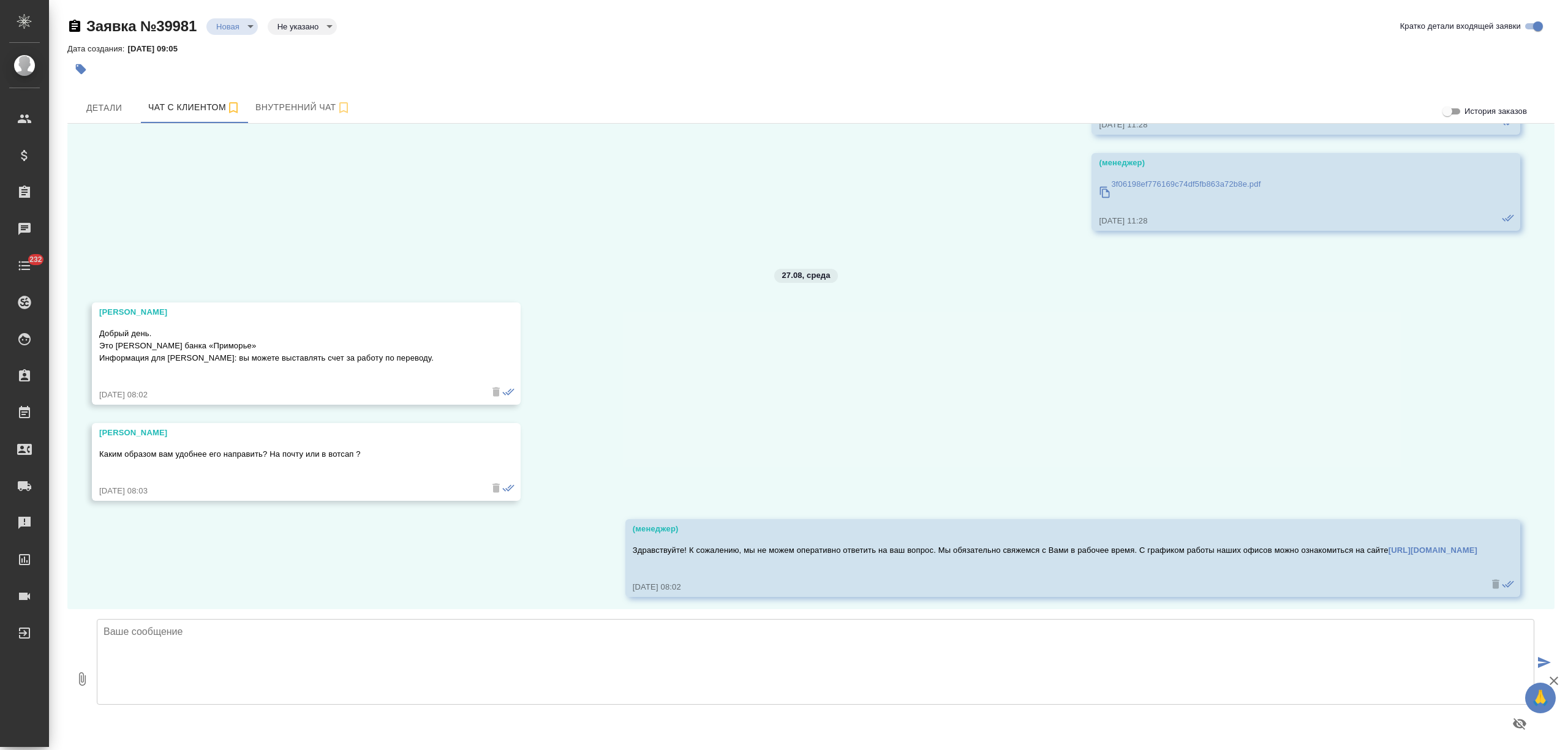
scroll to position [1112, 0]
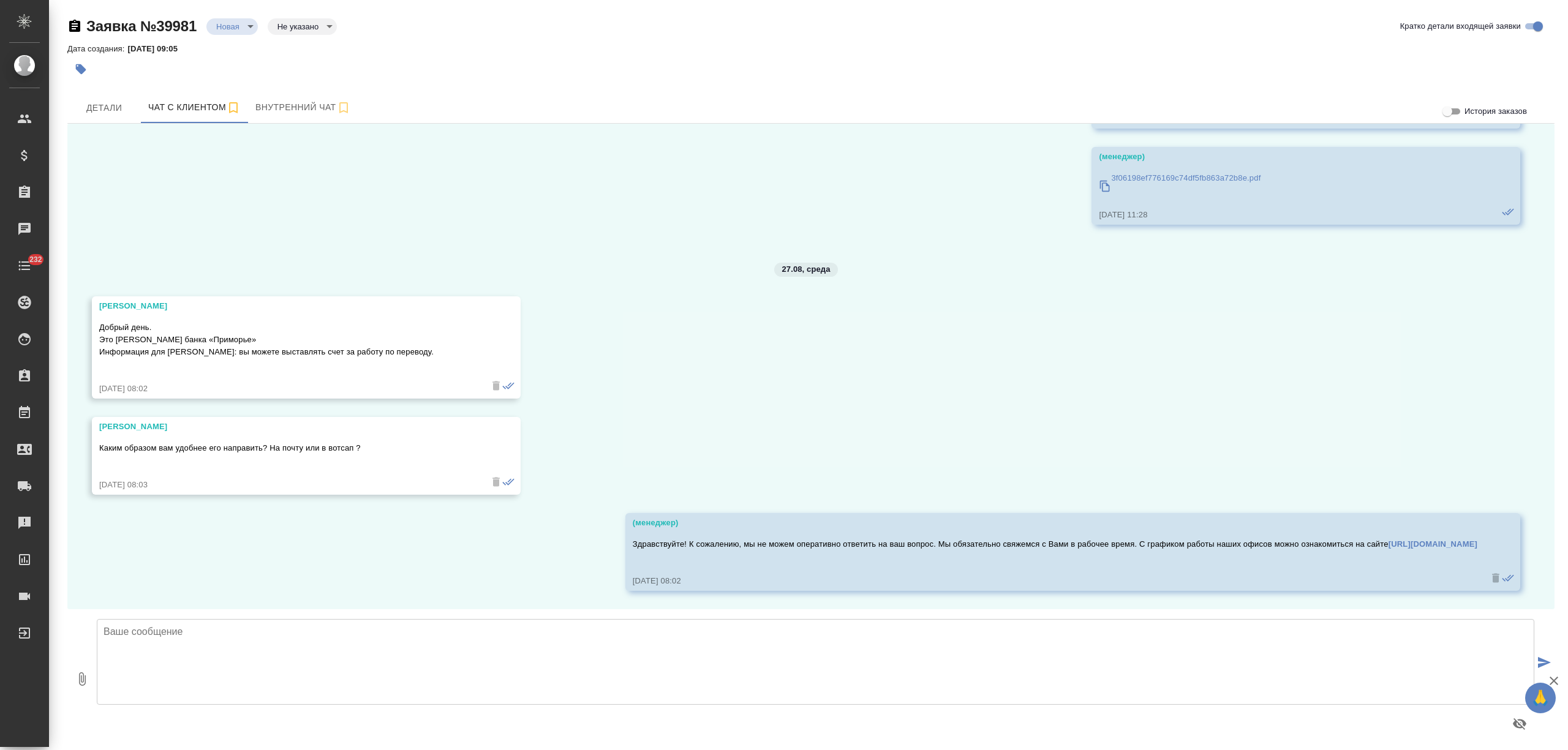
click at [211, 654] on textarea at bounding box center [816, 662] width 1438 height 86
type textarea "Т"
type textarea "Татьяна, добрый день! Подскажите, пожалу"
click at [419, 633] on textarea "Татьяна, добрый день! Подскажите, пожалу" at bounding box center [816, 662] width 1438 height 86
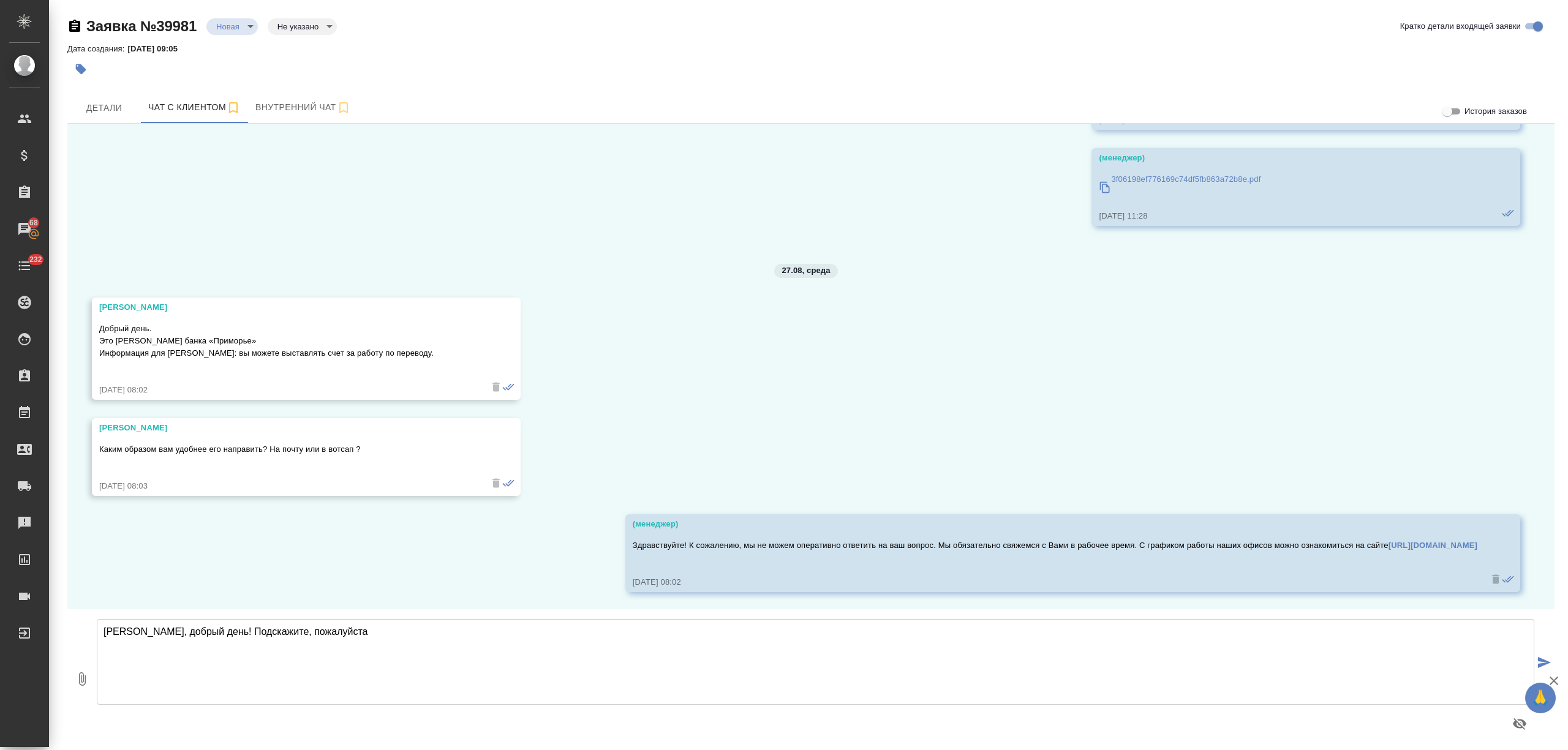
drag, startPoint x: 419, startPoint y: 633, endPoint x: 96, endPoint y: 630, distance: 323.0
click at [96, 630] on div "Татьяна, добрый день! Подскажите, пожалуйста" at bounding box center [815, 679] width 1447 height 129
drag, startPoint x: 576, startPoint y: 635, endPoint x: 211, endPoint y: 645, distance: 365.1
click at [211, 645] on textarea "Татьяна, добрый день! Подскажите, пожалуйста, счет на оплату можем выслать с.да…" at bounding box center [816, 662] width 1438 height 86
click at [233, 630] on textarea "Татьяна, добрый день! Готовм счет" at bounding box center [816, 662] width 1438 height 86
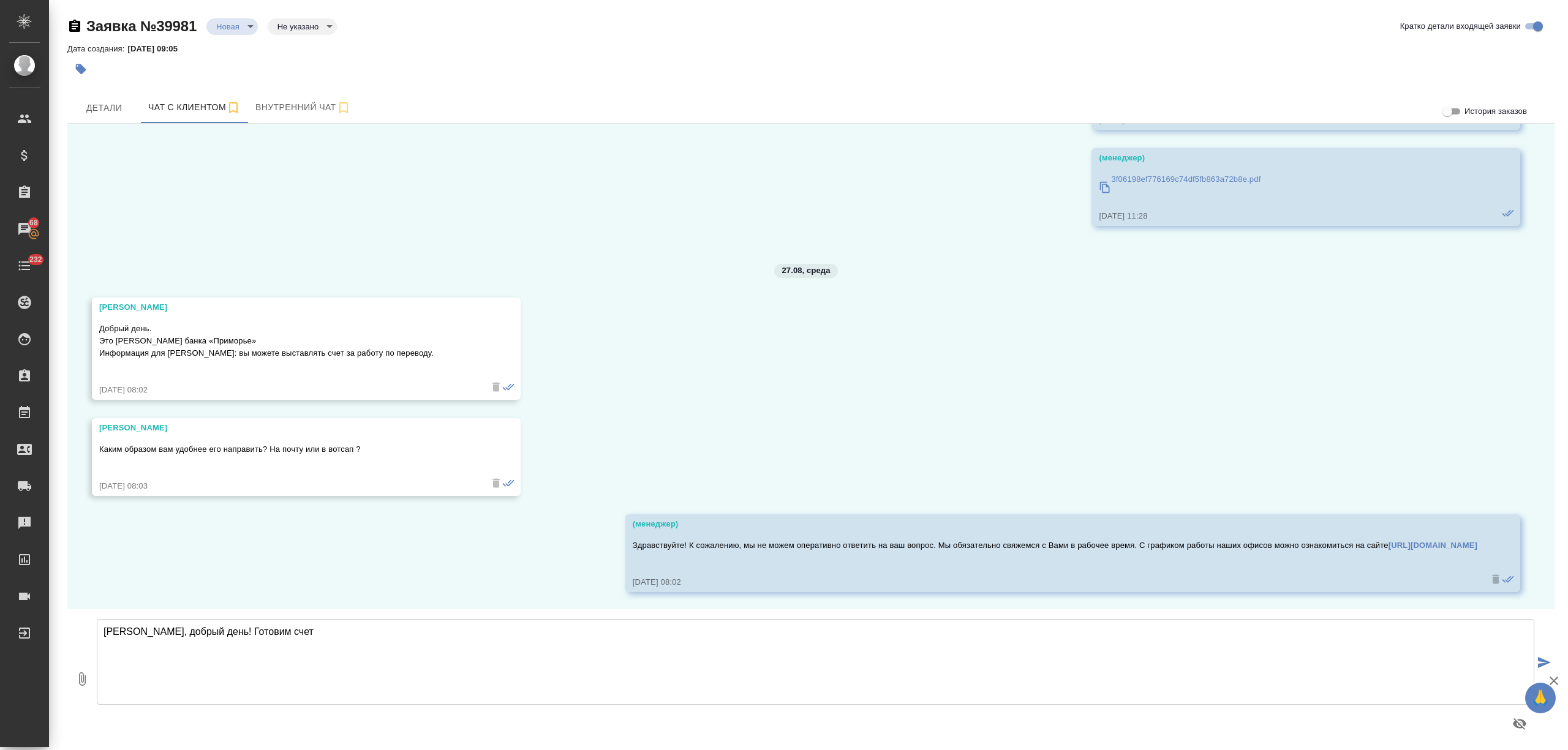
click at [358, 635] on textarea "Татьяна, добрый день! Готовим счет" at bounding box center [816, 662] width 1438 height 86
type textarea "Татьяна, добрый день! Готовим счет. После оплаты направьте, пожалуйста, платежн…"
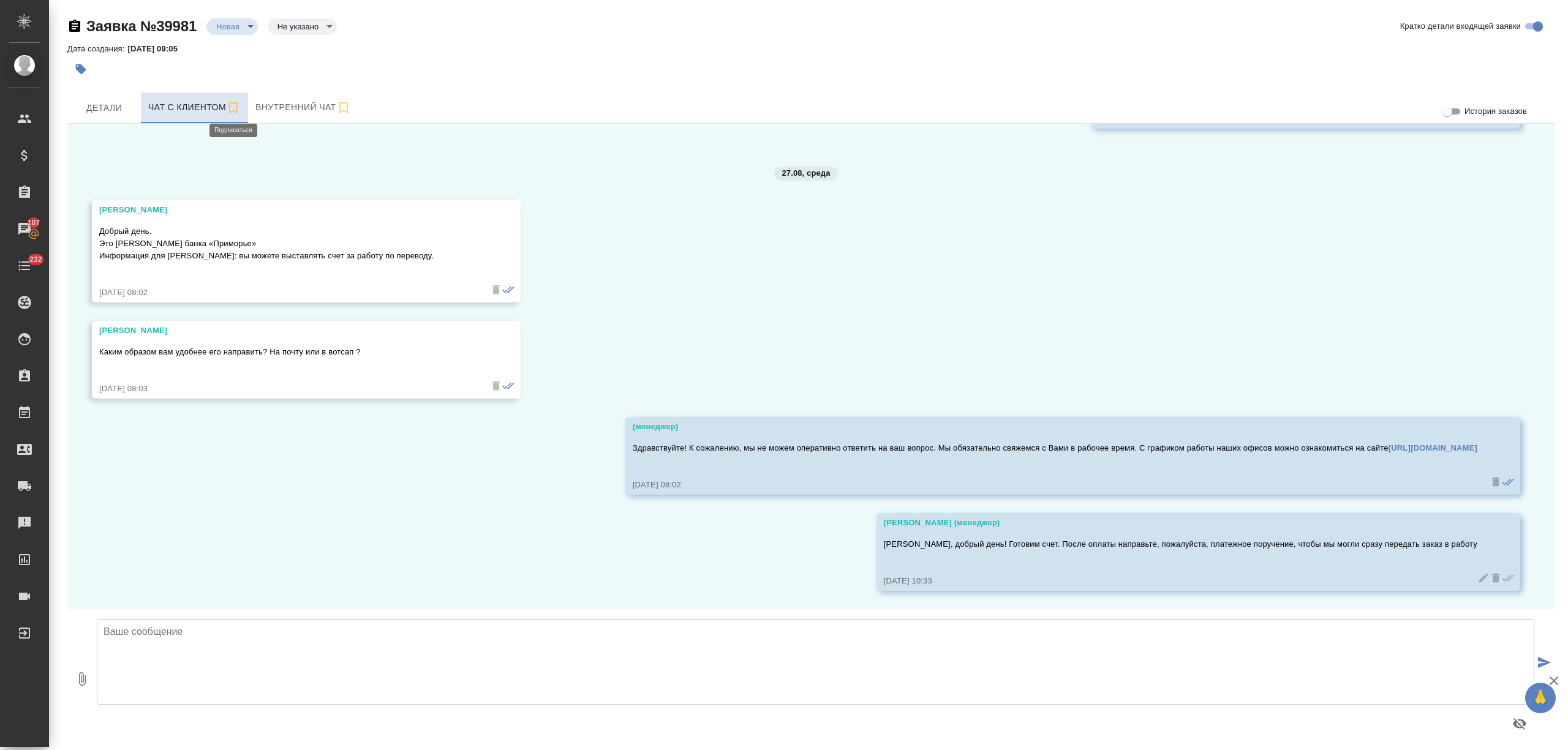
click at [230, 106] on icon "button" at bounding box center [233, 108] width 15 height 15
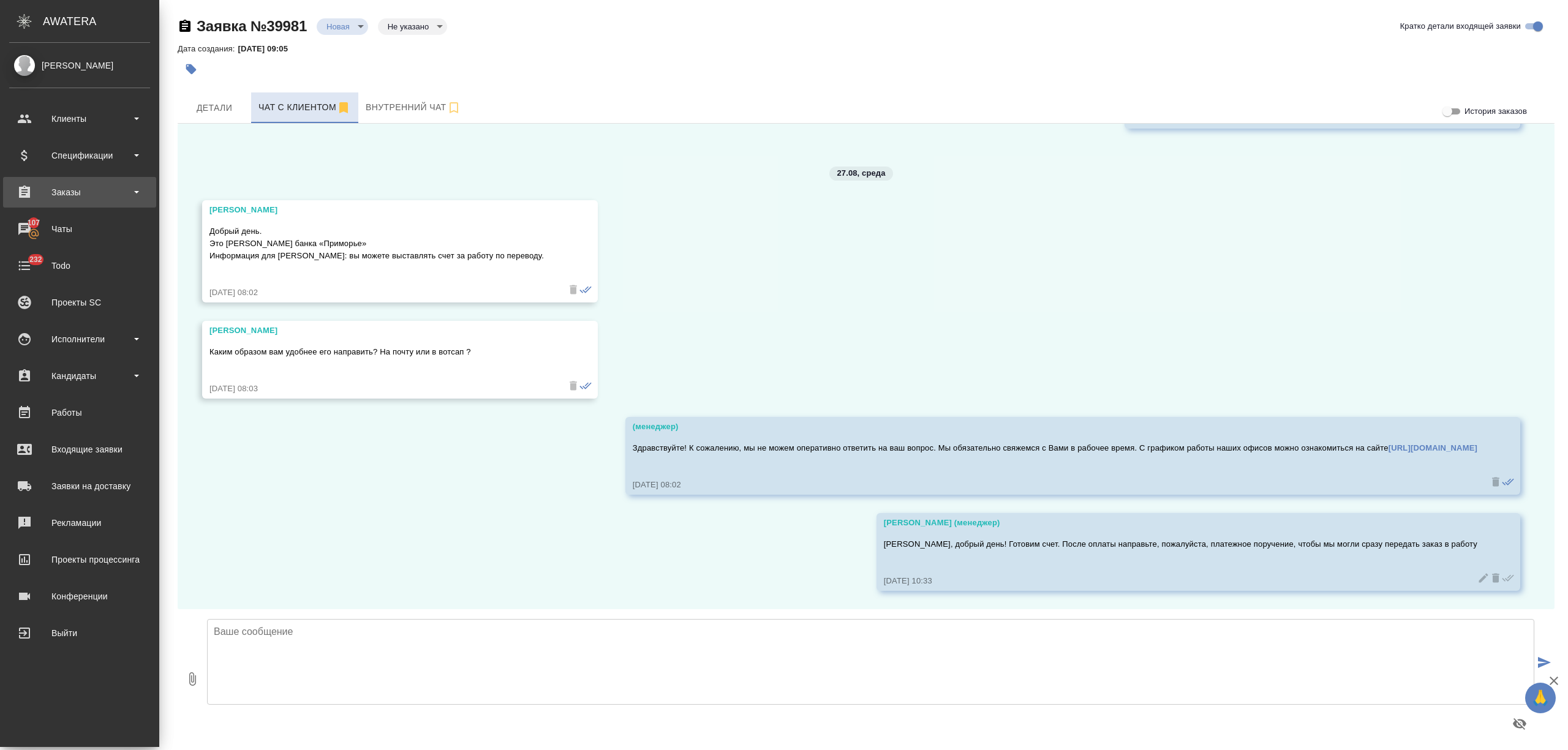
click at [82, 206] on div "Заказы" at bounding box center [80, 192] width 153 height 31
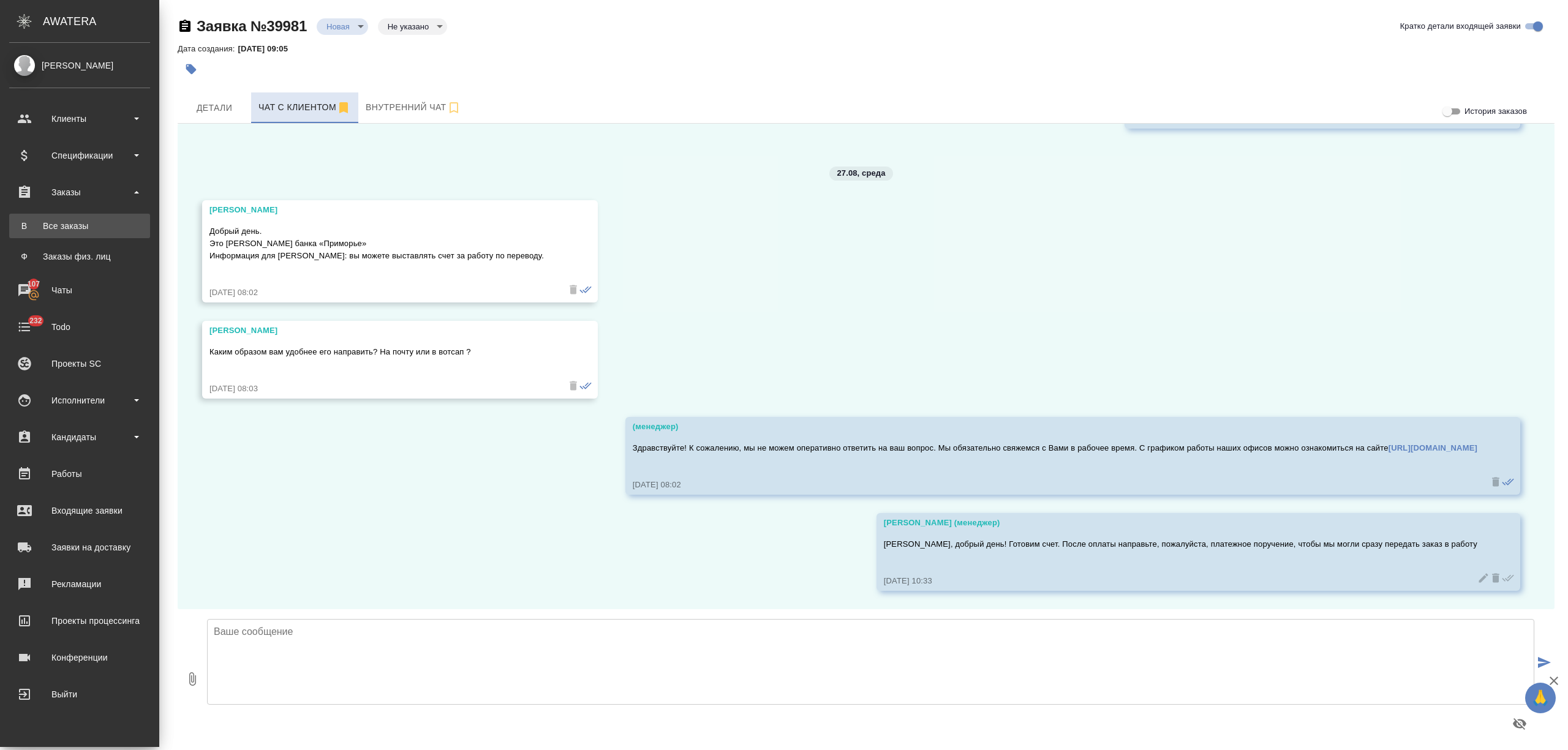
click at [92, 226] on div "Все заказы" at bounding box center [79, 225] width 128 height 12
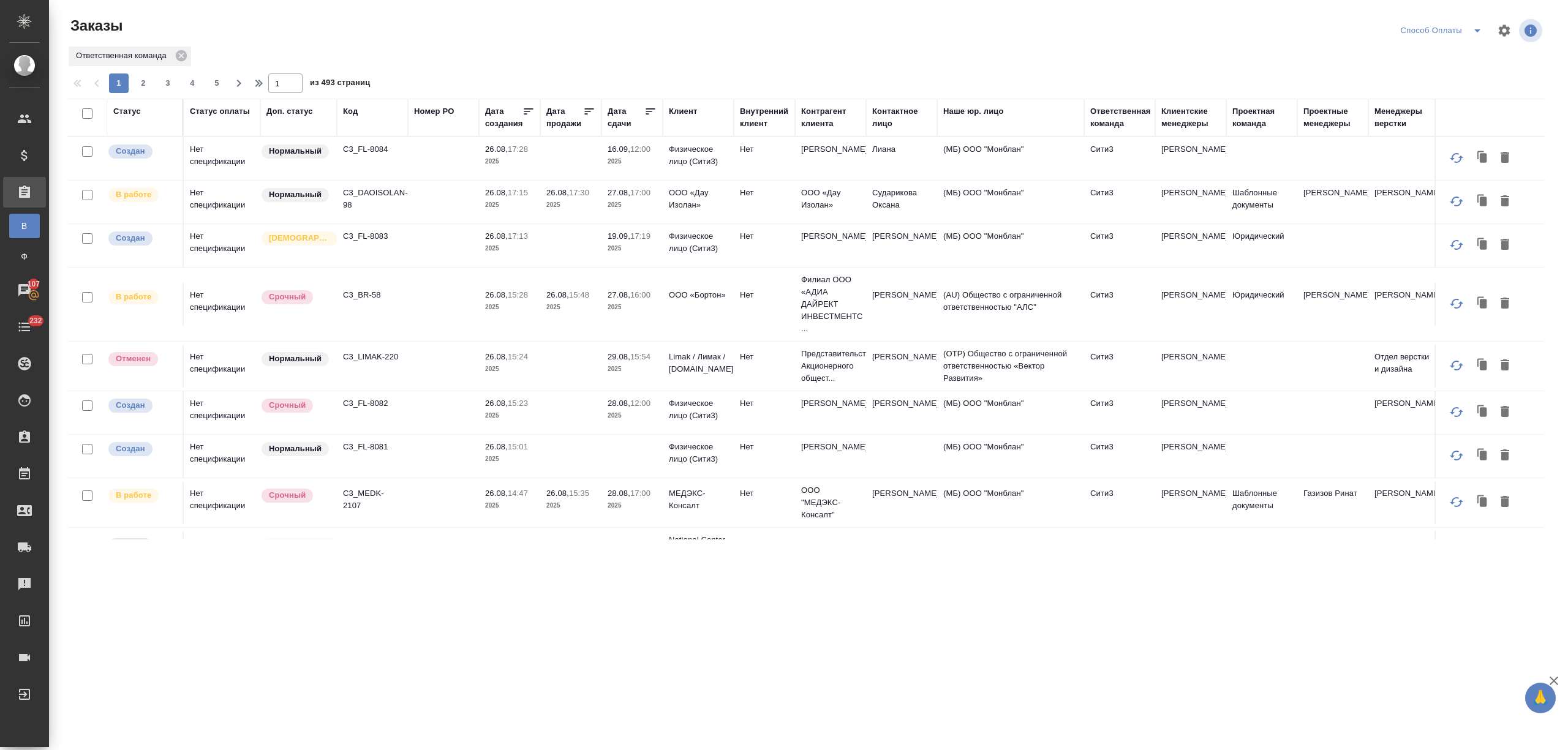
click at [220, 110] on div "Статус оплаты" at bounding box center [220, 111] width 60 height 12
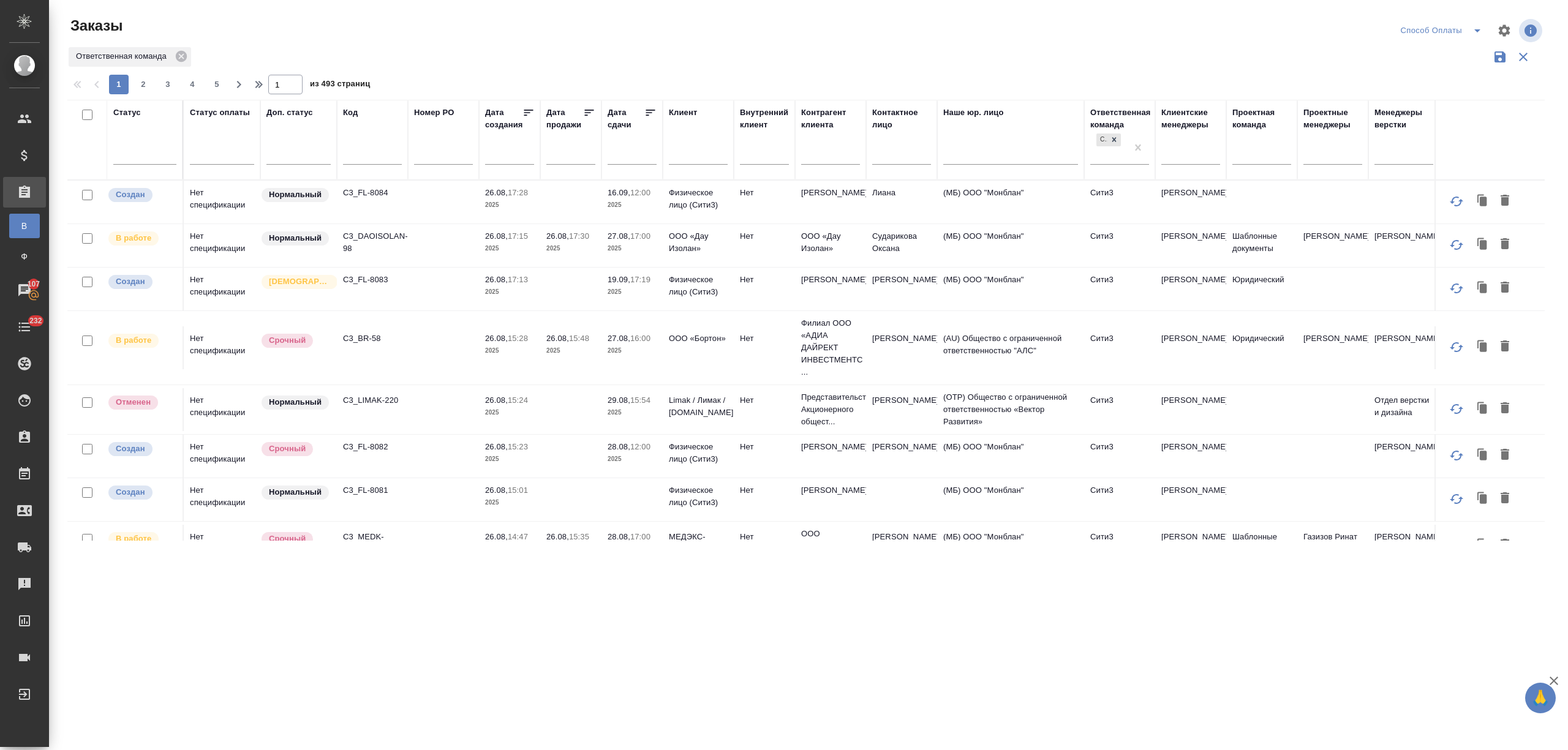
click at [362, 152] on input "text" at bounding box center [372, 156] width 59 height 15
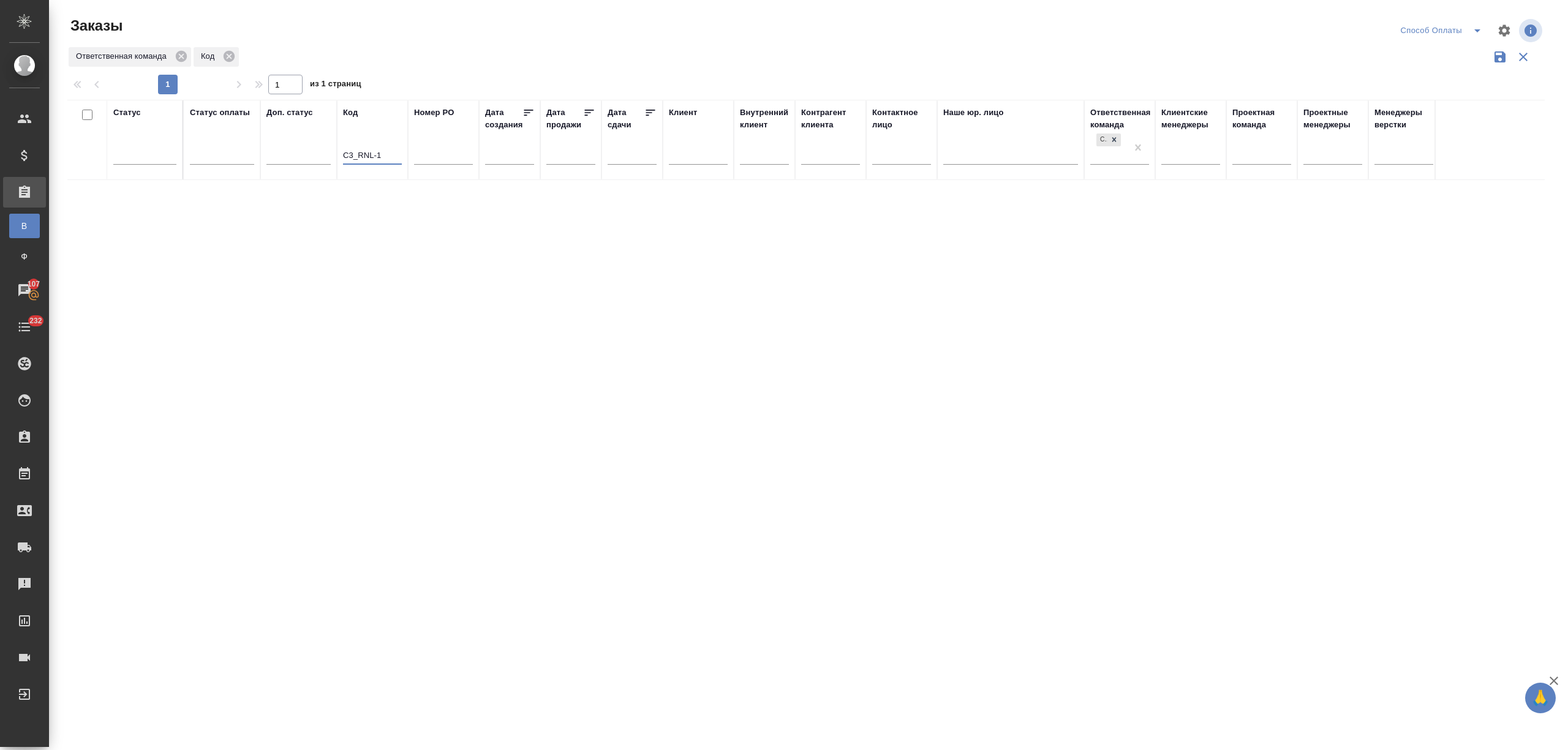
click at [373, 151] on input "C3_RNL-1" at bounding box center [372, 156] width 59 height 15
type input "C3_RLN-1"
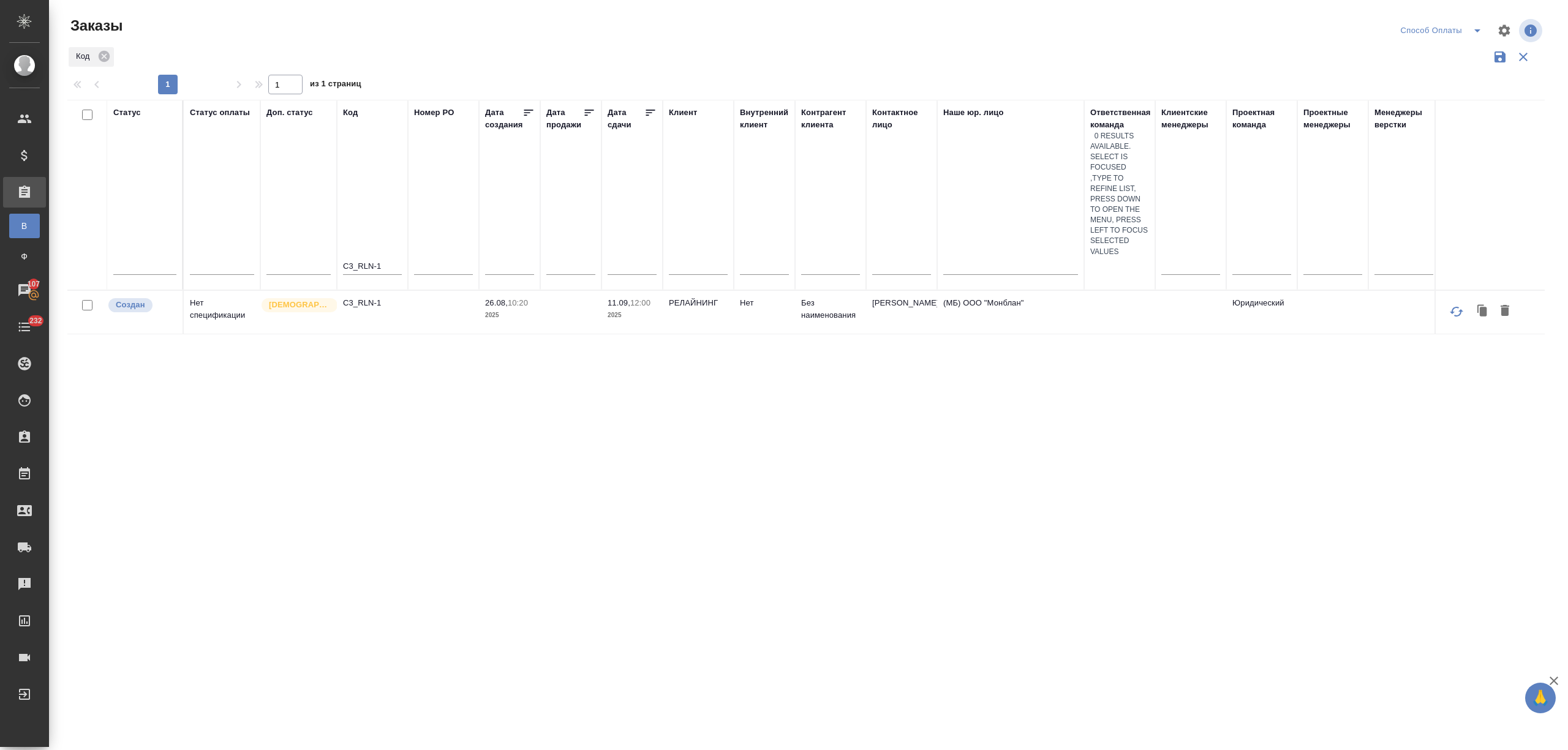
click at [423, 291] on td at bounding box center [443, 312] width 71 height 43
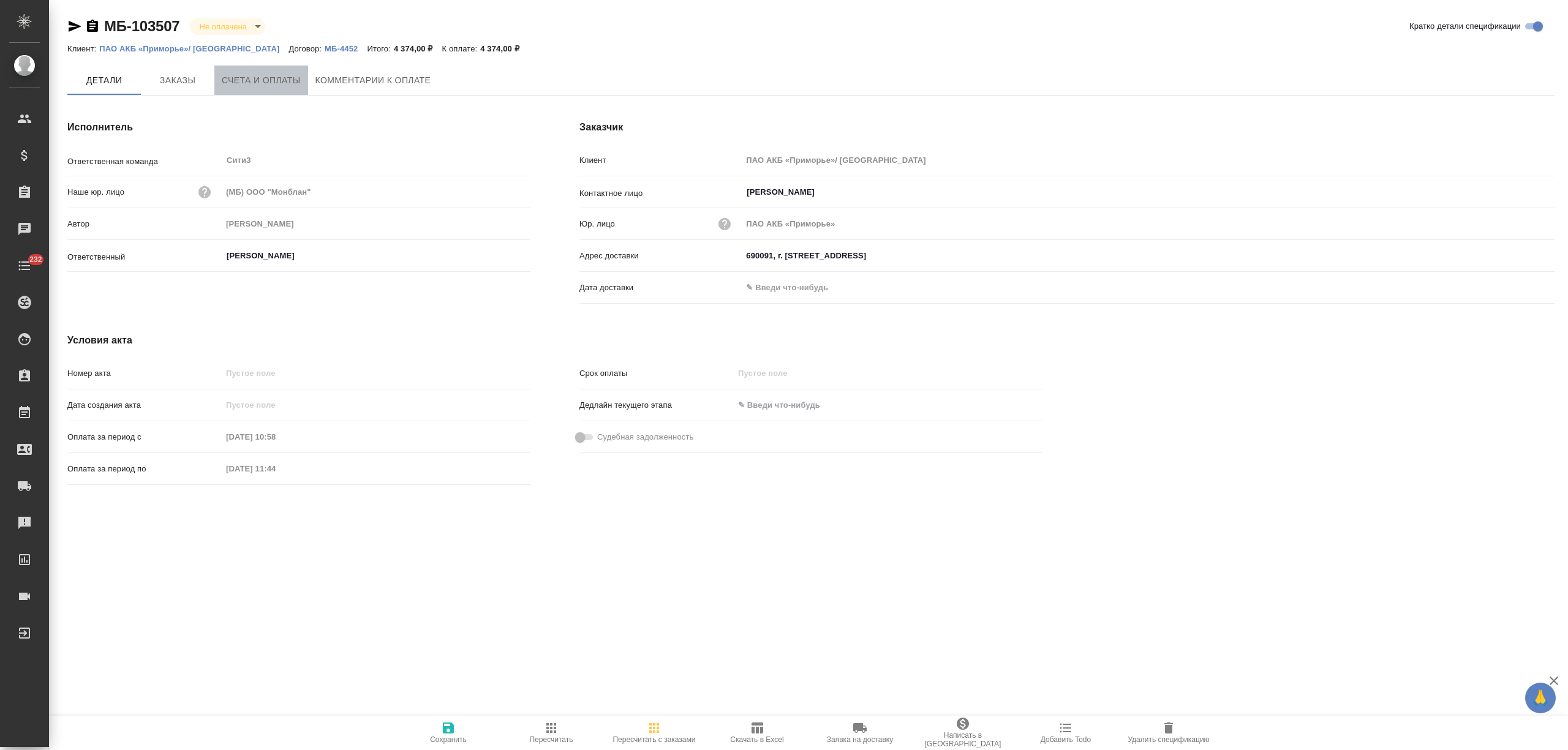
click at [297, 79] on span "Счета и оплаты" at bounding box center [261, 80] width 79 height 15
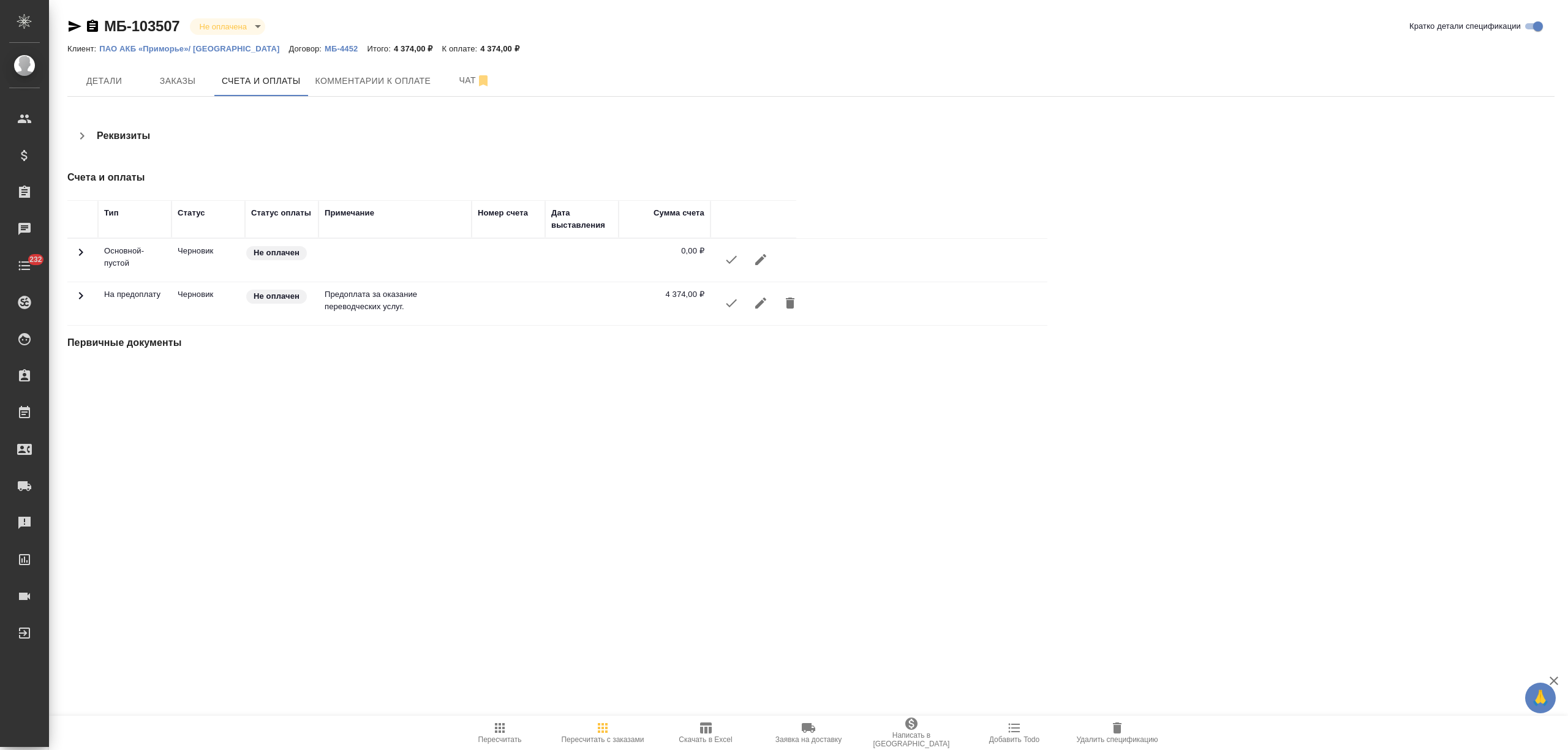
click at [734, 300] on icon "button" at bounding box center [731, 303] width 15 height 15
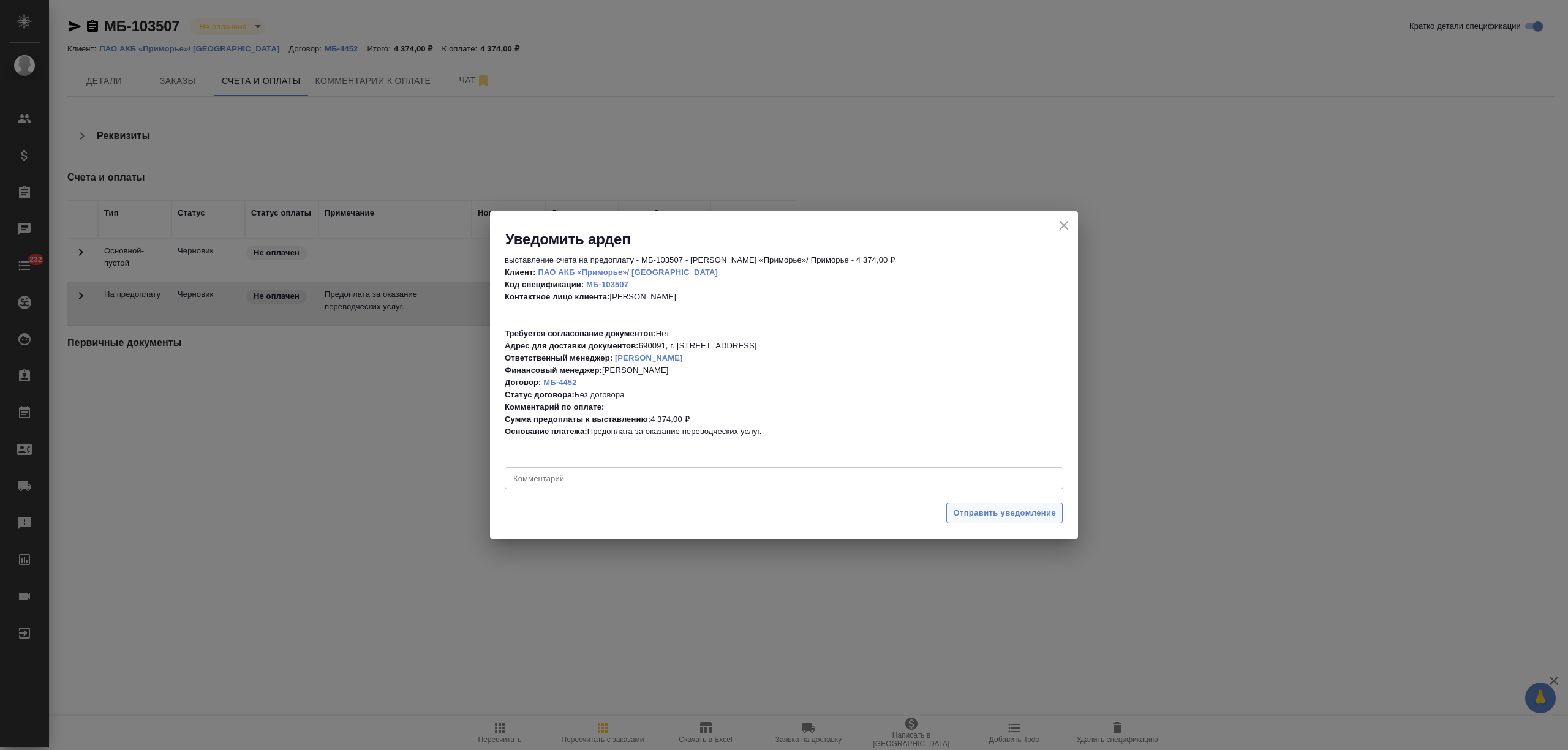
click at [985, 505] on button "Отправить уведомление" at bounding box center [1004, 513] width 117 height 22
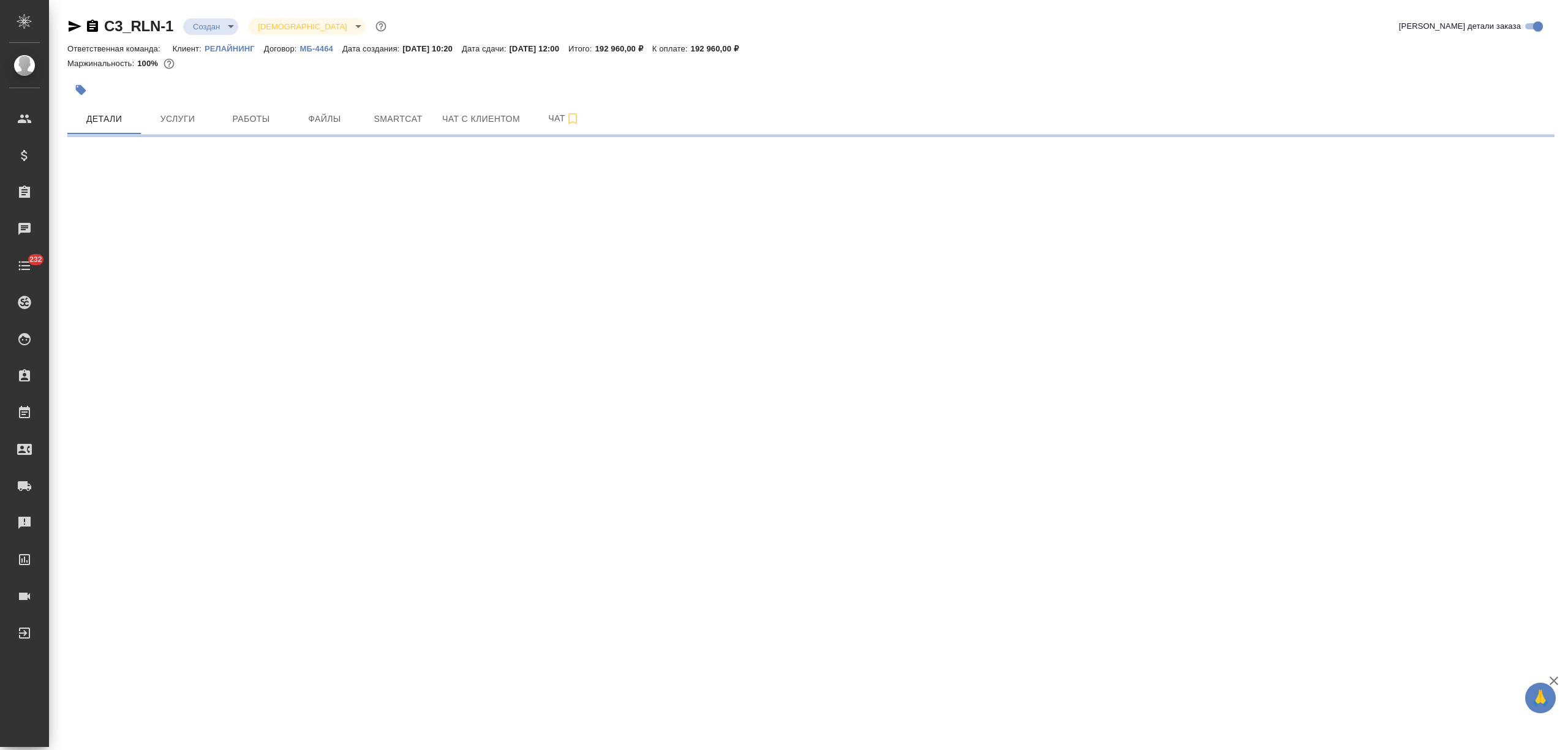
select select "RU"
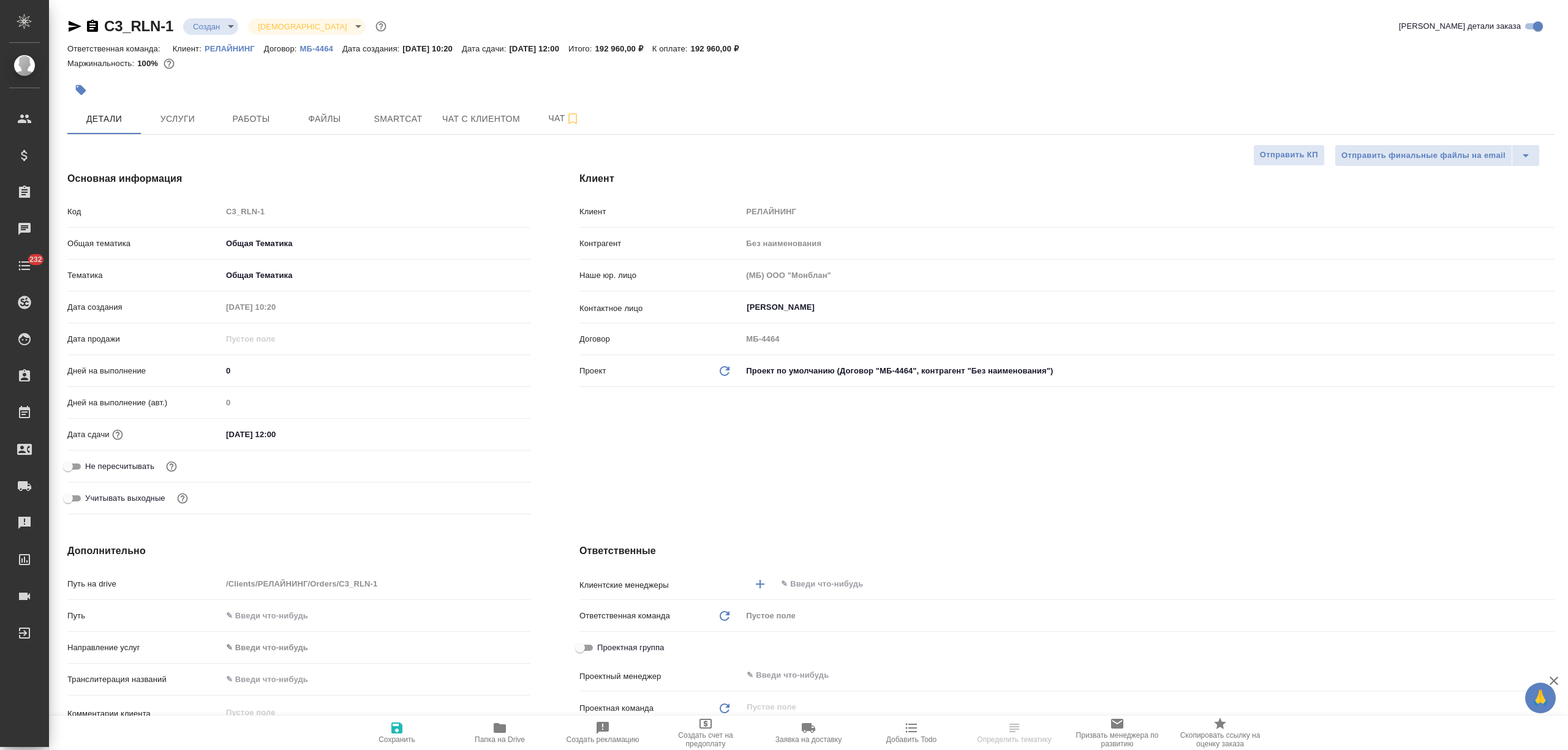
type textarea "x"
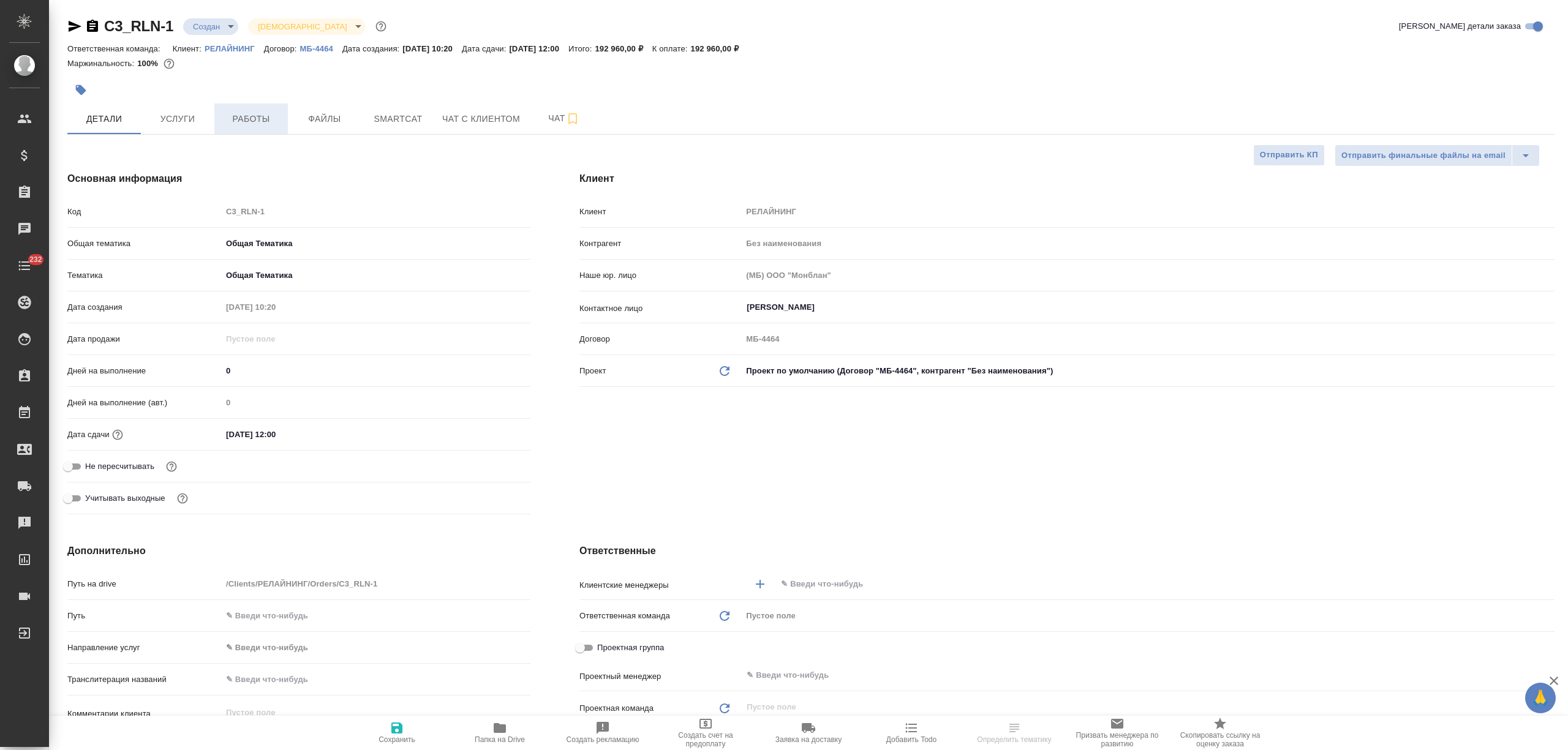
type textarea "x"
click at [226, 113] on span "Работы" at bounding box center [251, 119] width 59 height 15
type textarea "x"
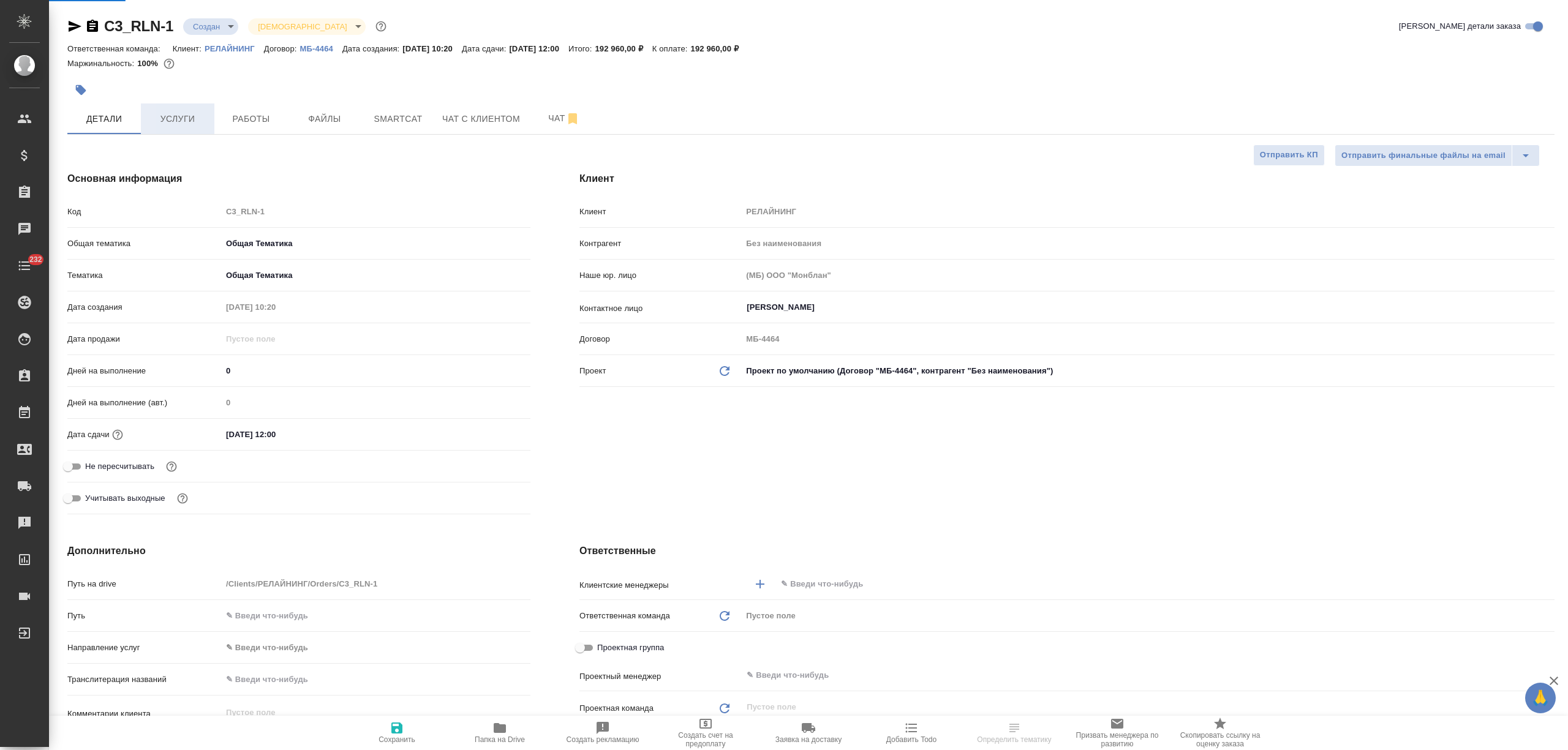
click at [191, 116] on span "Услуги" at bounding box center [177, 119] width 59 height 15
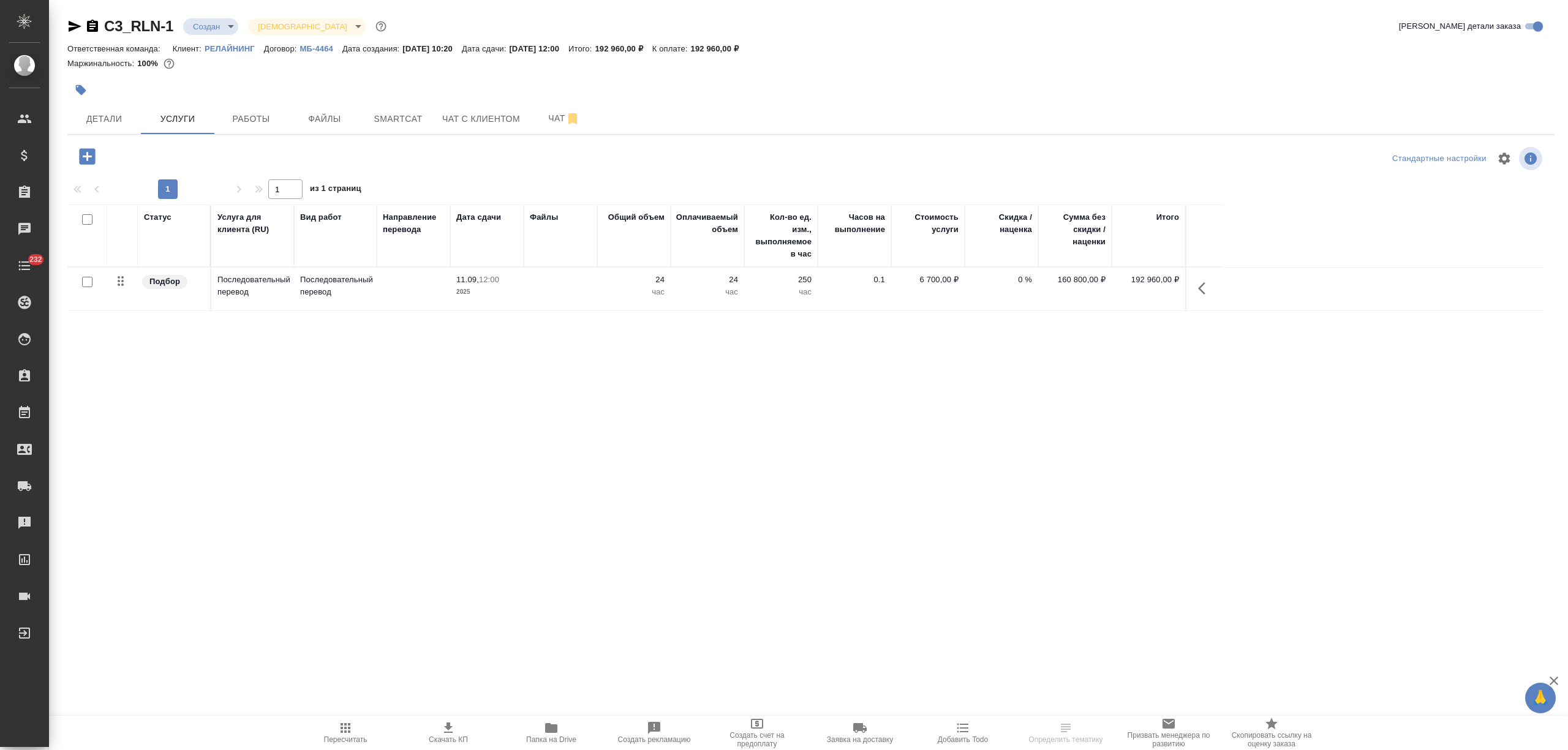
click at [401, 299] on td at bounding box center [413, 289] width 74 height 43
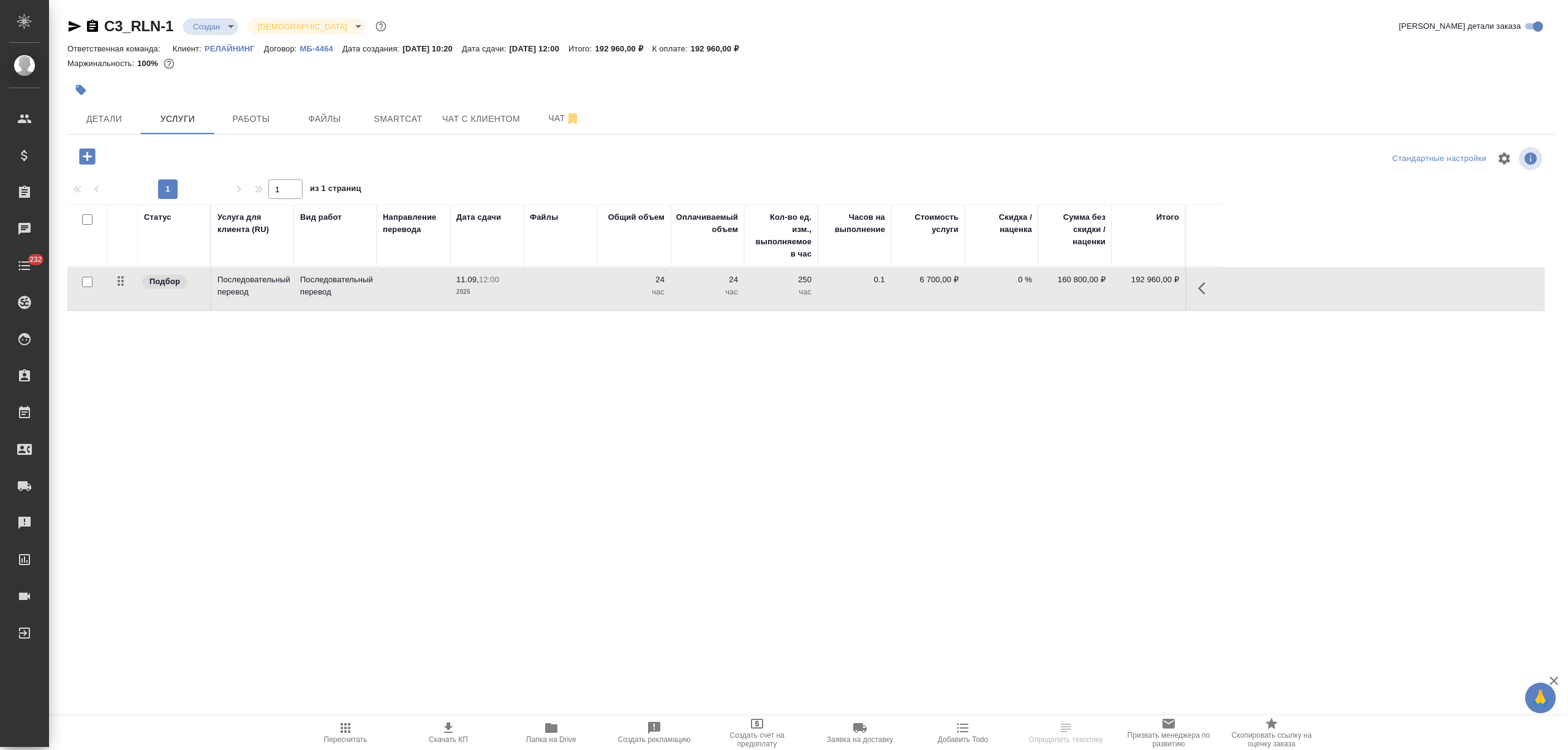
click at [401, 299] on td at bounding box center [413, 289] width 74 height 43
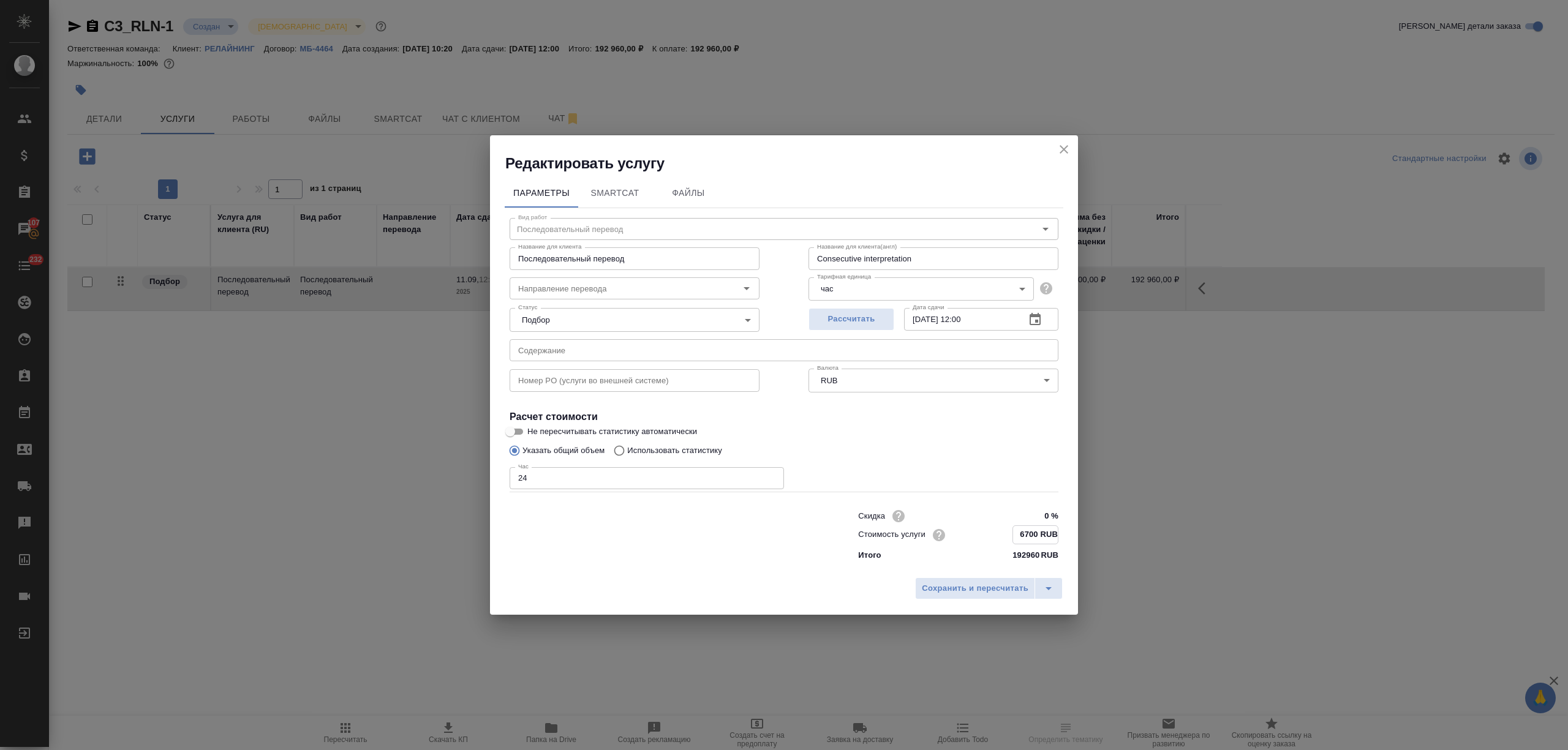
drag, startPoint x: 1037, startPoint y: 535, endPoint x: 1020, endPoint y: 537, distance: 17.1
click at [1020, 537] on input "6700 RUB" at bounding box center [1036, 534] width 45 height 18
drag, startPoint x: 549, startPoint y: 478, endPoint x: 510, endPoint y: 479, distance: 39.0
click at [510, 479] on input "24" at bounding box center [646, 479] width 274 height 22
type input "3"
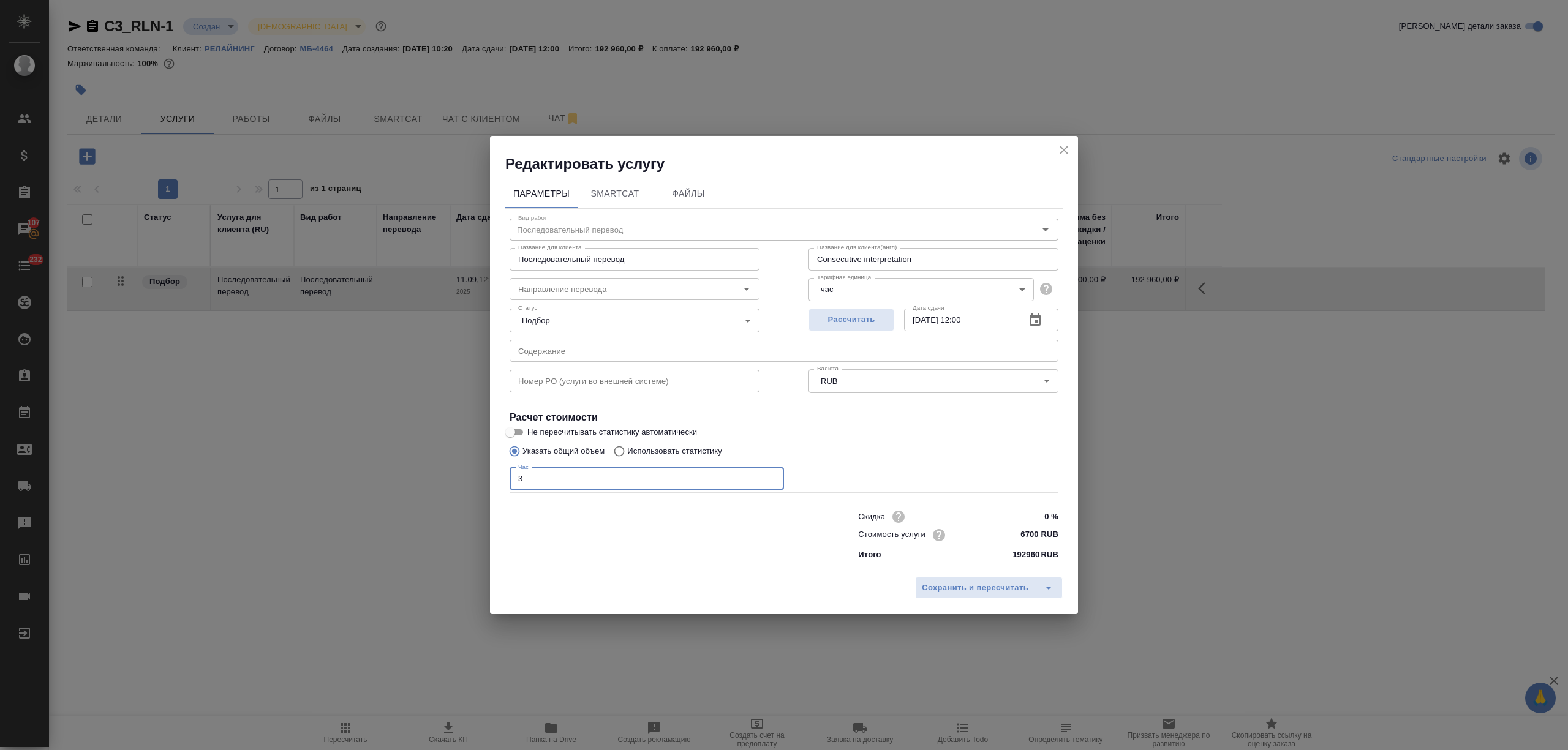
click at [915, 285] on body "🙏 .cls-1 fill:#fff; AWATERA [PERSON_NAME] Спецификации Заказы 107 Чаты 232 Todo…" at bounding box center [784, 375] width 1568 height 750
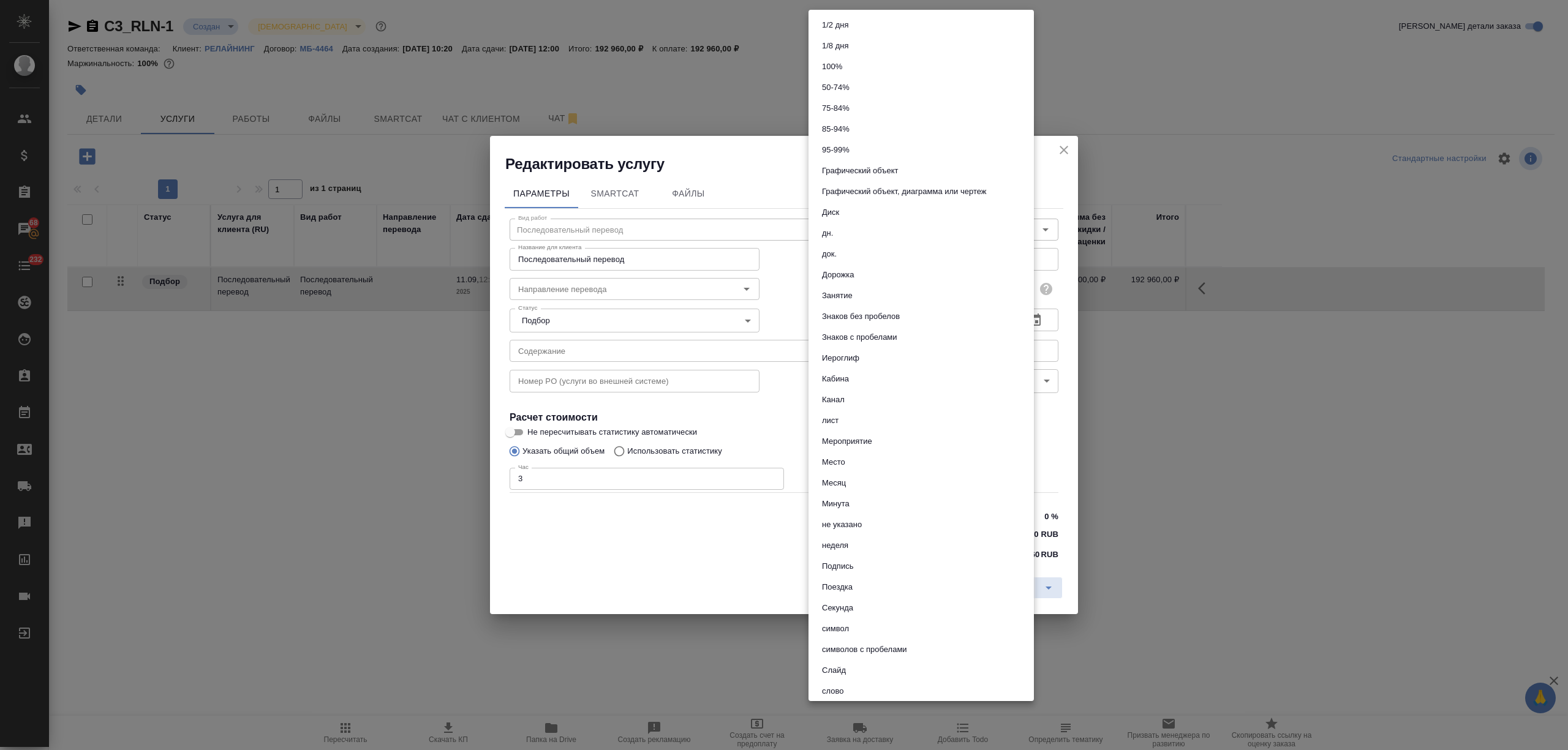
click at [851, 240] on li "дн." at bounding box center [922, 233] width 225 height 21
type input "5a8b1489cc6b4906c91bfd8a"
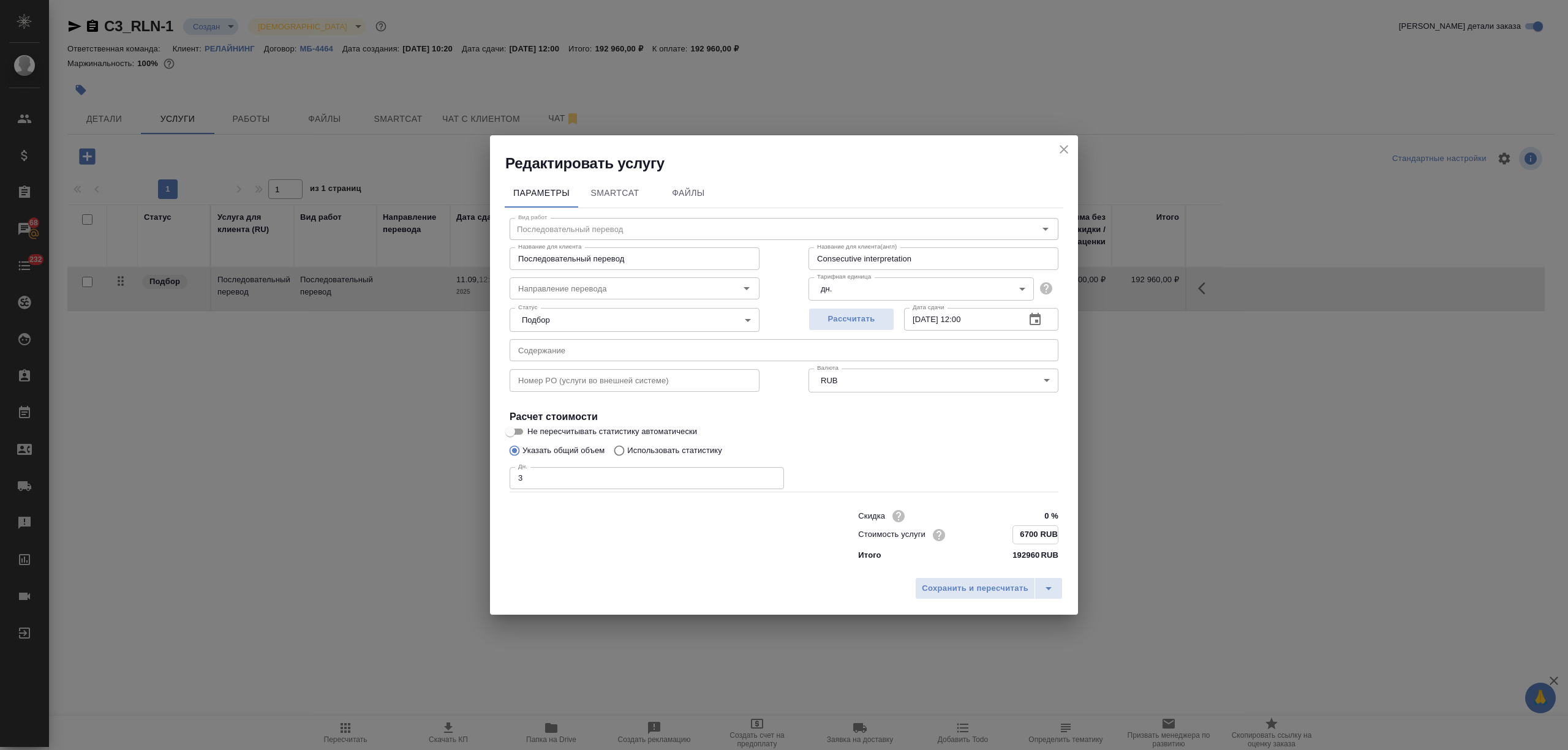
drag, startPoint x: 1029, startPoint y: 532, endPoint x: 1019, endPoint y: 532, distance: 10.0
click at [1019, 532] on input "6700 RUB" at bounding box center [1036, 534] width 45 height 18
drag, startPoint x: 1036, startPoint y: 528, endPoint x: 1006, endPoint y: 533, distance: 30.4
click at [1006, 533] on div "Стоимость услуги 6700 RUB" at bounding box center [958, 535] width 200 height 19
type input "15500 RUB"
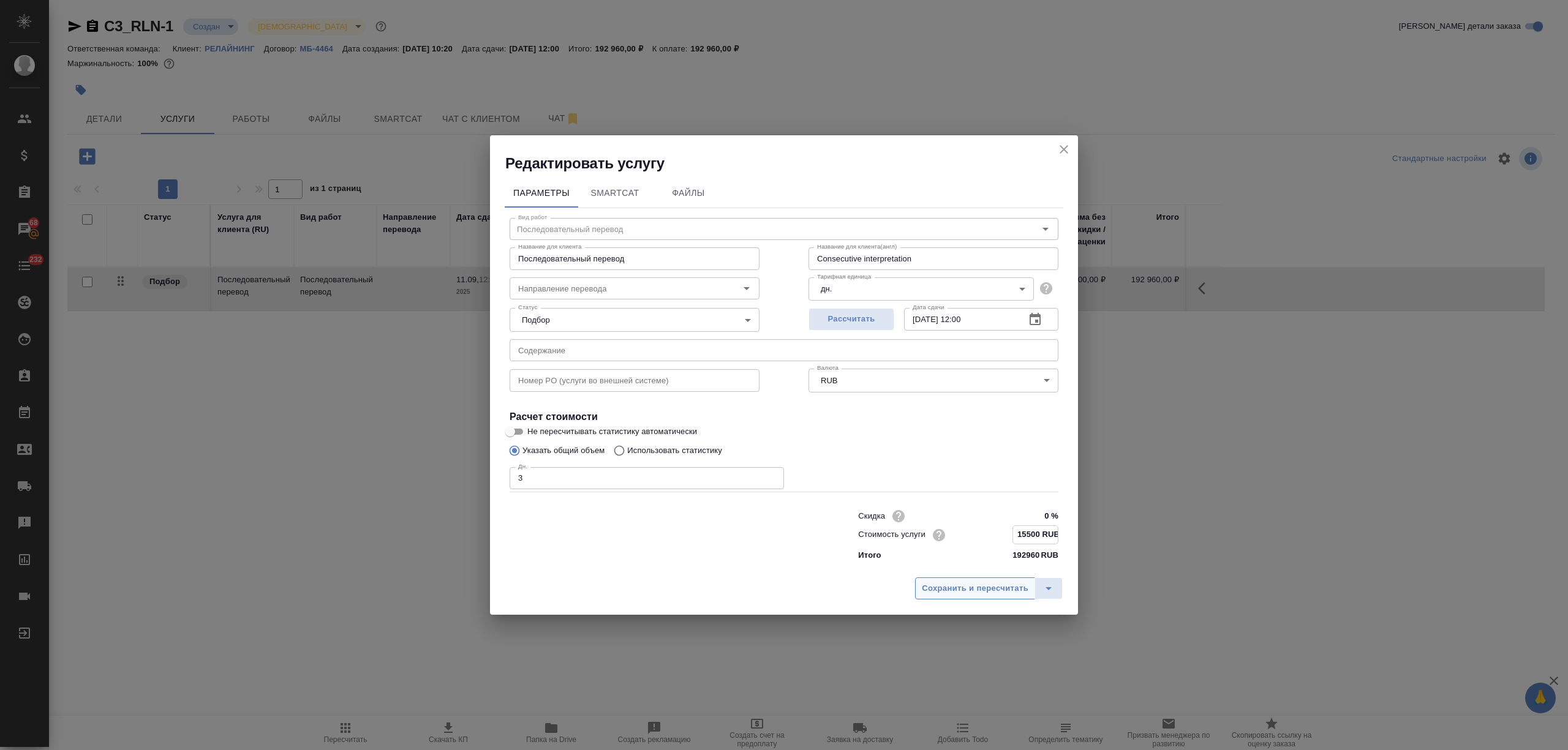
click at [995, 579] on button "Сохранить и пересчитать" at bounding box center [975, 588] width 120 height 22
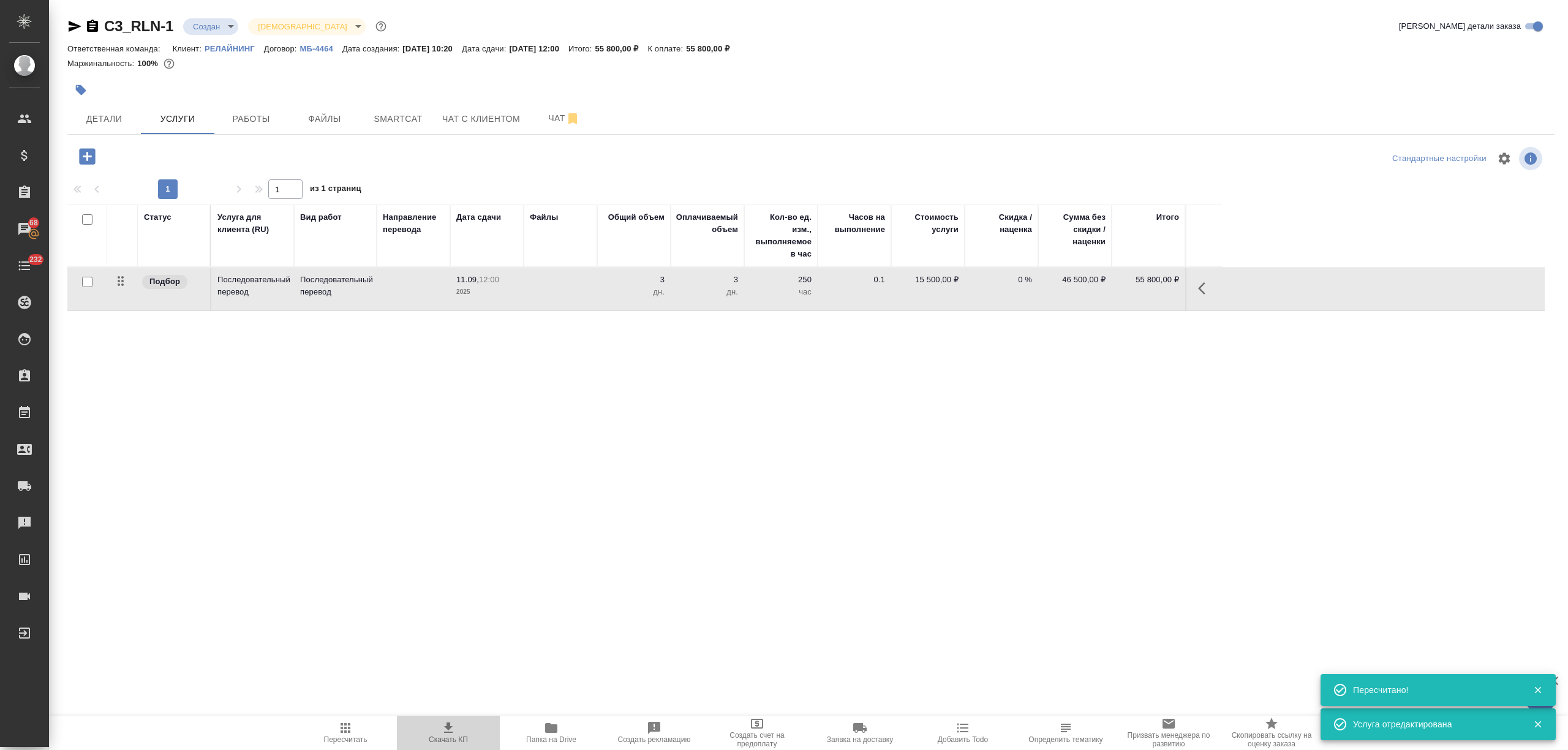
click at [434, 728] on span "Скачать КП" at bounding box center [448, 732] width 88 height 23
click at [638, 280] on p "3" at bounding box center [634, 280] width 61 height 12
click at [954, 306] on td "15500" at bounding box center [928, 289] width 74 height 43
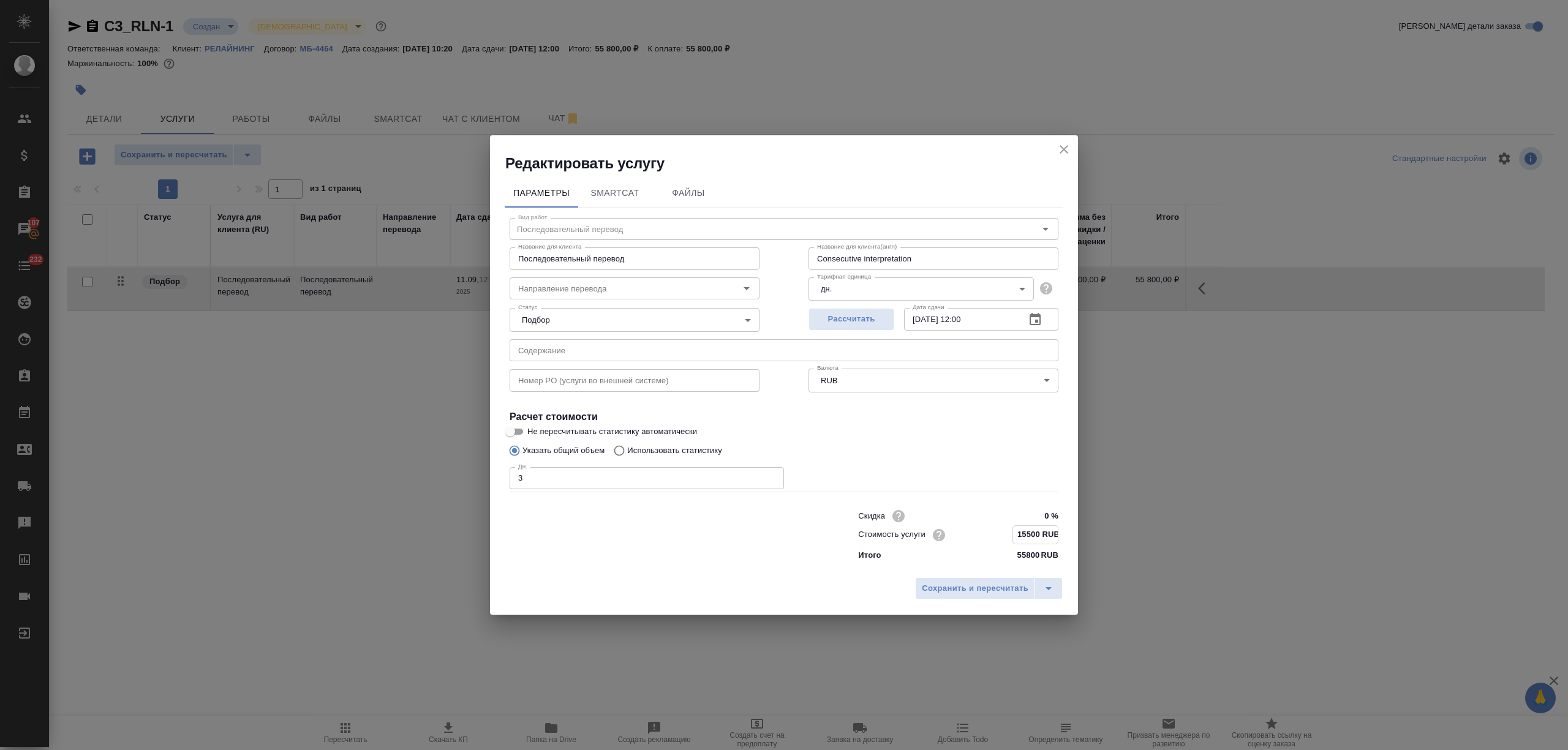
click at [1023, 535] on input "15500 RUB" at bounding box center [1036, 534] width 45 height 18
type input "18500 RUB"
click at [1007, 594] on span "Сохранить и пересчитать" at bounding box center [976, 589] width 107 height 14
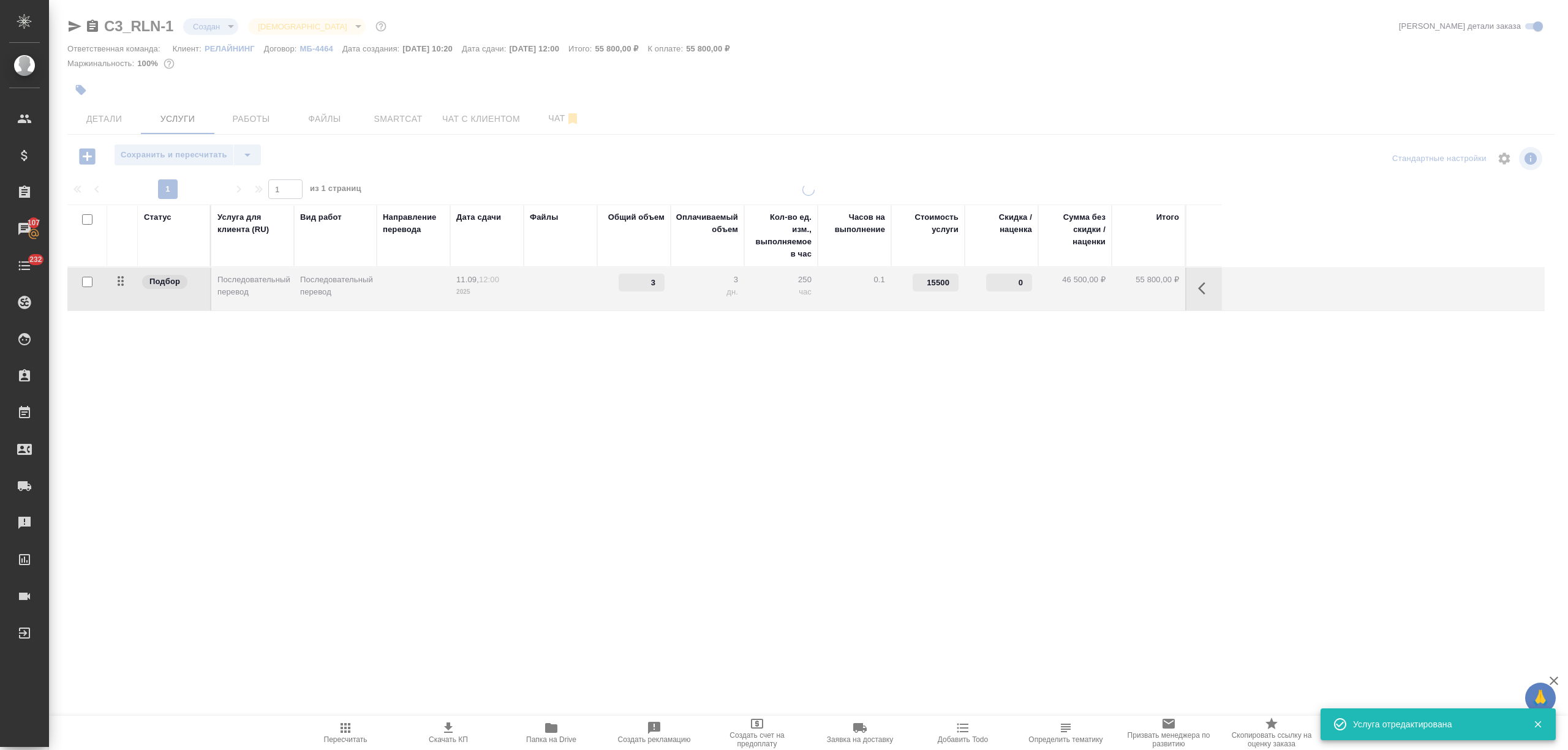
type input "18500"
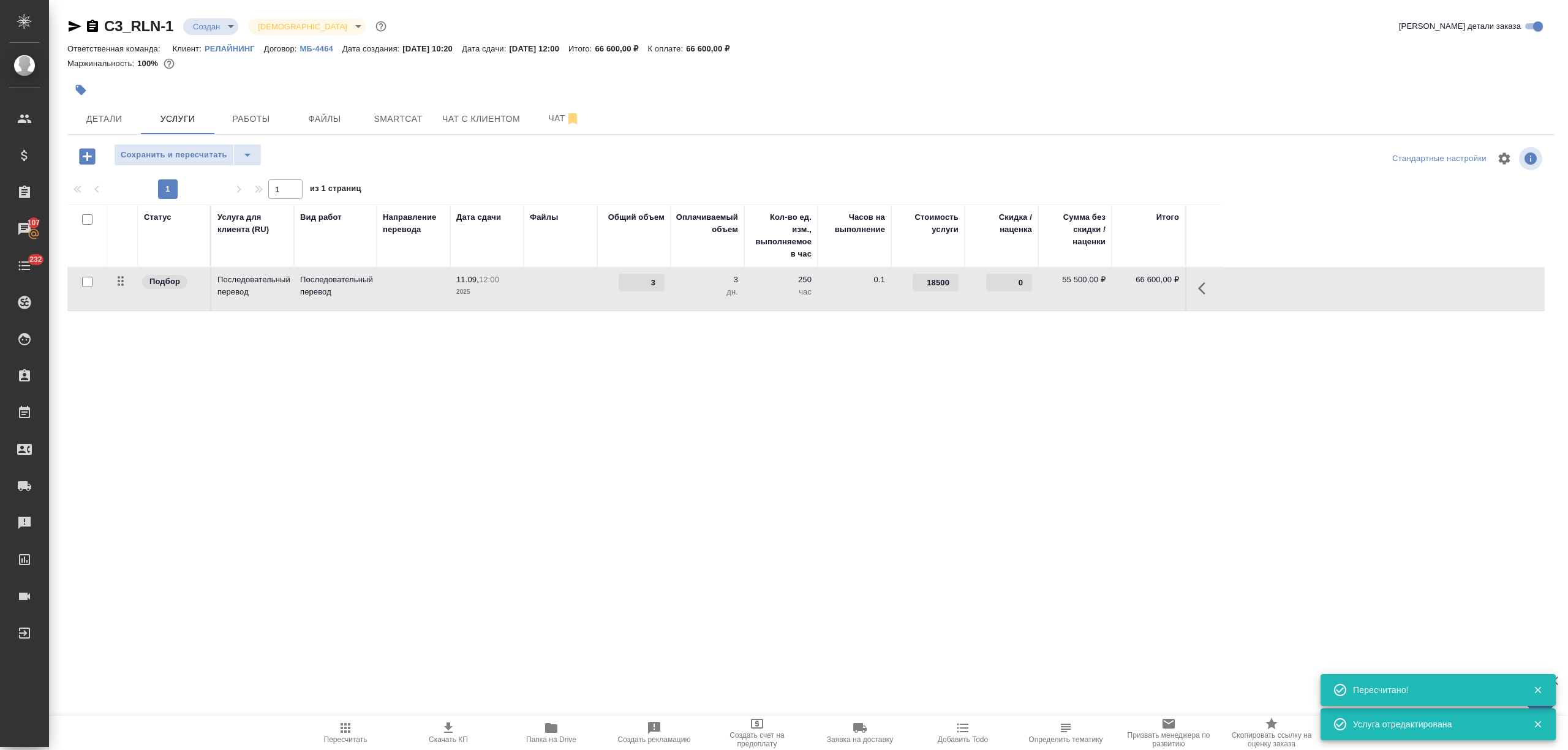
click at [454, 738] on span "Скачать КП" at bounding box center [448, 740] width 39 height 8
click at [110, 131] on button "Детали" at bounding box center [104, 119] width 74 height 31
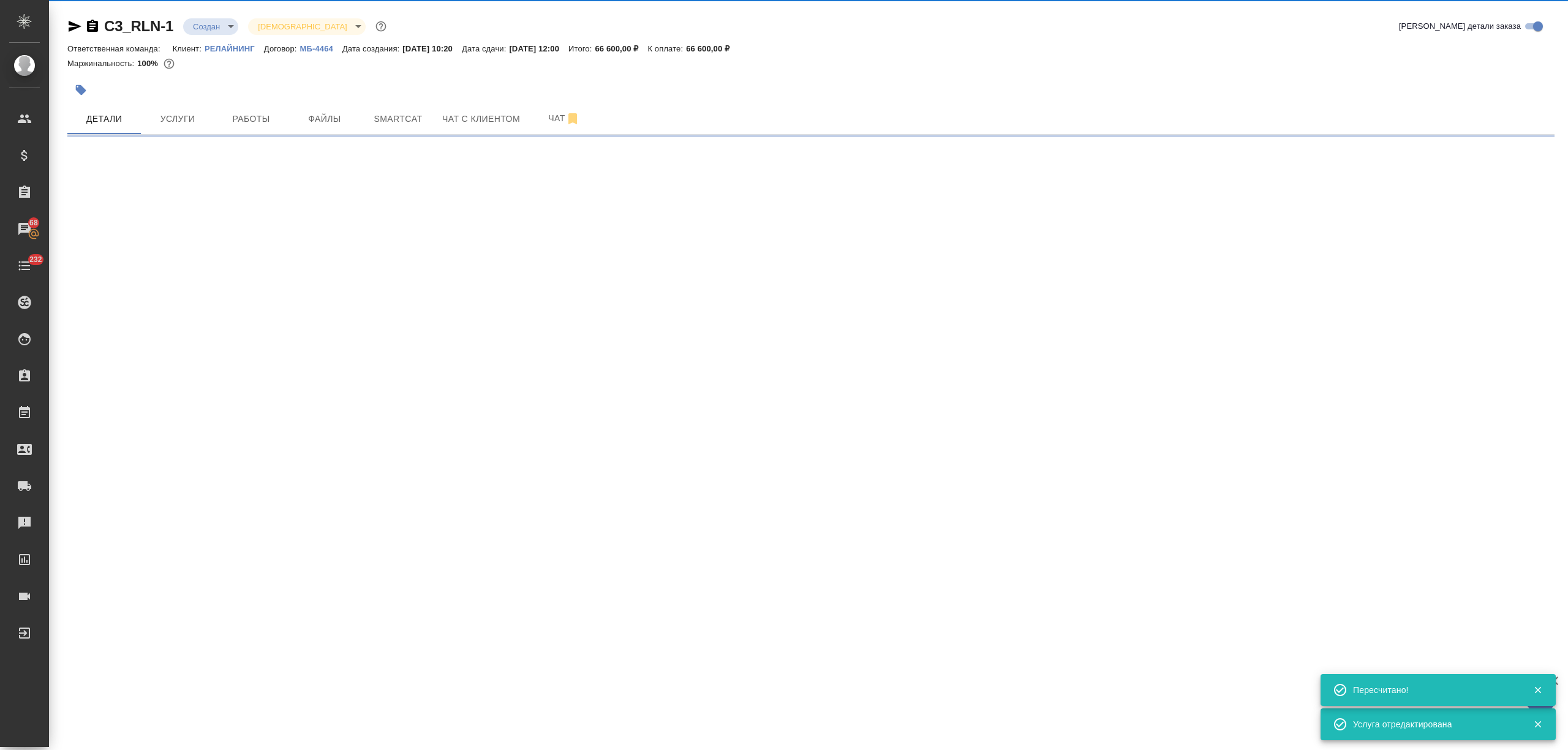
select select "RU"
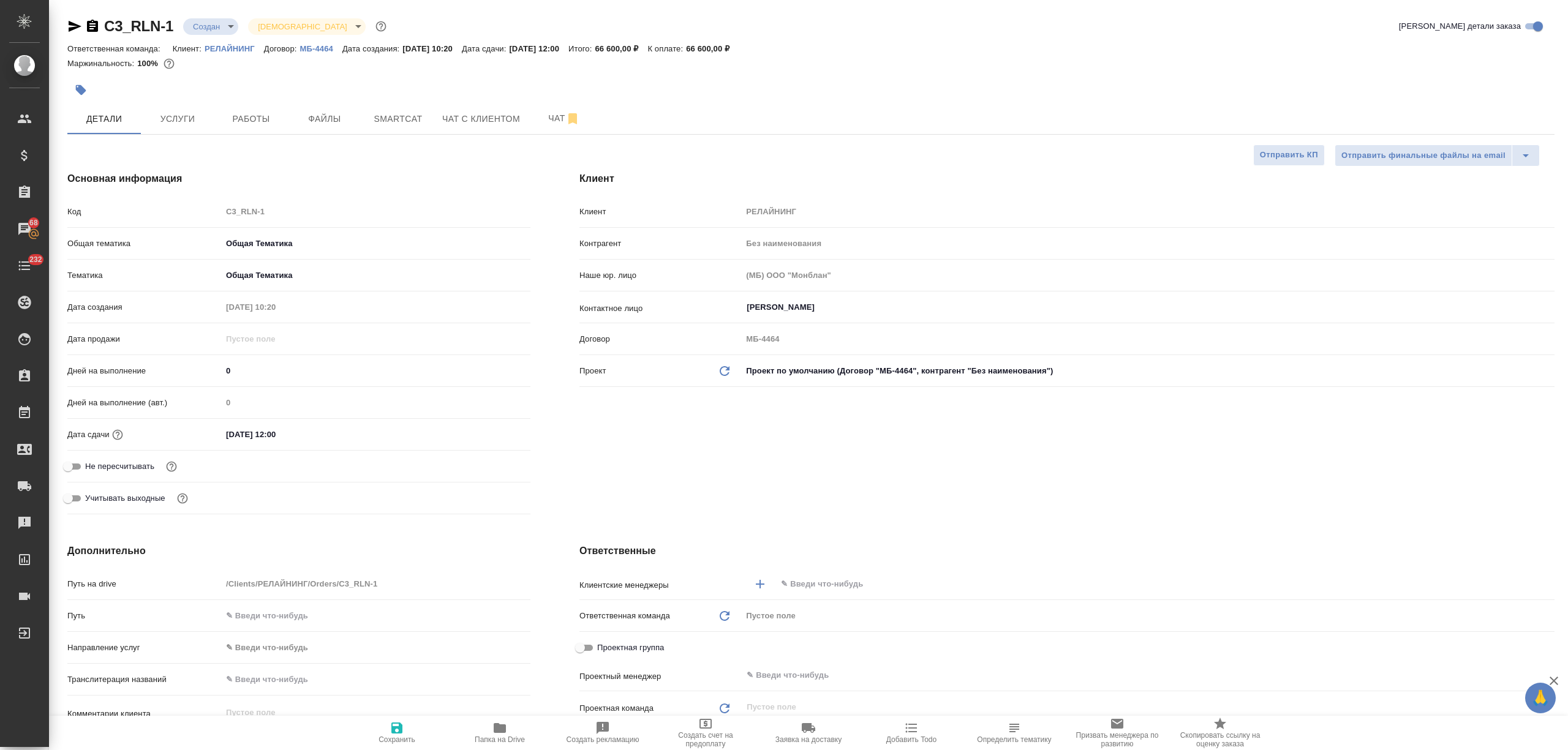
type textarea "x"
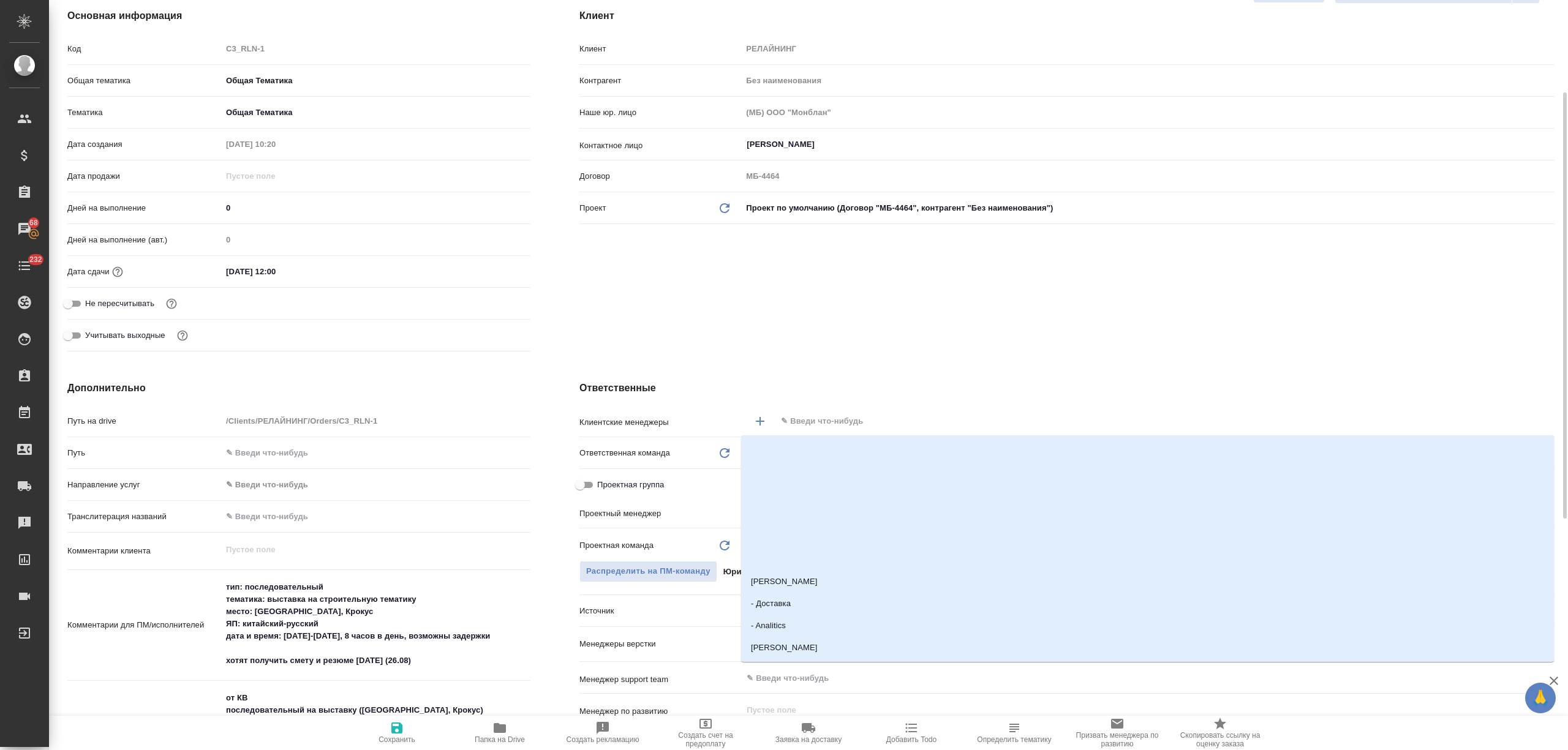
click at [817, 422] on input "text" at bounding box center [1145, 421] width 730 height 15
type input "никити"
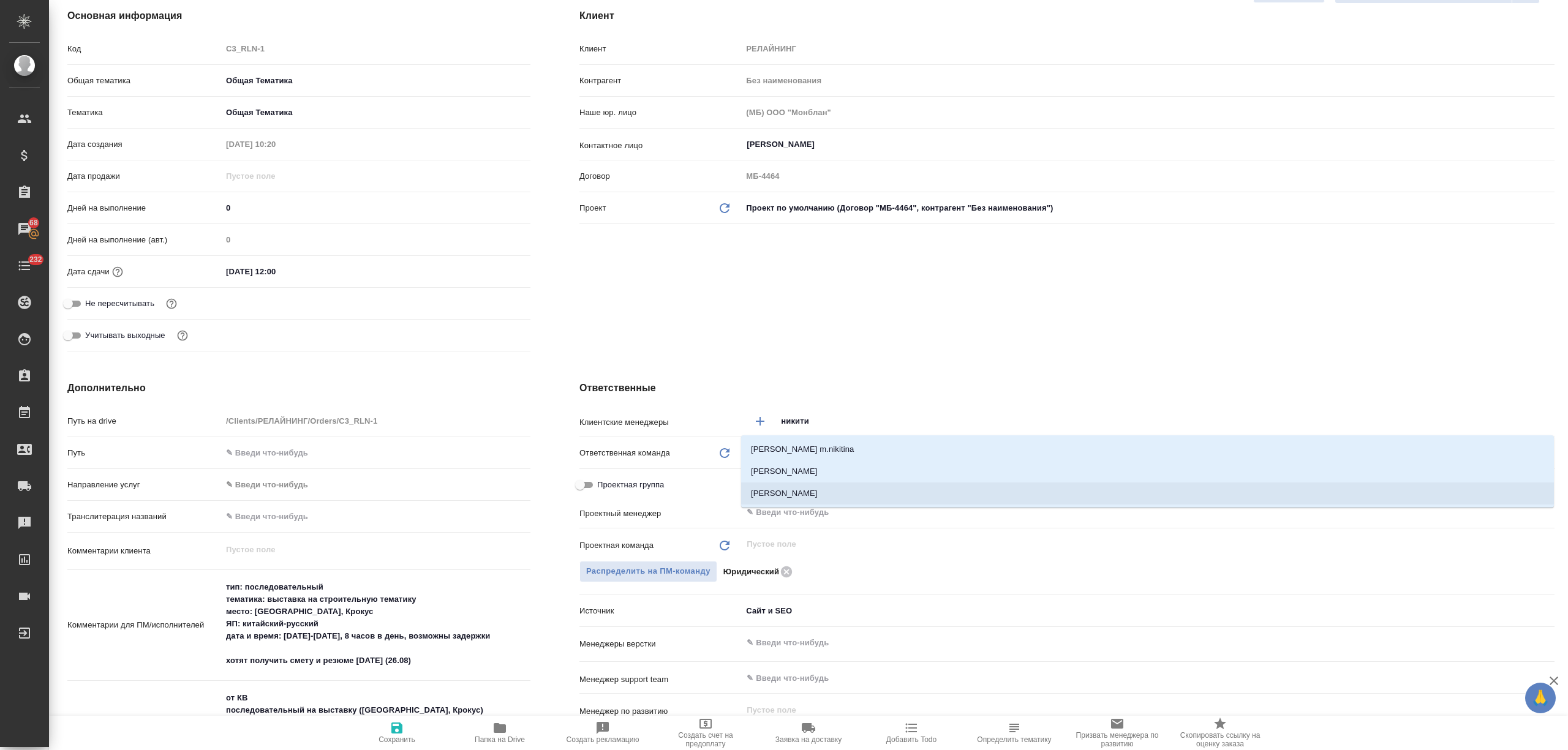
click at [836, 503] on li "[PERSON_NAME]" at bounding box center [1147, 494] width 813 height 22
type textarea "x"
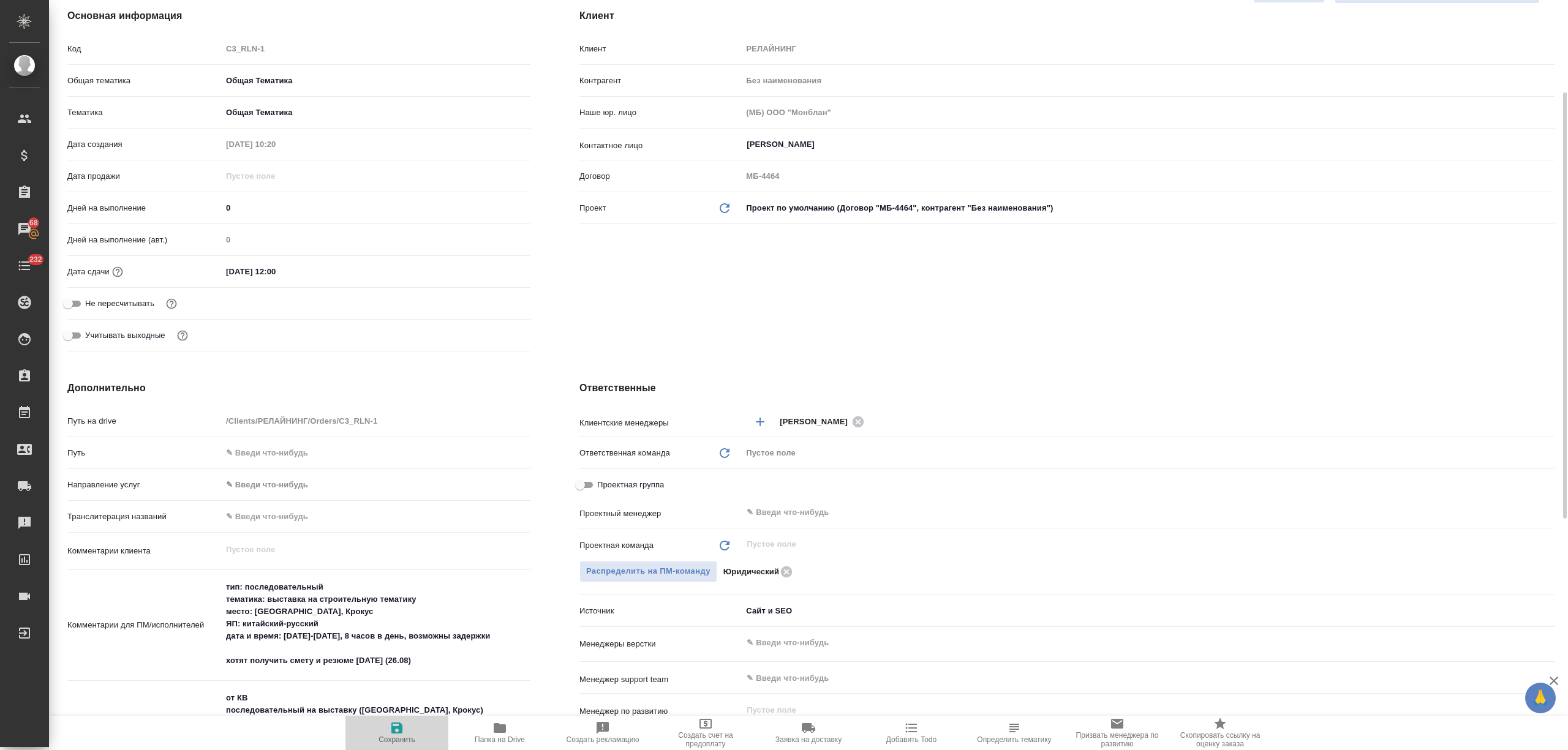
click at [397, 730] on icon "button" at bounding box center [397, 728] width 15 height 15
type textarea "x"
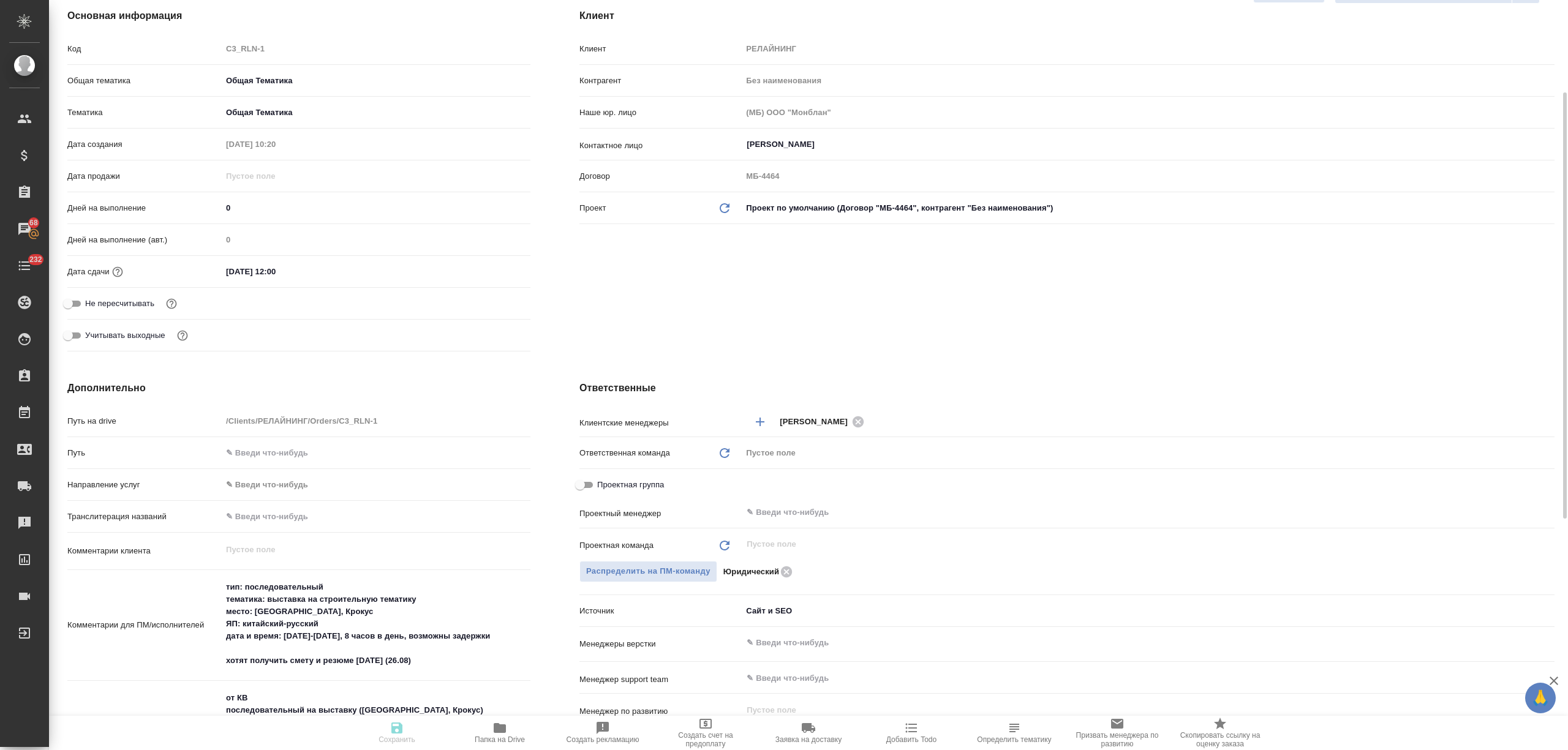
type textarea "x"
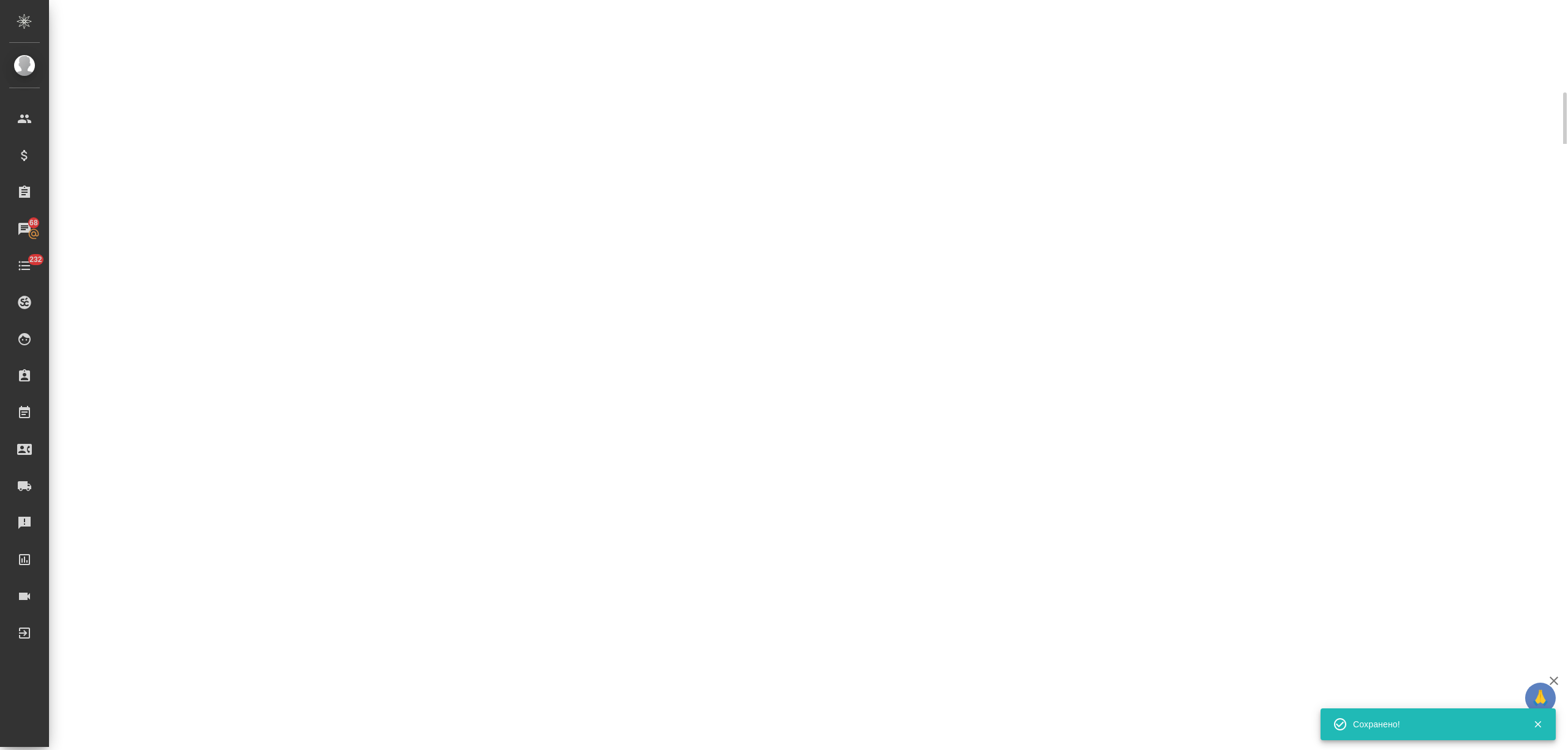
select select "RU"
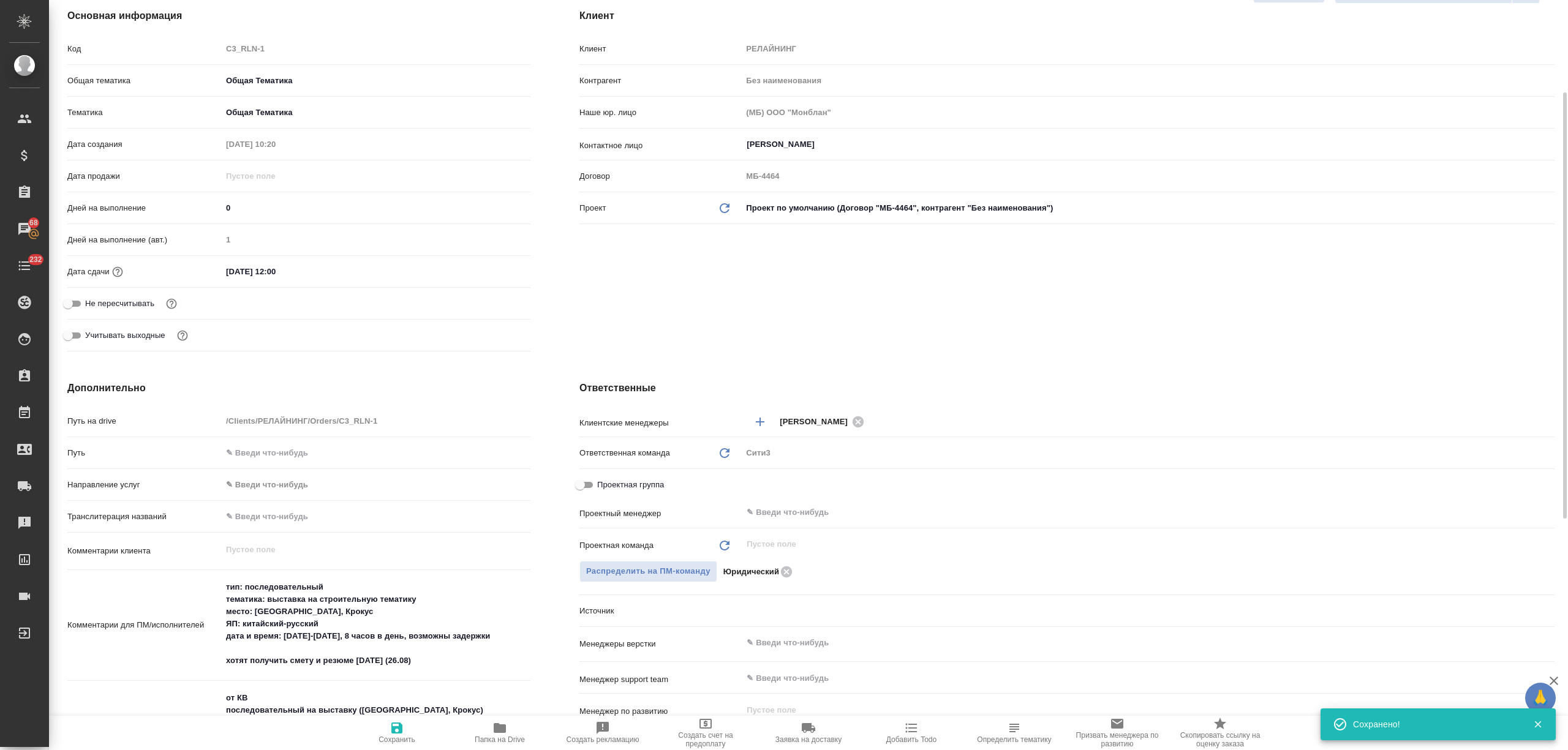
type textarea "x"
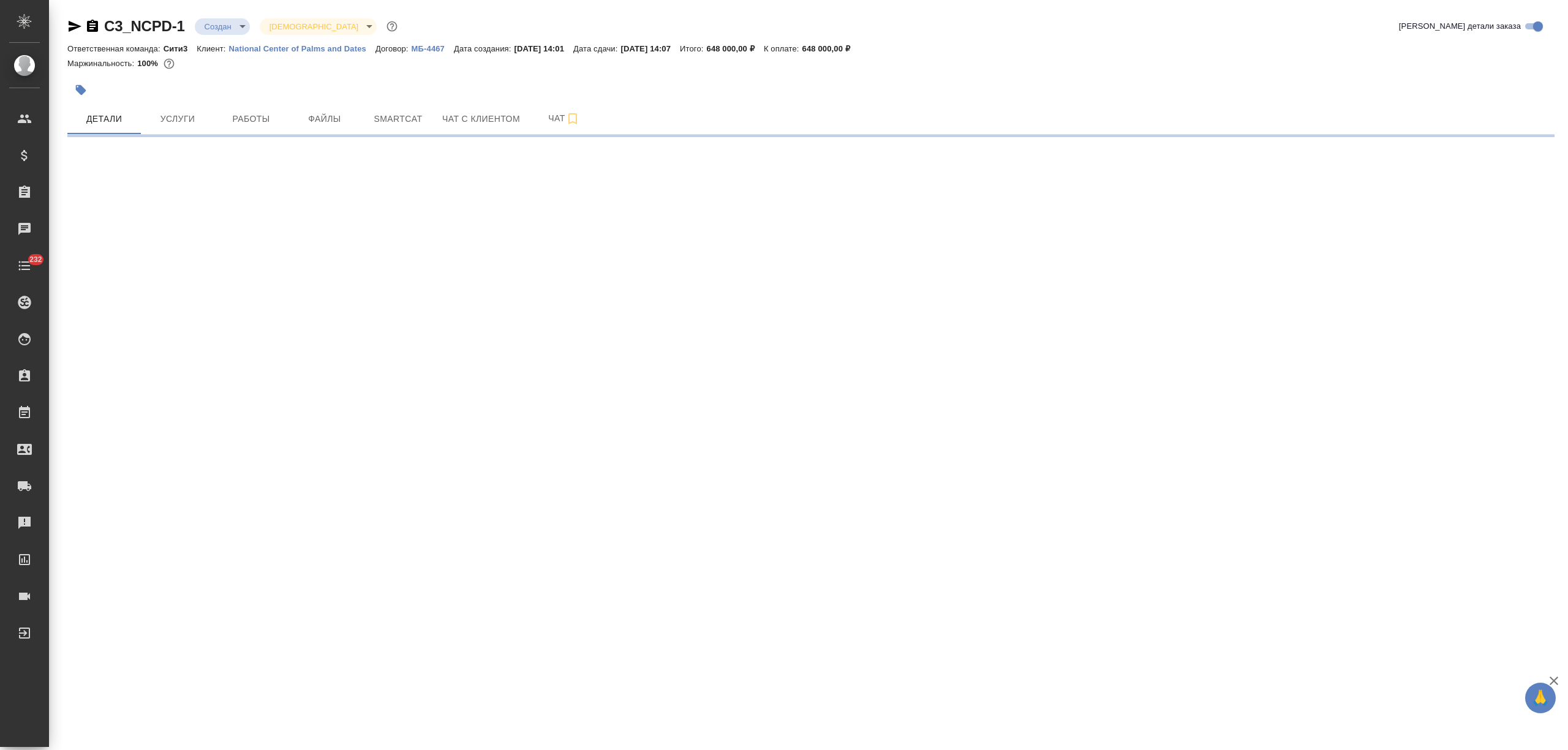
select select "RU"
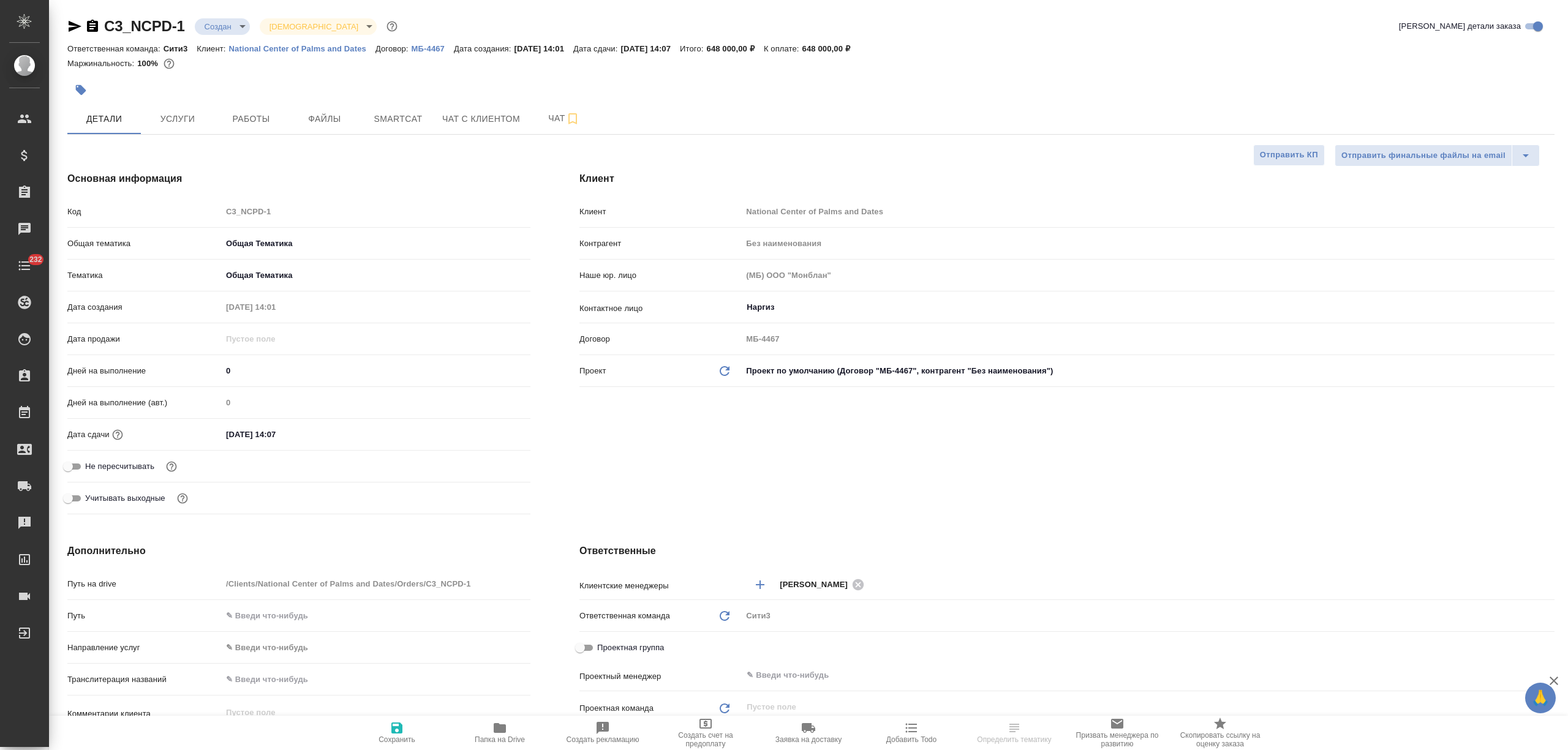
type textarea "x"
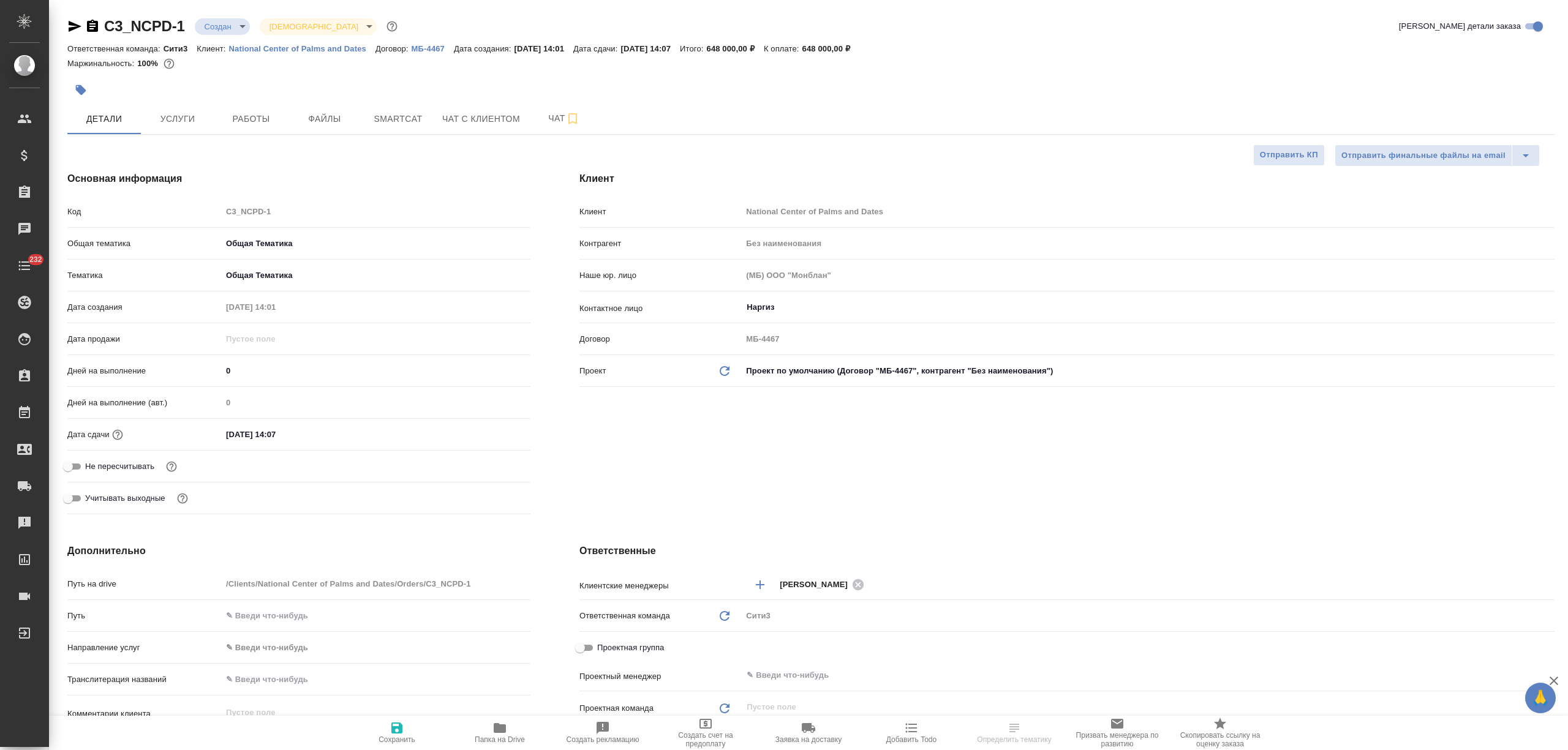
type textarea "x"
click at [173, 142] on div "C3_NCPD-1 Создан new Святая троица holyTrinity Кратко детали заказа Ответственн…" at bounding box center [811, 764] width 1501 height 1527
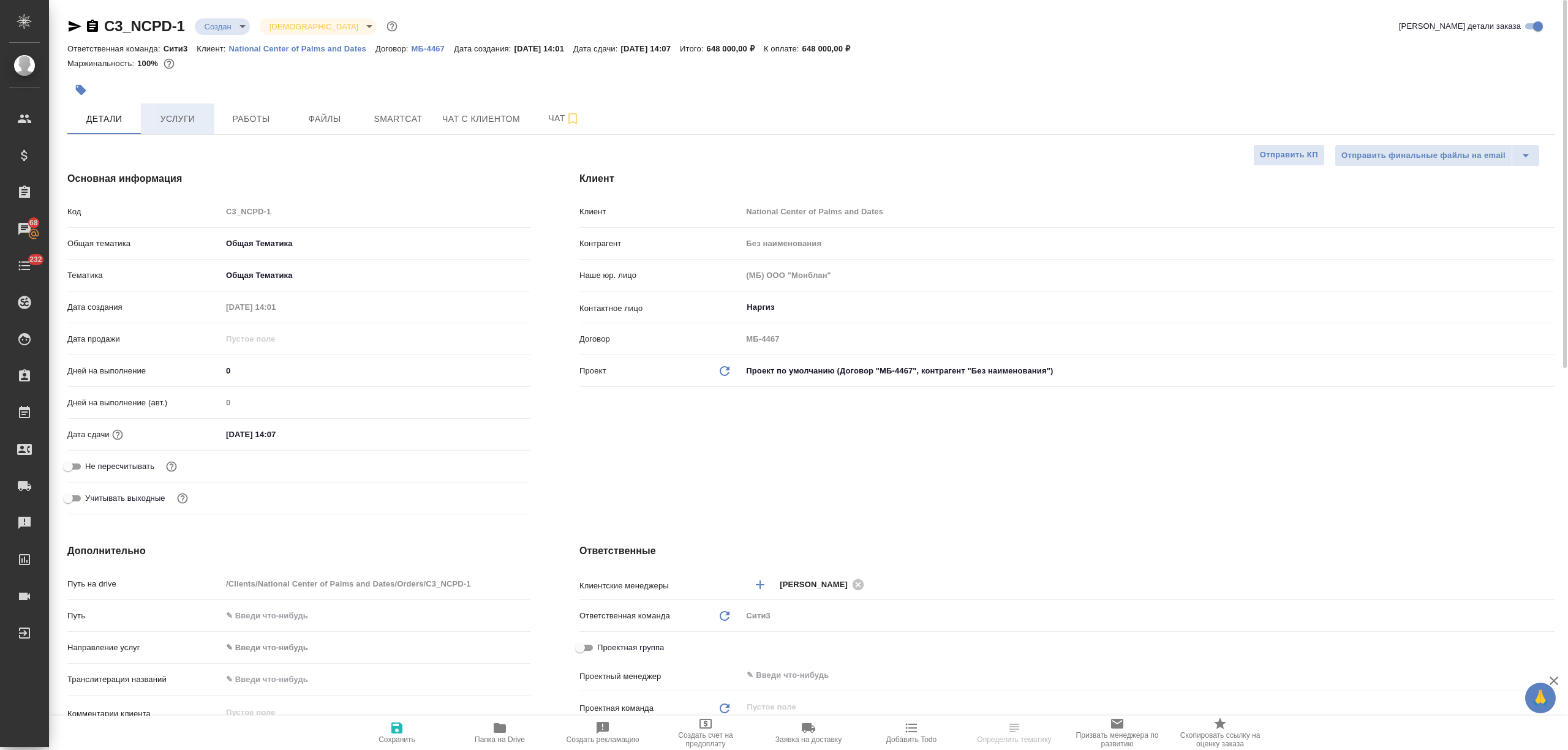
click at [173, 121] on span "Услуги" at bounding box center [177, 119] width 59 height 15
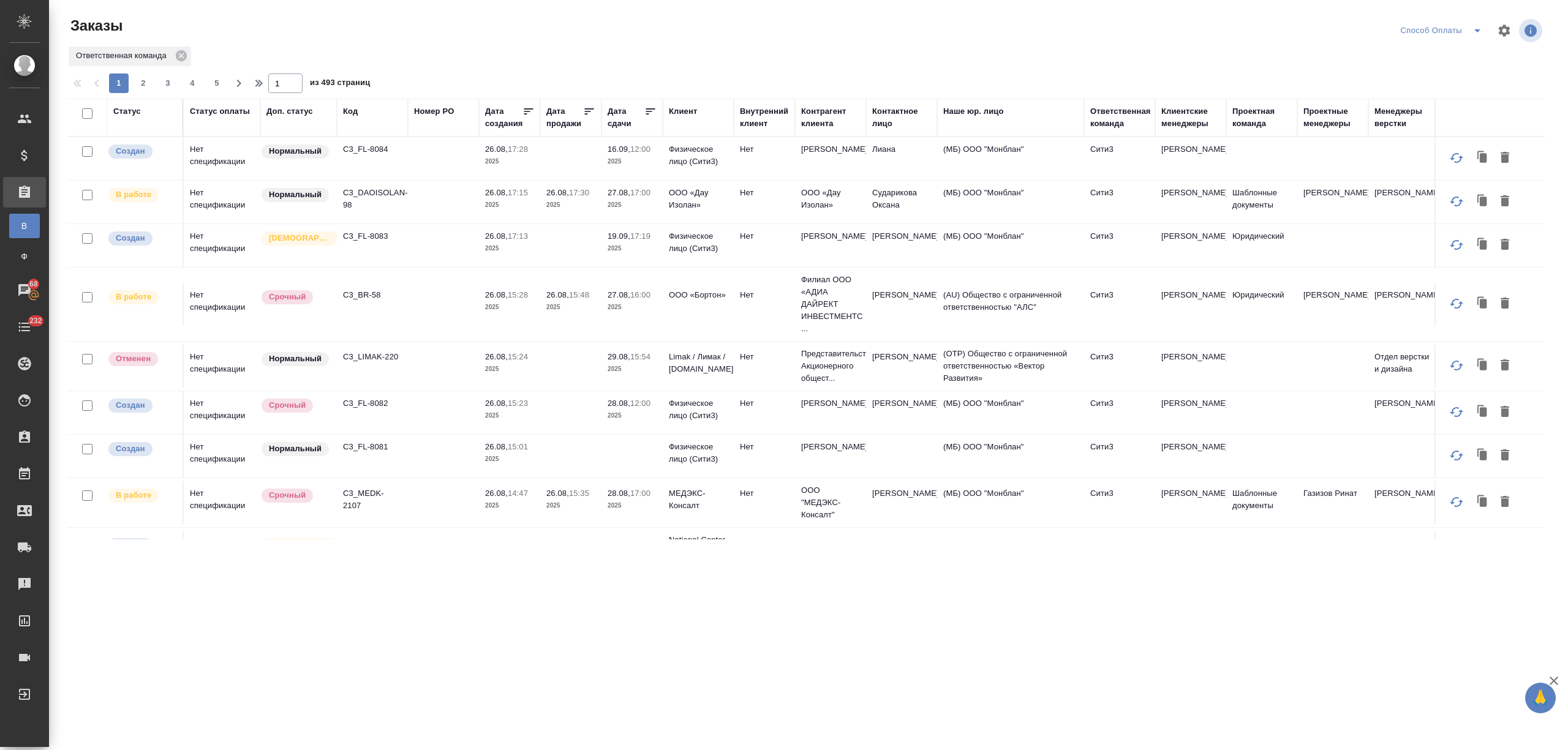
click at [621, 123] on div "Дата сдачи" at bounding box center [626, 118] width 36 height 25
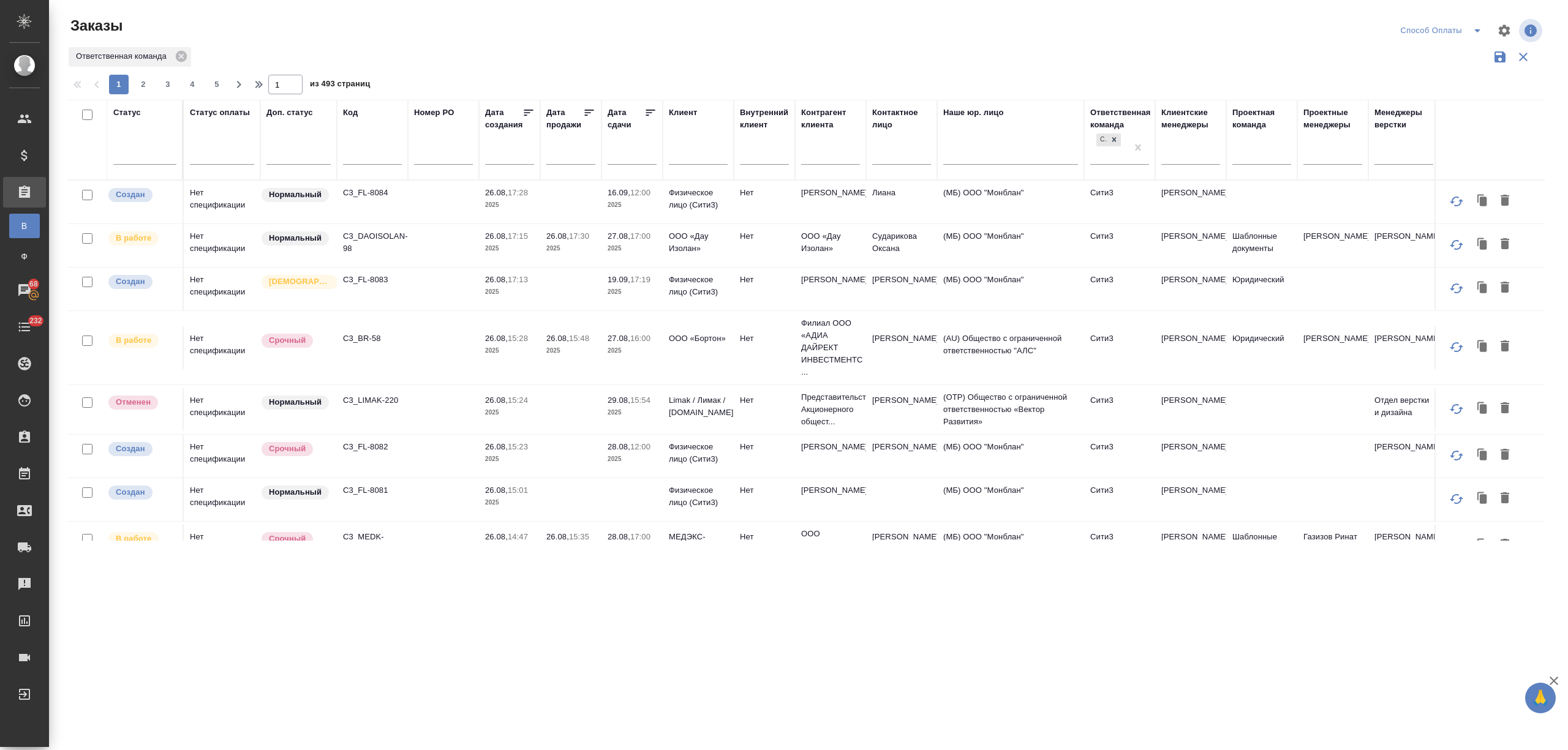
click at [626, 149] on input "text" at bounding box center [636, 154] width 42 height 17
click at [681, 310] on span "27" at bounding box center [675, 314] width 27 height 24
type div "2025-08-26T21:00:00.000Z"
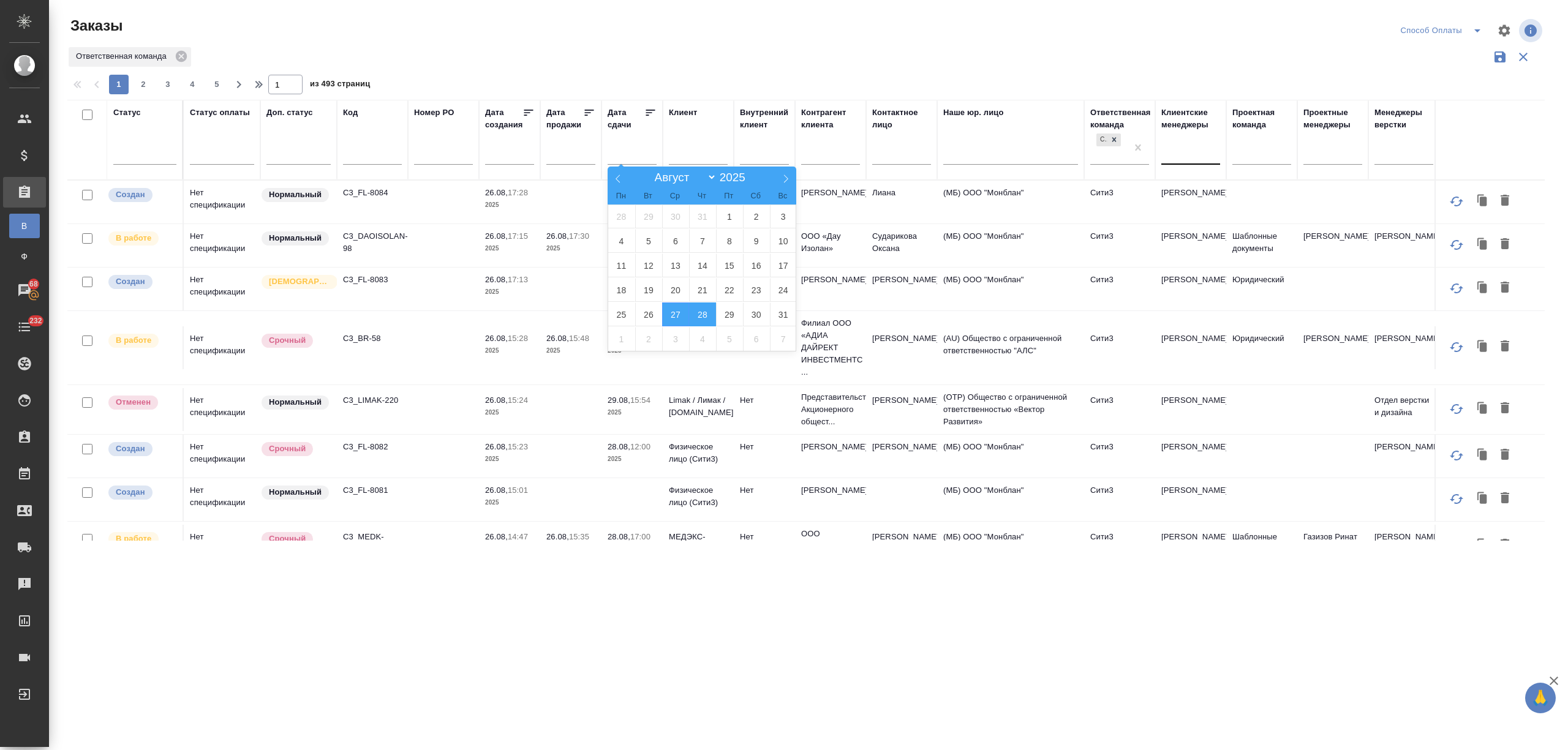
click at [697, 312] on span "28" at bounding box center [702, 314] width 27 height 24
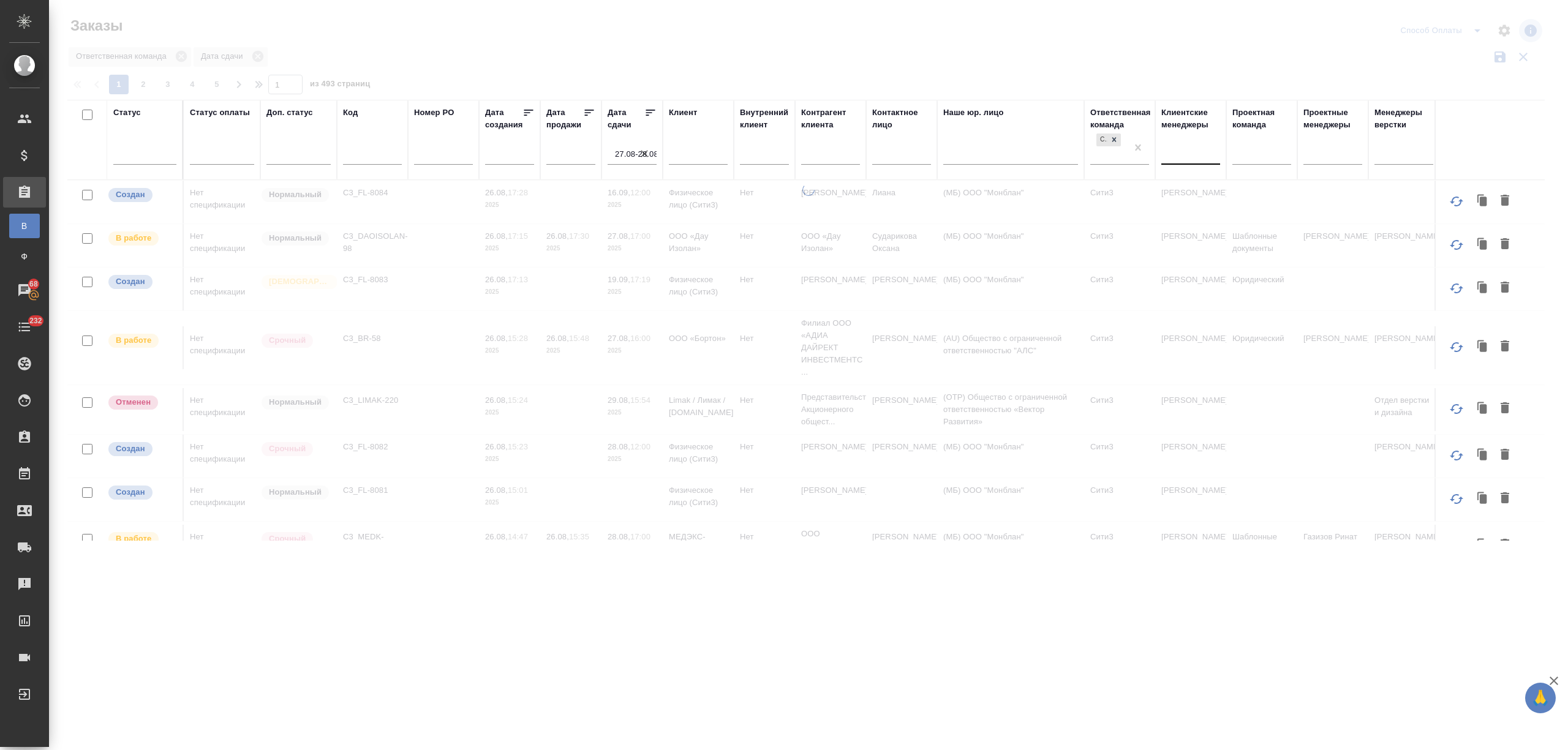
click at [1168, 158] on div at bounding box center [1169, 152] width 1 height 13
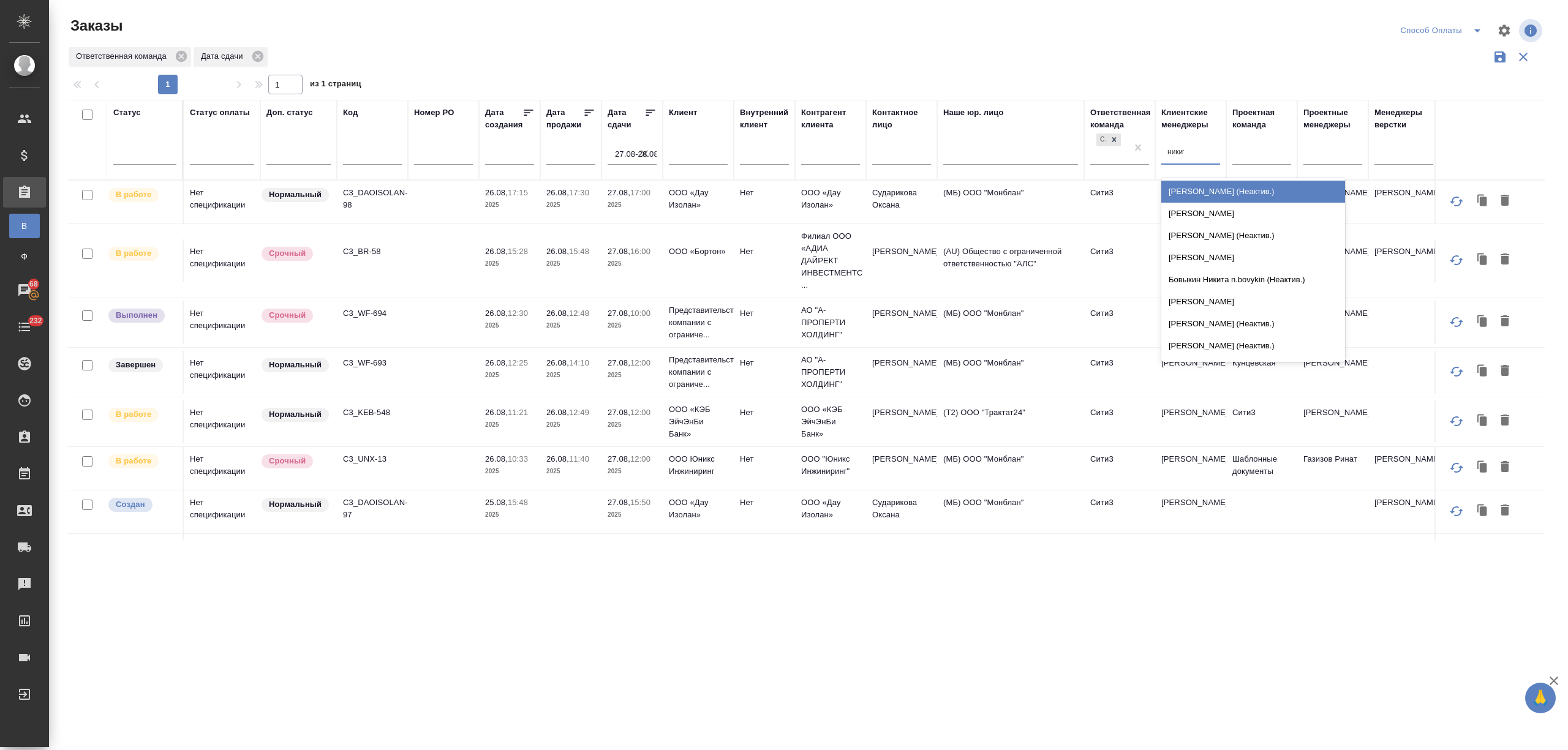
type input "никити"
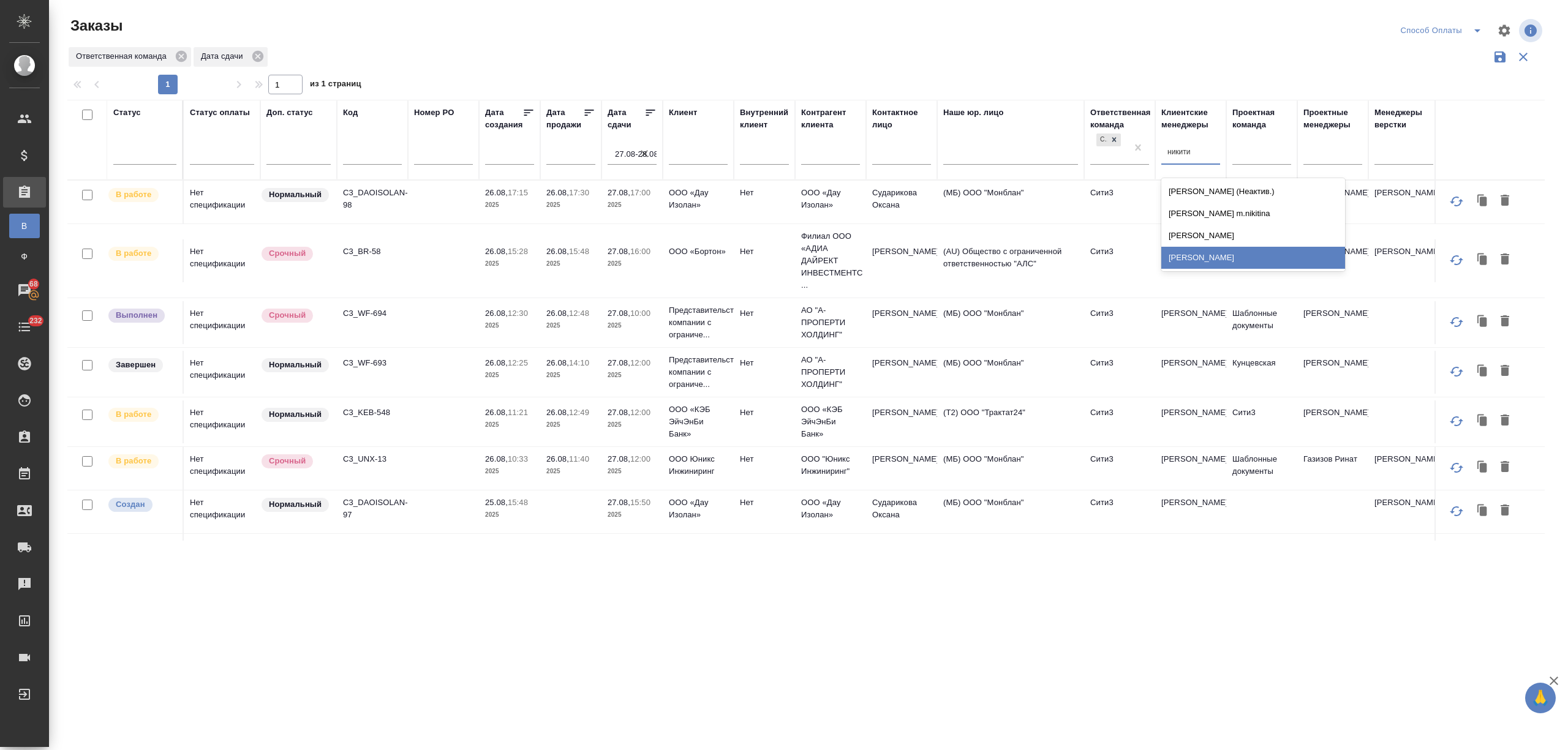
click at [1216, 265] on div "[PERSON_NAME]" at bounding box center [1253, 258] width 184 height 22
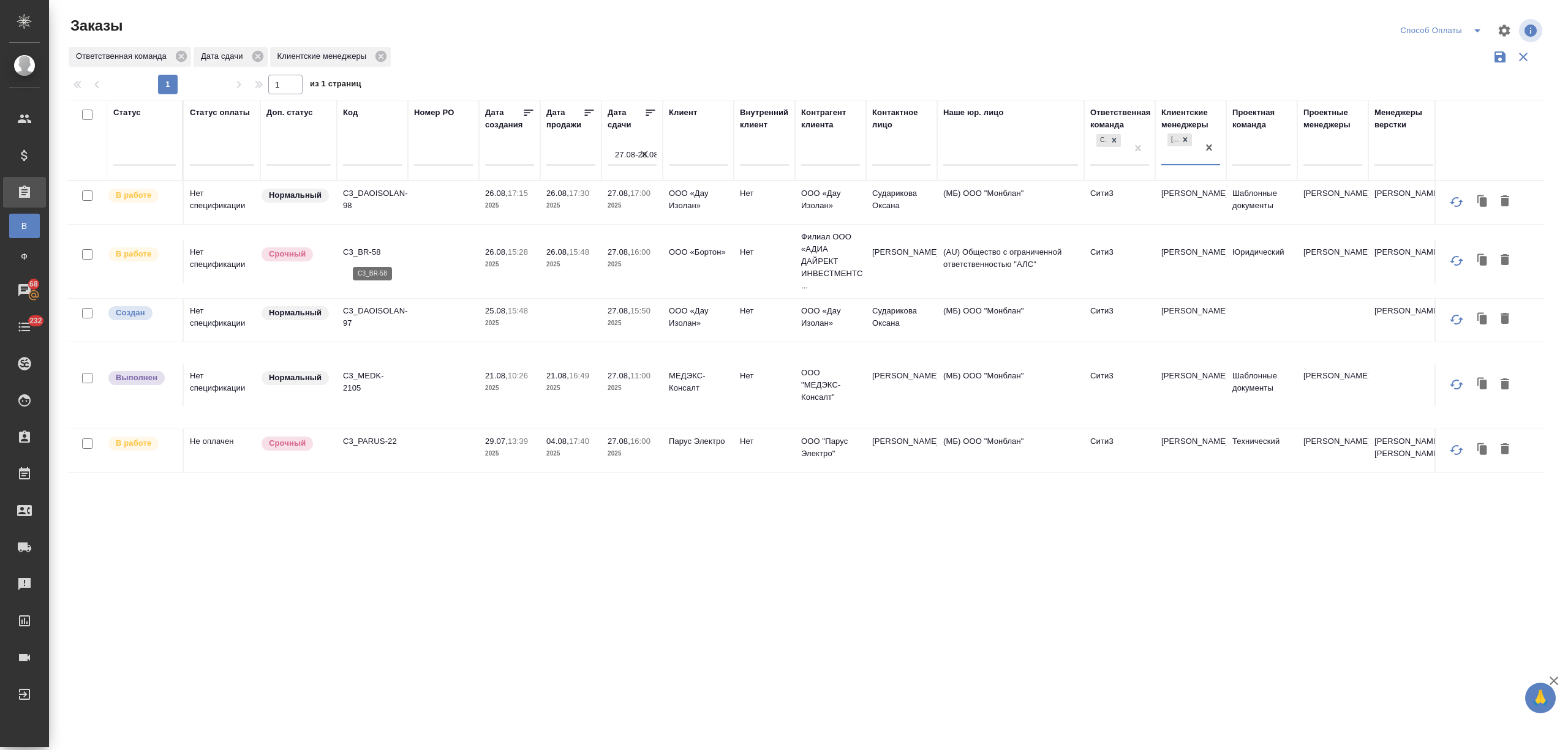
click at [368, 255] on p "C3_BR-58" at bounding box center [372, 252] width 59 height 12
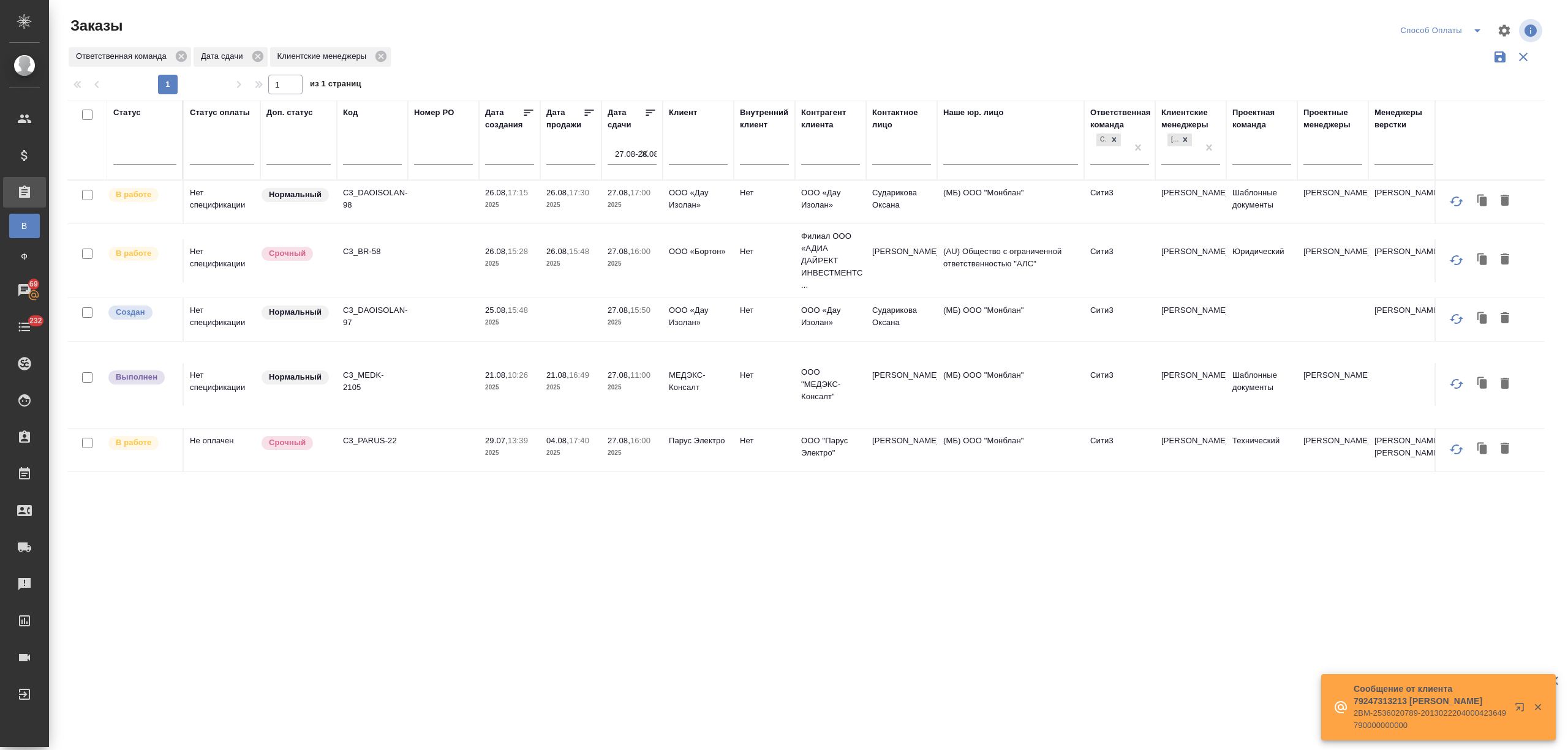
click at [1454, 699] on p "Сообщение от клиента 79247313213 Татьяна" at bounding box center [1430, 695] width 153 height 25
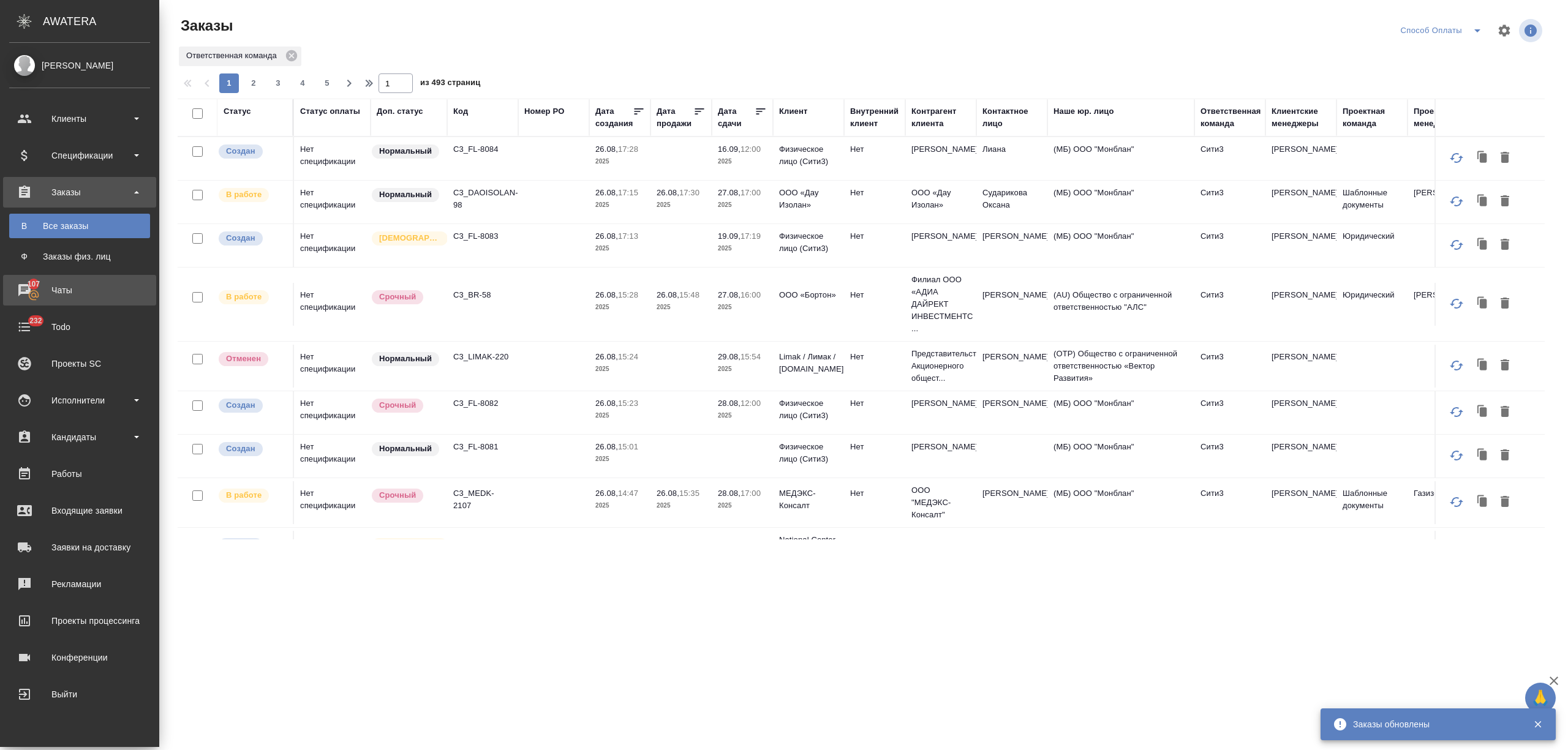
click at [39, 296] on div "Чаты" at bounding box center [80, 290] width 141 height 18
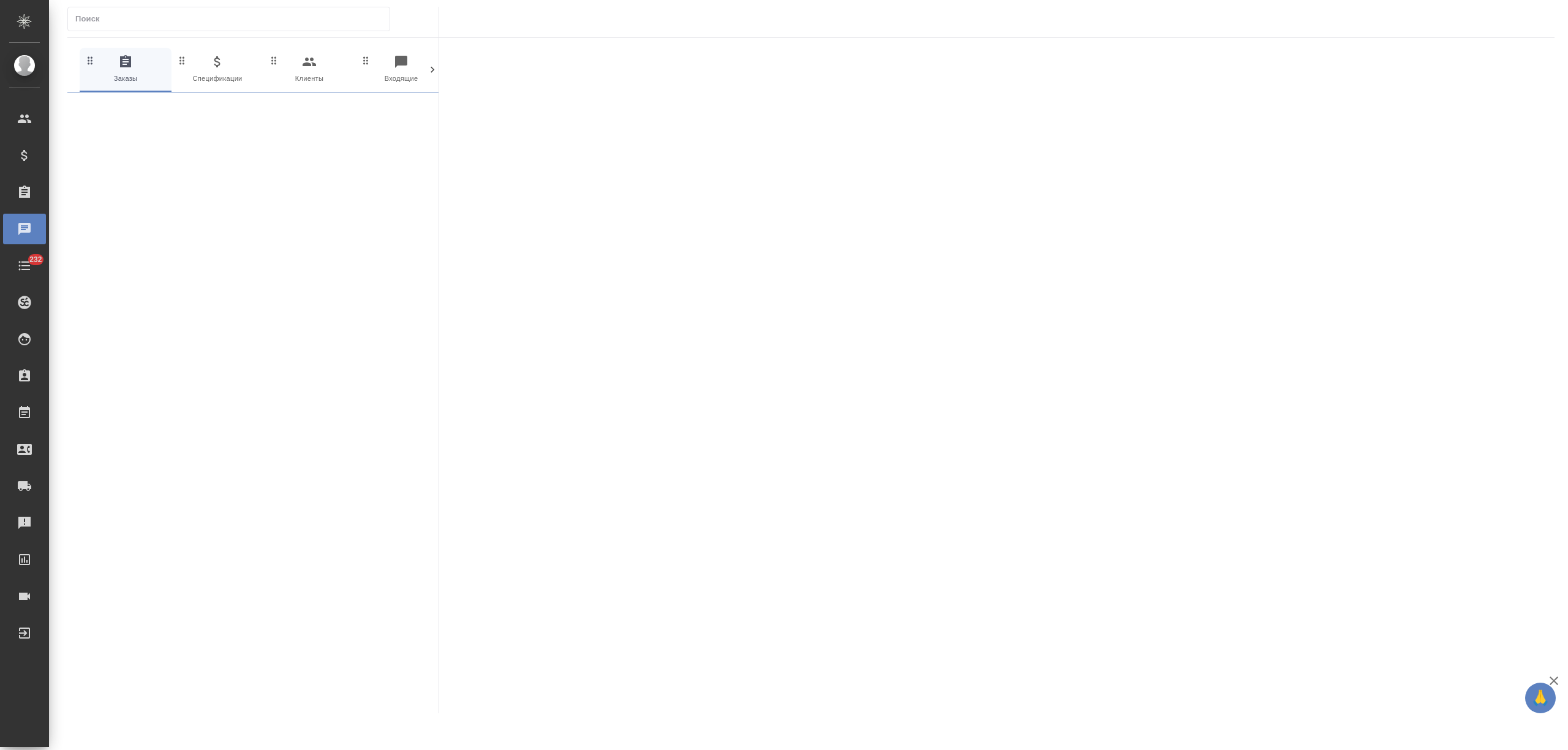
click at [431, 67] on icon at bounding box center [433, 69] width 4 height 6
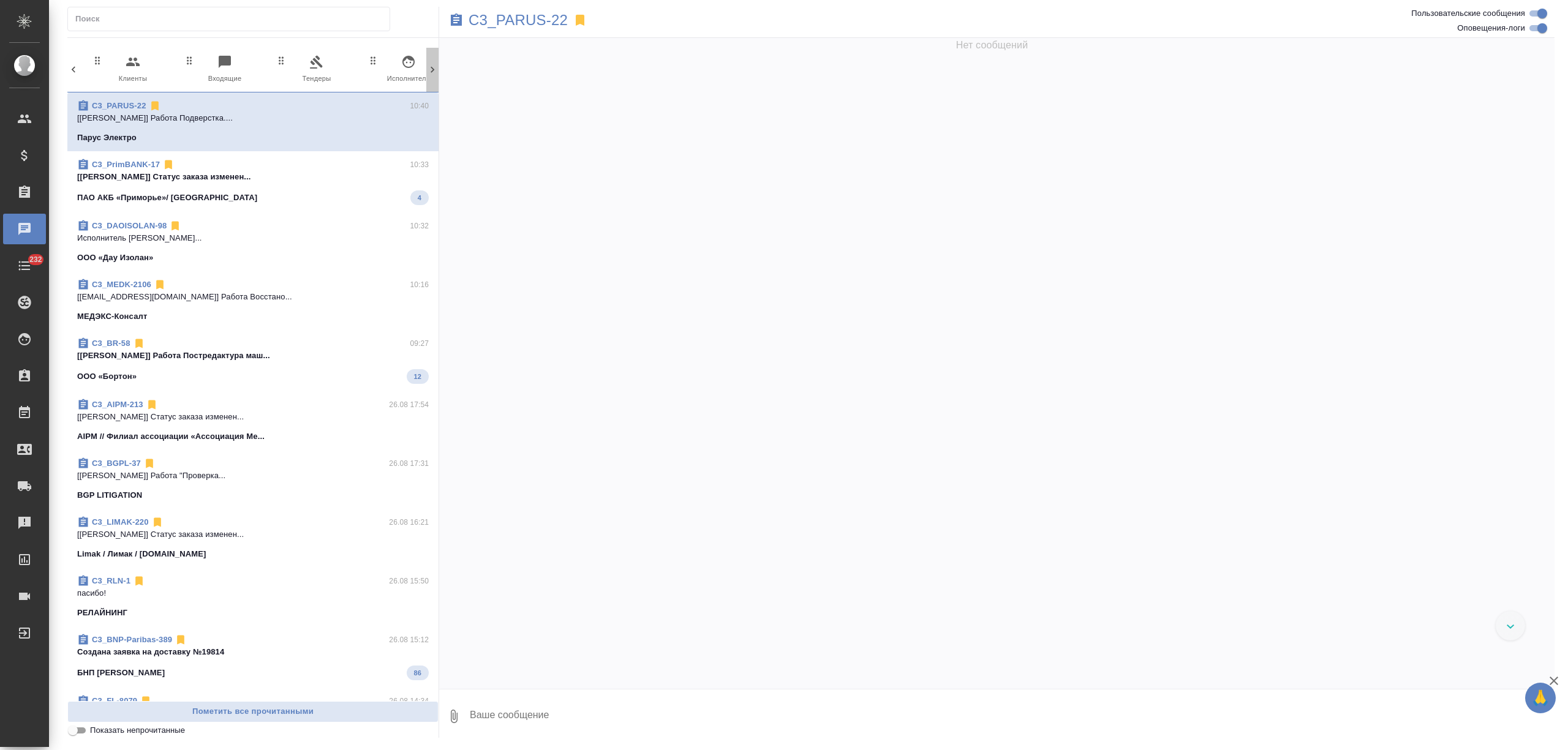
click at [431, 67] on icon at bounding box center [433, 69] width 4 height 6
click at [397, 63] on span "7 Мессенджеры" at bounding box center [381, 70] width 82 height 30
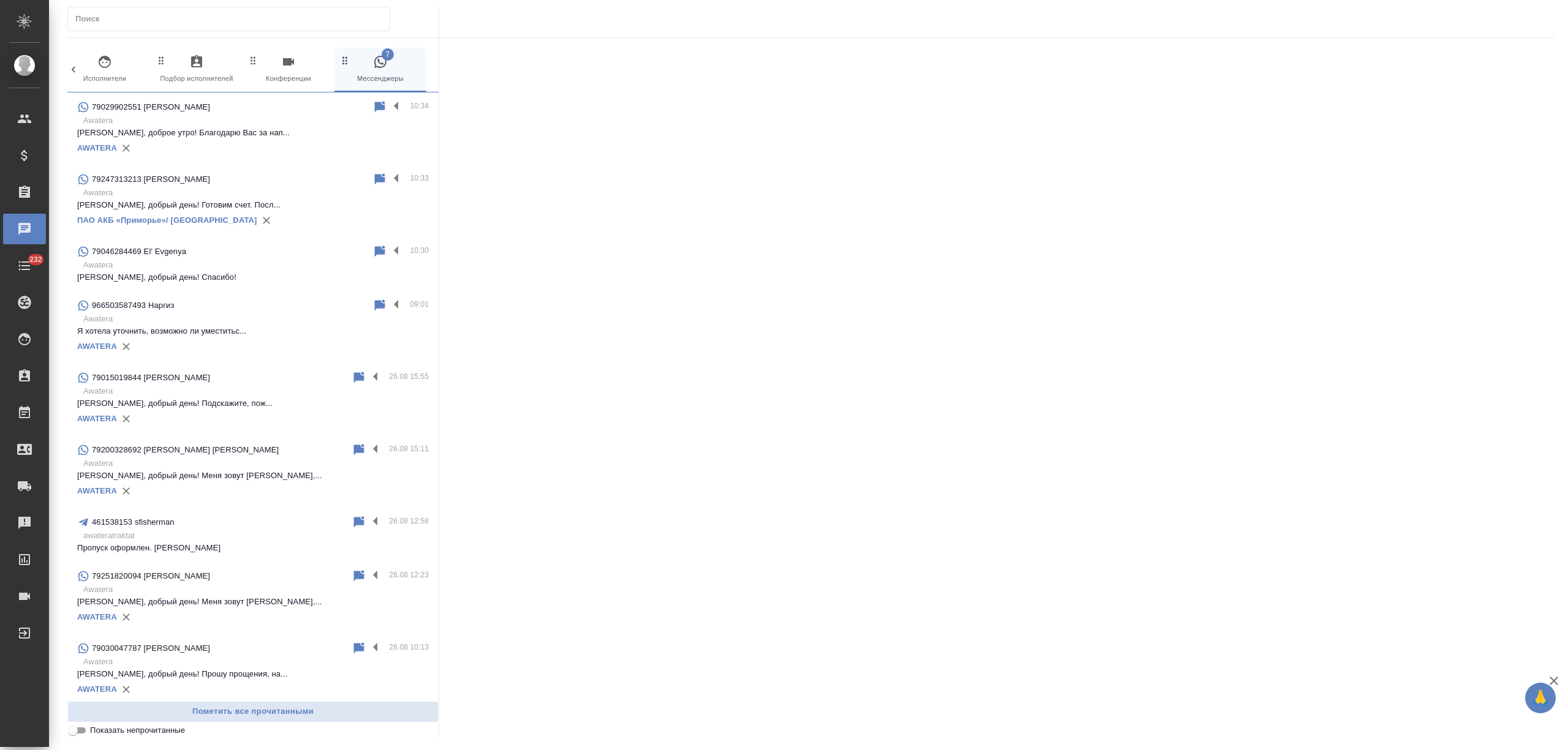
click at [275, 187] on div "79247313213 [PERSON_NAME]" at bounding box center [224, 179] width 295 height 15
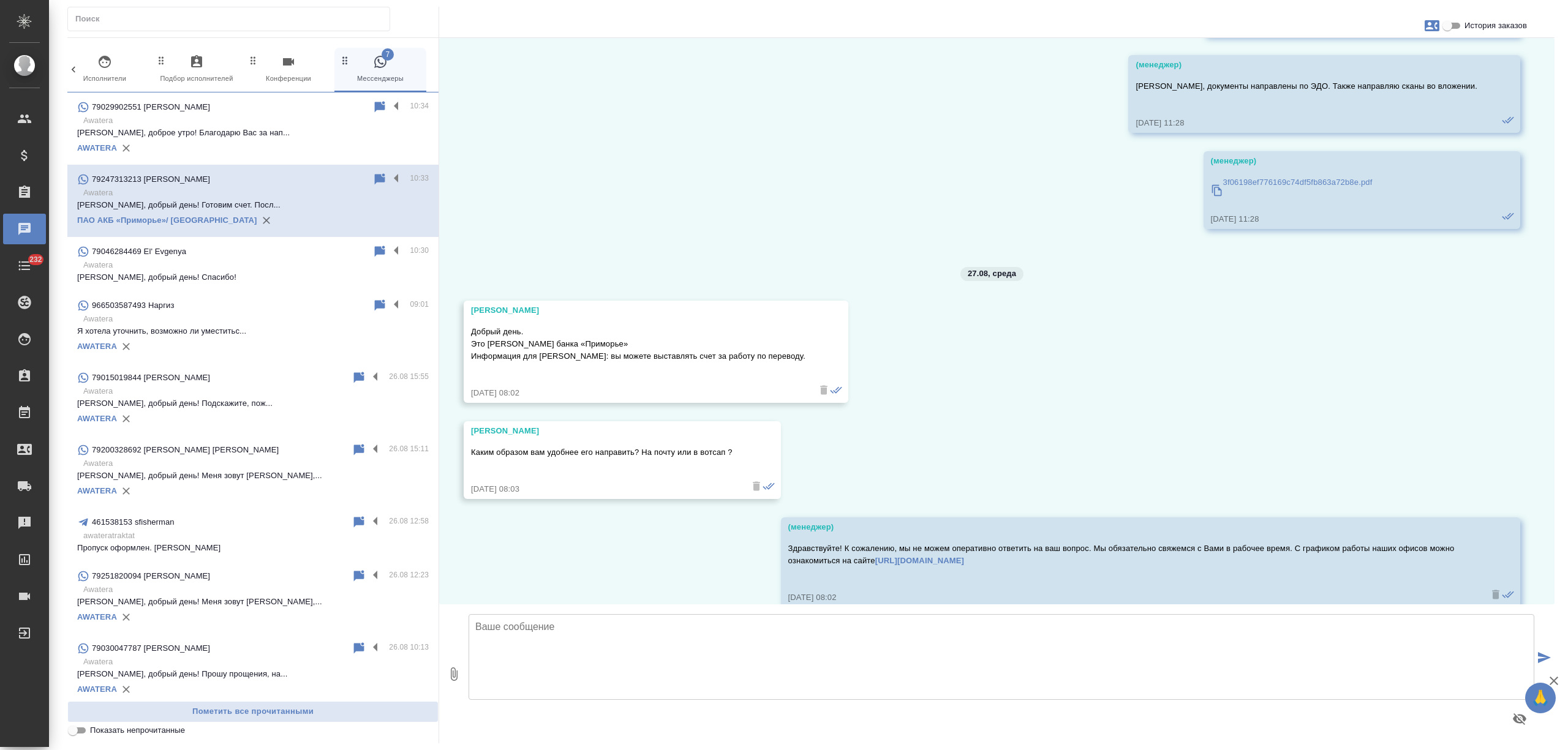
click at [547, 674] on textarea at bounding box center [1002, 657] width 1066 height 86
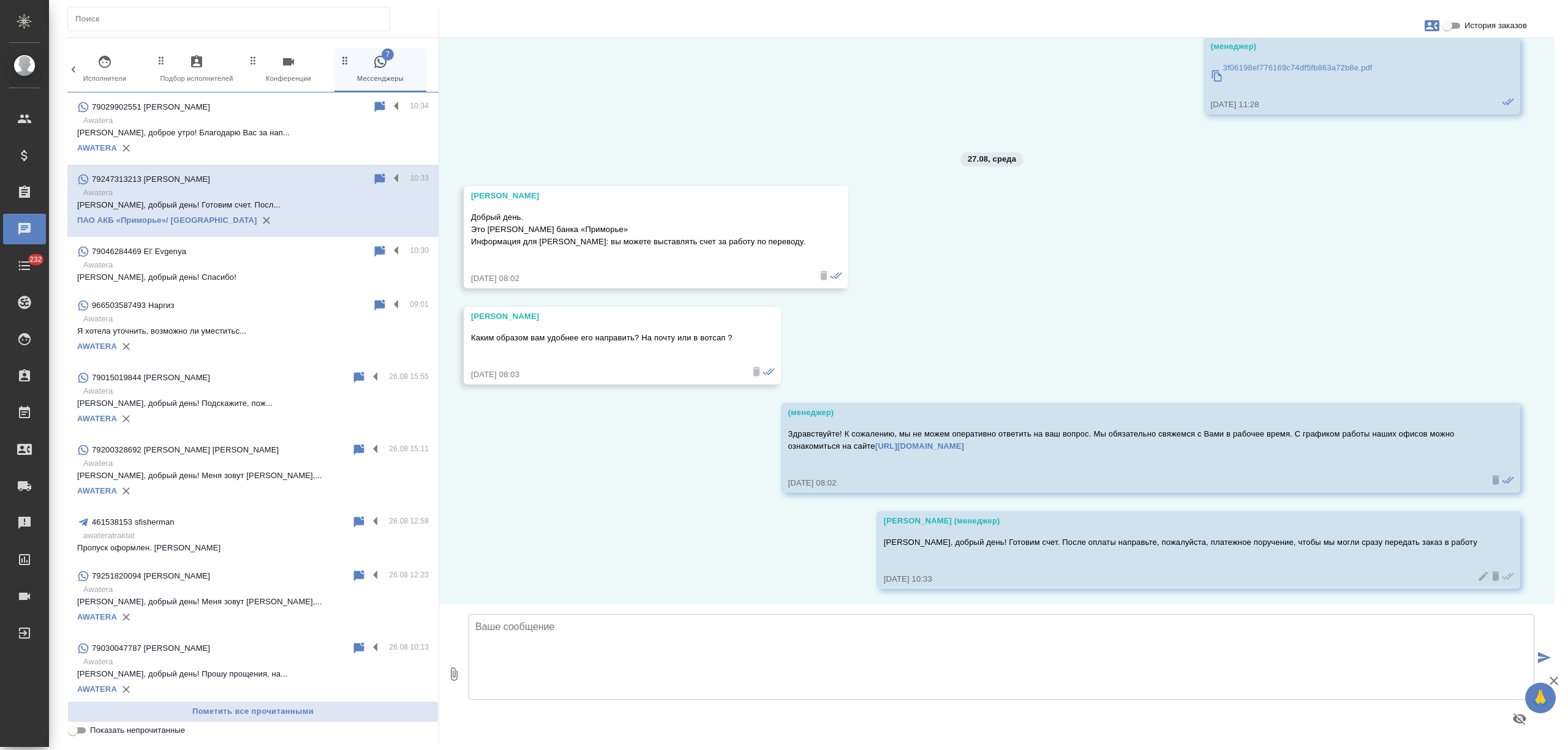
scroll to position [1140, 0]
type textarea "Татьяна, направляю Вам счет во вложении"
click at [454, 677] on icon "button" at bounding box center [454, 674] width 15 height 15
type input "C:\fakepath\Счет на предоплату № 1056 от 27 августа 2025 г.pdf"
click at [699, 631] on textarea "[PERSON_NAME], направляю Вам счет во вложении" at bounding box center [1002, 657] width 1066 height 86
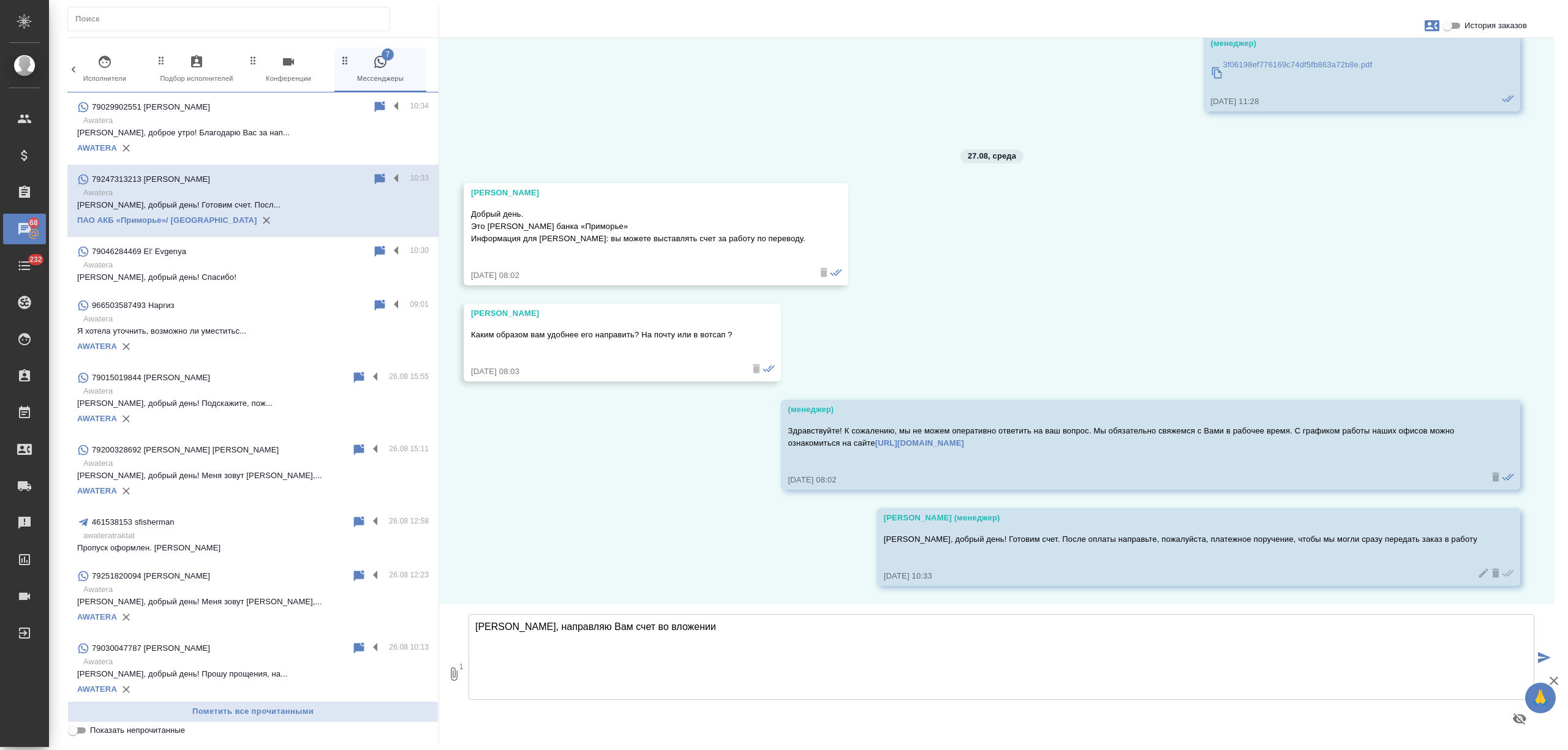
type textarea "[PERSON_NAME], направляю Вам счет во вложении"
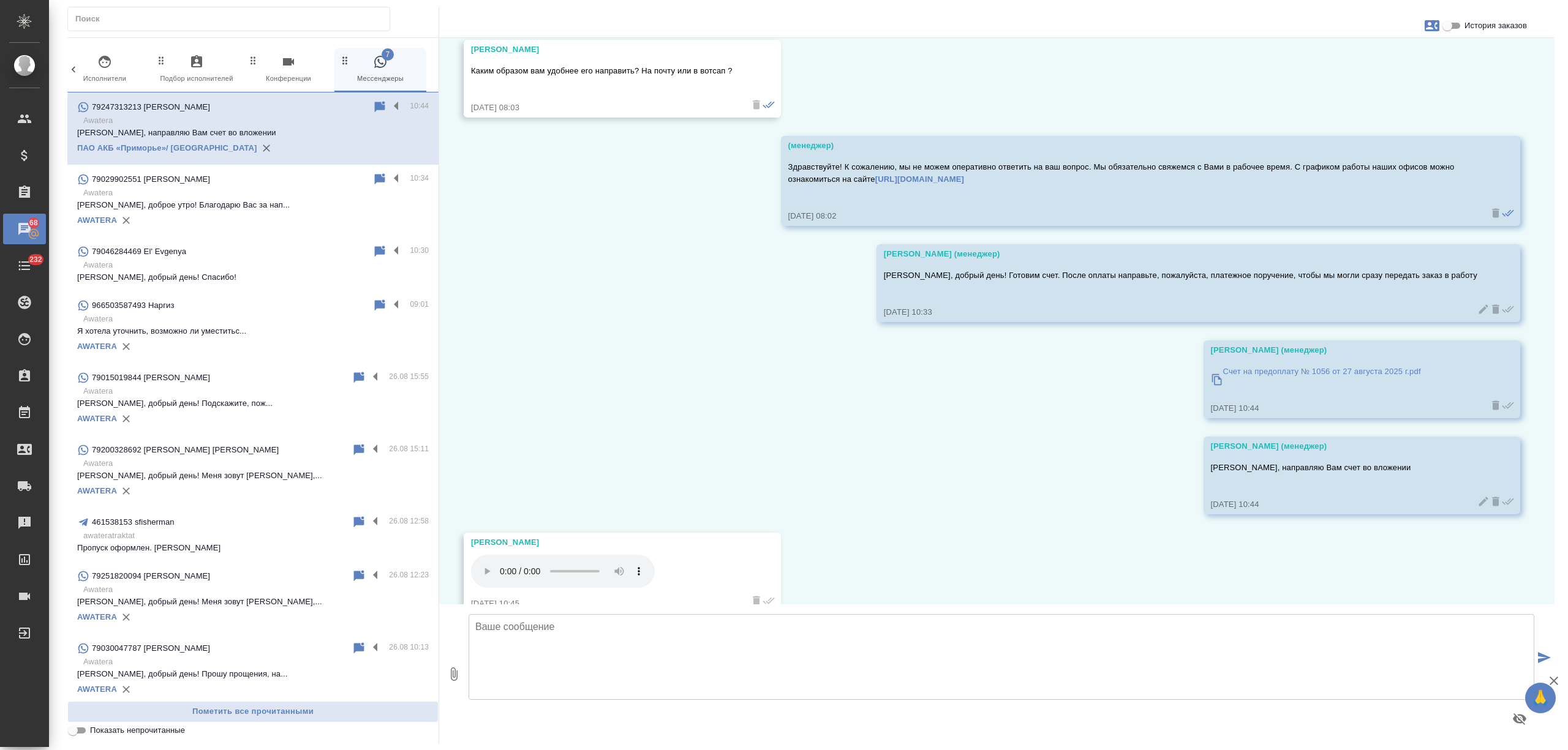
scroll to position [1431, 0]
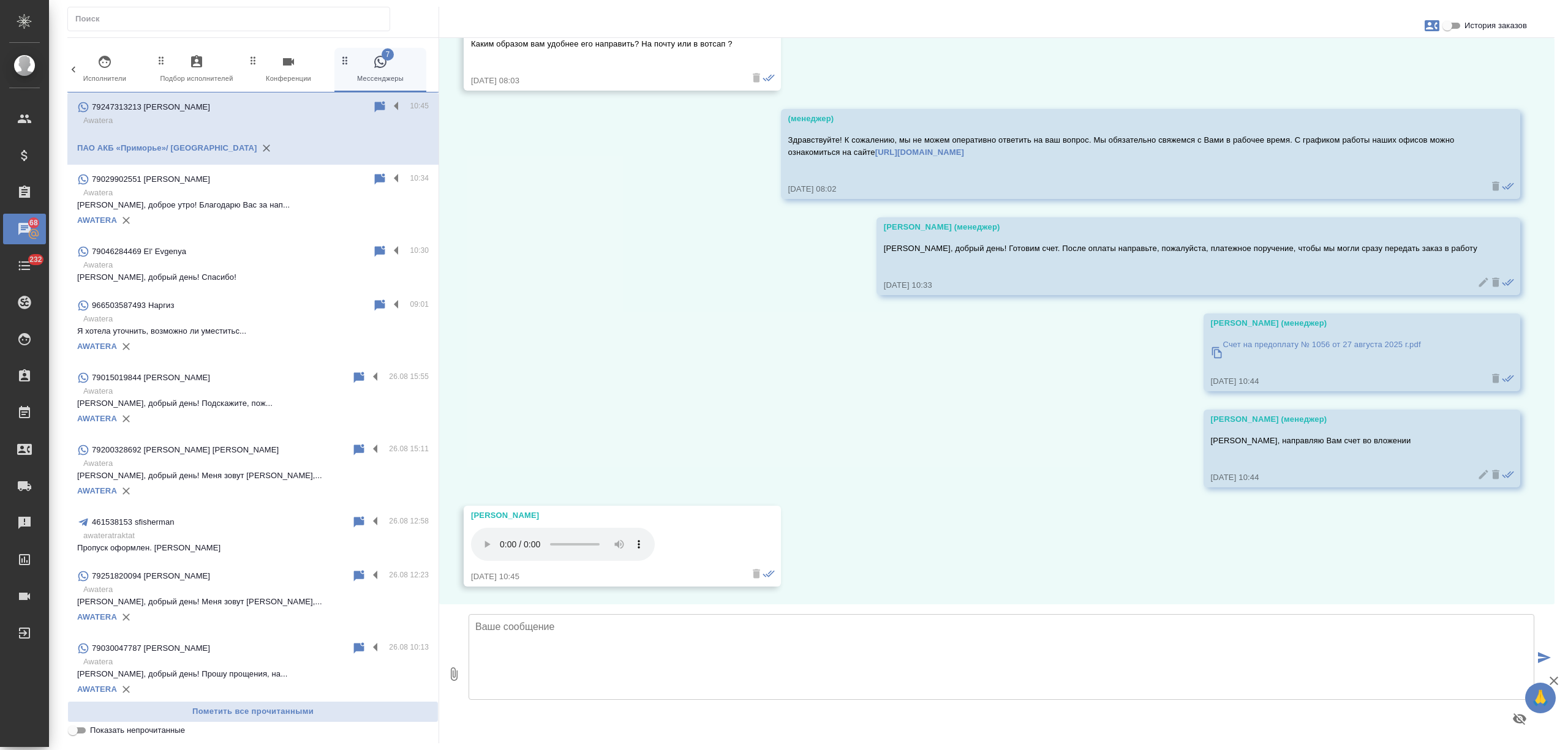
click at [544, 642] on textarea at bounding box center [1002, 657] width 1066 height 86
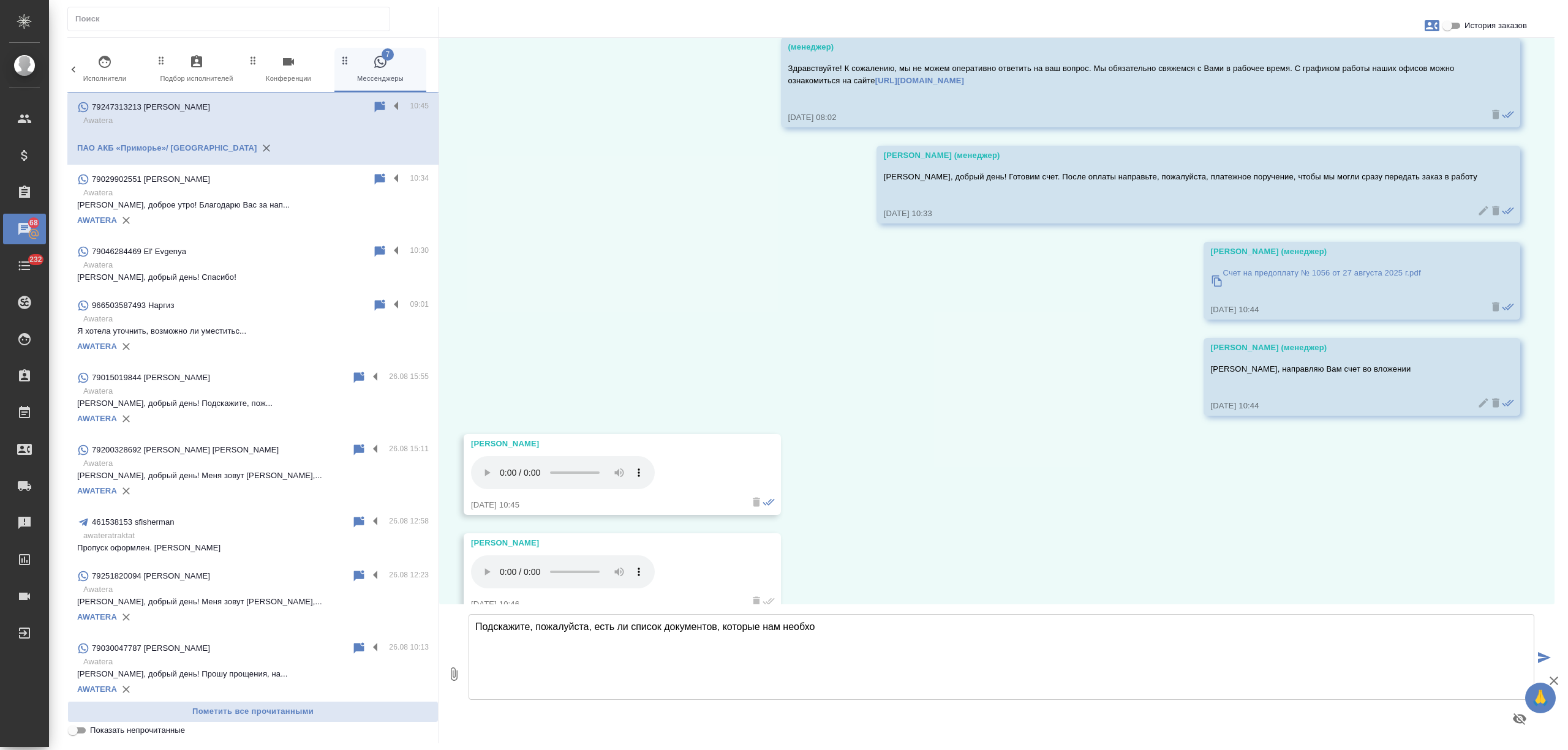
scroll to position [1529, 0]
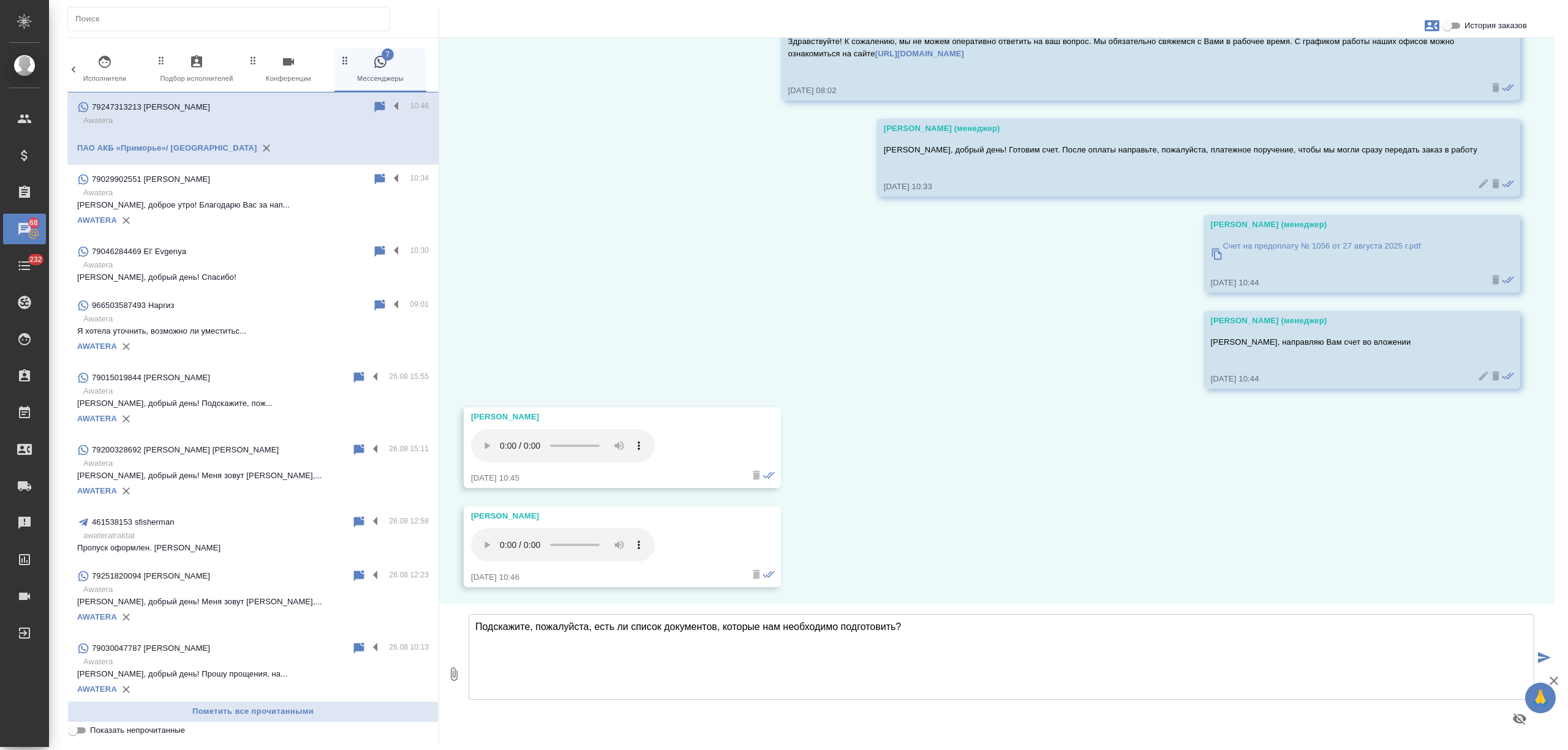
click at [755, 642] on textarea "Подскажите, пожалуйста, есть ли список документов, которые нам необходимо подго…" at bounding box center [1002, 657] width 1066 height 86
click at [935, 638] on textarea "Подскажите, пожалуйста, есть ли список документов, которые нам необходимо подго…" at bounding box center [1002, 657] width 1066 height 86
drag, startPoint x: 956, startPoint y: 636, endPoint x: 596, endPoint y: 632, distance: 360.0
click at [596, 632] on textarea "Подскажите, пожалуйста, есть ли список документов, которые нам необходимо подго…" at bounding box center [1002, 657] width 1066 height 86
drag, startPoint x: 593, startPoint y: 623, endPoint x: 734, endPoint y: 627, distance: 141.1
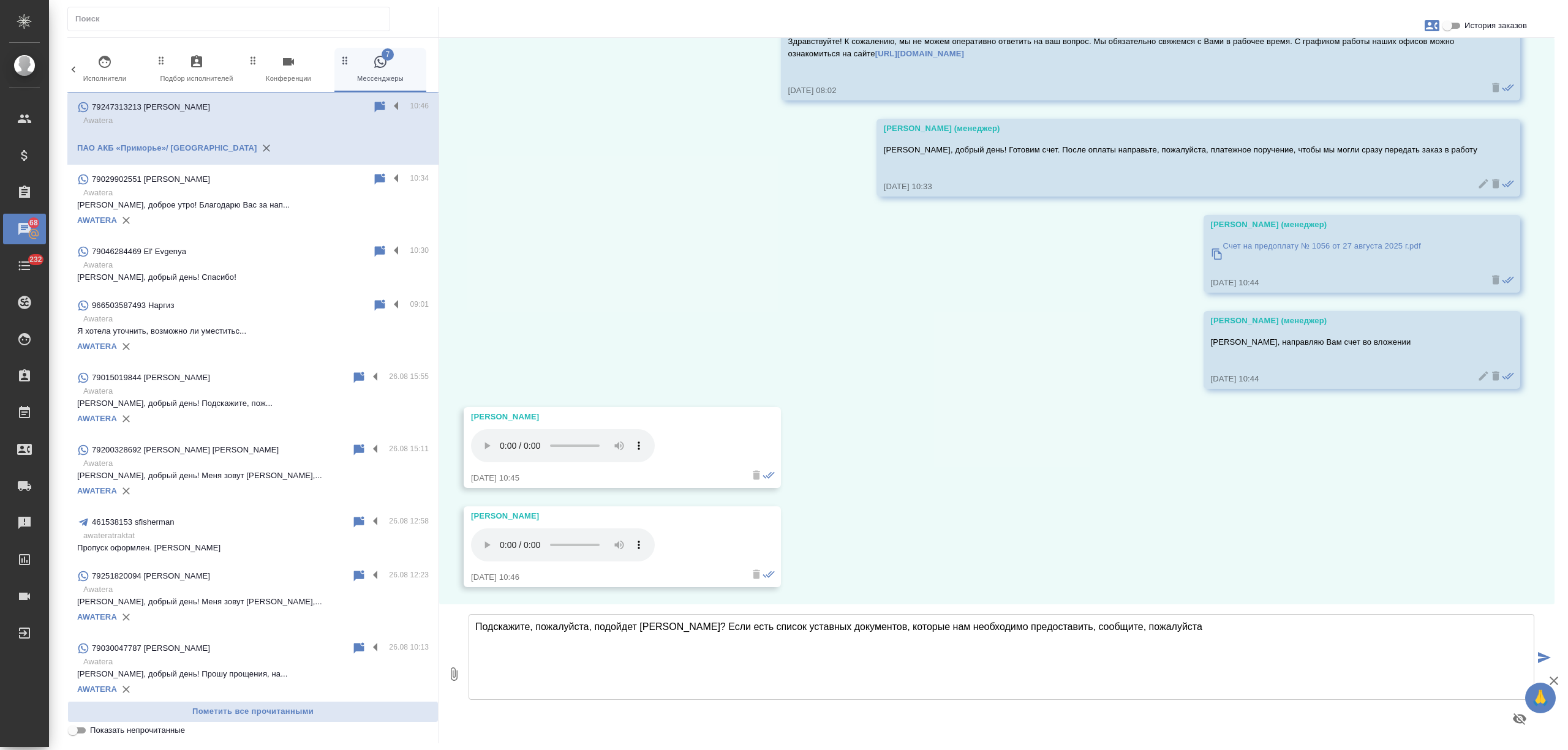
click at [734, 627] on textarea "Подскажите, пожалуйста, подойдет ли ОГРН? Если есть список уставных документов,…" at bounding box center [1002, 657] width 1066 height 86
click at [592, 625] on textarea "Подскажите, пожалуйста,если ли список уставных документов, которые нам необходи…" at bounding box center [1002, 657] width 1066 height 86
drag, startPoint x: 615, startPoint y: 628, endPoint x: 607, endPoint y: 629, distance: 8.1
click at [607, 629] on textarea "Подскажите, пожалуйста, если ли список уставных документов, которые нам необход…" at bounding box center [1002, 657] width 1066 height 86
click at [1088, 627] on textarea "Подскажите, пожалуйста, есть ли список уставных документов, которые нам необход…" at bounding box center [1002, 657] width 1066 height 86
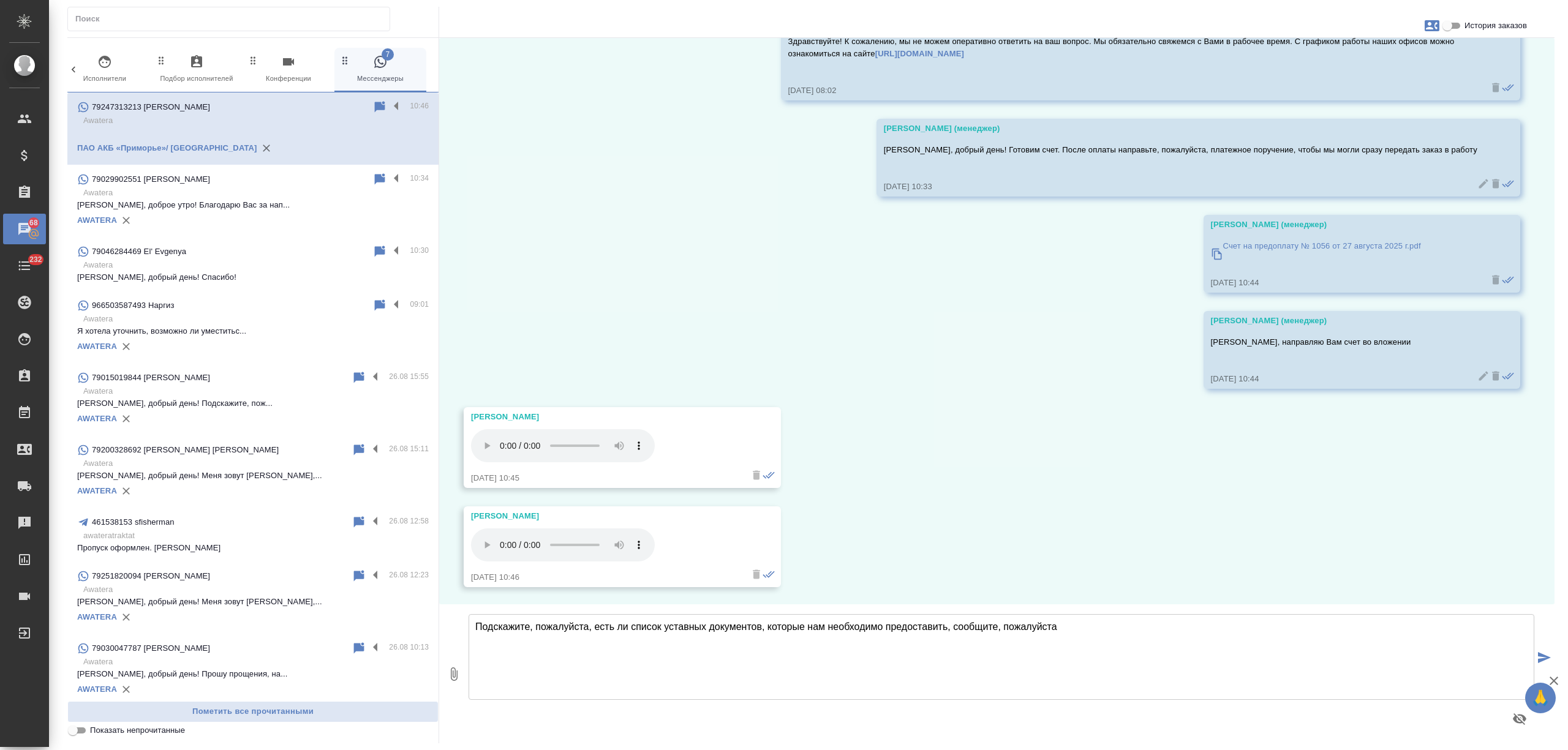
drag, startPoint x: 1088, startPoint y: 623, endPoint x: 946, endPoint y: 627, distance: 142.1
click at [946, 627] on textarea "Подскажите, пожалуйста, есть ли список уставных документов, которые нам необход…" at bounding box center [1002, 657] width 1066 height 86
type textarea "Подскажите, пожалуйста, есть ли список уставных документов, которые нам необход…"
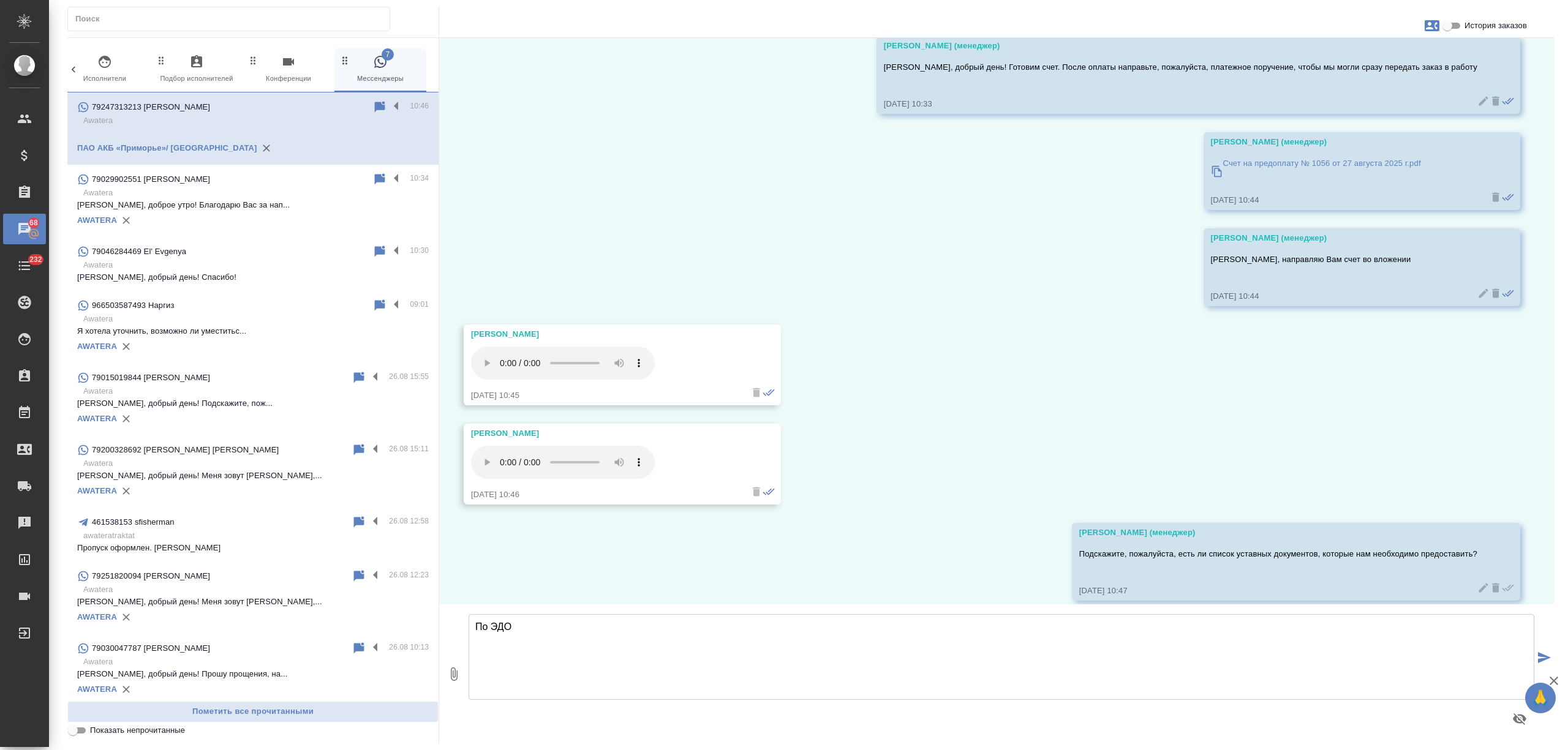
scroll to position [1626, 0]
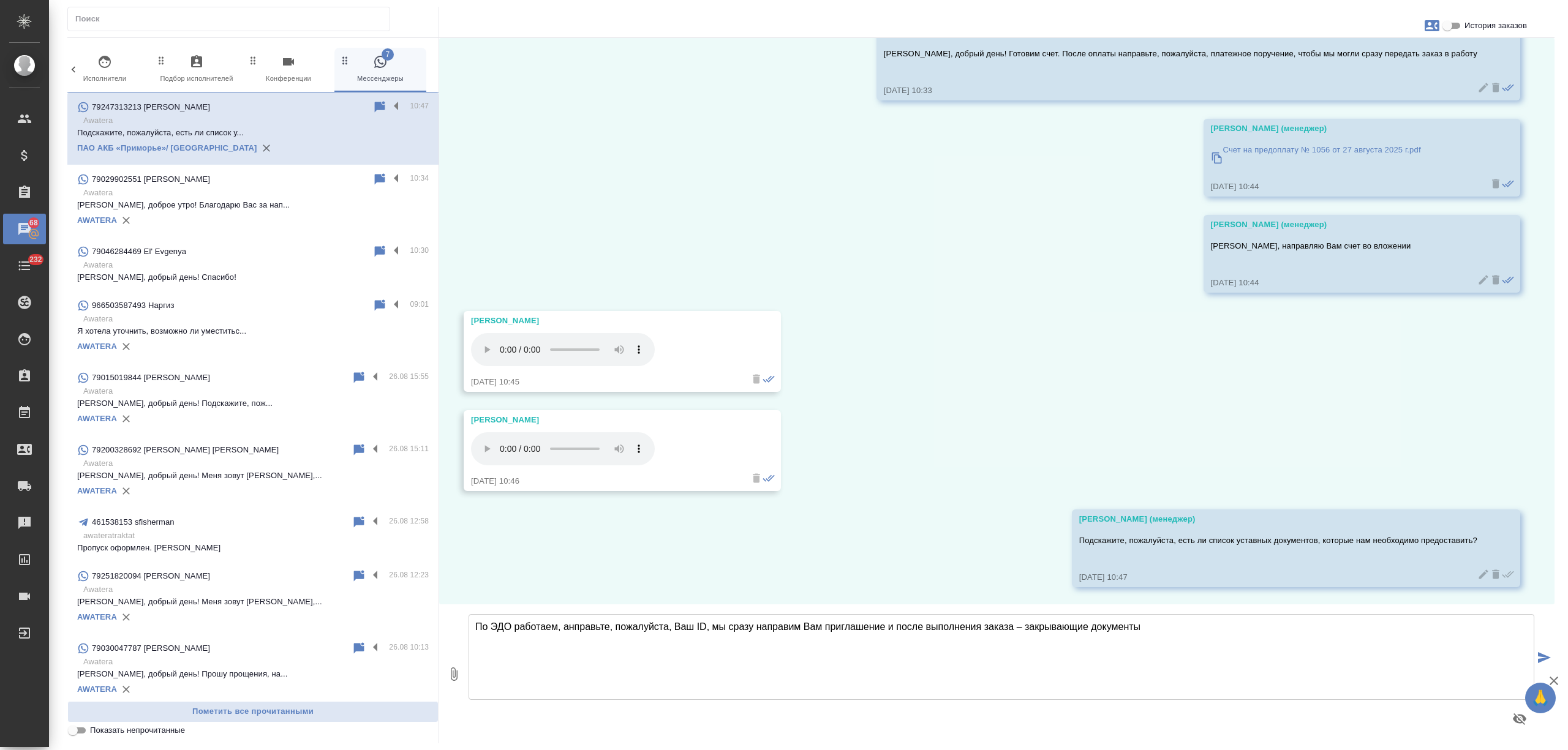
drag, startPoint x: 573, startPoint y: 626, endPoint x: 562, endPoint y: 626, distance: 11.0
click at [562, 626] on textarea "По ЭДО работаем, анправьте, пожалуйста, Ваш ID, мы сразу направим Вам приглашен…" at bounding box center [1002, 657] width 1066 height 86
click at [1203, 621] on textarea "По ЭДО работаем, направьте, пожалуйста, Ваш ID, мы сразу направим Вам приглашен…" at bounding box center [1002, 657] width 1066 height 86
type textarea "По ЭДО работаем, направьте, пожалуйста, Ваш ID, мы сразу направим Вам приглашен…"
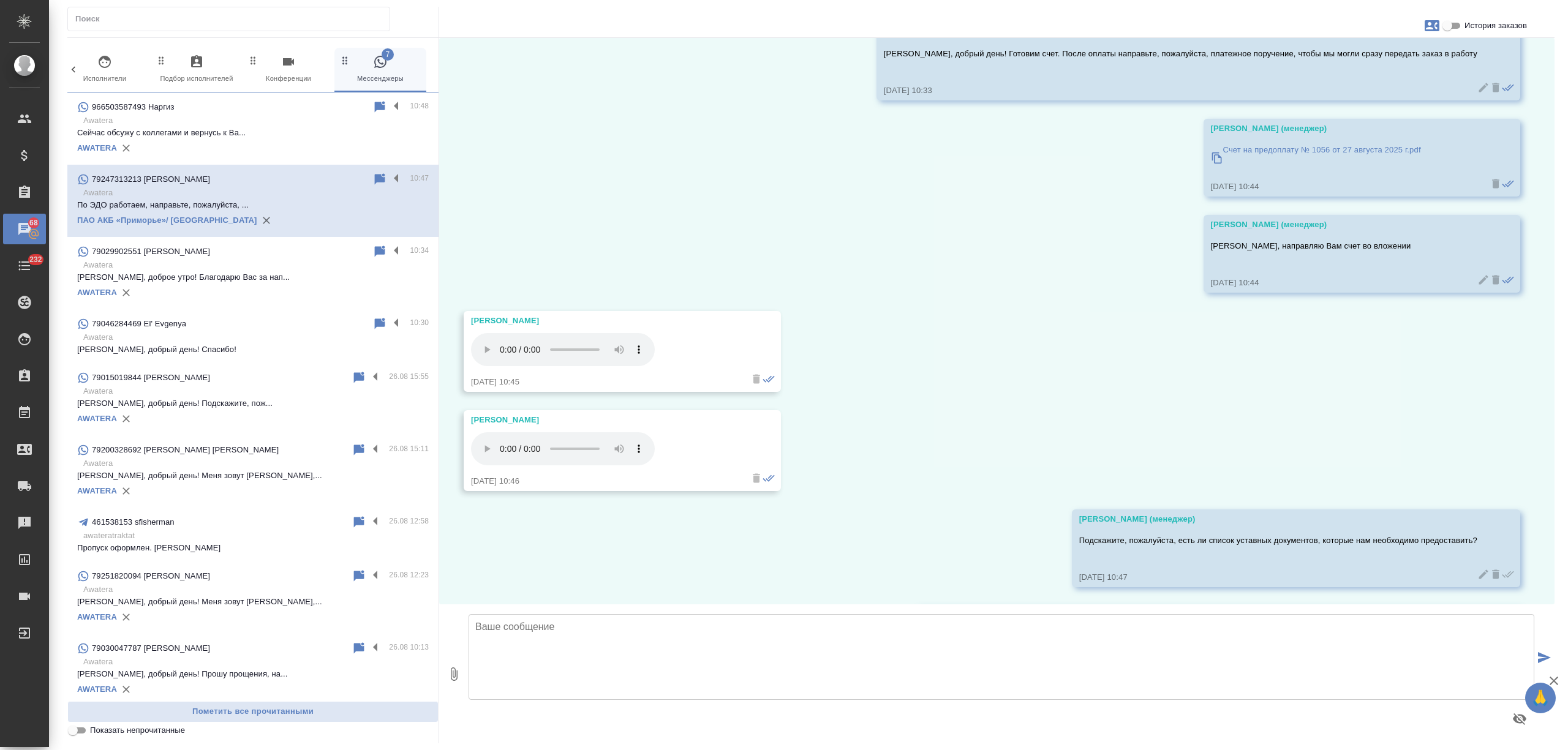
scroll to position [1722, 0]
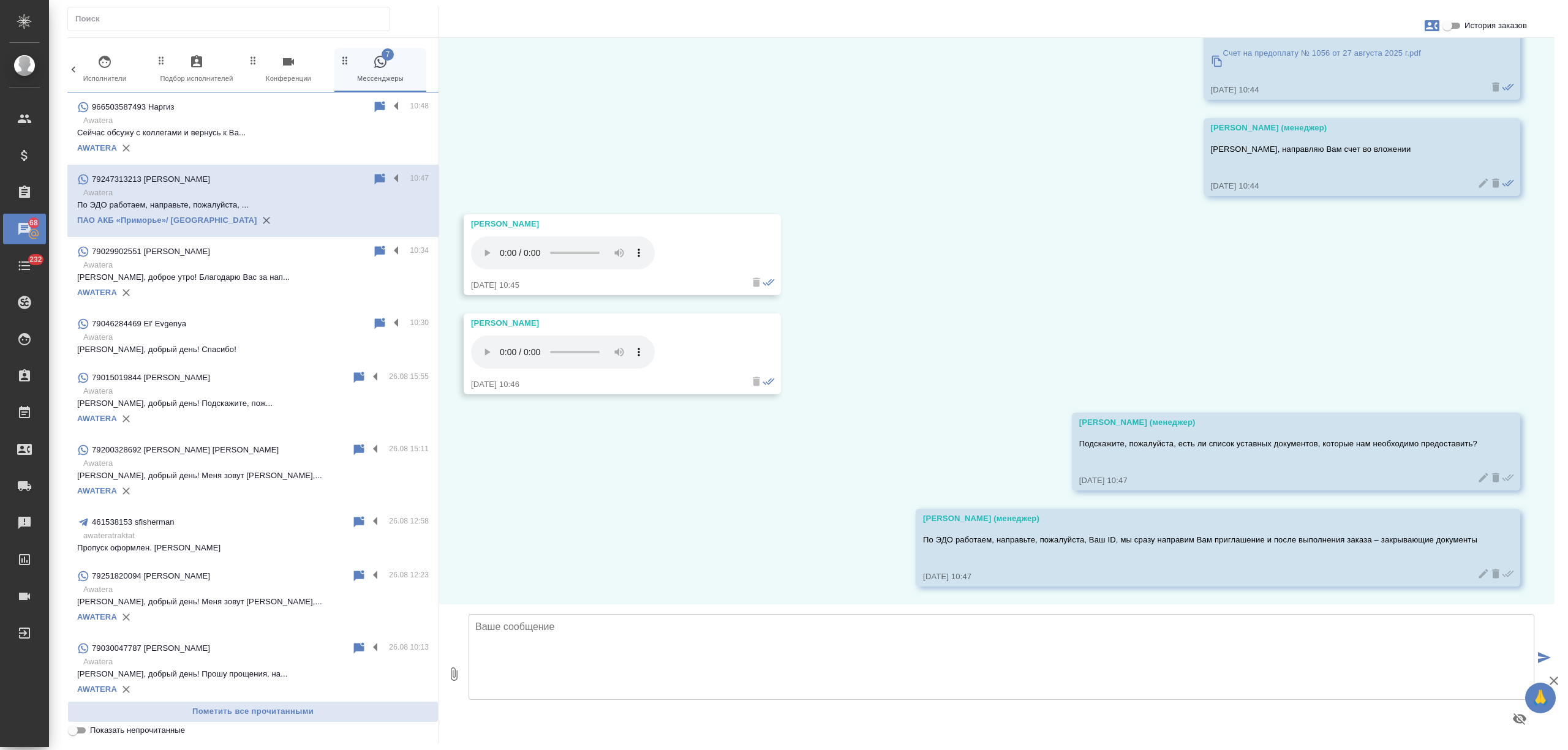
click at [1454, 27] on input "История заказов" at bounding box center [1447, 25] width 44 height 15
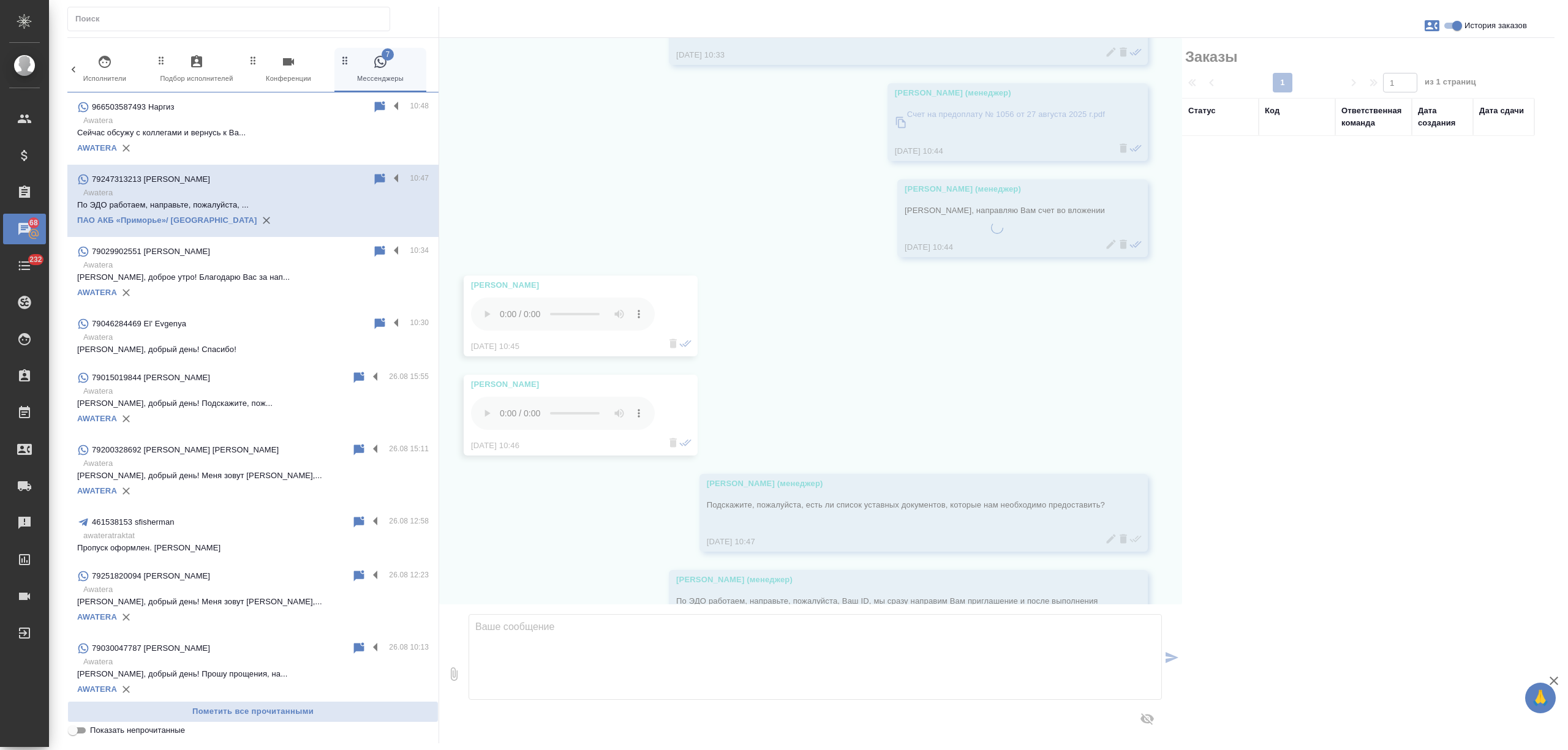
scroll to position [1783, 0]
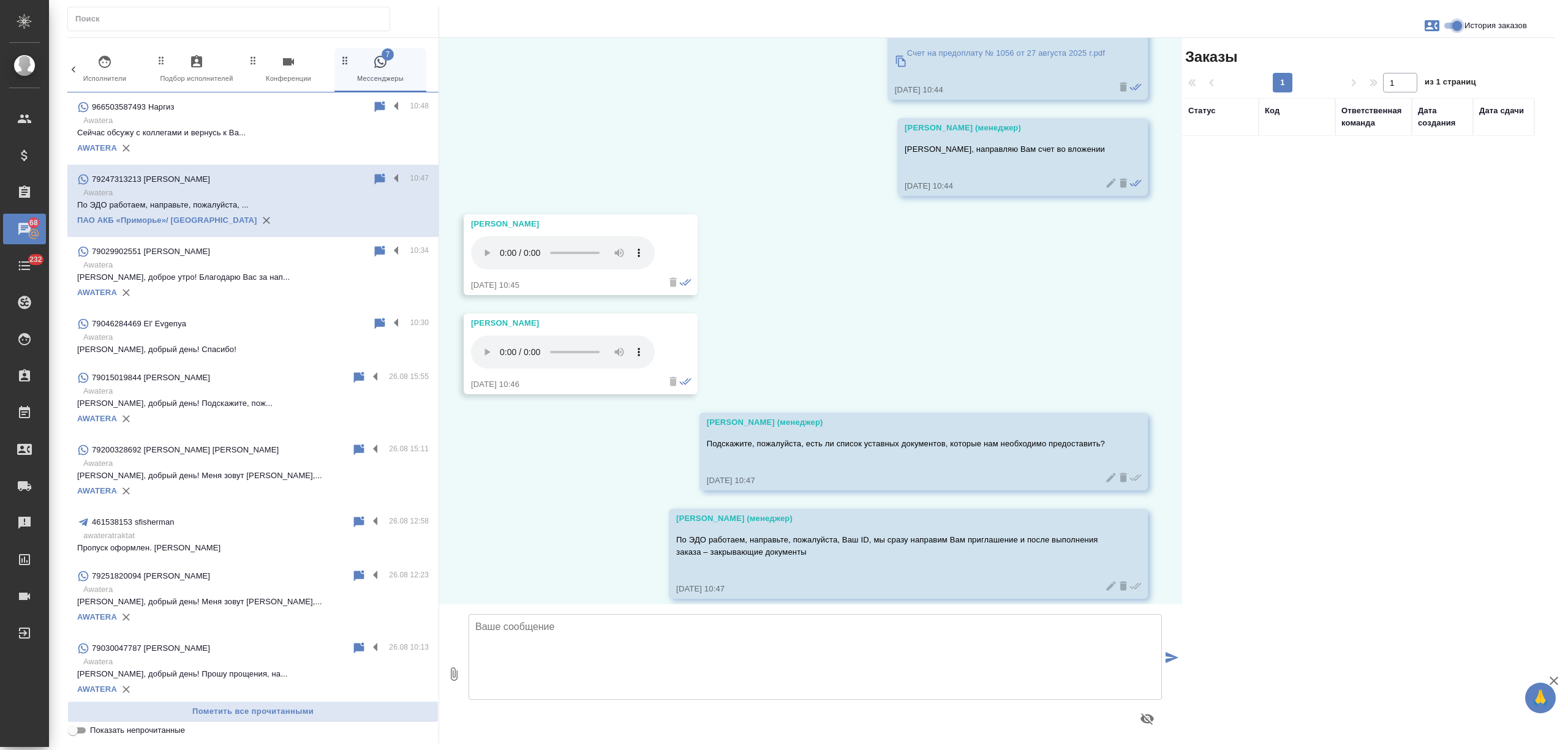
click at [1457, 25] on input "История заказов" at bounding box center [1457, 25] width 44 height 15
checkbox input "false"
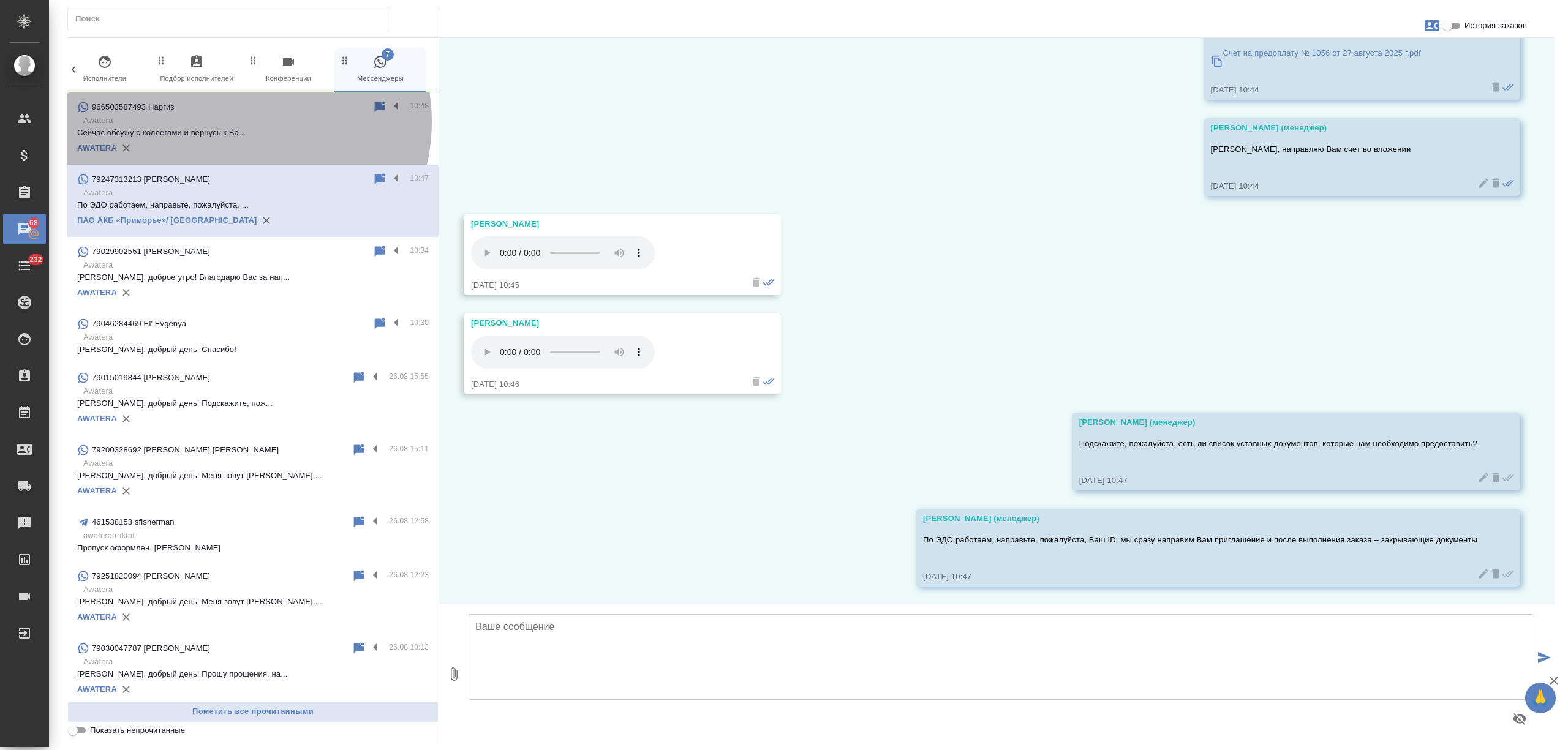
click at [243, 123] on p "Awatera" at bounding box center [256, 121] width 345 height 12
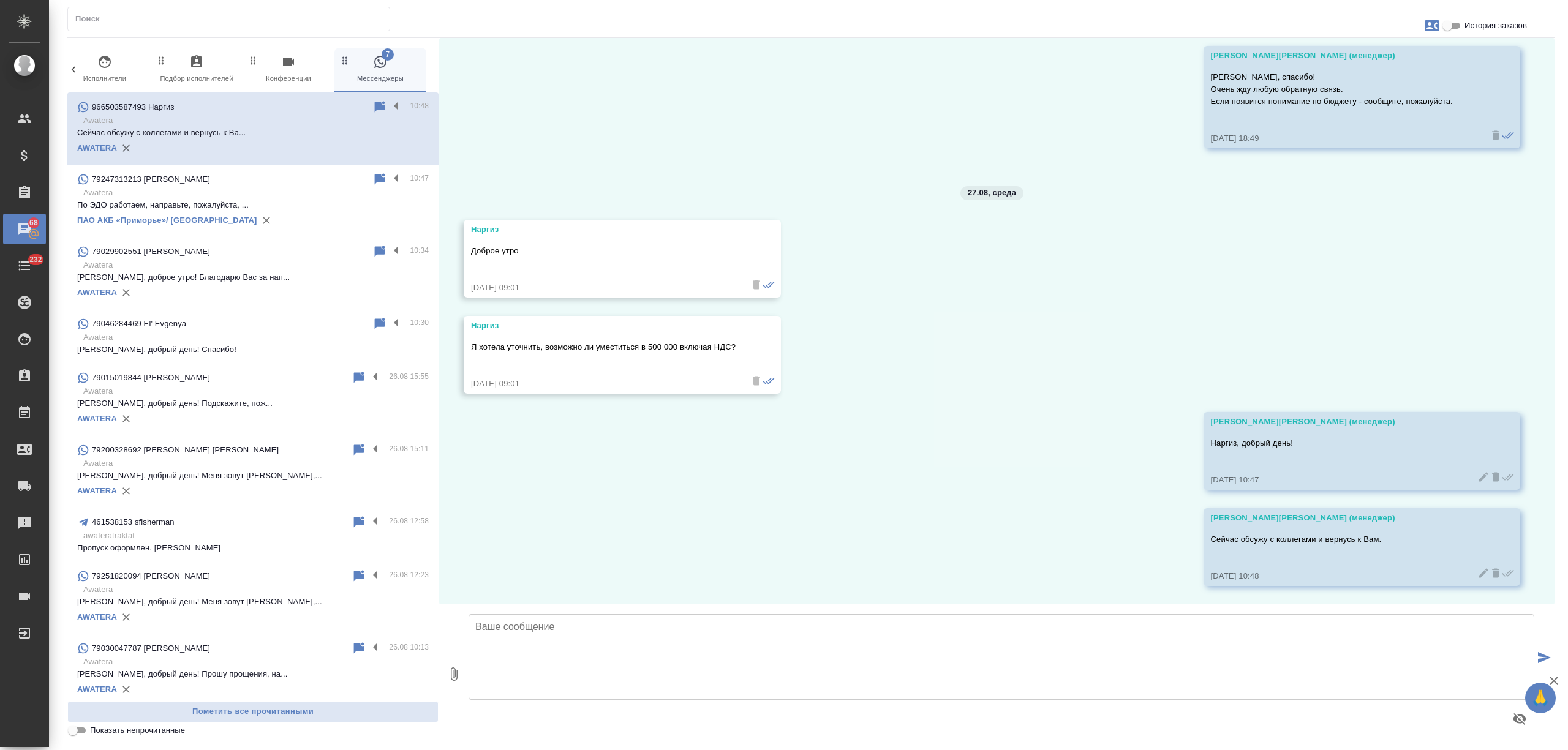
scroll to position [755, 0]
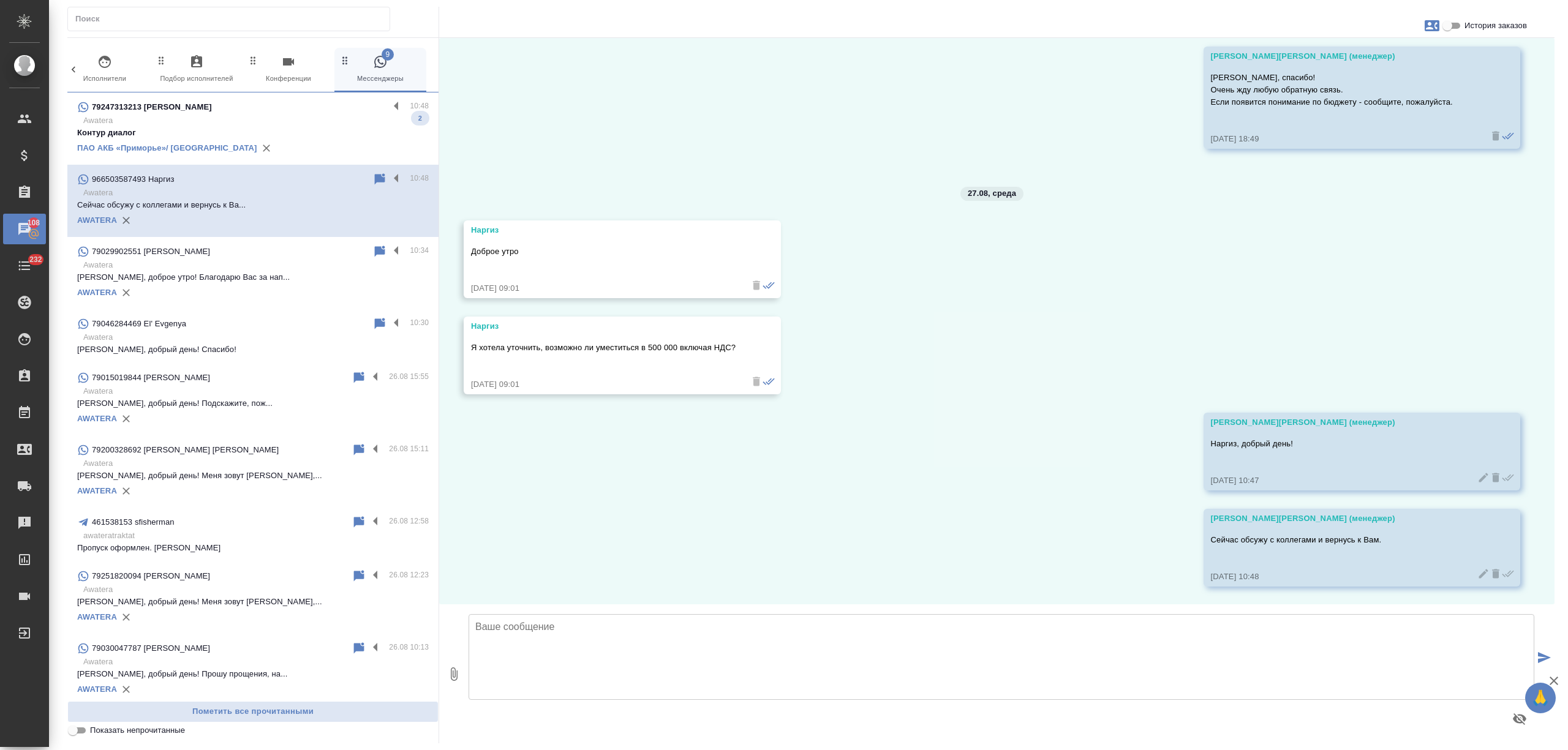
click at [307, 127] on p "Контур диалог" at bounding box center [253, 133] width 352 height 12
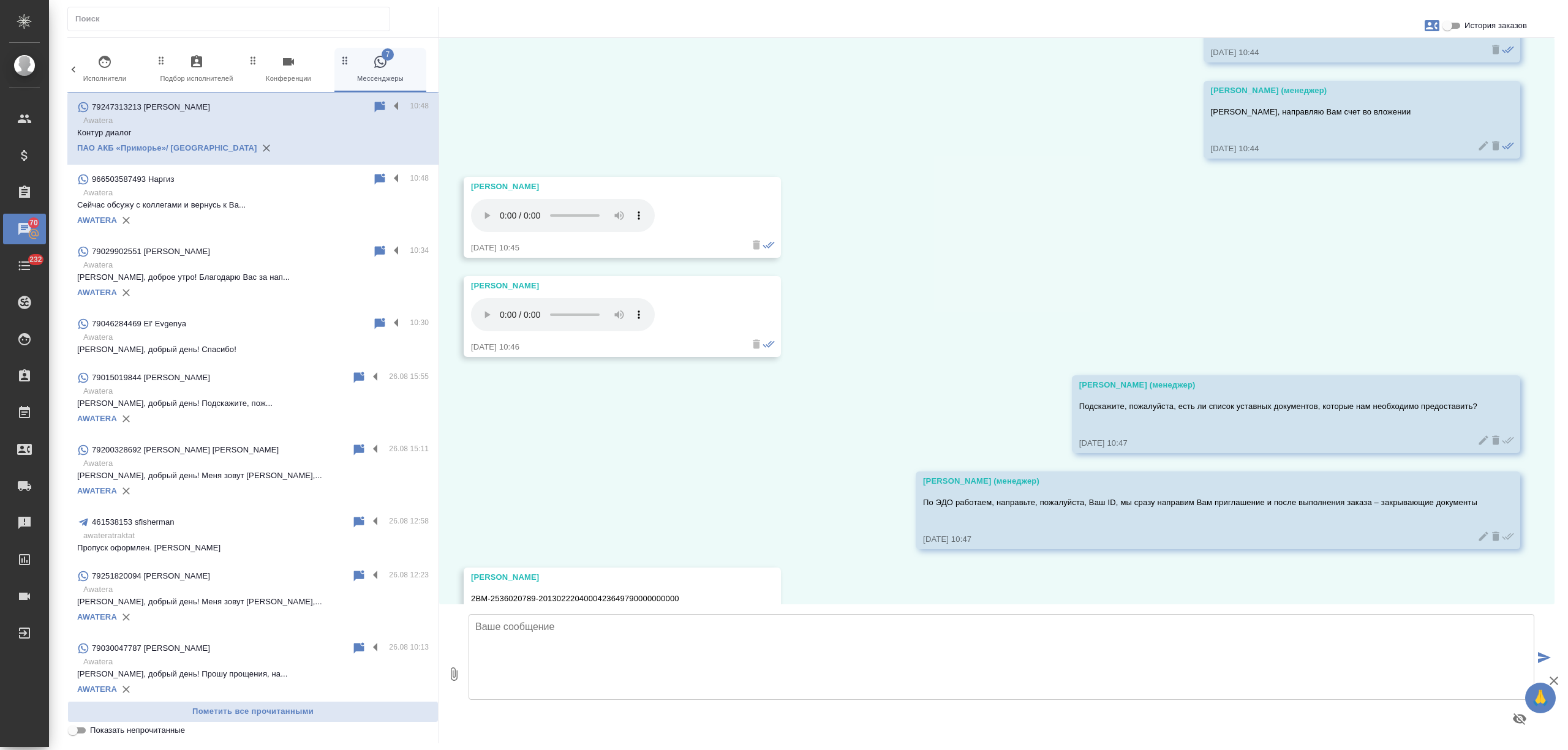
scroll to position [1914, 0]
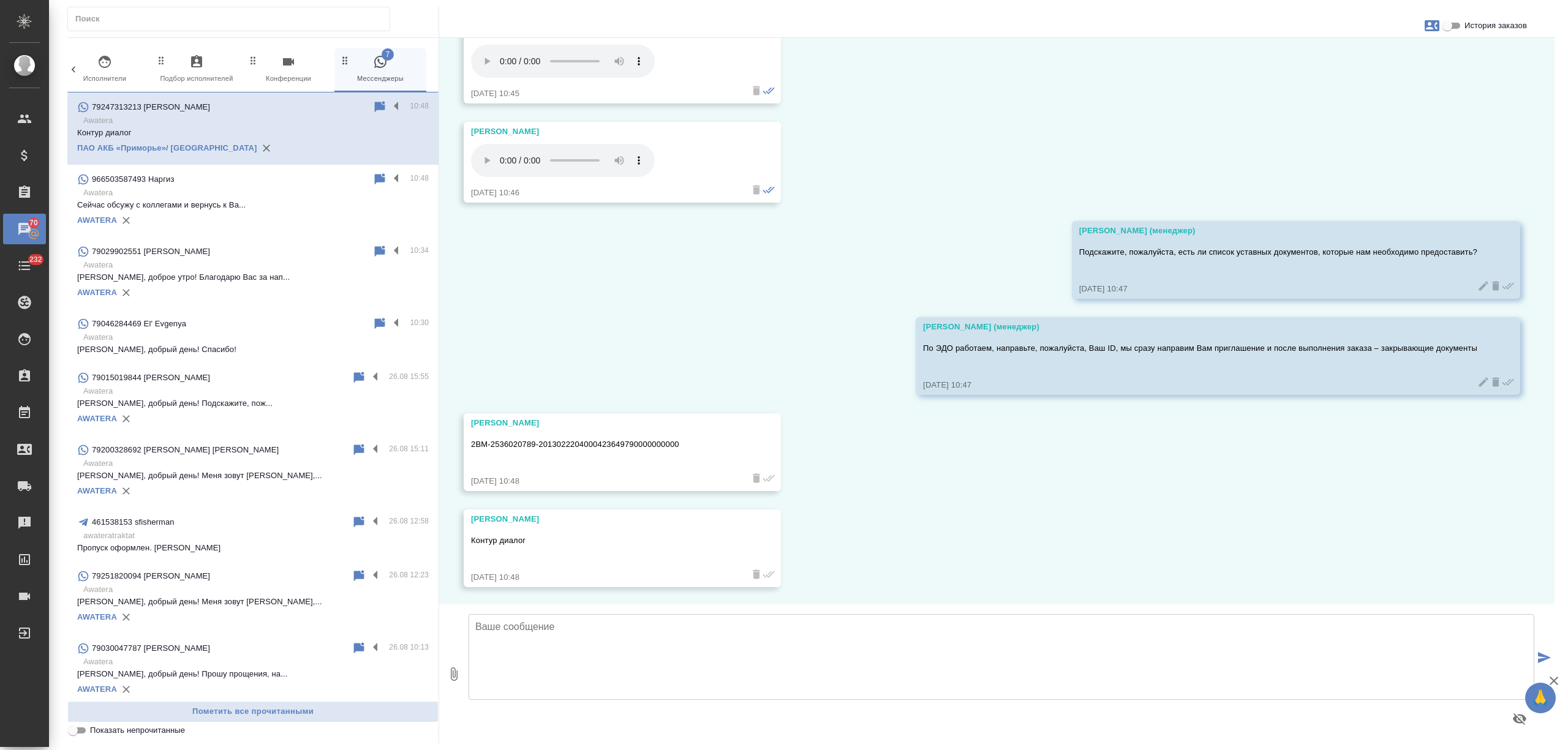
click at [545, 635] on textarea at bounding box center [1002, 657] width 1066 height 86
type textarea "Спасибо! Передаю коллегам"
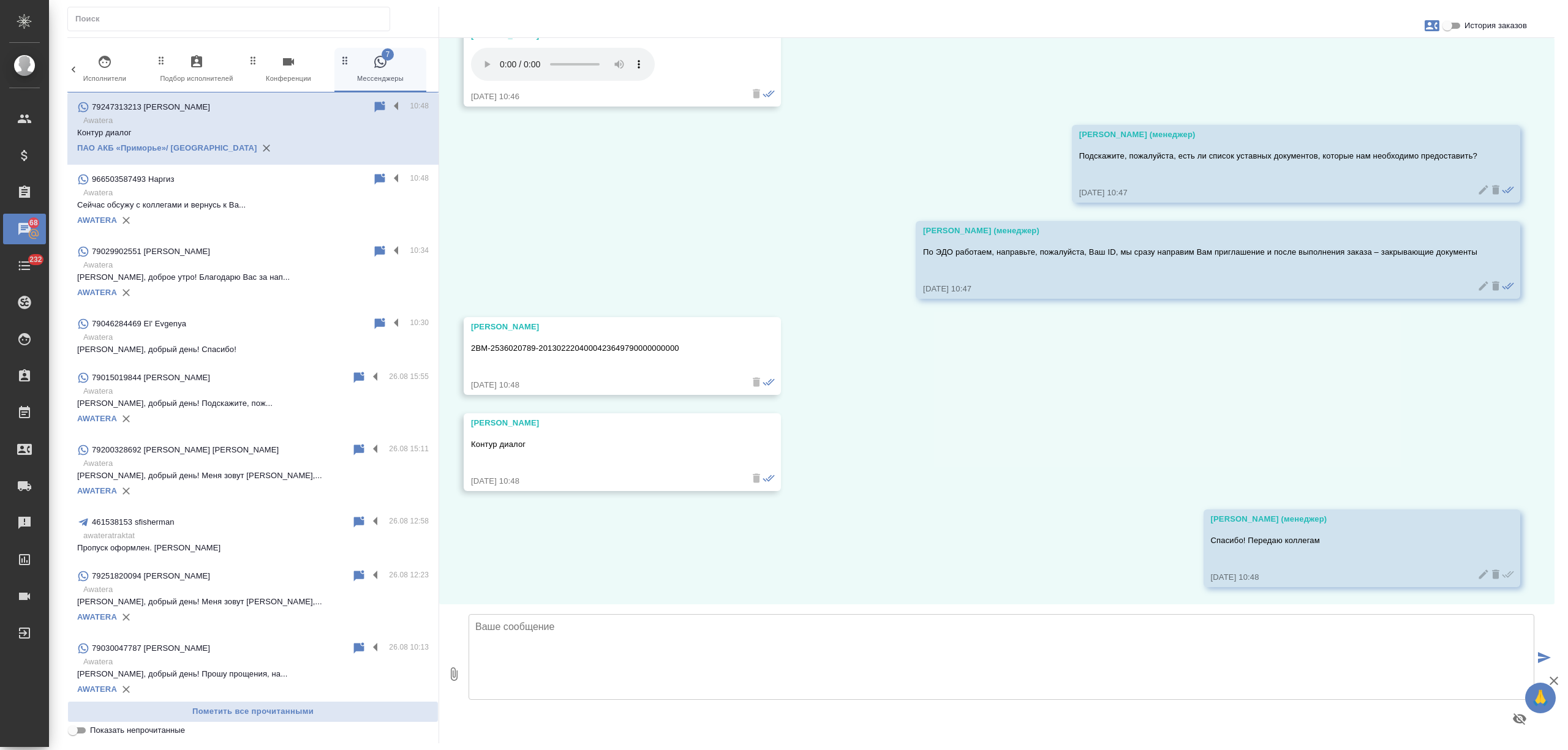
drag, startPoint x: 469, startPoint y: 439, endPoint x: 483, endPoint y: 381, distance: 59.7
click at [474, 437] on div "Татьяна Контур диалог 27.08.25, 10:48" at bounding box center [622, 452] width 317 height 78
drag, startPoint x: 468, startPoint y: 351, endPoint x: 679, endPoint y: 349, distance: 211.0
click at [679, 349] on div "Татьяна 2BM-2536020789-2013022204000423649790000000000 27.08.25, 10:48" at bounding box center [622, 356] width 317 height 78
copy p "2BM-2536020789-2013022204000423649790000000000"
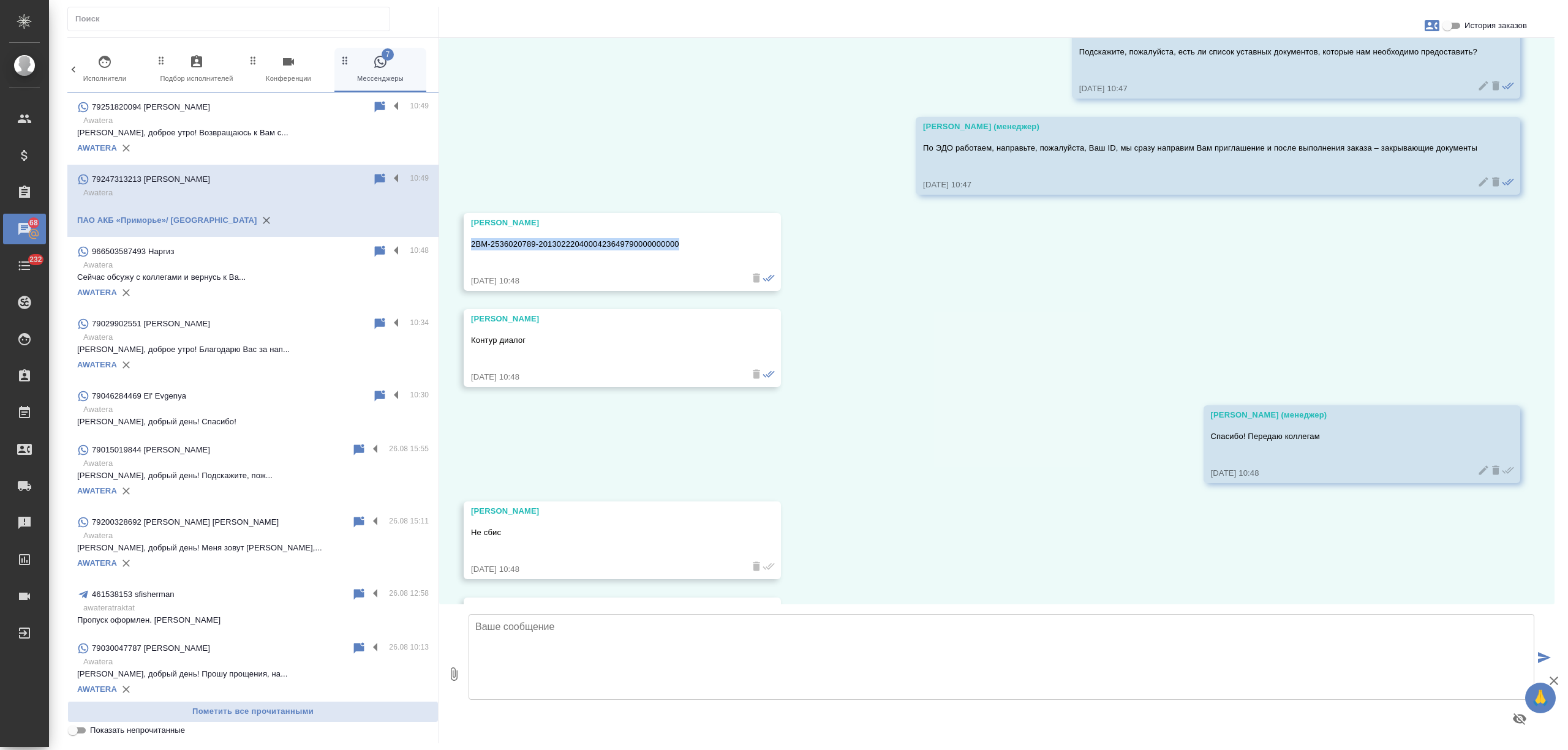
scroll to position [2205, 0]
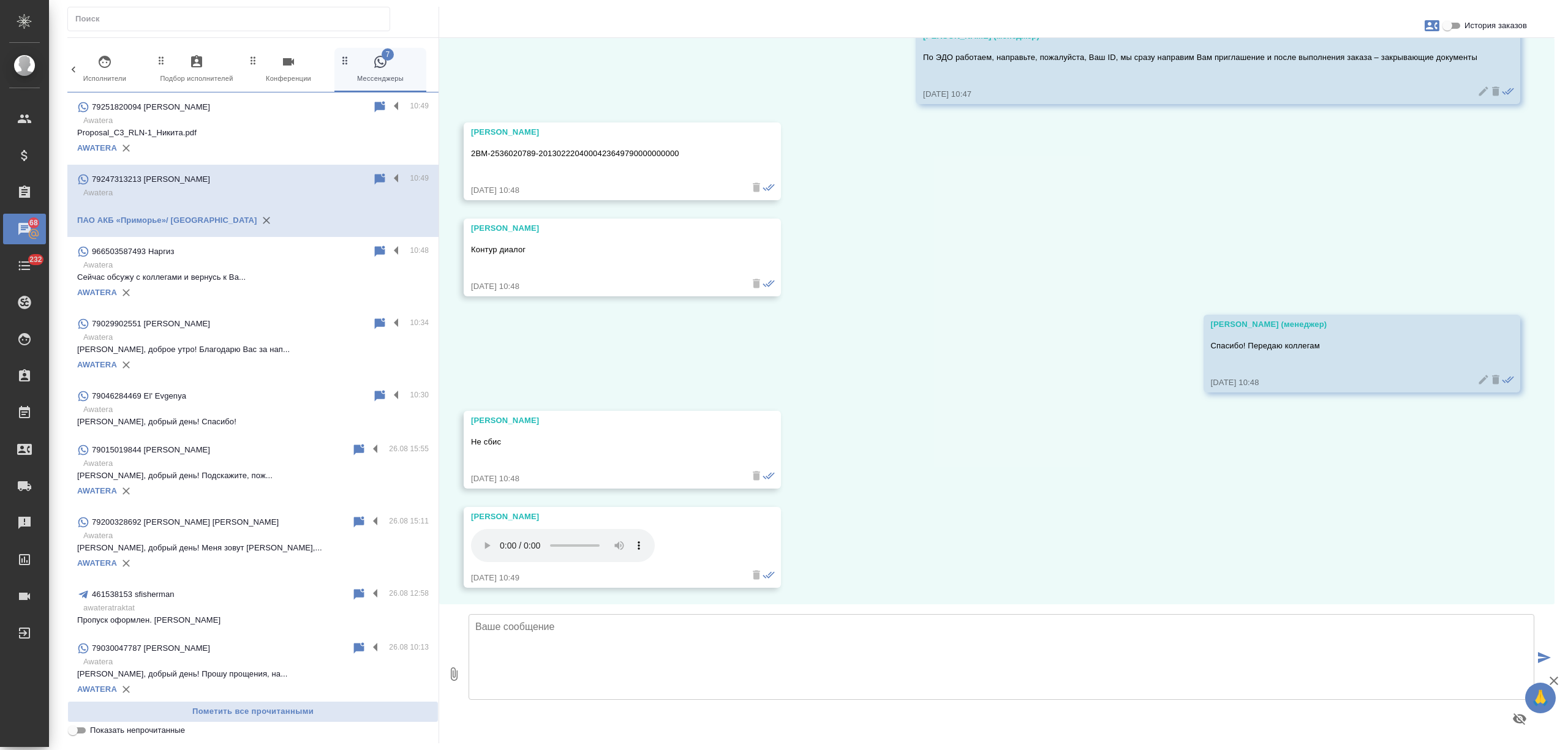
click at [537, 635] on textarea at bounding box center [1002, 657] width 1066 height 86
click at [621, 625] on textarea "Татьяна, направляю Вам картчоку, ИНН," at bounding box center [1002, 657] width 1066 height 86
click at [699, 626] on textarea "Татьяна, направляю Вам карточку, ИНН," at bounding box center [1002, 657] width 1066 height 86
type textarea "Татьяна, направляю Вам карточку, ИНН и ОГРН"
click at [458, 665] on button "0" at bounding box center [454, 674] width 29 height 139
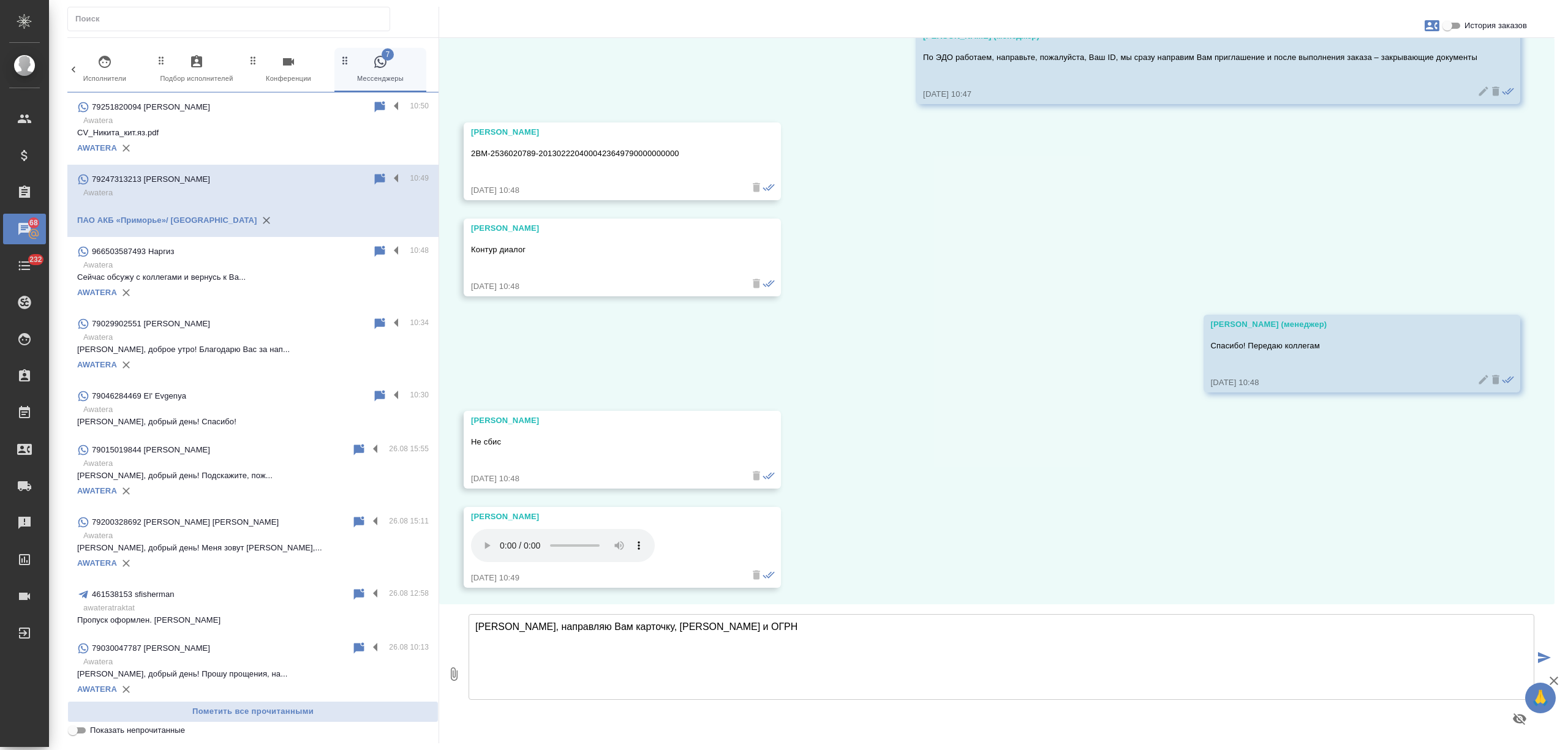
type input "C:\fakepath\Свидетельство ОГРН.pdf"
click at [720, 636] on textarea "Татьяна, направляю Вам карточку, ИНН и ОГРН" at bounding box center [1002, 657] width 1066 height 86
click at [588, 650] on textarea "Татьяна, направляю Вам карточку, ИНН и ОГРН" at bounding box center [1002, 657] width 1066 height 86
click at [751, 647] on textarea "Татьяна, направляю Вам карточку, ИНН и ОГРН" at bounding box center [1002, 657] width 1066 height 86
type textarea "Татьяна, направляю Вам карточку, ИНН и ОГРН"
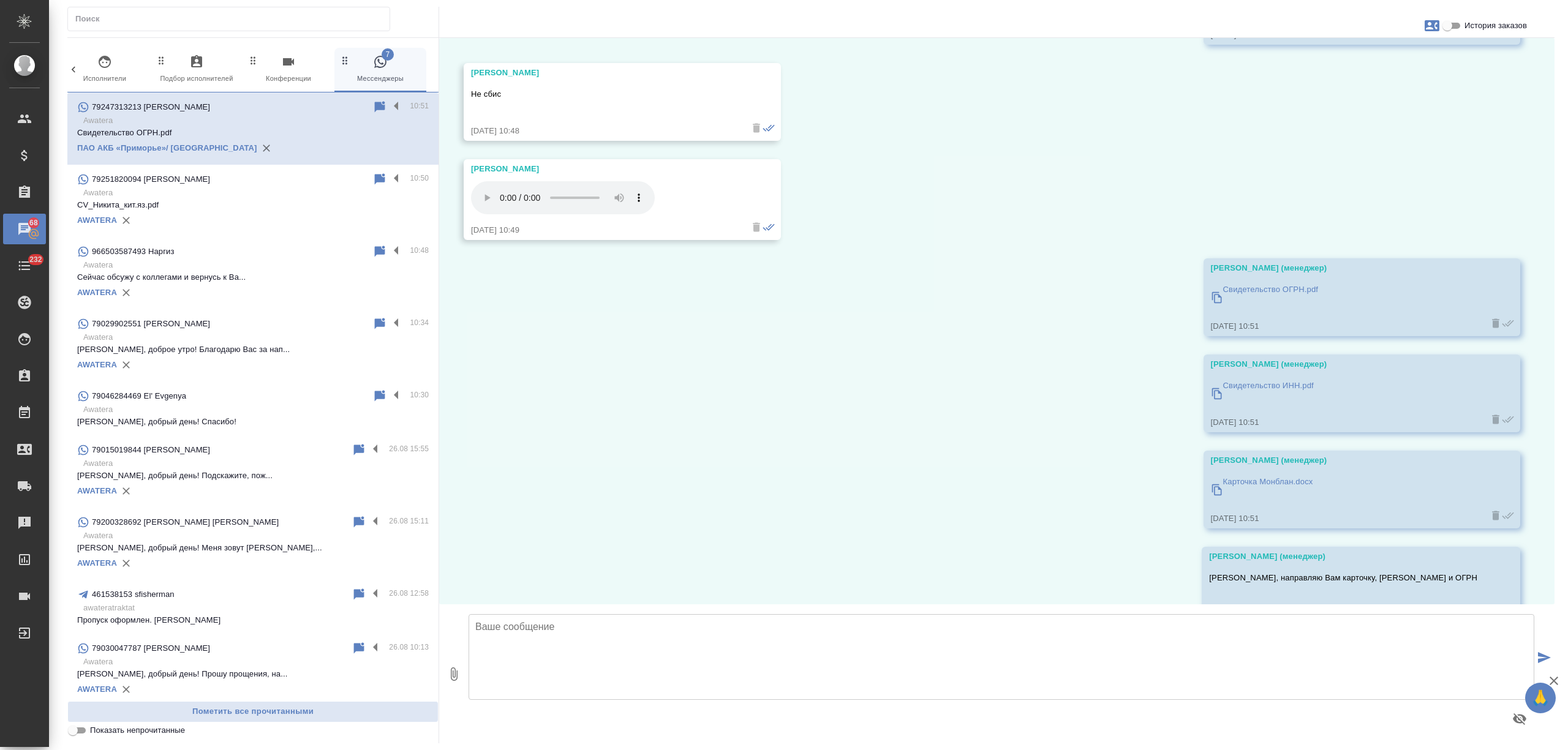
scroll to position [2590, 0]
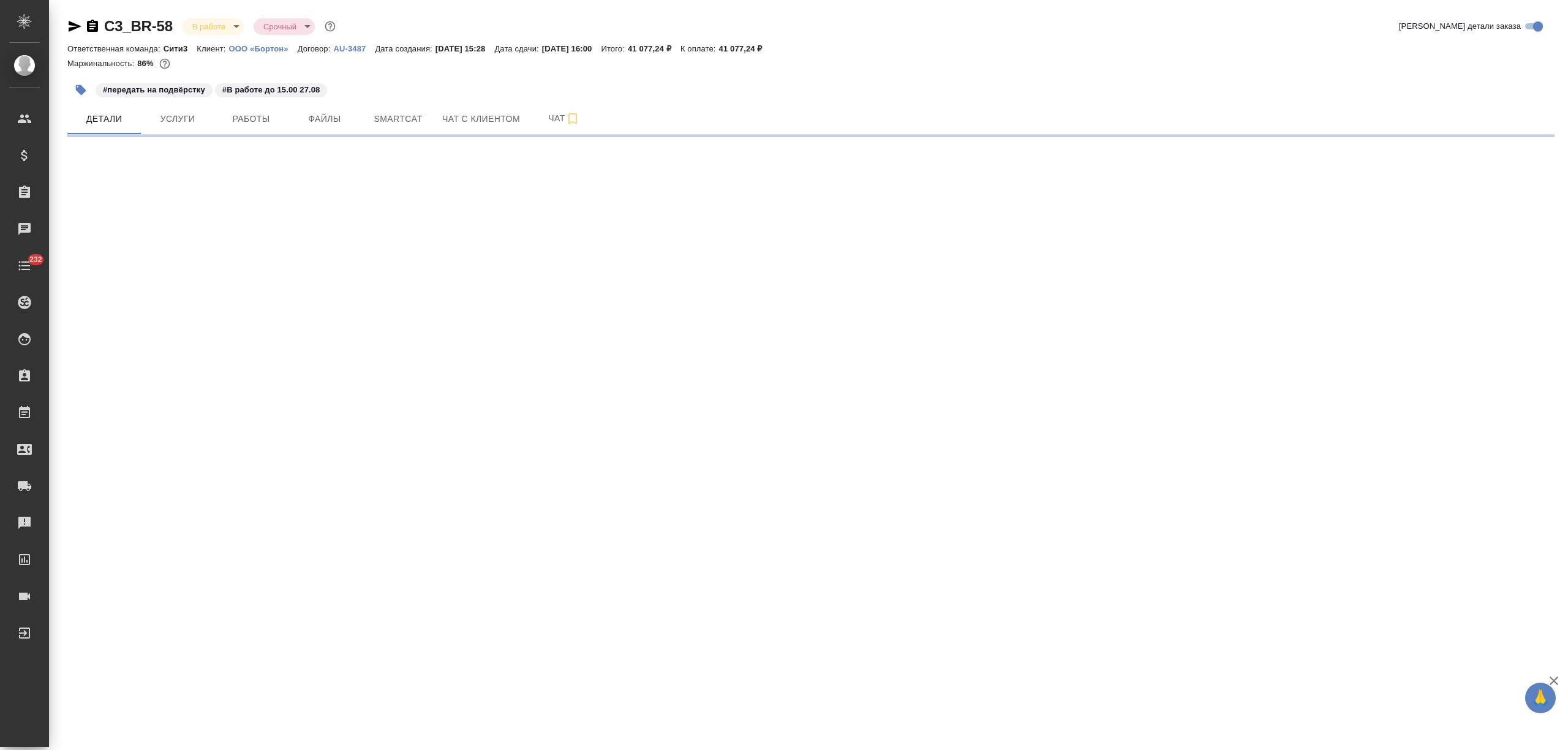
select select "RU"
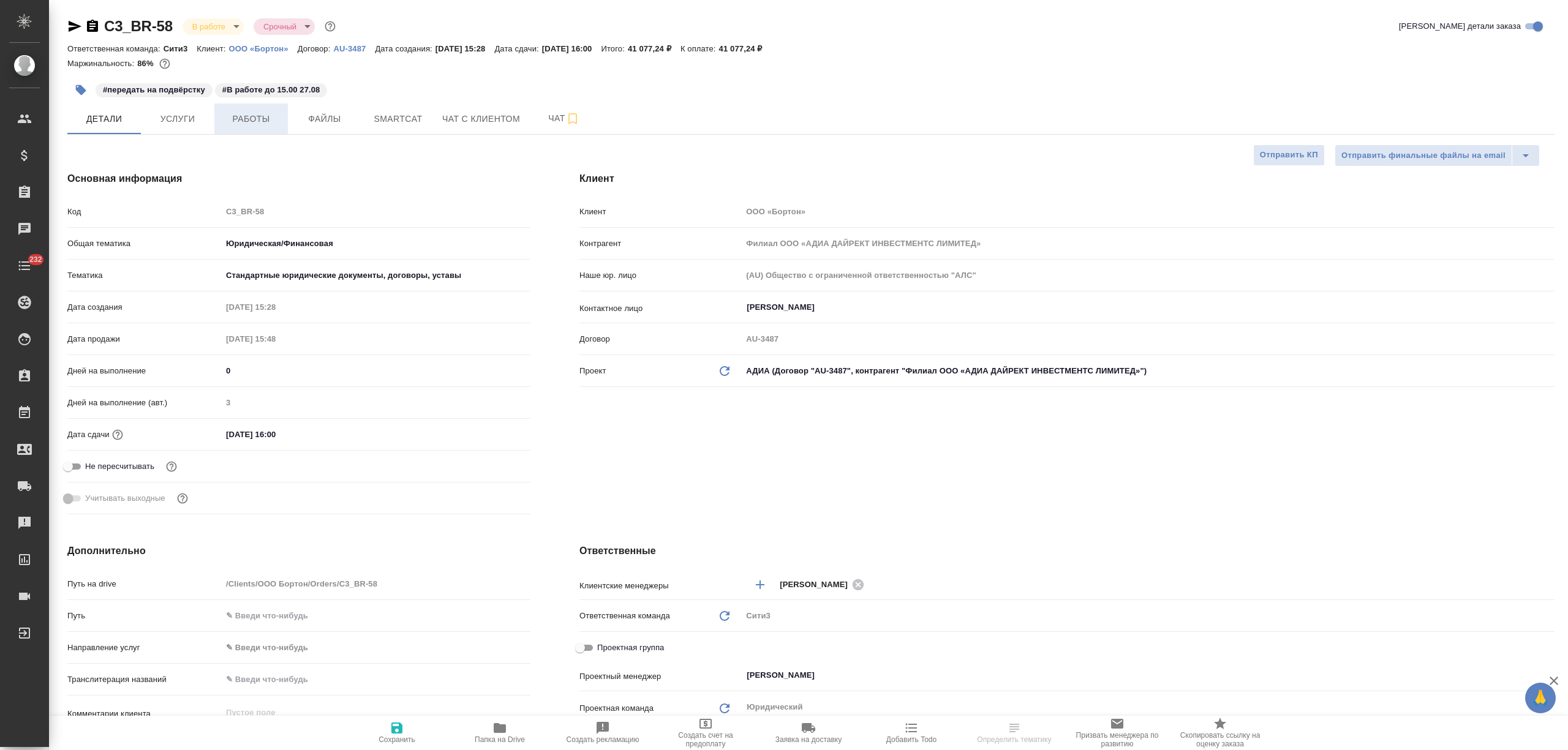
click at [242, 111] on span "Работы" at bounding box center [251, 119] width 59 height 15
type textarea "x"
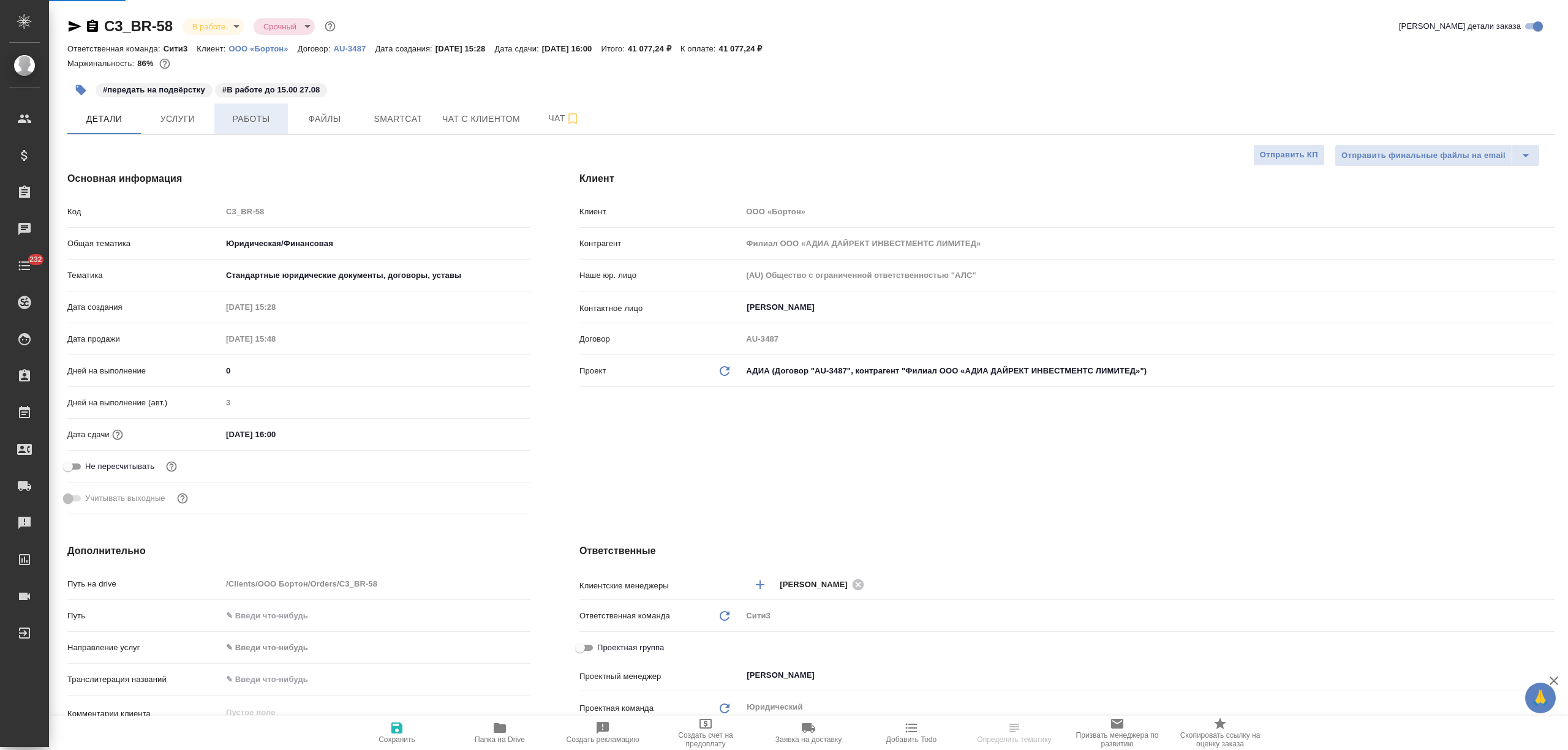
type textarea "x"
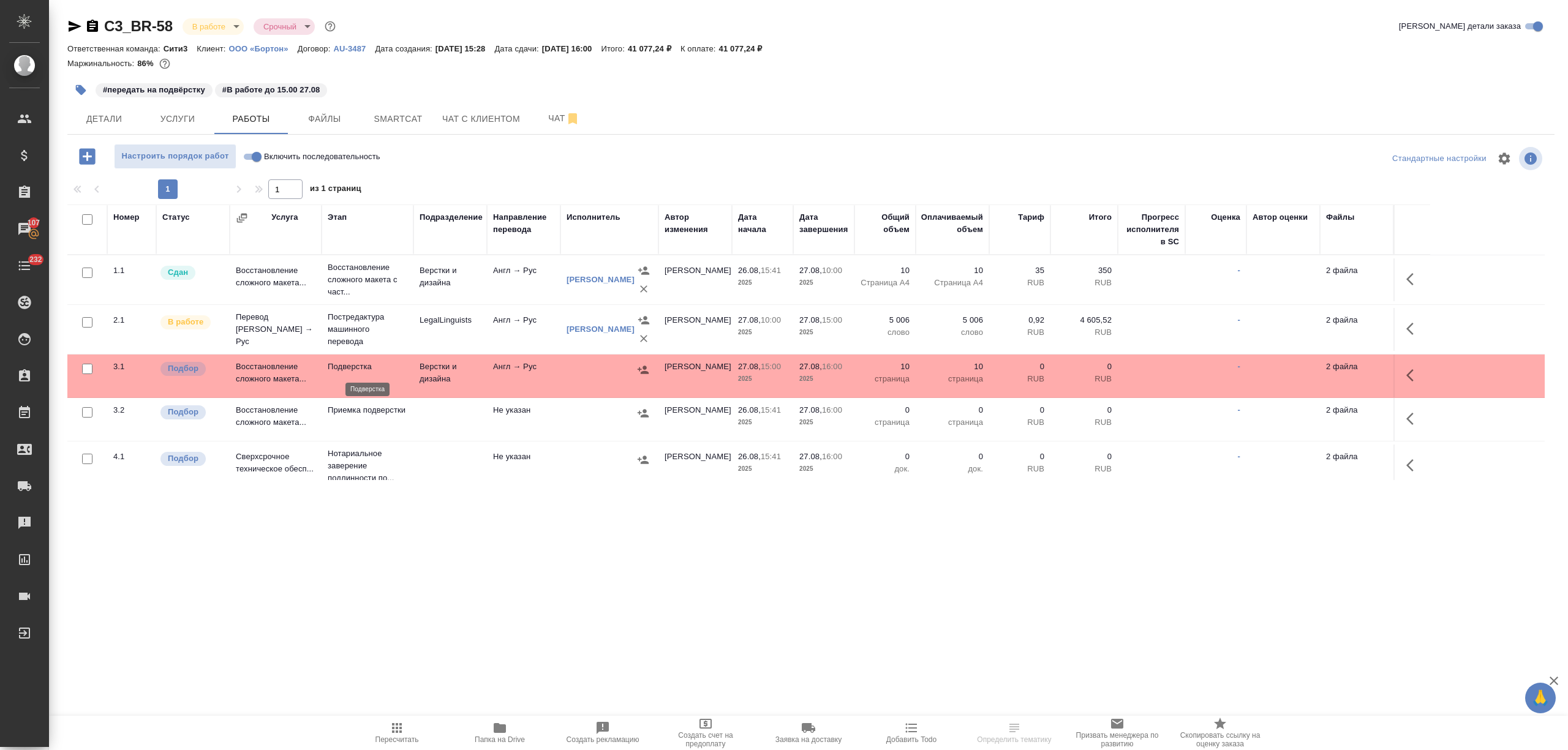
scroll to position [12, 0]
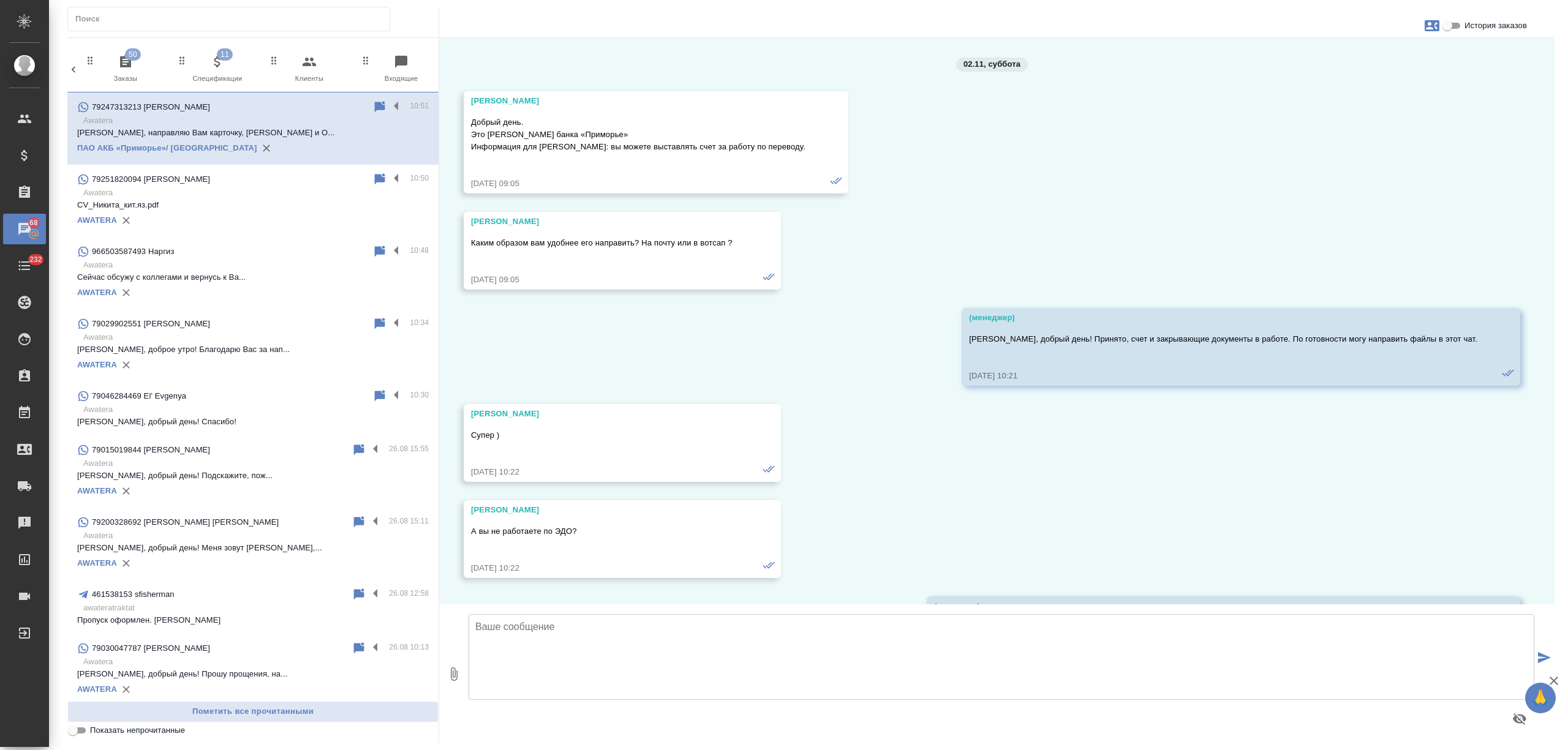
scroll to position [2590, 0]
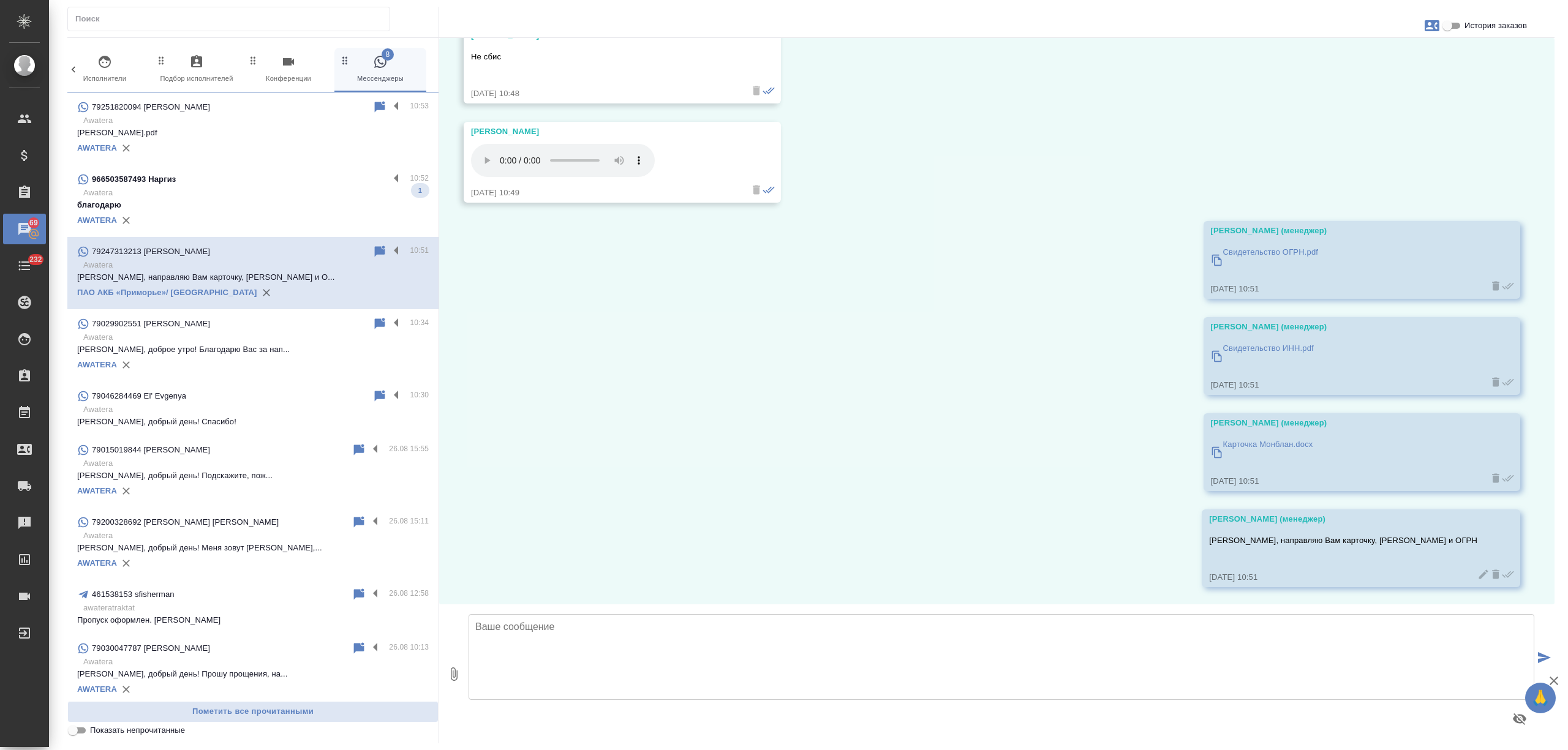
click at [260, 140] on div "AWATERA" at bounding box center [253, 148] width 352 height 18
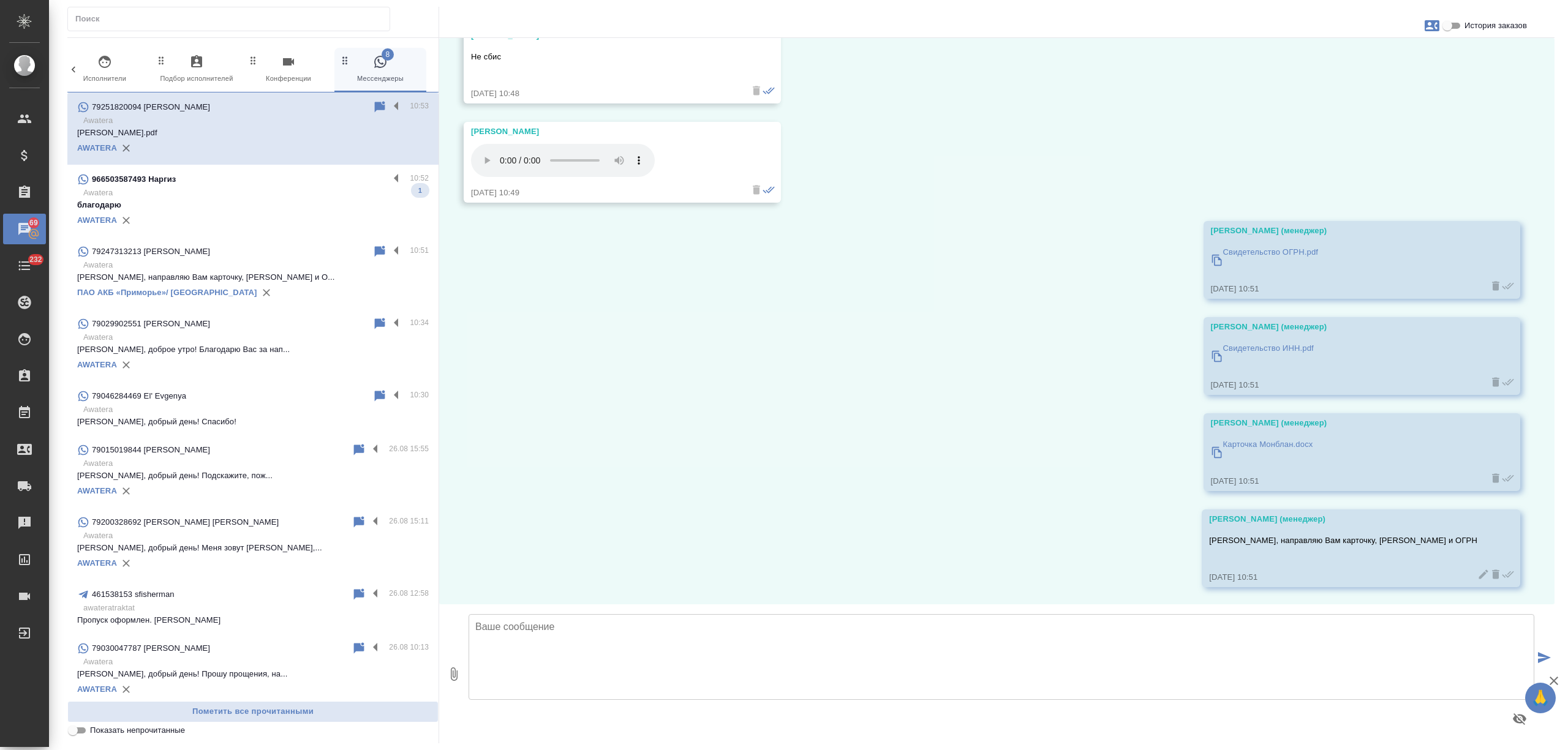
scroll to position [166, 0]
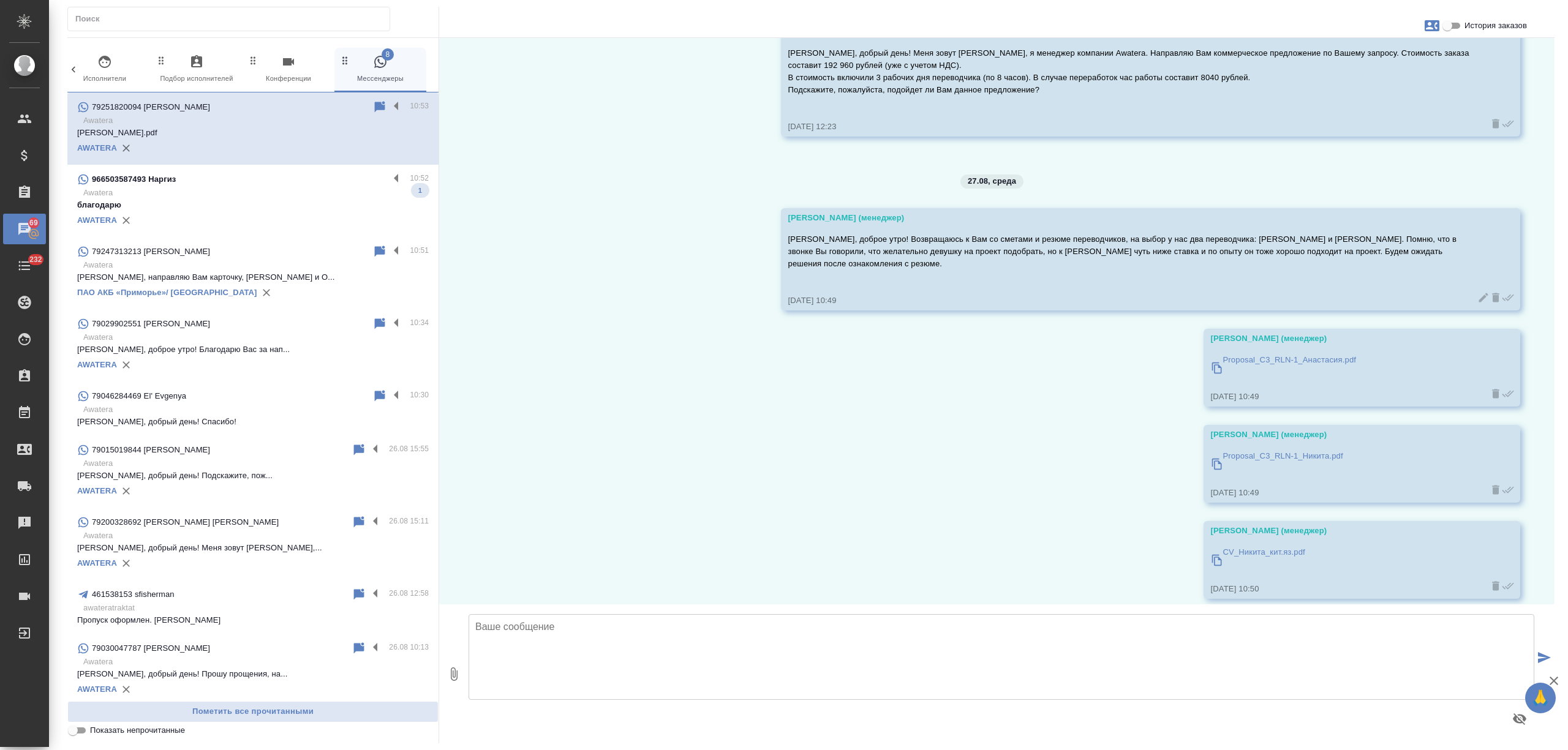
click at [287, 259] on div "79247313213 [PERSON_NAME]" at bounding box center [224, 252] width 295 height 15
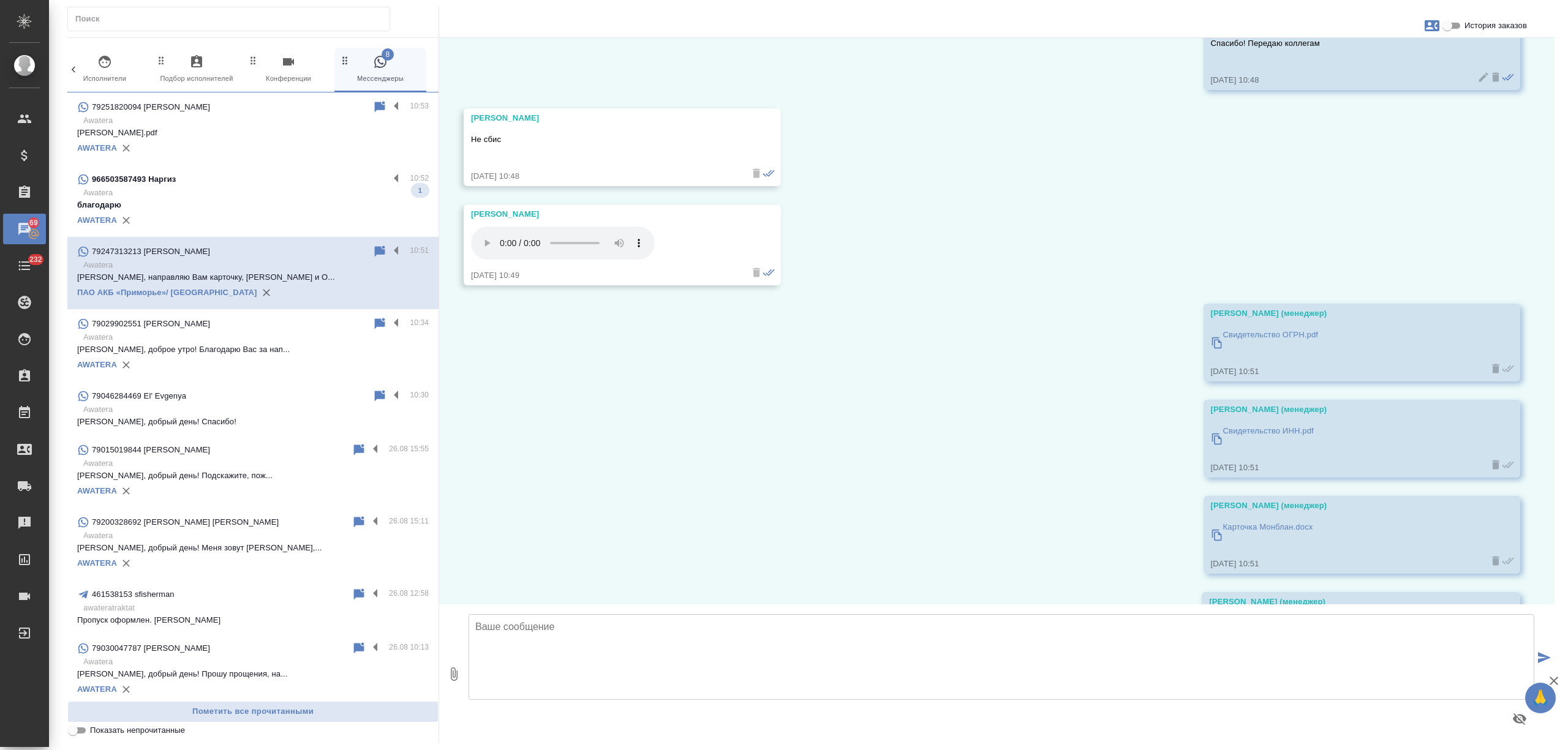
click at [567, 641] on textarea at bounding box center [1002, 657] width 1066 height 86
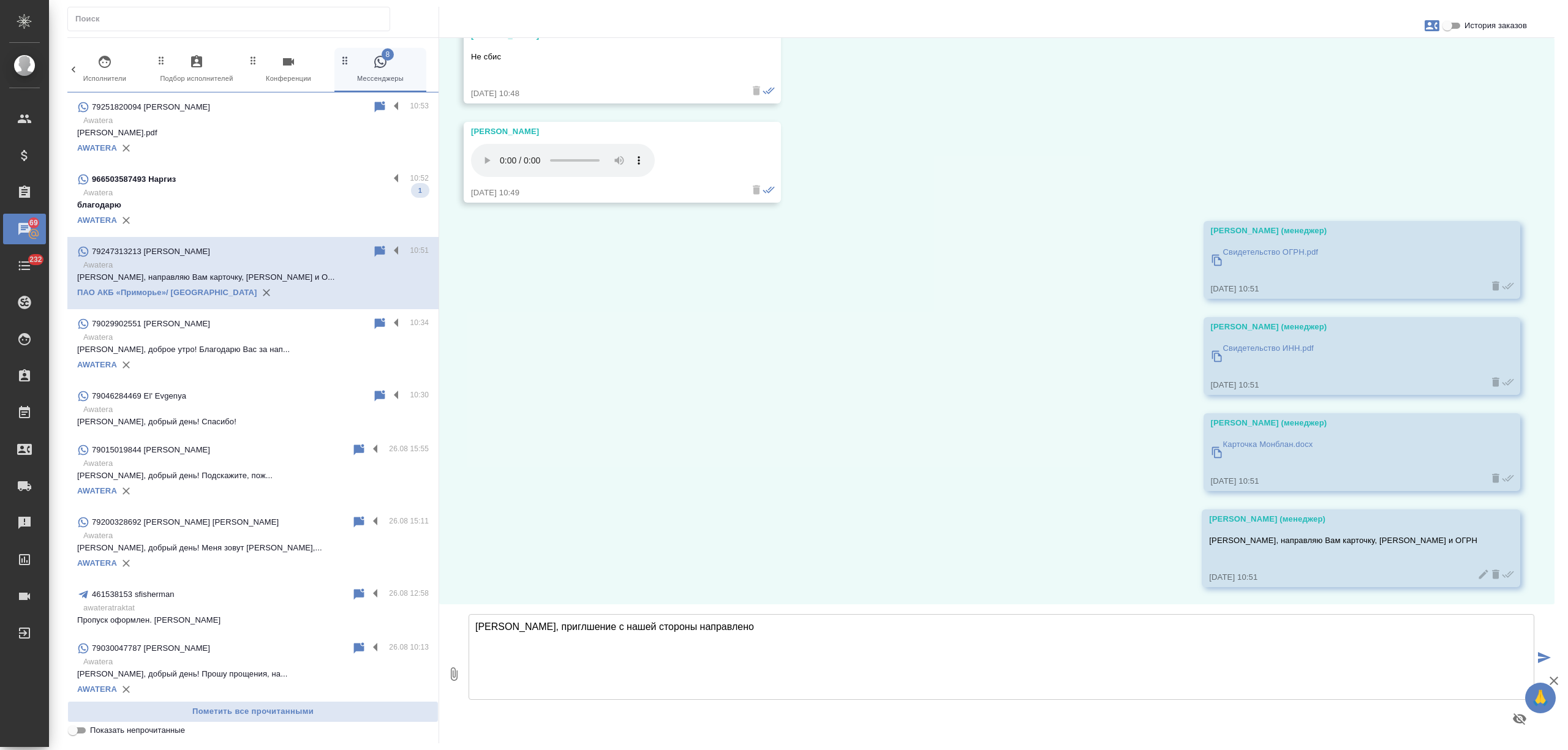
click at [542, 624] on textarea "[PERSON_NAME], приглшение с нашей стороны направлено" at bounding box center [1002, 657] width 1066 height 86
click at [718, 624] on textarea "[PERSON_NAME], приглашение с нашей стороны направлено" at bounding box center [1002, 657] width 1066 height 86
type textarea "[PERSON_NAME], приглашение с нашей стороны направлено"
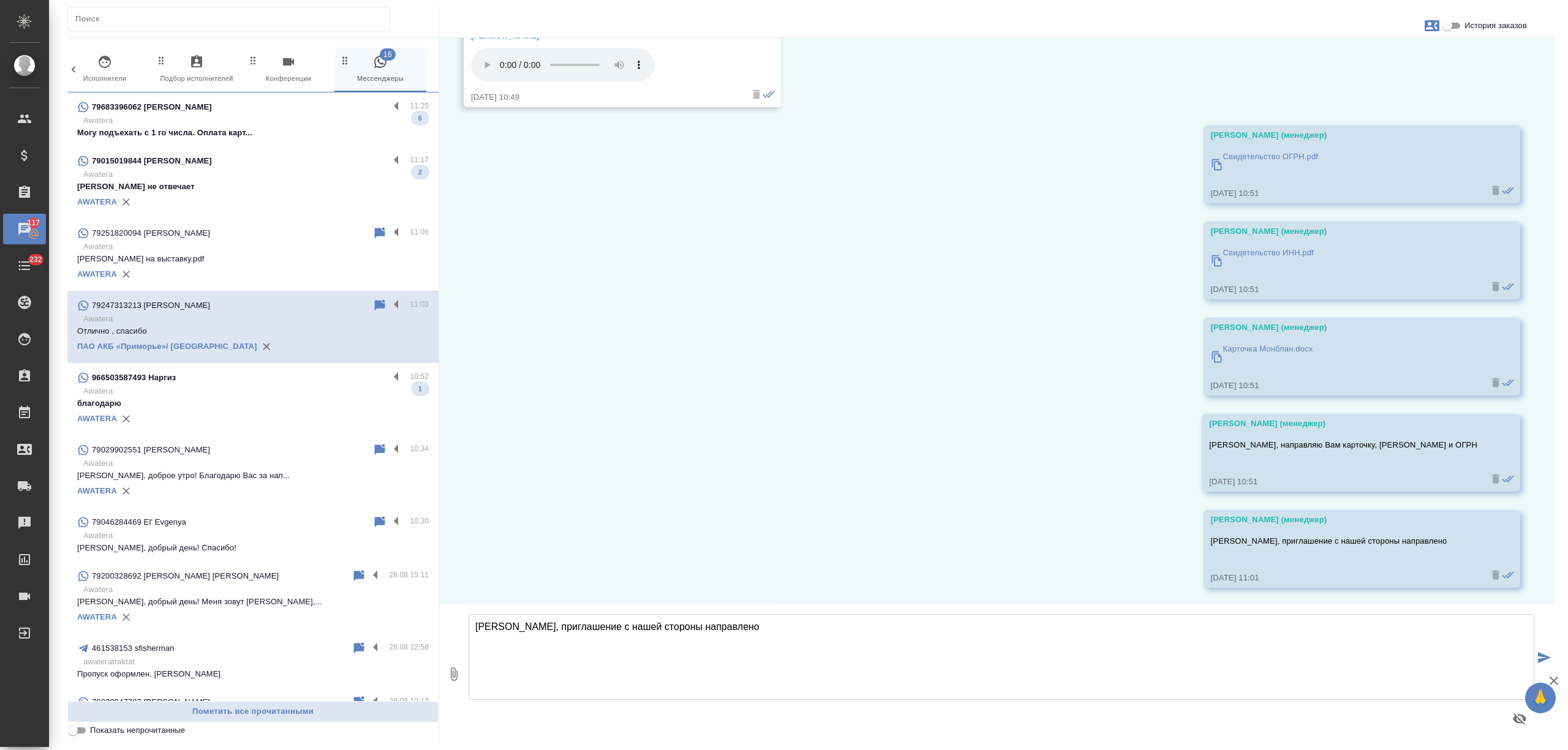
scroll to position [2782, 0]
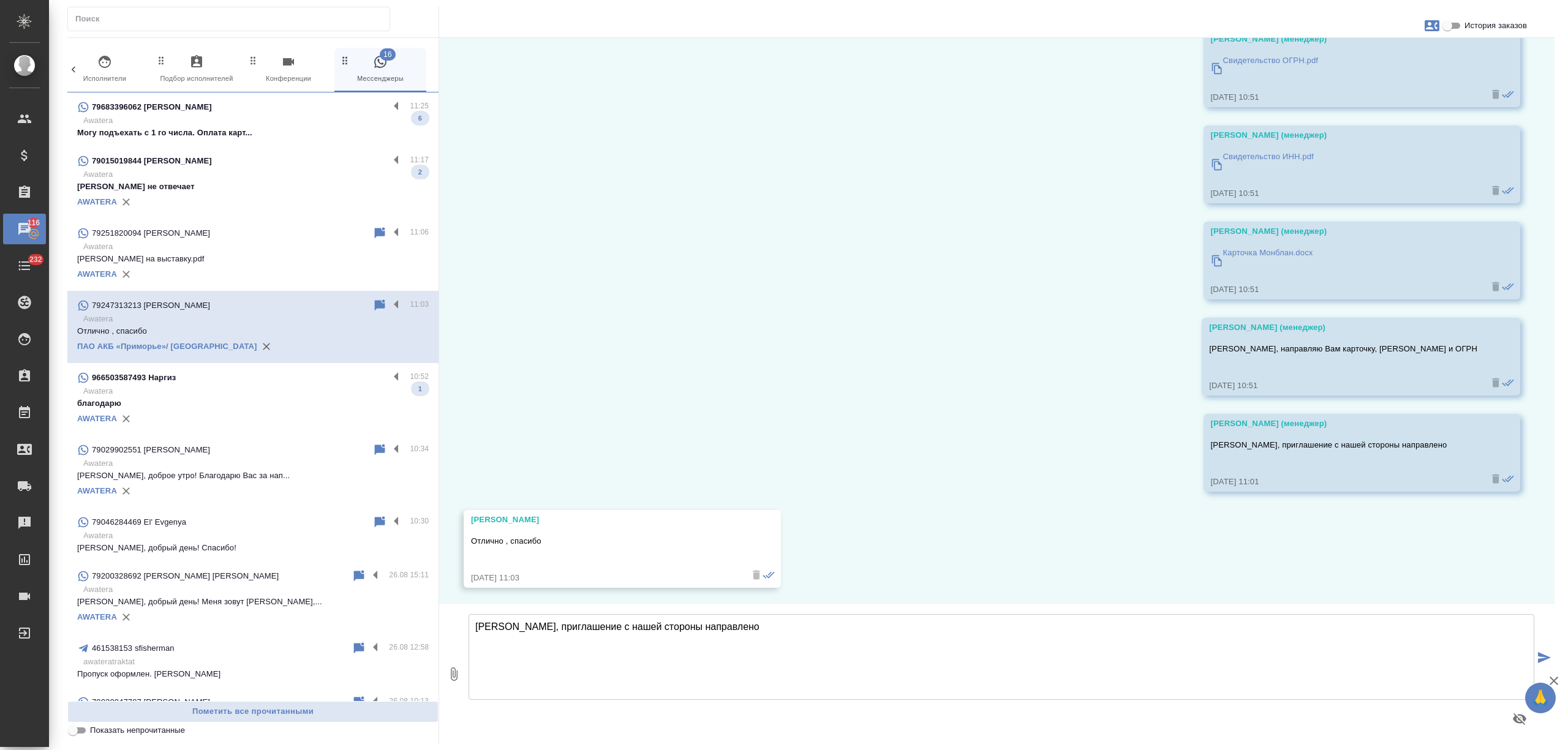
click at [278, 184] on p "[PERSON_NAME] не отвечает" at bounding box center [253, 186] width 352 height 12
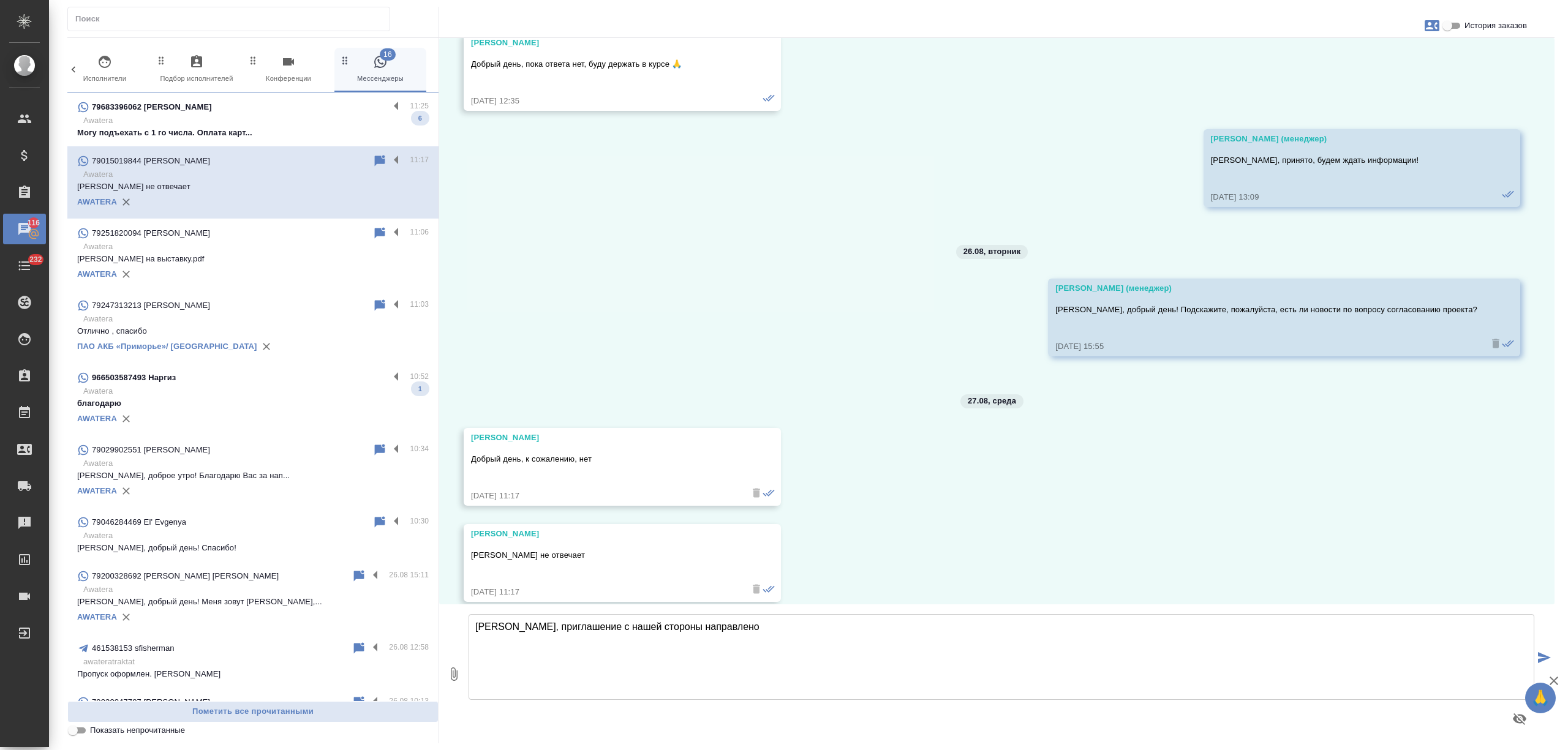
scroll to position [2798, 0]
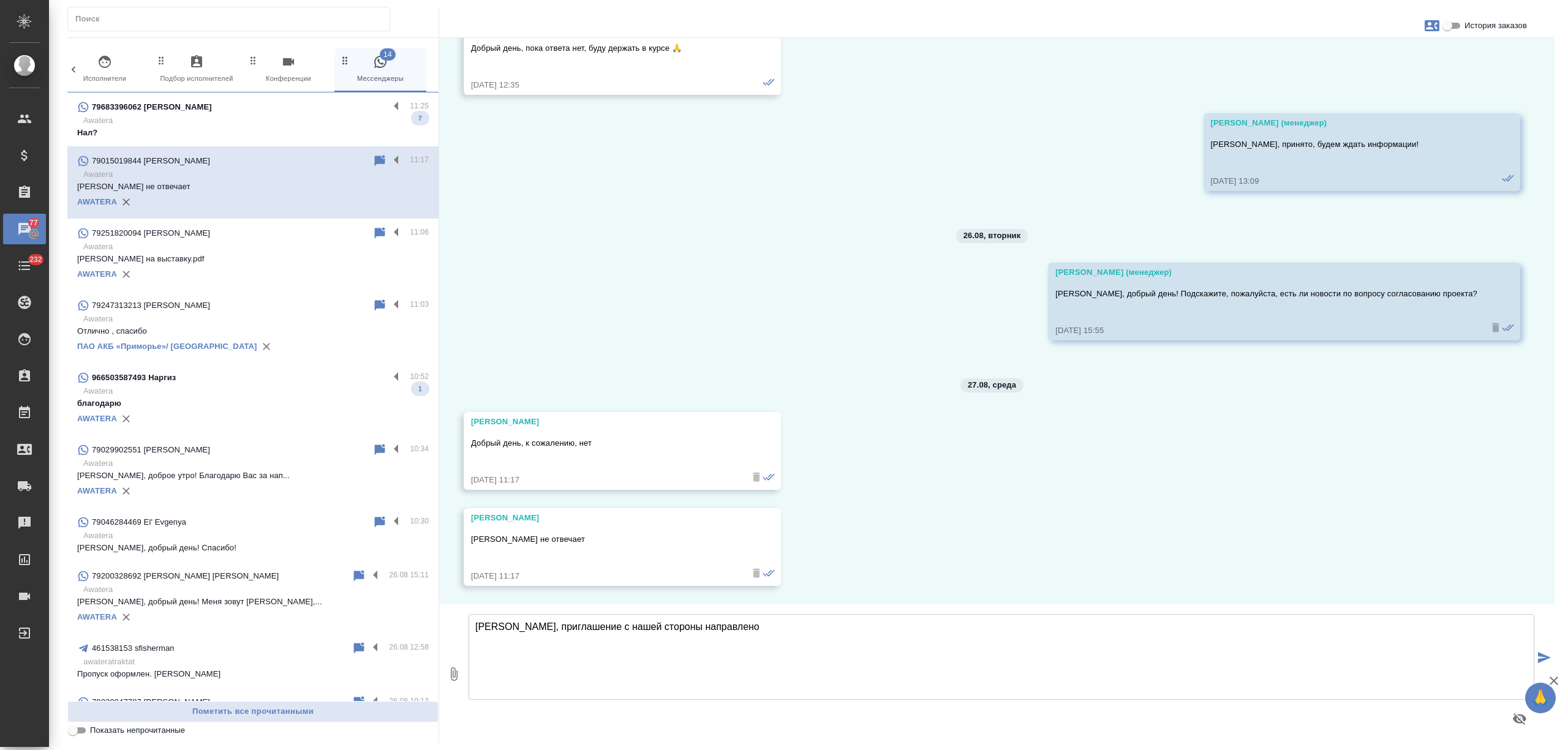
click at [282, 134] on p "Нал?" at bounding box center [253, 133] width 352 height 12
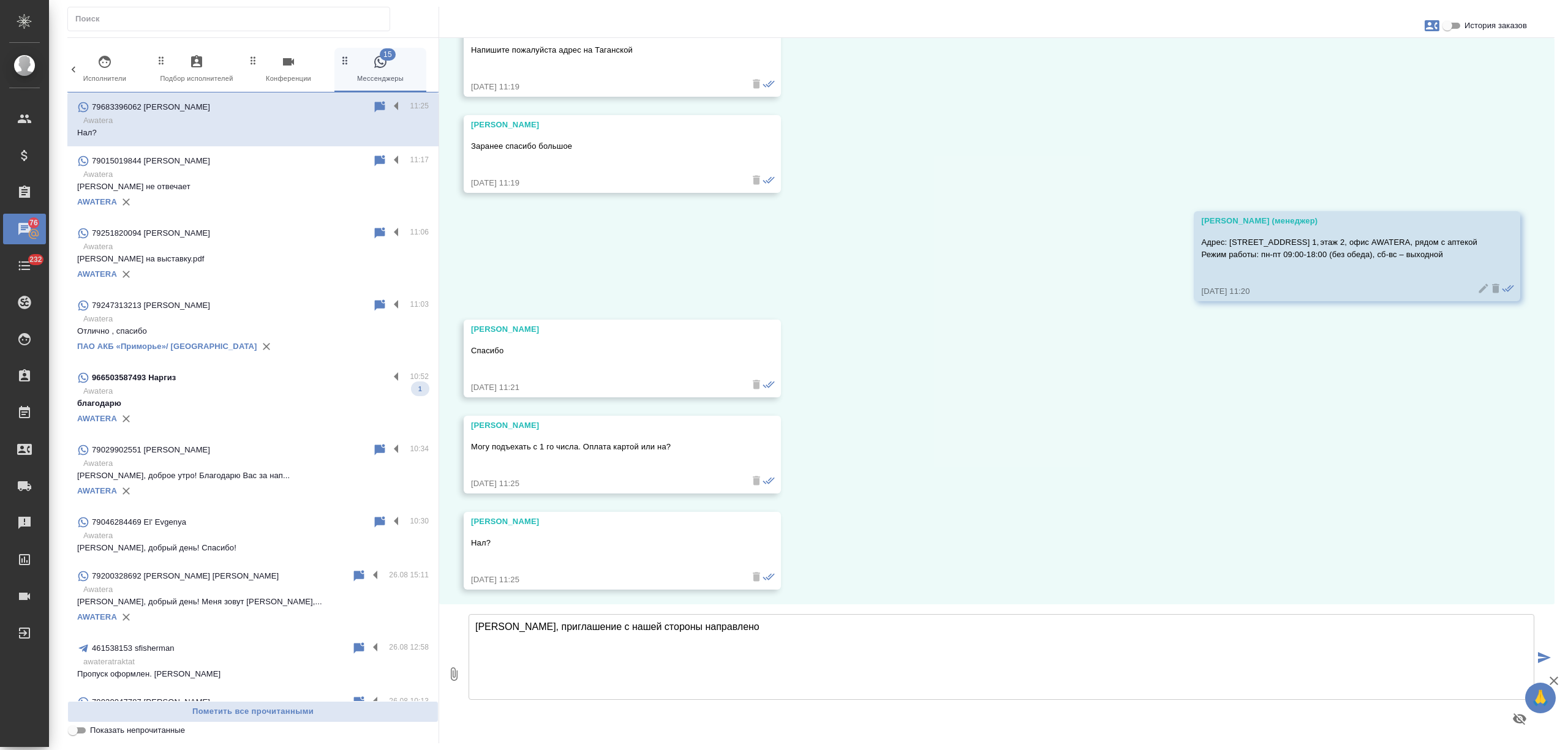
scroll to position [4842, 0]
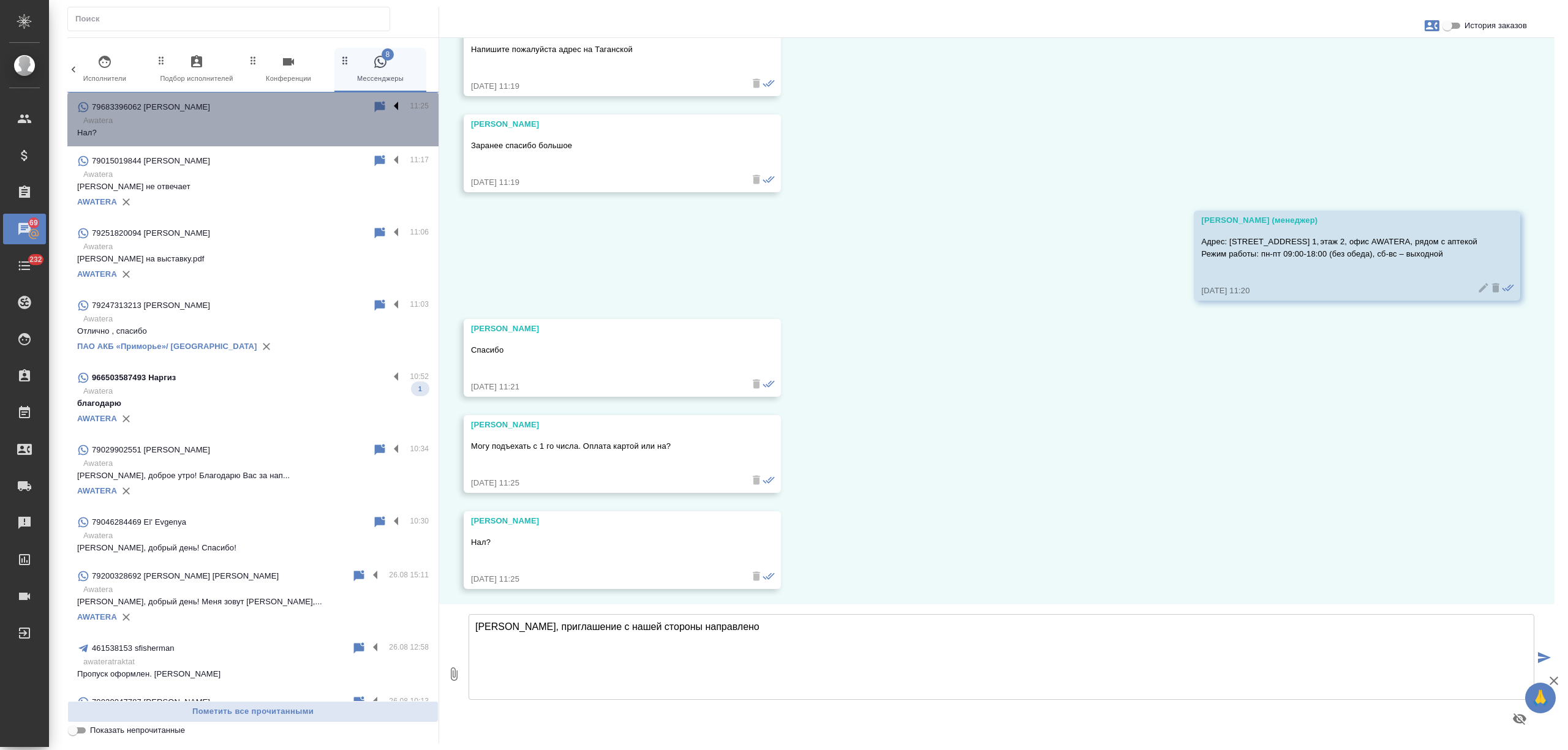
click at [389, 104] on label at bounding box center [399, 107] width 21 height 14
click at [0, 0] on input "checkbox" at bounding box center [0, 0] width 0 height 0
click at [328, 103] on icon at bounding box center [332, 107] width 8 height 11
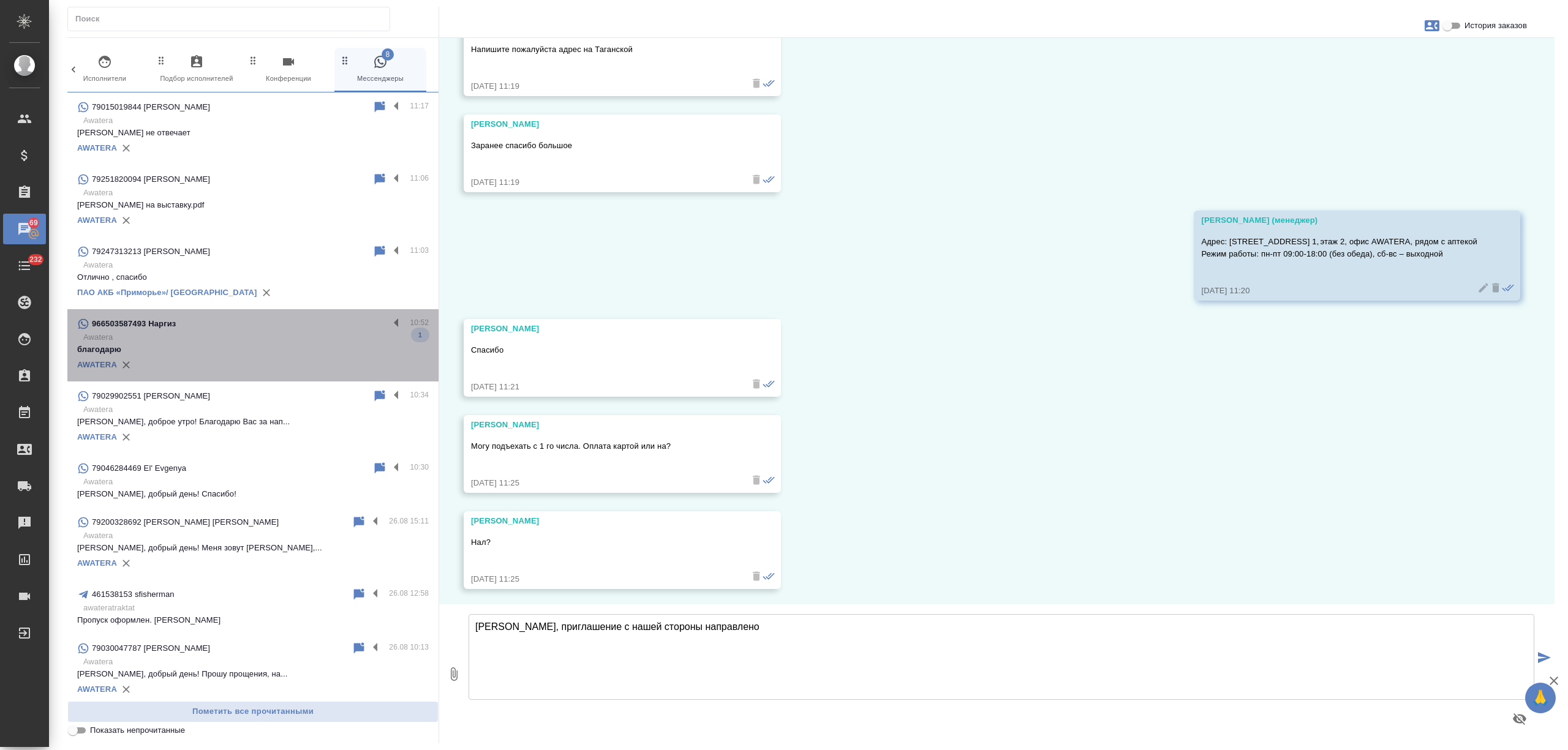
click at [300, 311] on div "966503587493 Наргиз 10:52 Awatera благодарю 1 AWATERA" at bounding box center [253, 345] width 371 height 72
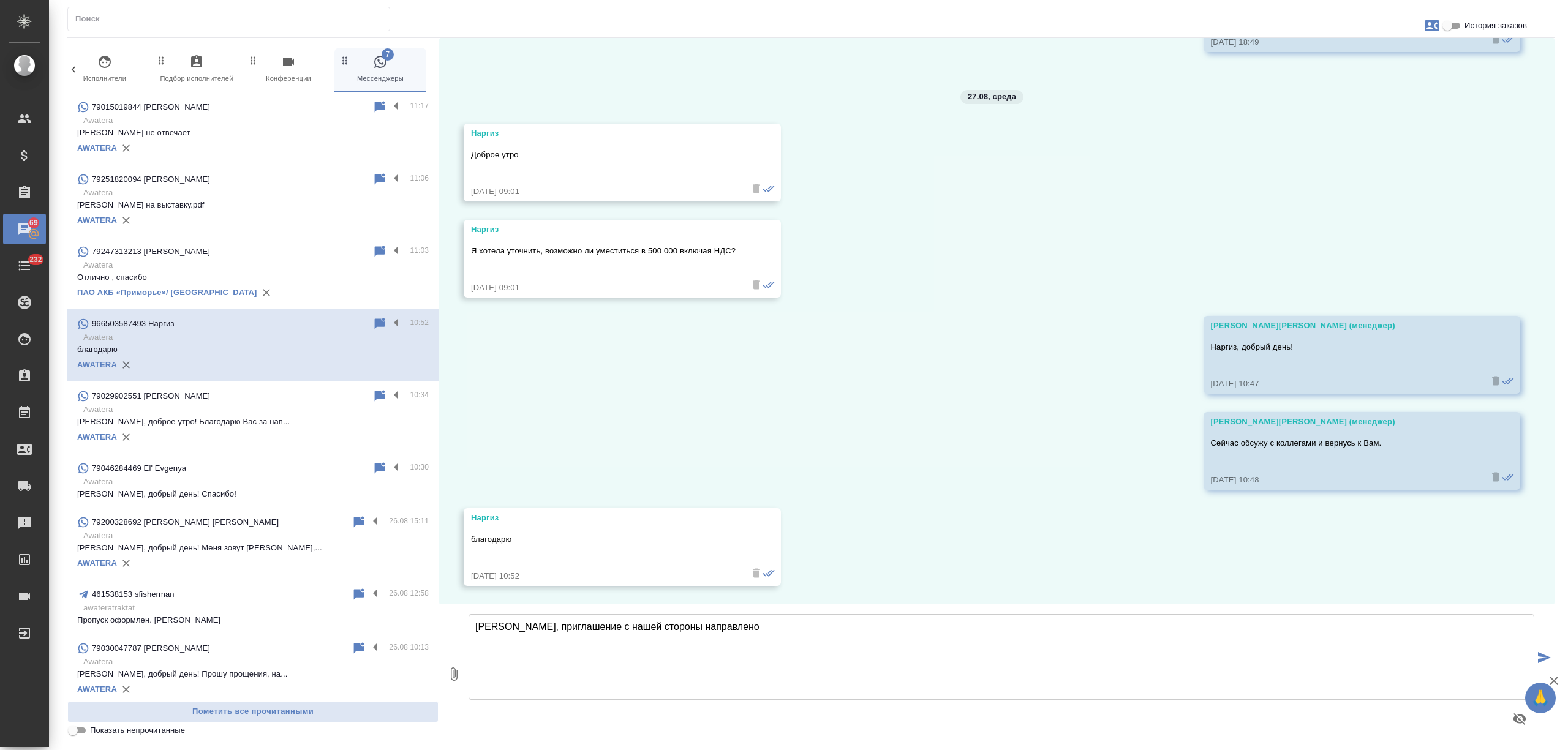
scroll to position [851, 0]
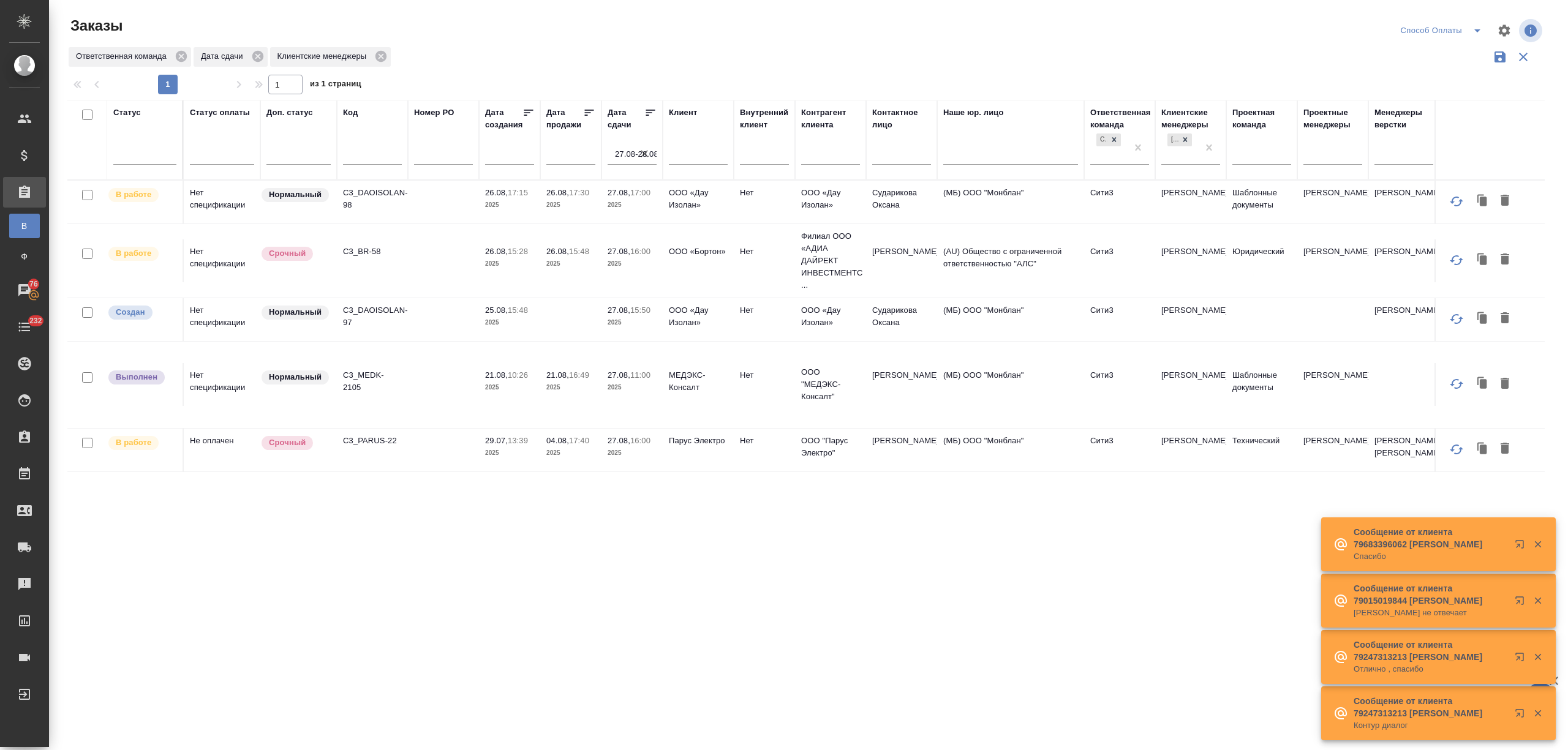
click at [356, 373] on p "C3_MEDK-2105" at bounding box center [372, 382] width 59 height 25
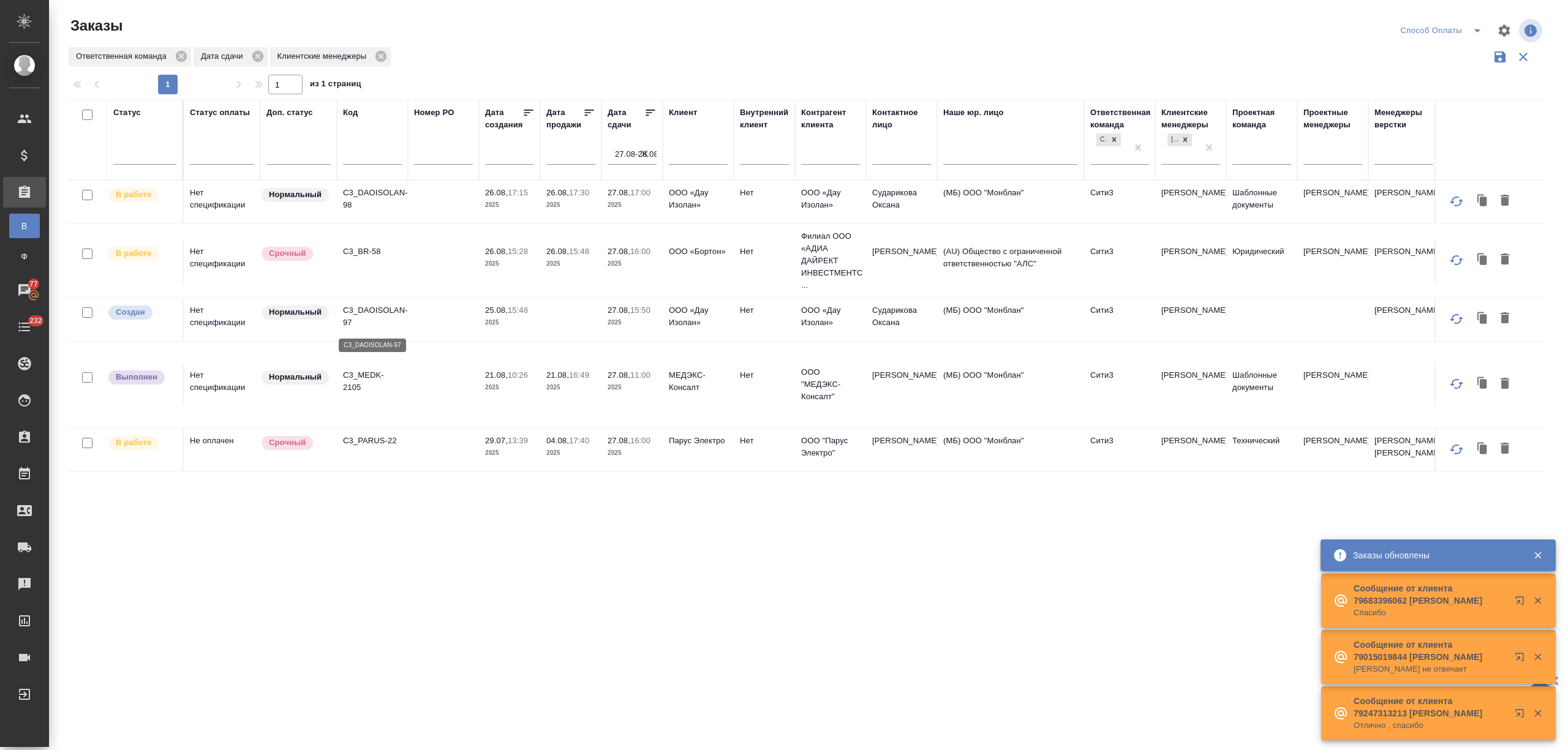
click at [383, 310] on p "C3_DAOISOLAN-97" at bounding box center [372, 317] width 59 height 25
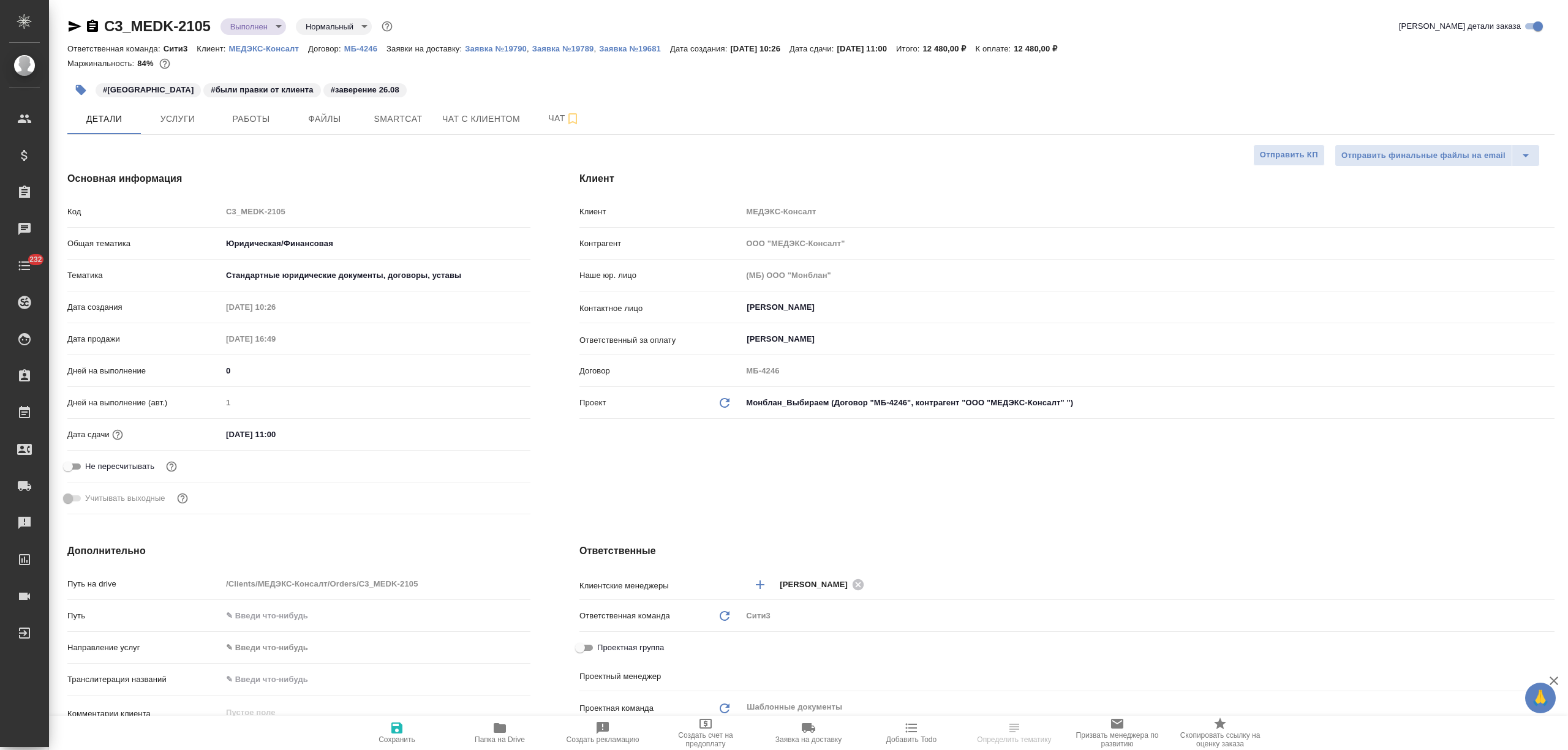
select select "RU"
type input "[PERSON_NAME]"
click at [512, 720] on button "Папка на Drive" at bounding box center [500, 733] width 103 height 35
select select "RU"
type textarea "x"
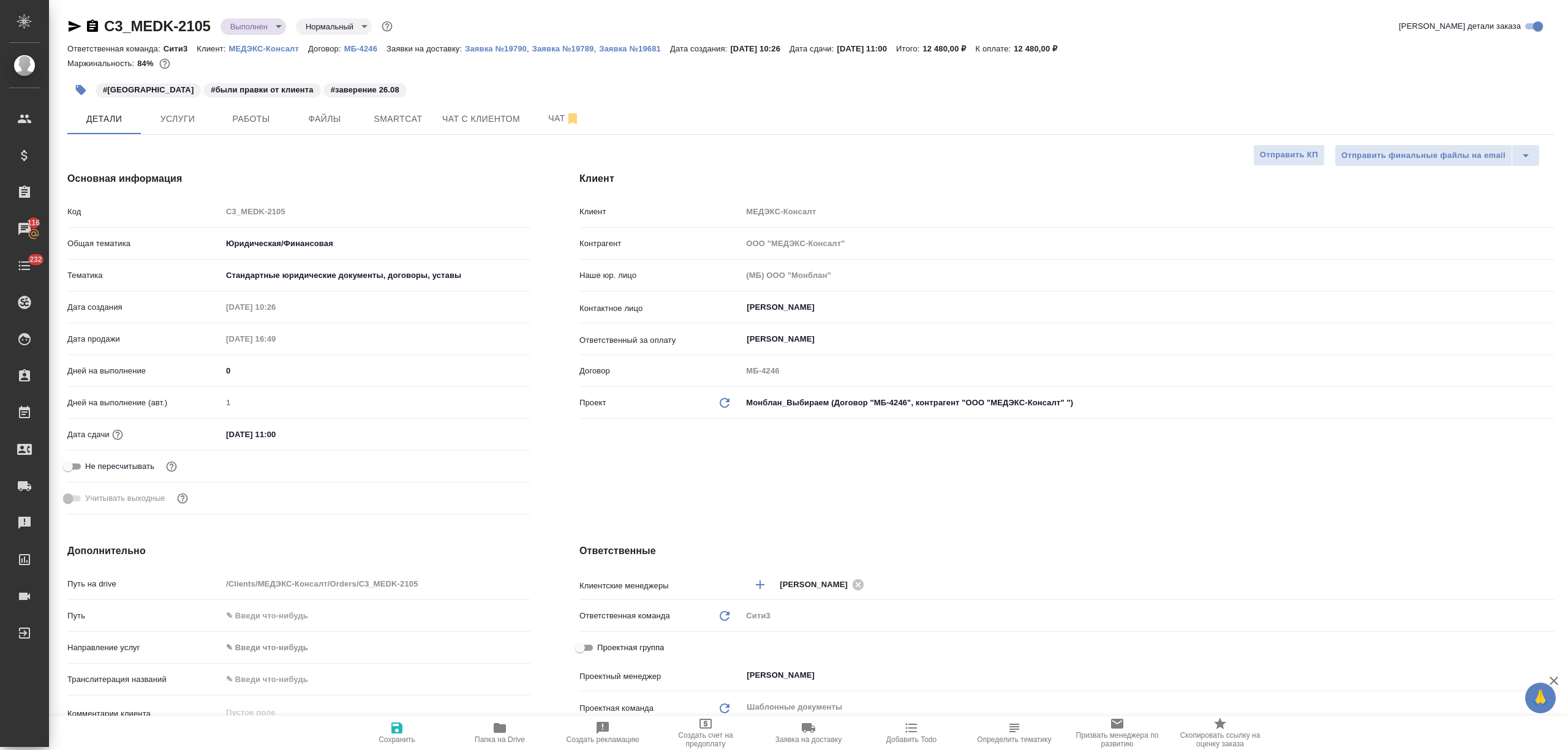
type textarea "x"
drag, startPoint x: 212, startPoint y: 20, endPoint x: 106, endPoint y: 25, distance: 106.1
click at [106, 25] on div "C3_MEDK-2105 Выполнен completed Нормальный normal" at bounding box center [231, 26] width 328 height 20
copy link "C3_MEDK-2105"
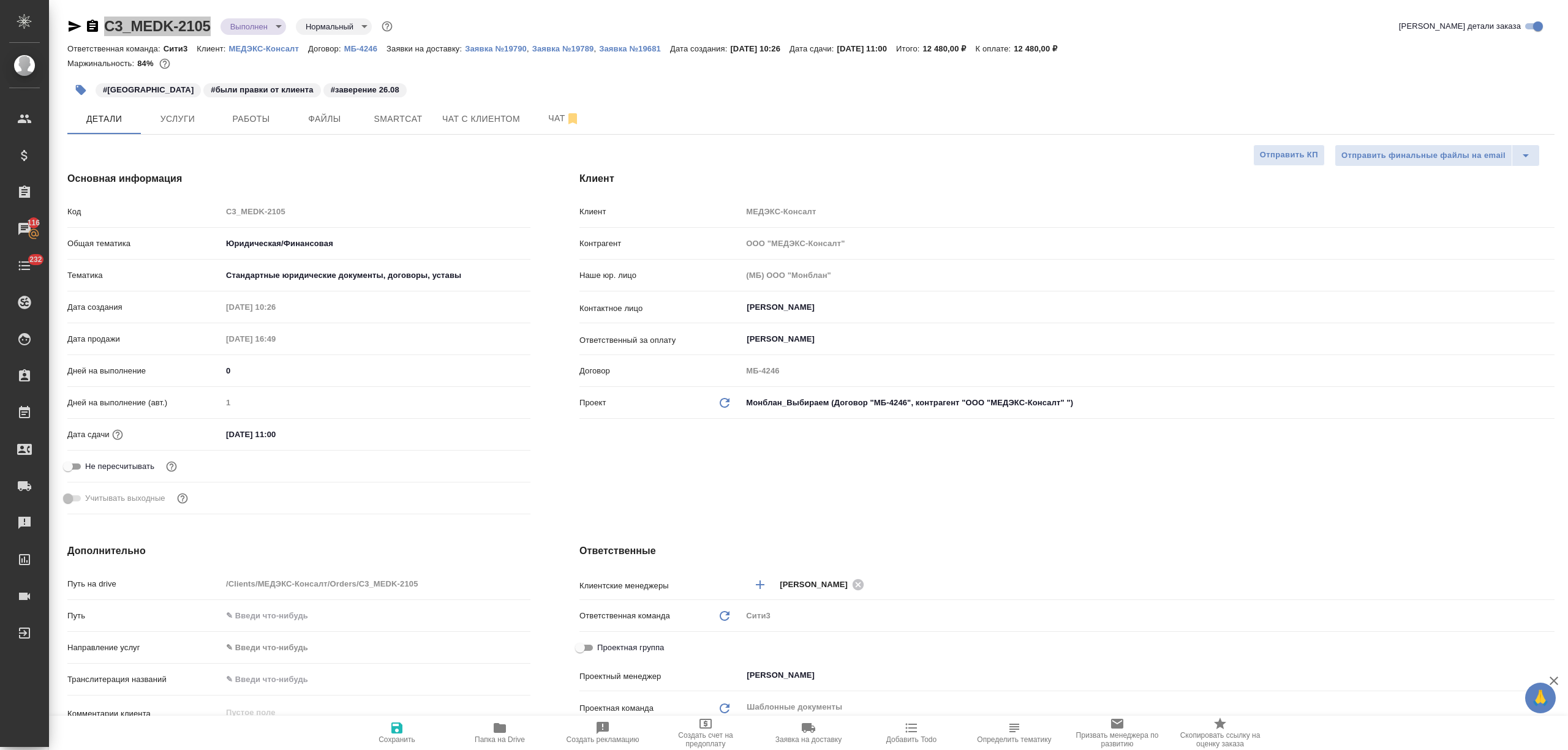
type textarea "x"
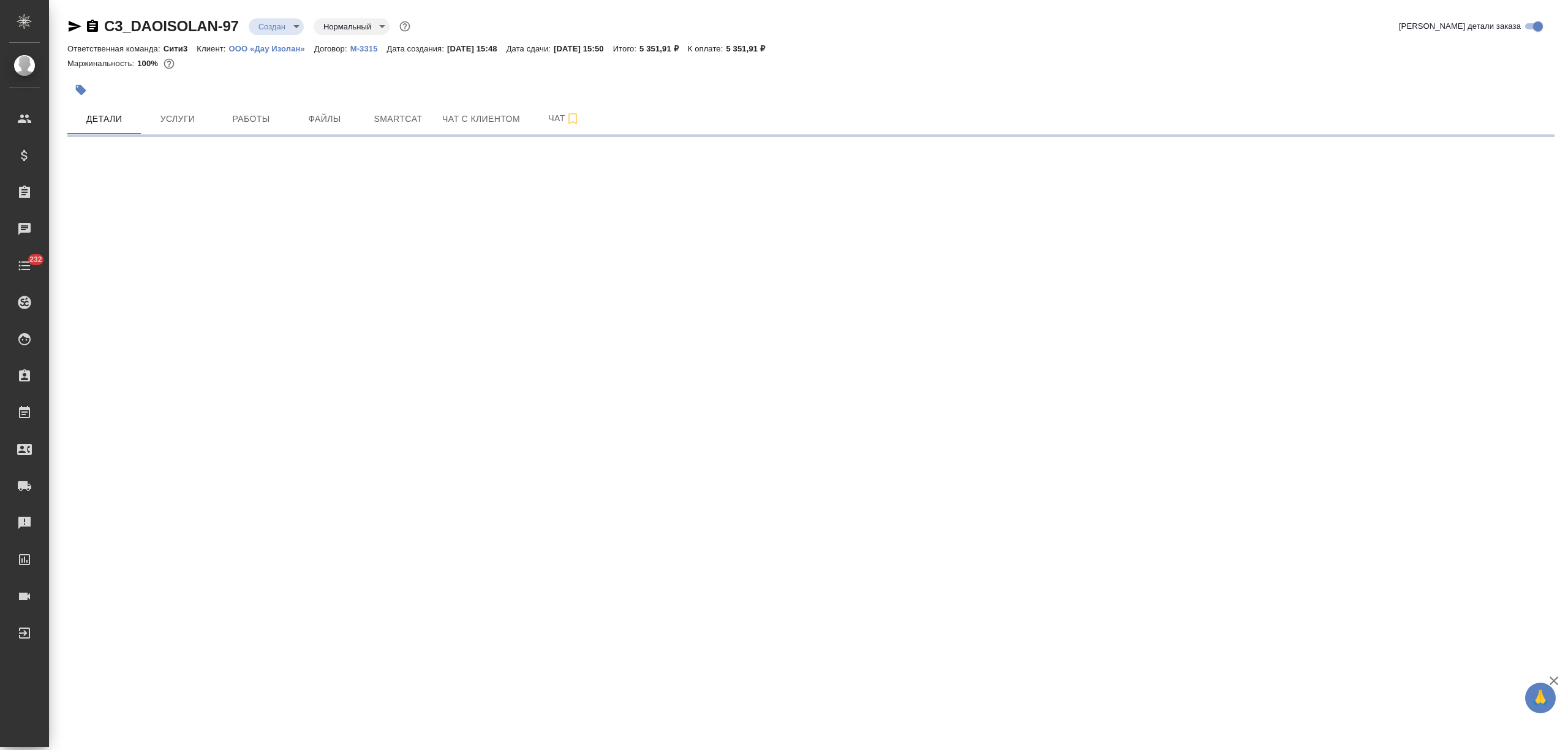
select select "RU"
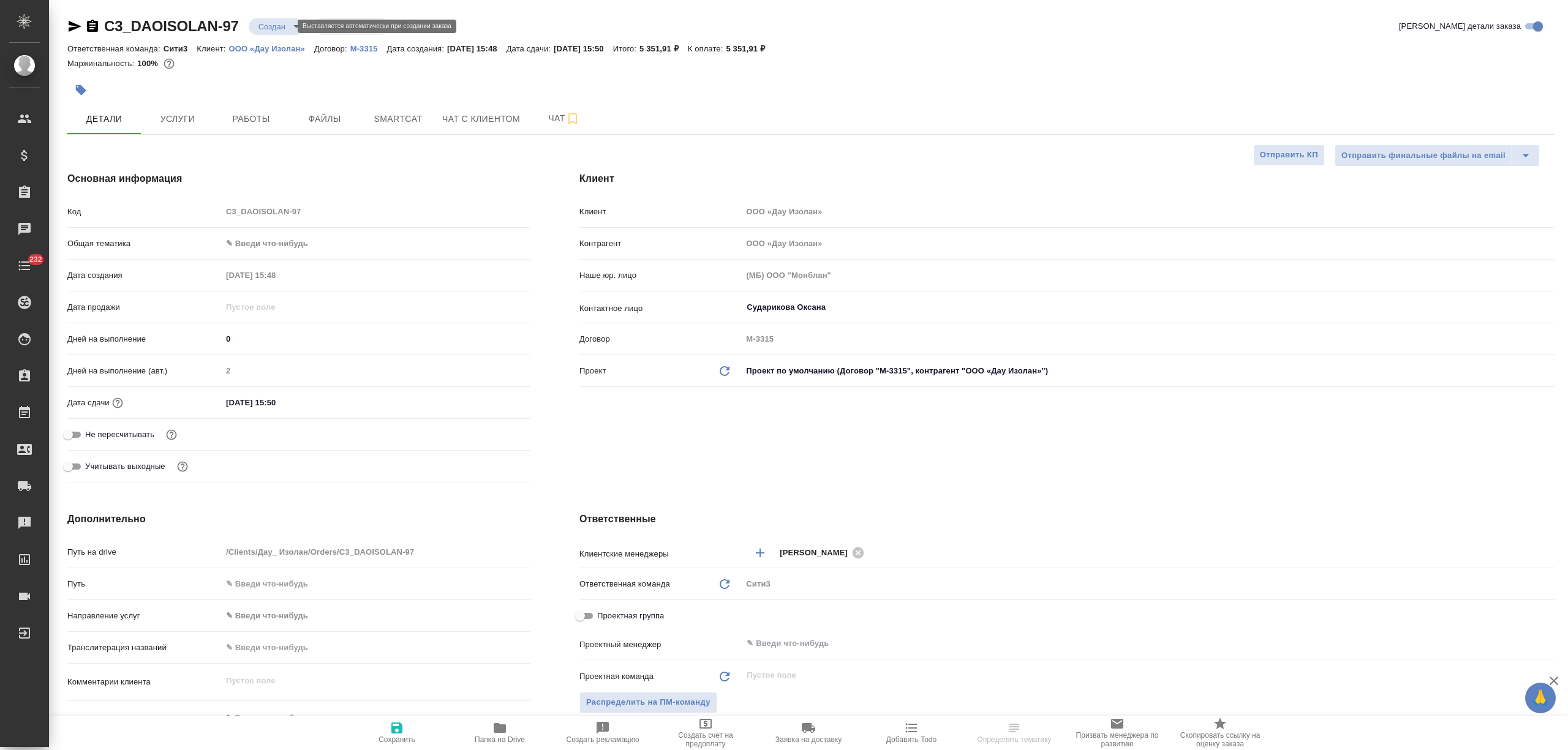
type textarea "x"
click at [273, 25] on body "🙏 .cls-1 fill:#fff; AWATERA [PERSON_NAME] Спецификации Заказы Чаты 232 Todo Про…" at bounding box center [784, 375] width 1568 height 750
type textarea "x"
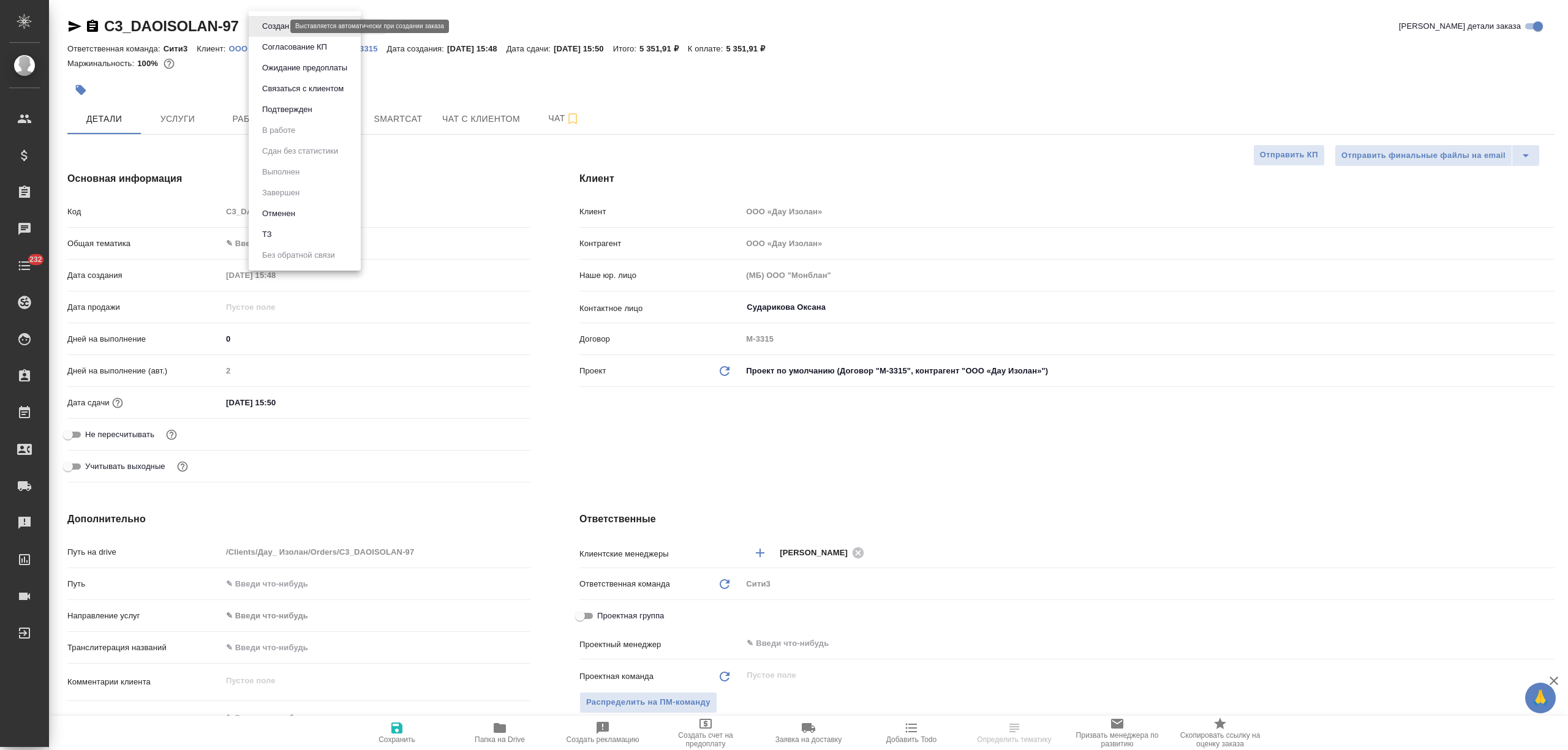
type textarea "x"
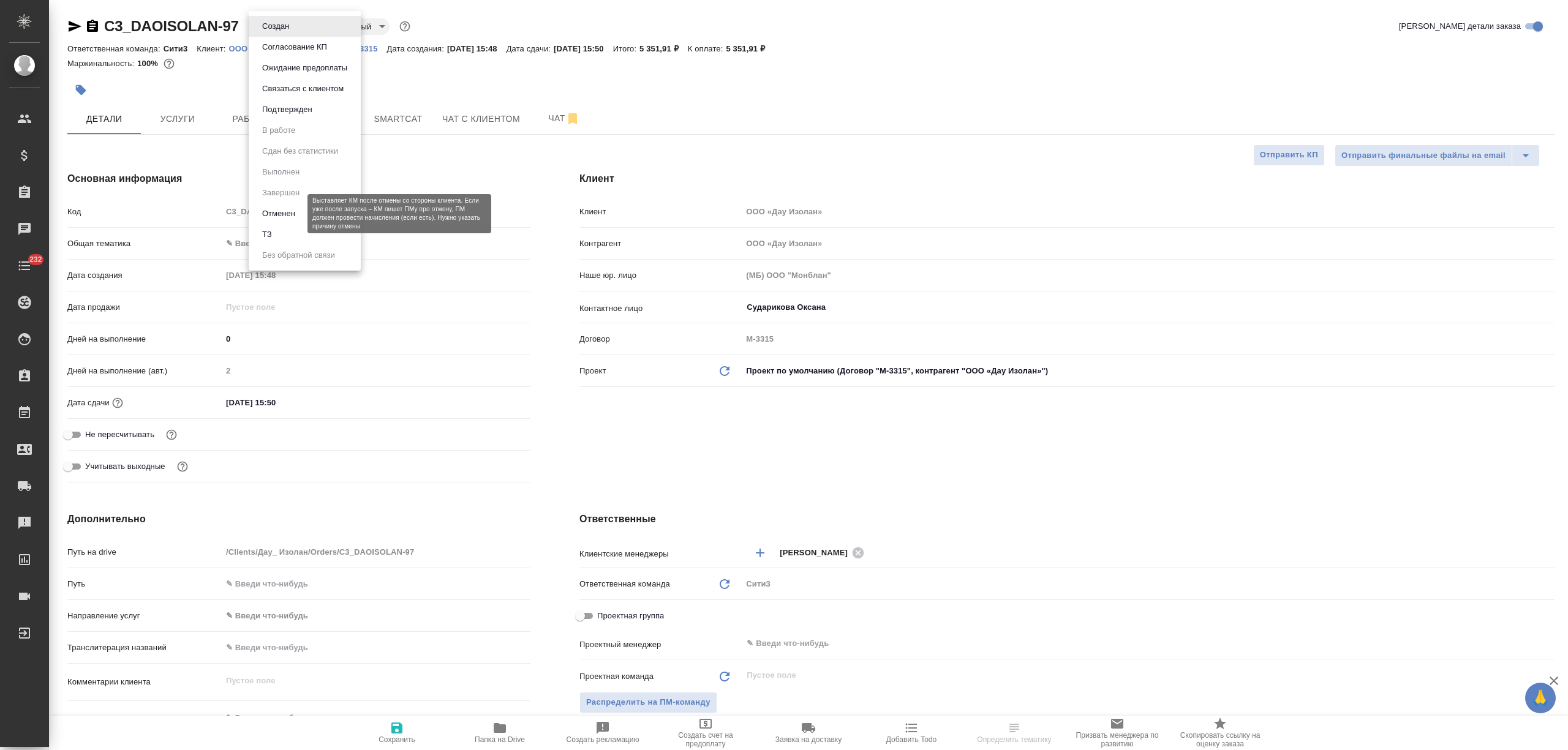
click at [291, 216] on button "Отменен" at bounding box center [279, 214] width 40 height 14
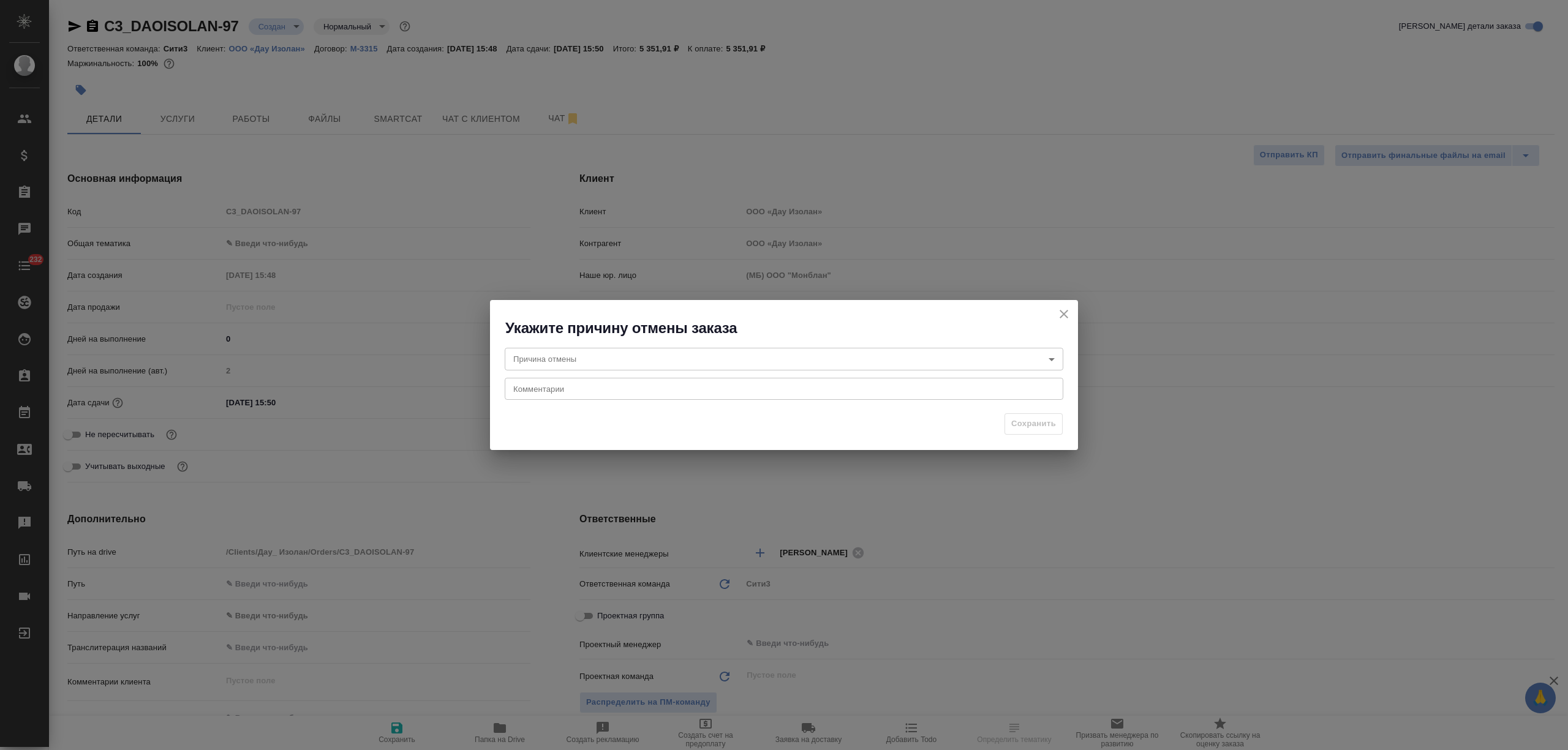
click at [620, 359] on body "🙏 .cls-1 fill:#fff; AWATERA [PERSON_NAME] Спецификации Заказы Чаты 232 Todo Про…" at bounding box center [784, 375] width 1568 height 750
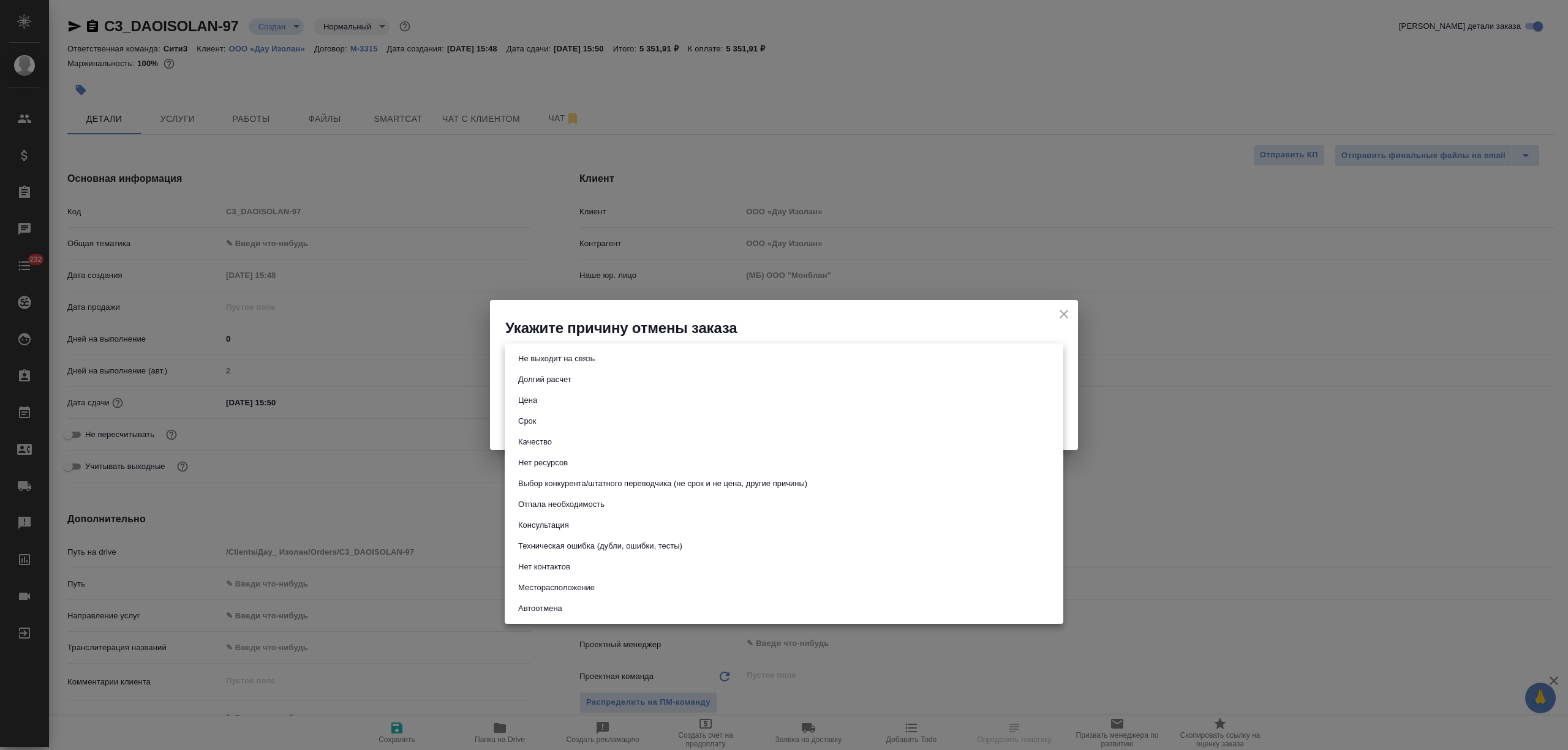
click at [588, 418] on li "Срок" at bounding box center [784, 422] width 559 height 21
type input "term"
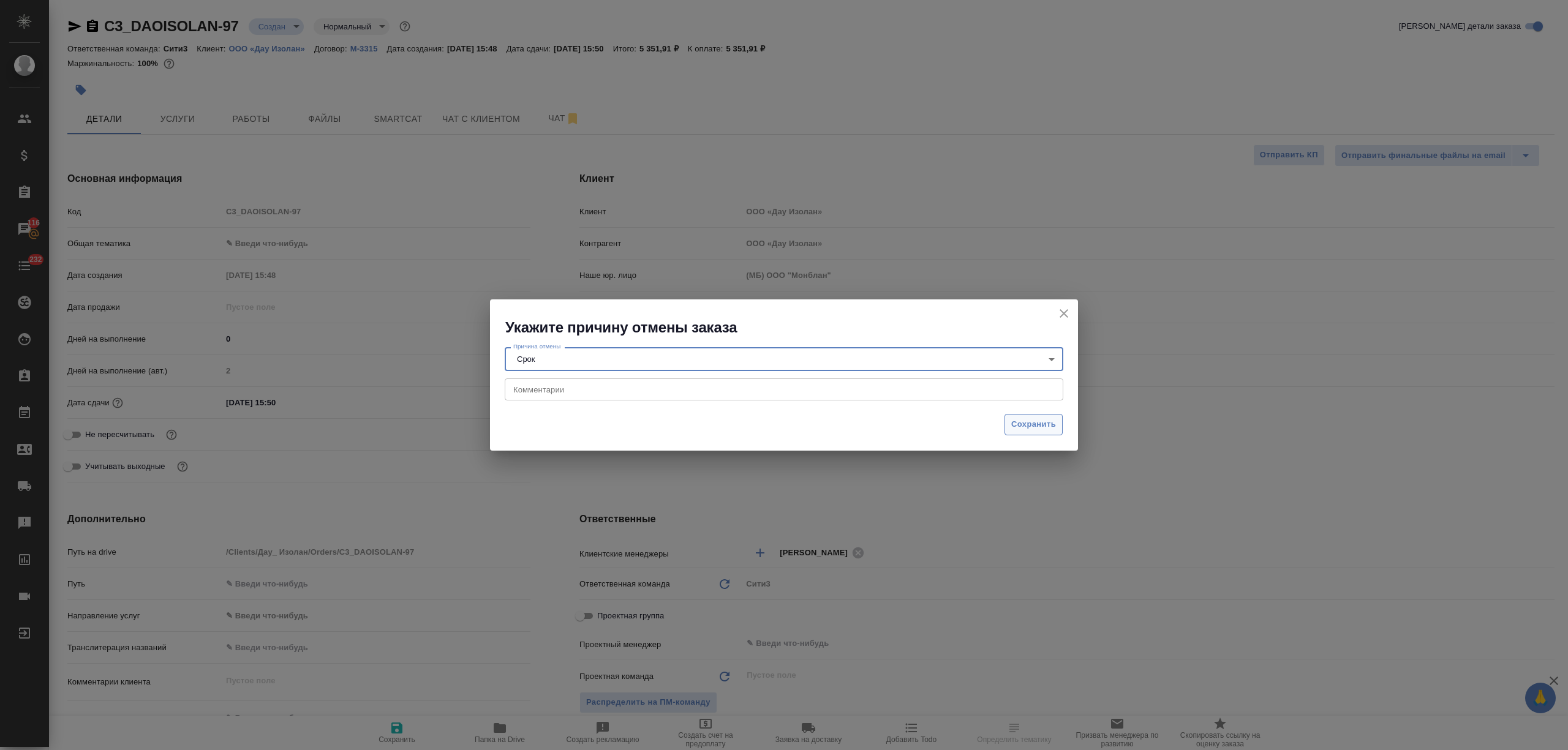
click at [1039, 416] on button "Сохранить" at bounding box center [1034, 424] width 58 height 22
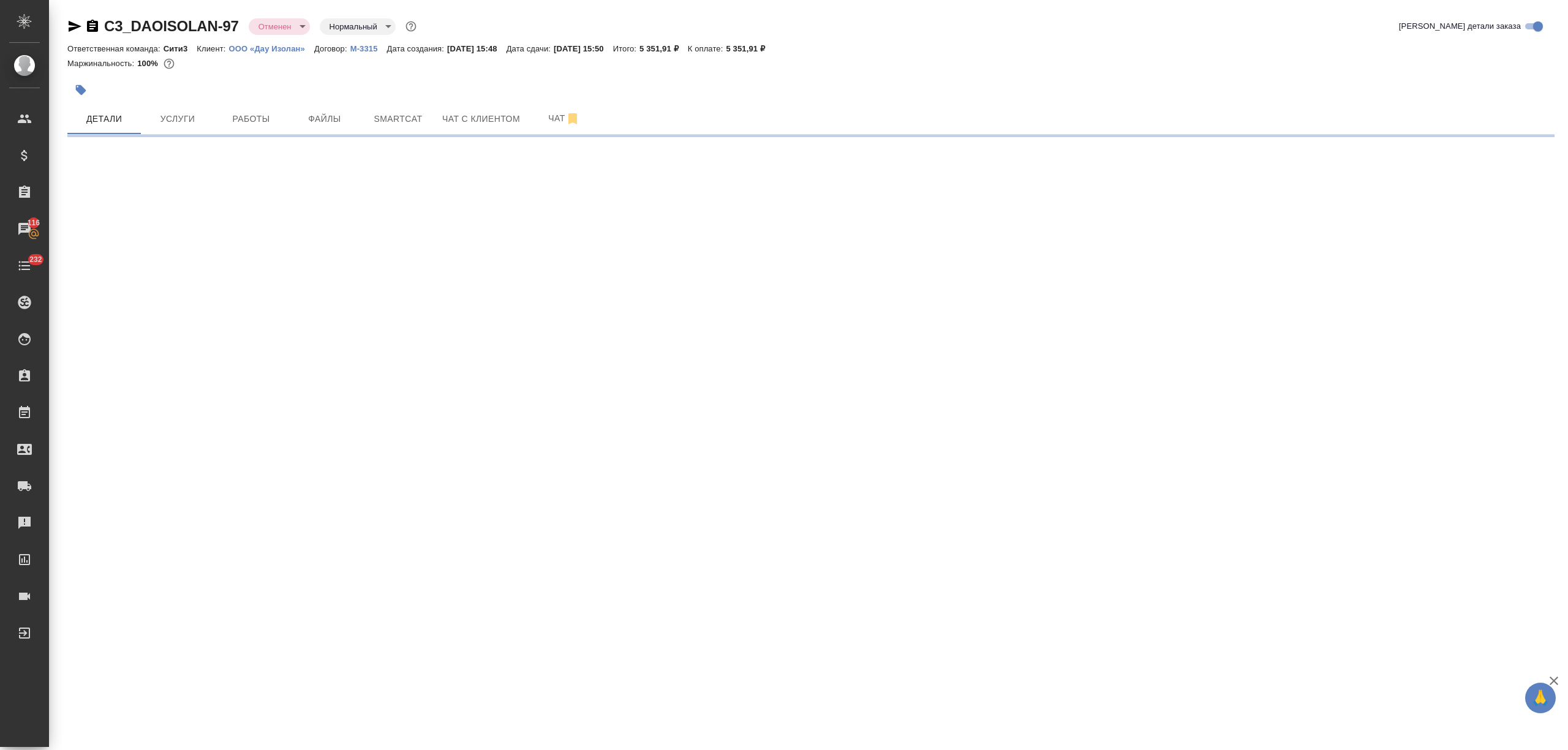
select select "RU"
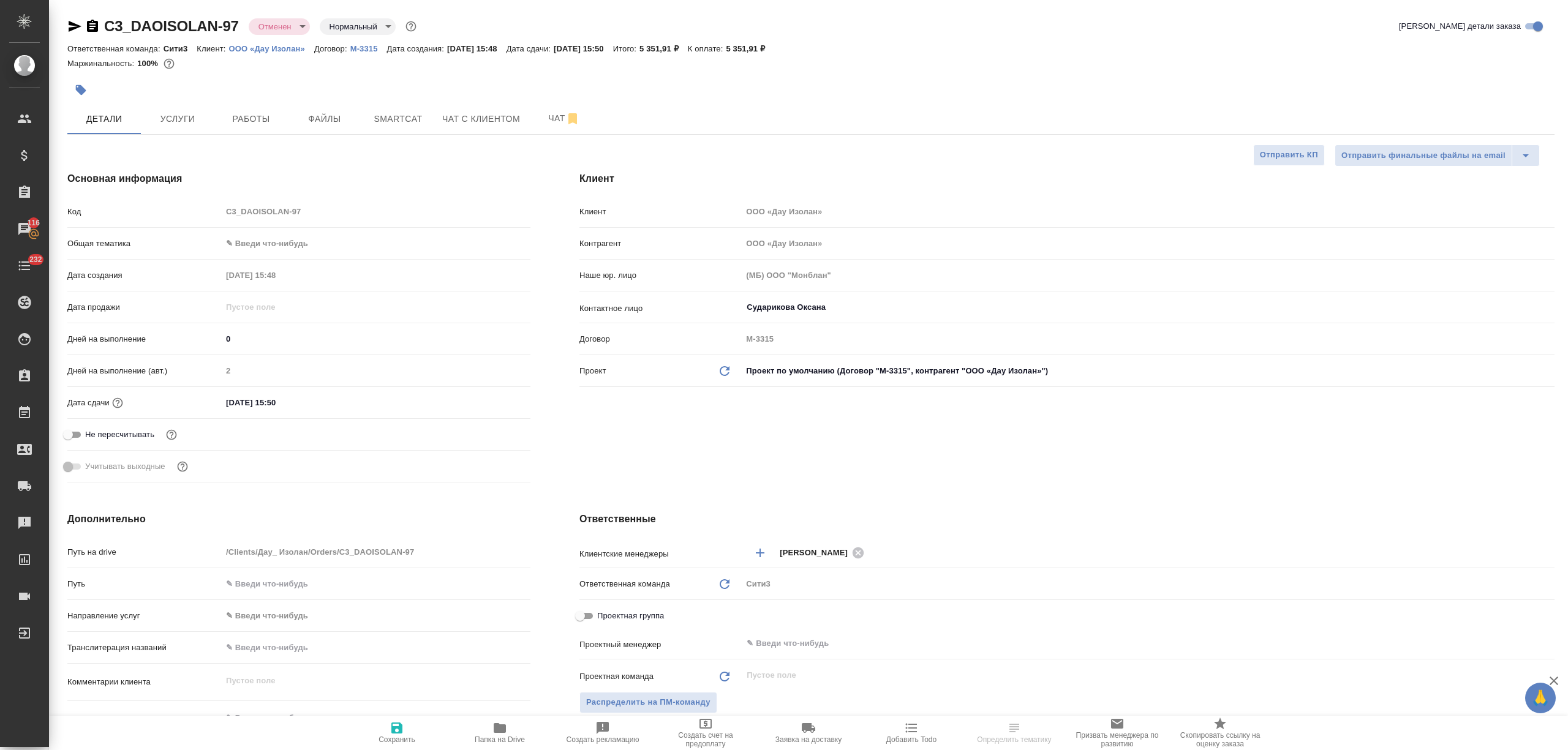
type textarea "x"
